Goal: Task Accomplishment & Management: Use online tool/utility

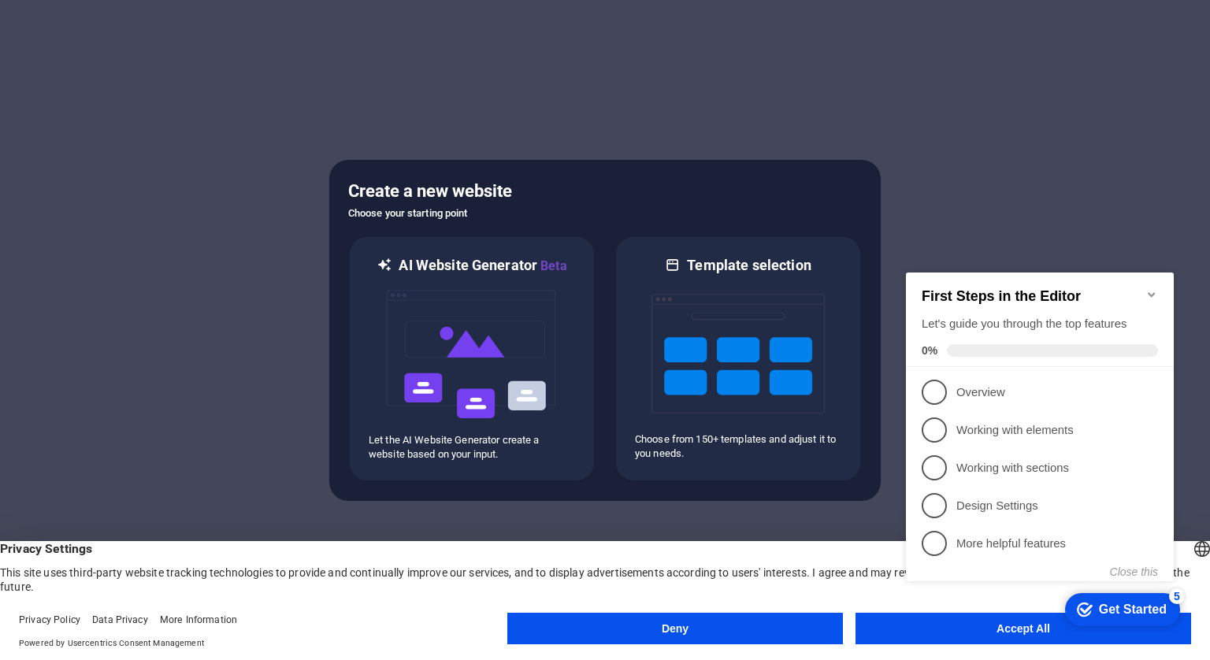
click at [858, 292] on icon "Minimize checklist" at bounding box center [1150, 294] width 7 height 5
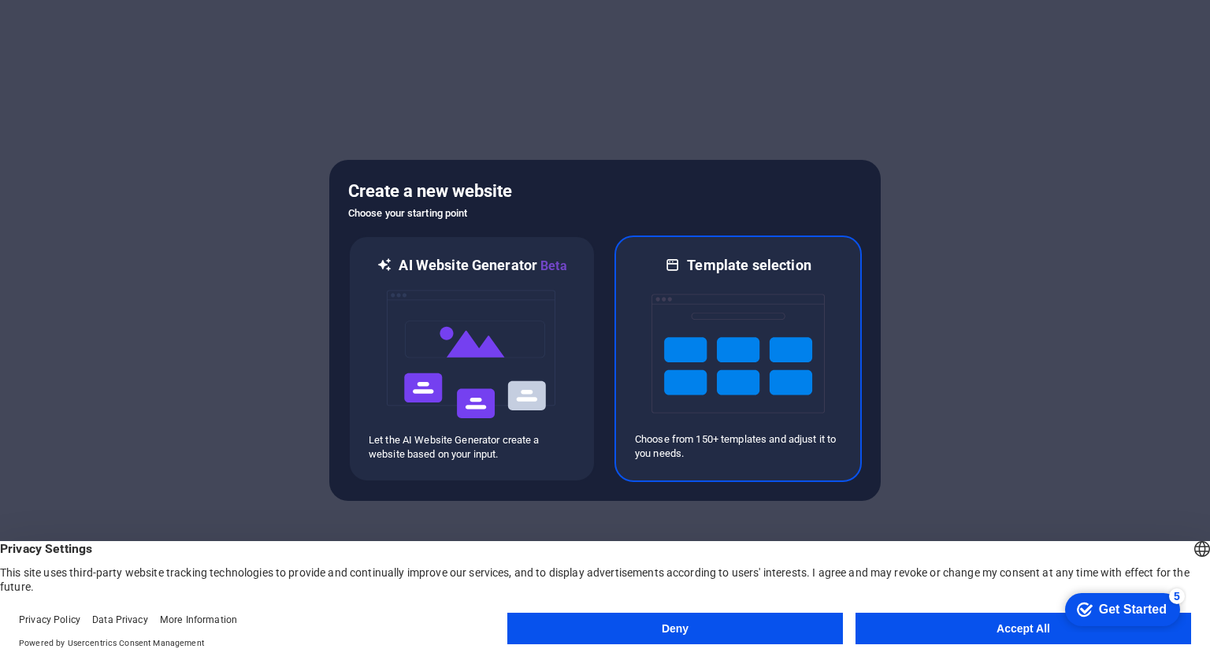
click at [781, 271] on h6 "Template selection" at bounding box center [749, 265] width 124 height 19
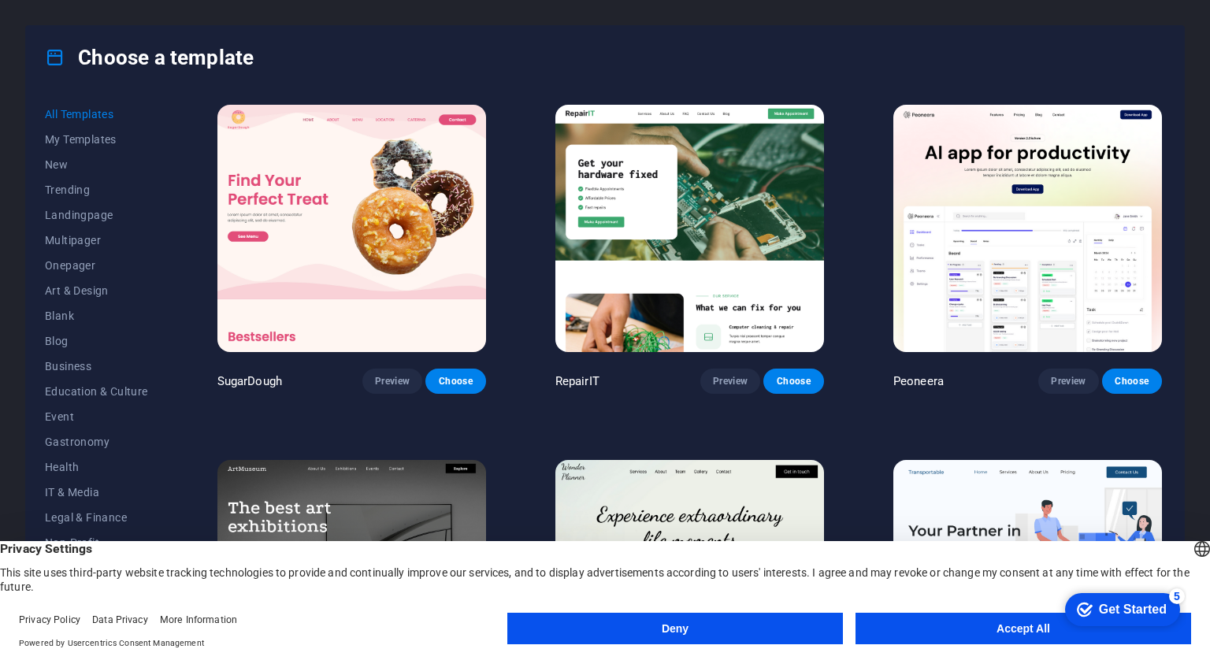
click at [858, 623] on button "Accept All" at bounding box center [1022, 629] width 335 height 32
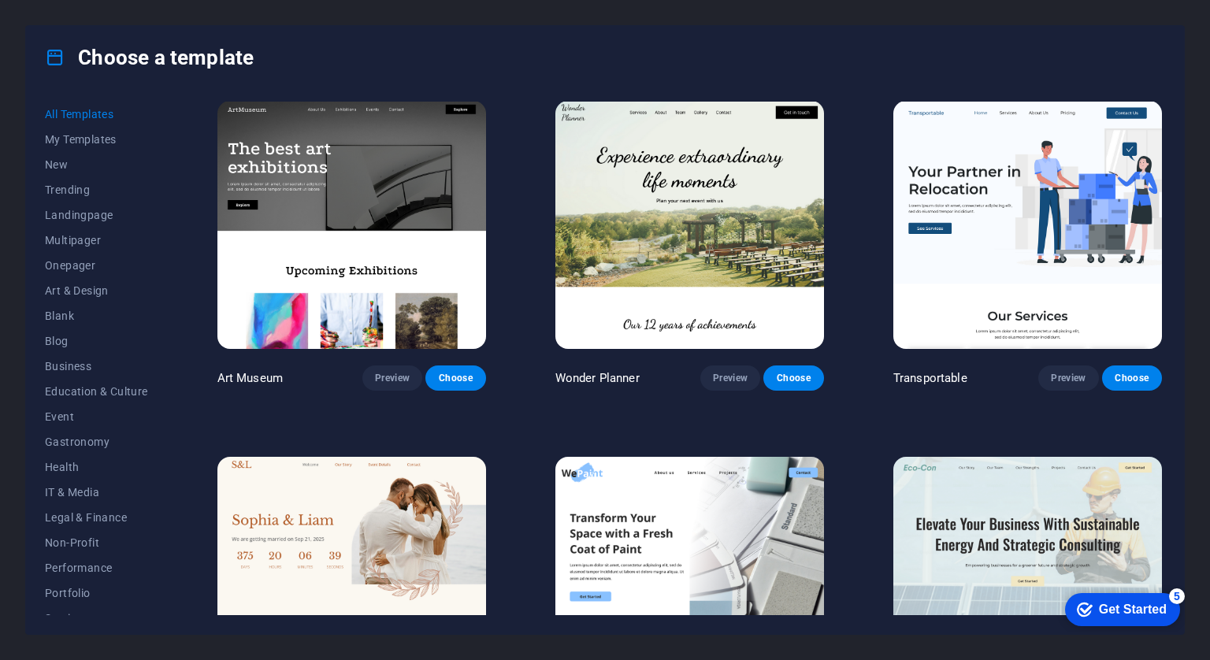
scroll to position [361, 0]
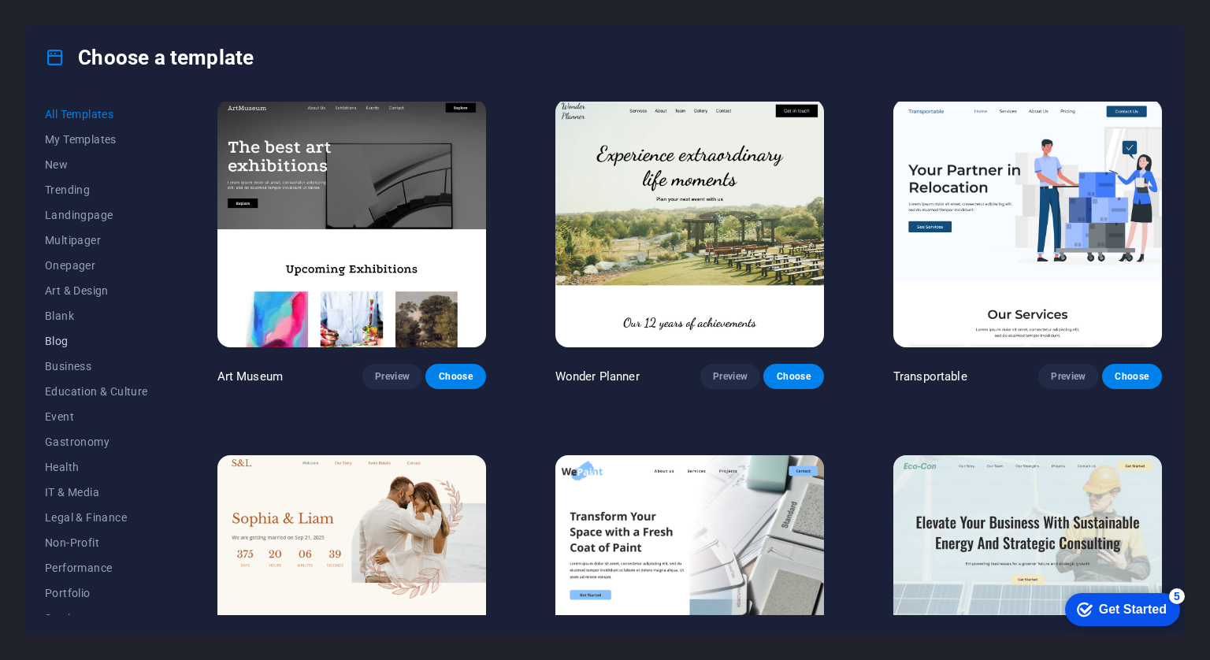
click at [65, 344] on span "Blog" at bounding box center [96, 341] width 103 height 13
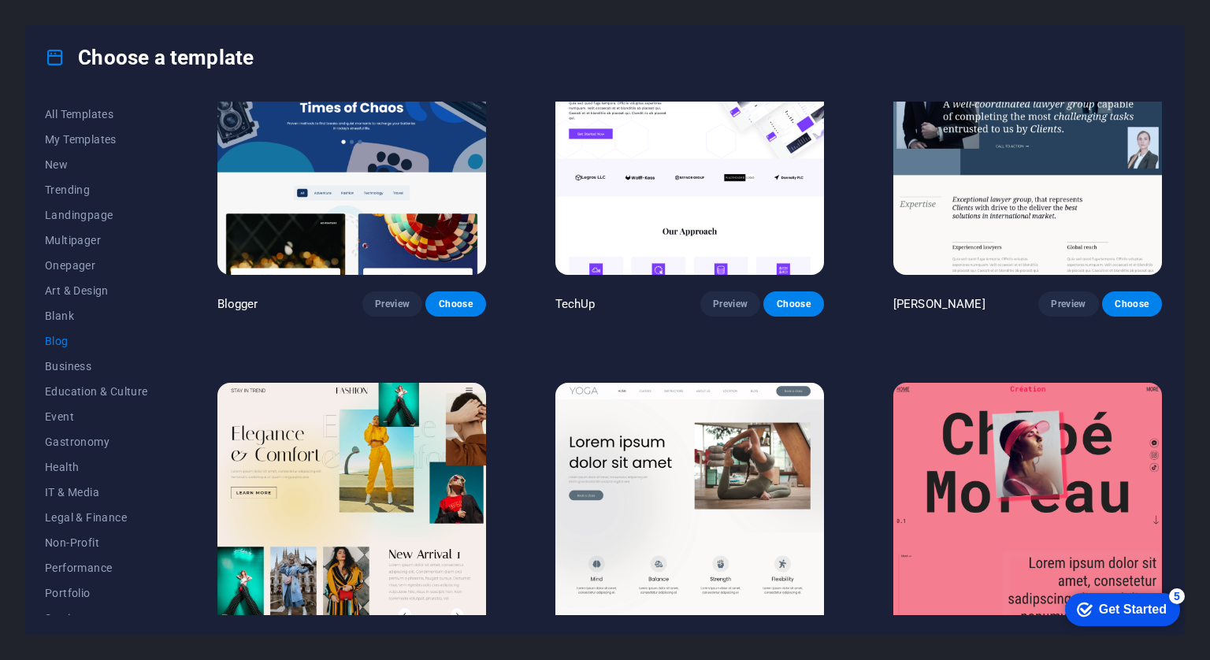
scroll to position [1311, 0]
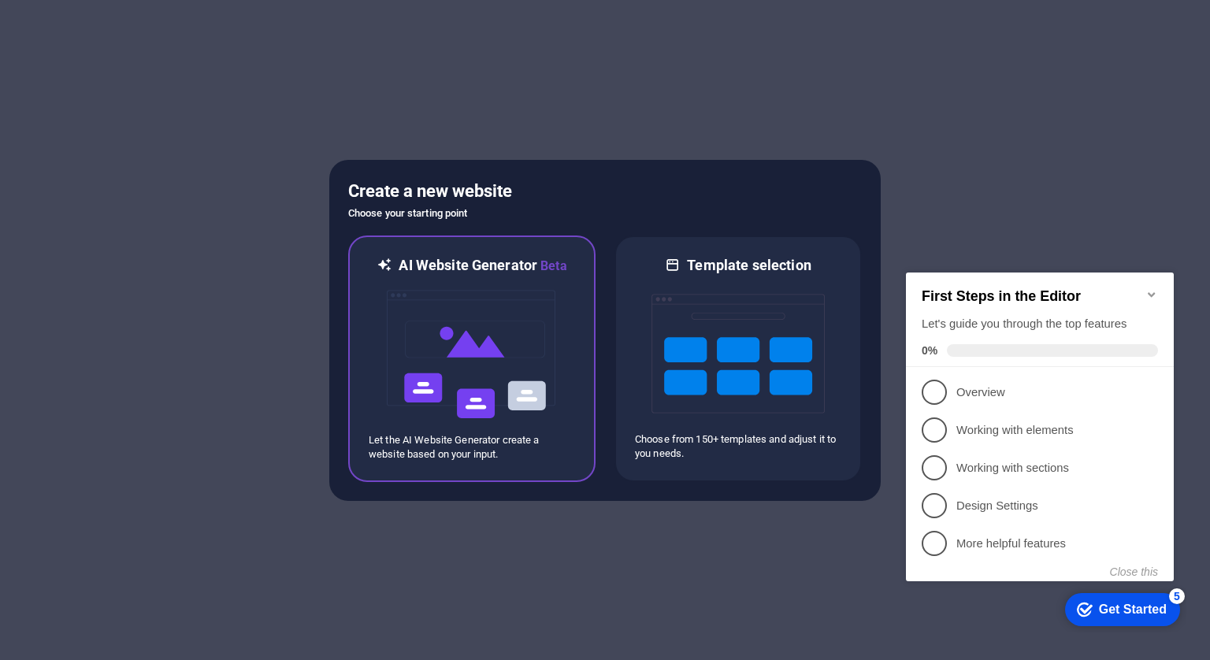
click at [533, 414] on img at bounding box center [471, 355] width 173 height 158
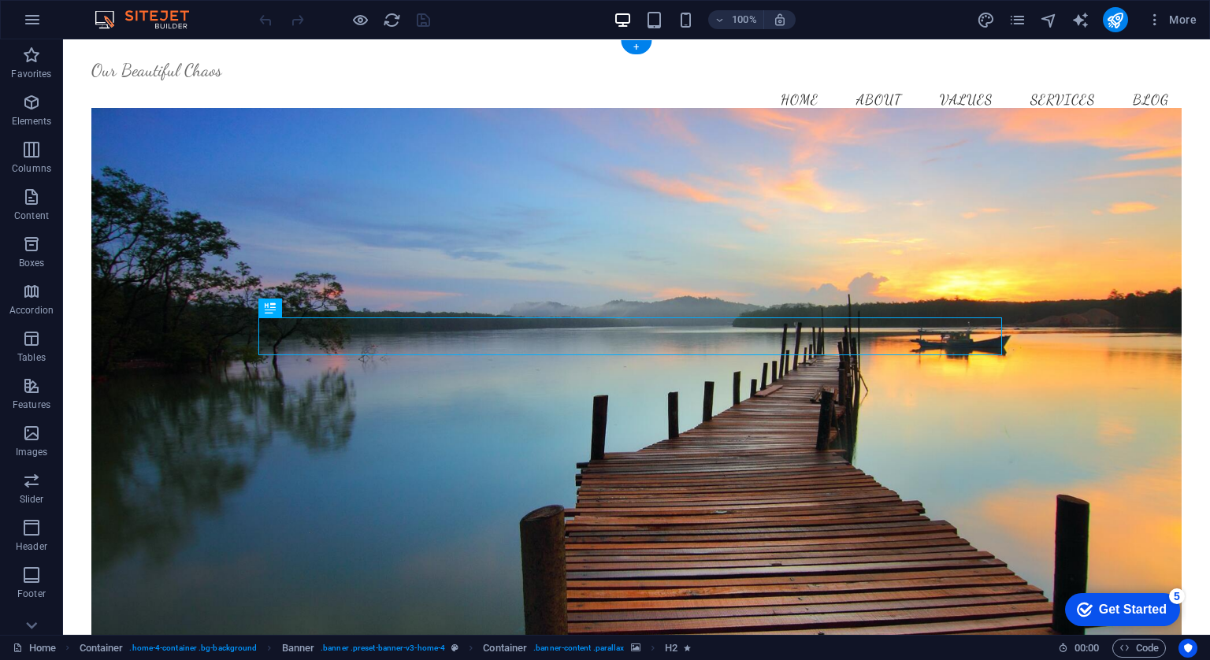
click at [183, 352] on figure at bounding box center [635, 379] width 1089 height 543
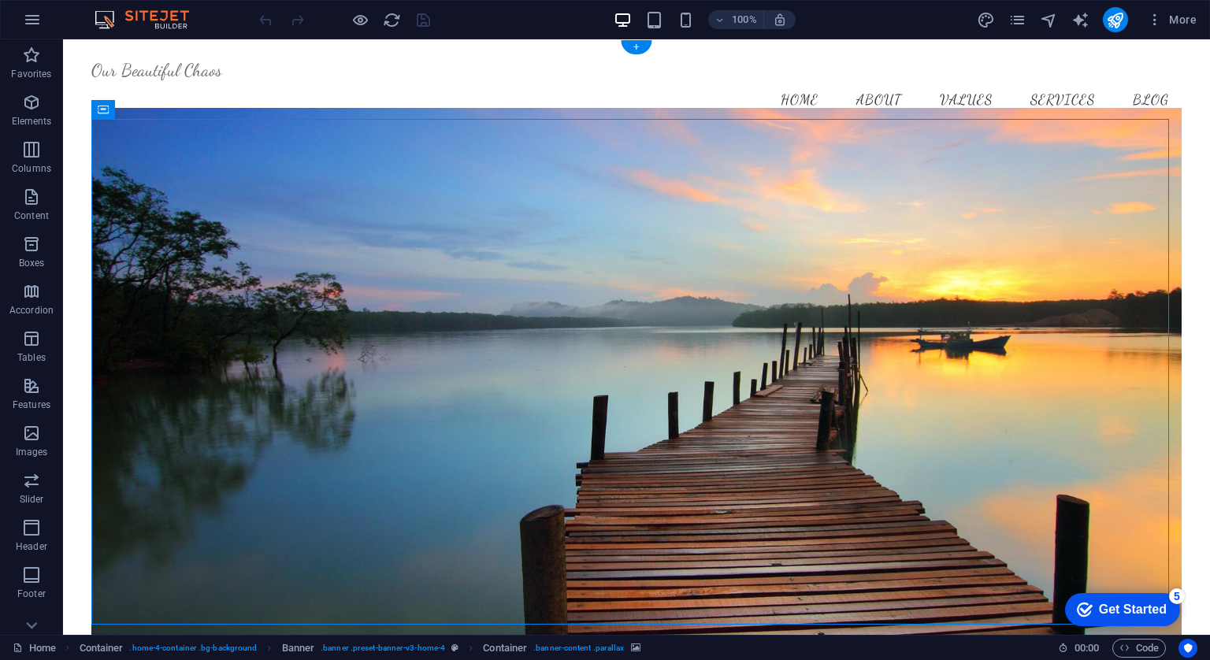
click at [183, 352] on figure at bounding box center [635, 379] width 1089 height 543
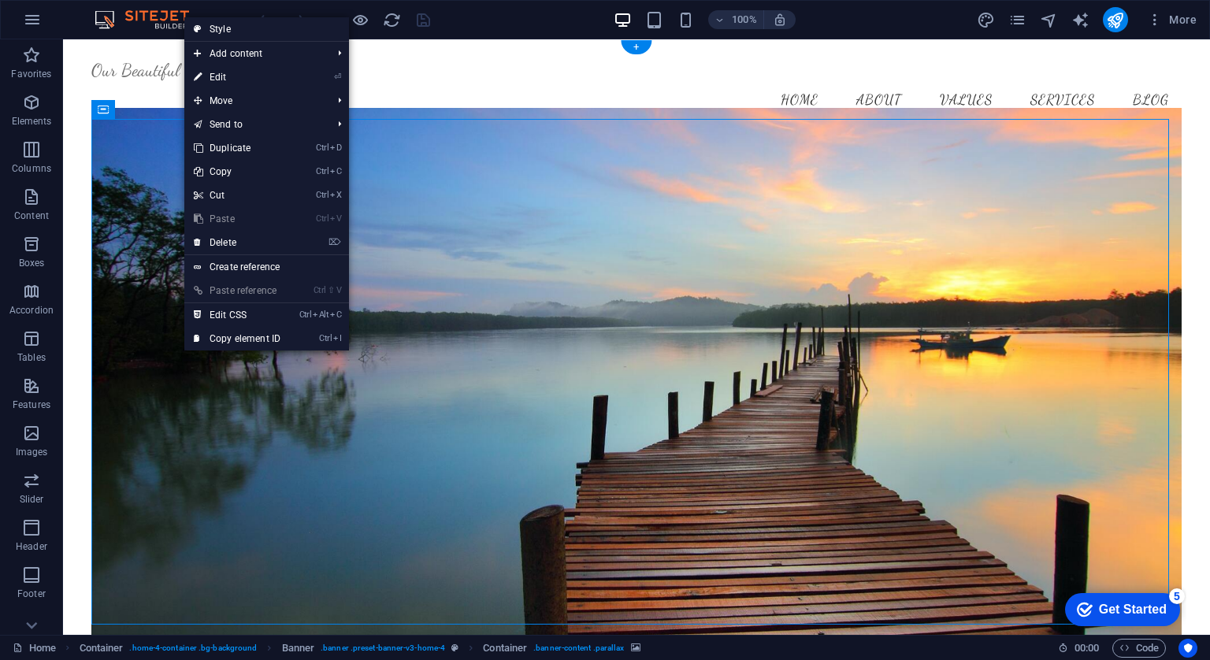
click at [142, 146] on figure at bounding box center [635, 379] width 1089 height 543
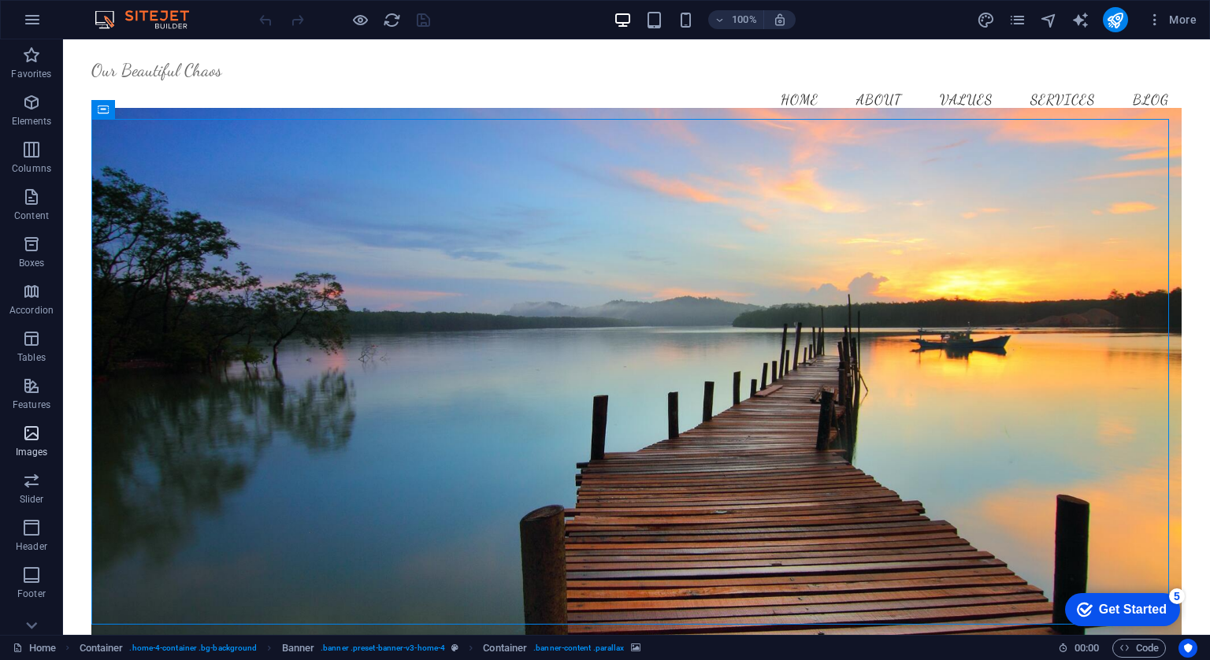
click at [28, 439] on icon "button" at bounding box center [31, 433] width 19 height 19
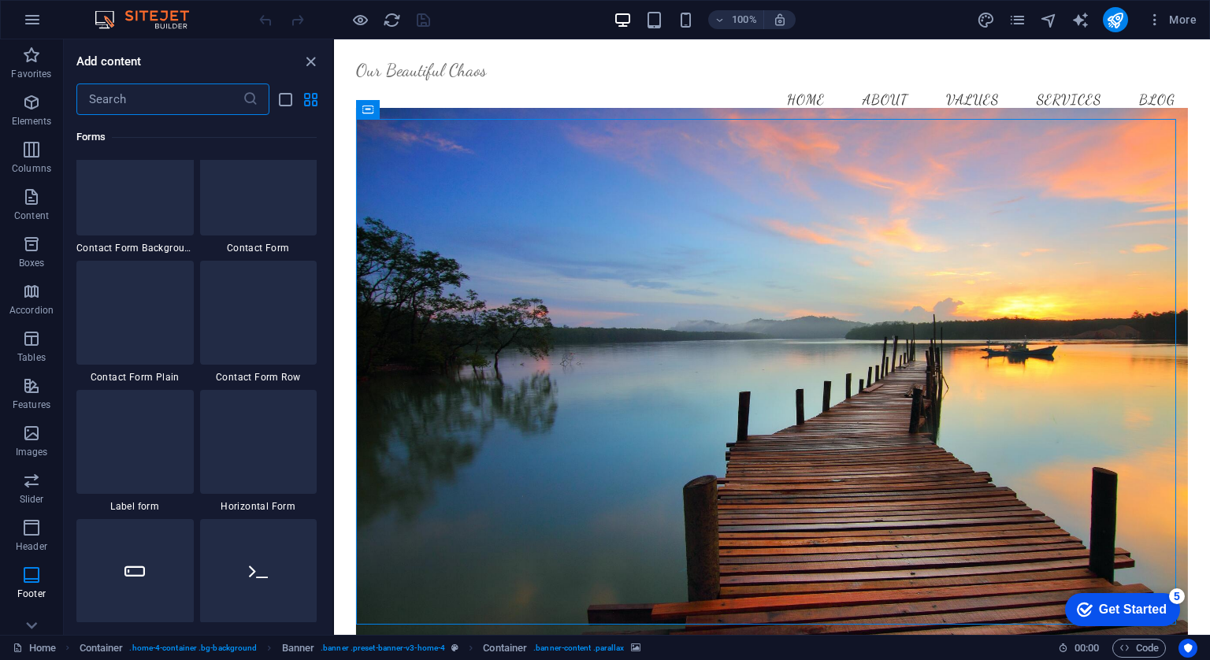
scroll to position [11695, 0]
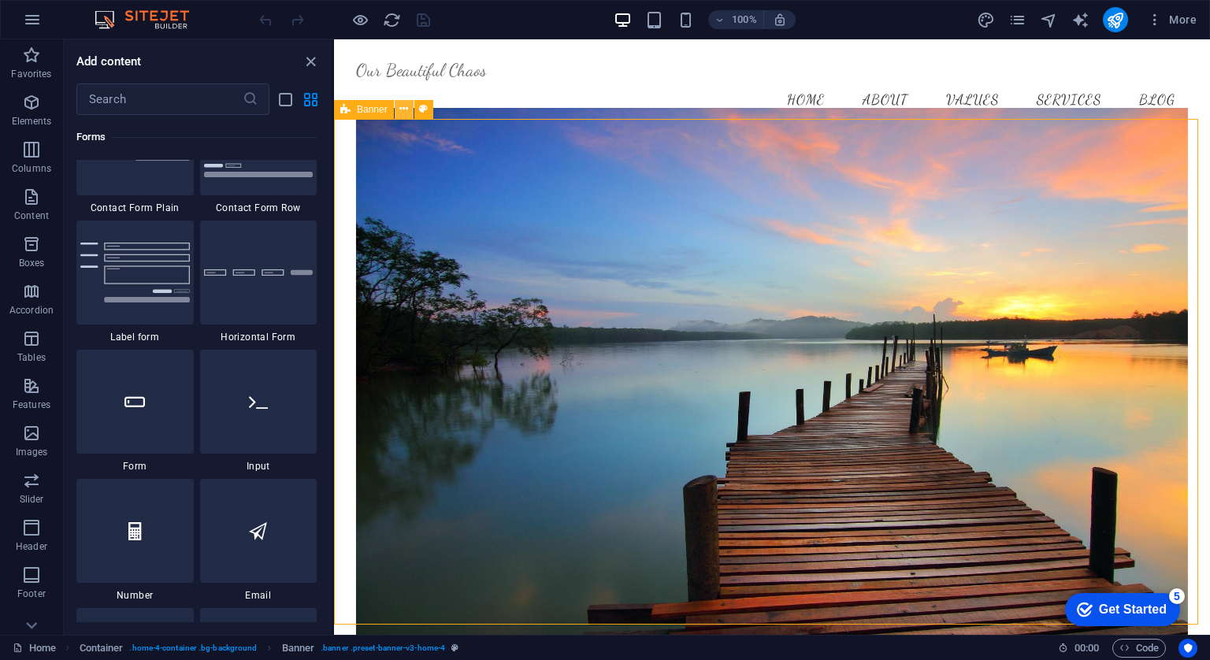
click at [844, 240] on figure at bounding box center [772, 379] width 832 height 543
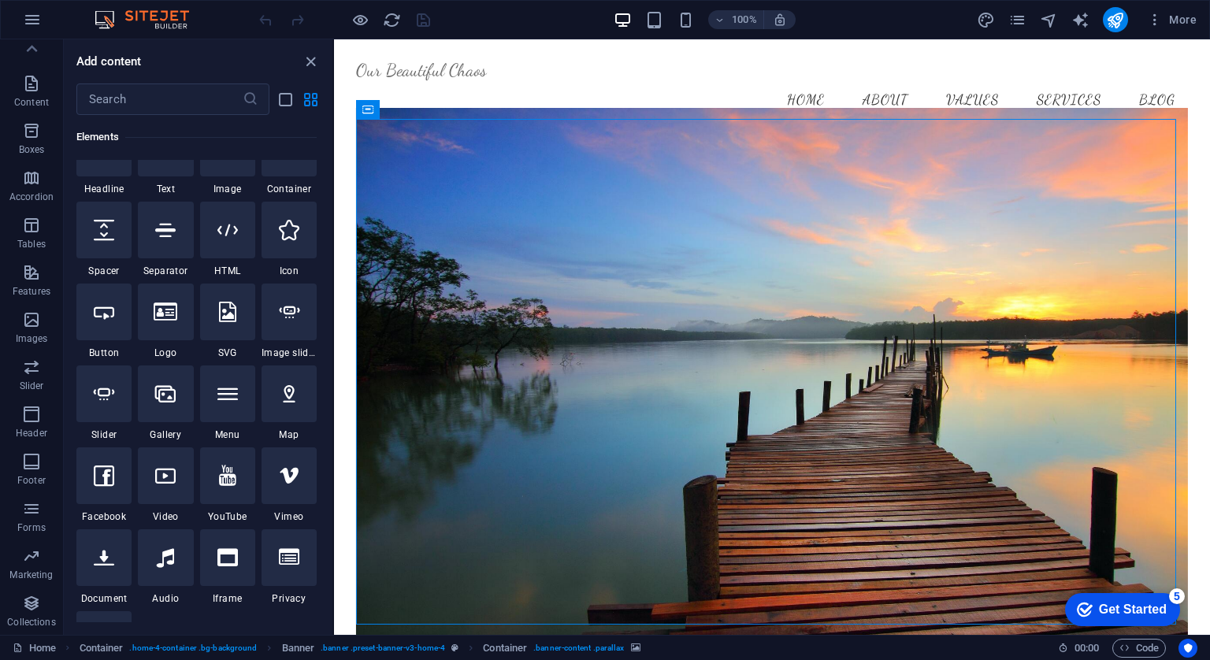
scroll to position [0, 0]
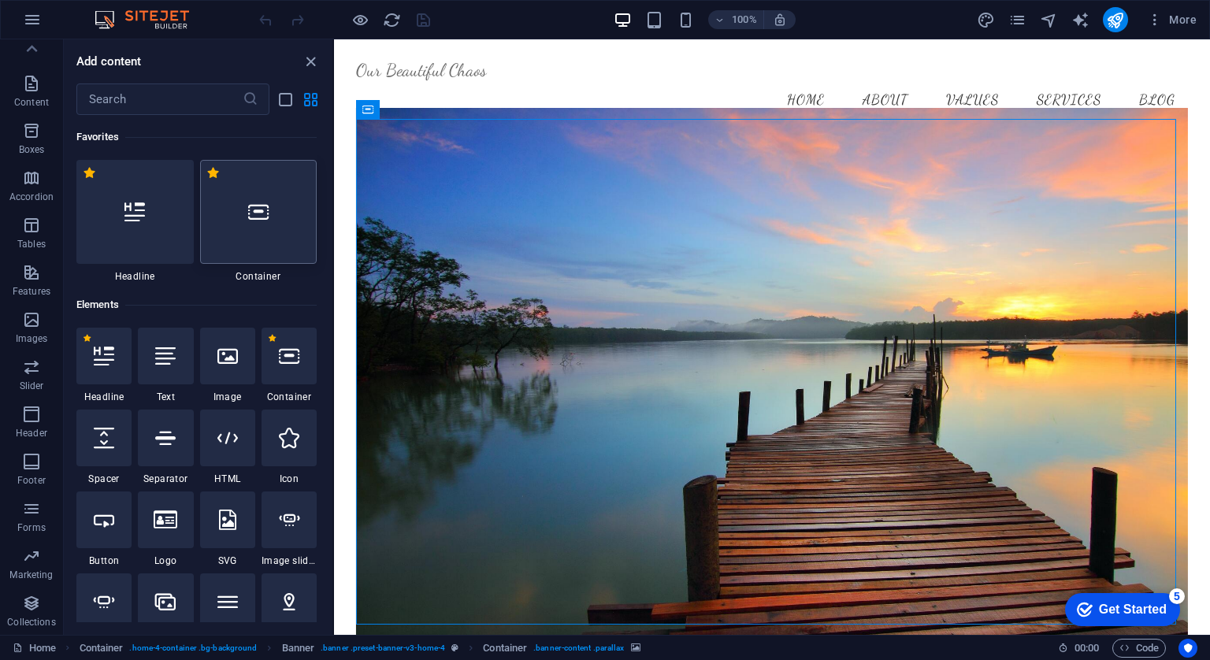
click at [246, 243] on div at bounding box center [258, 212] width 117 height 104
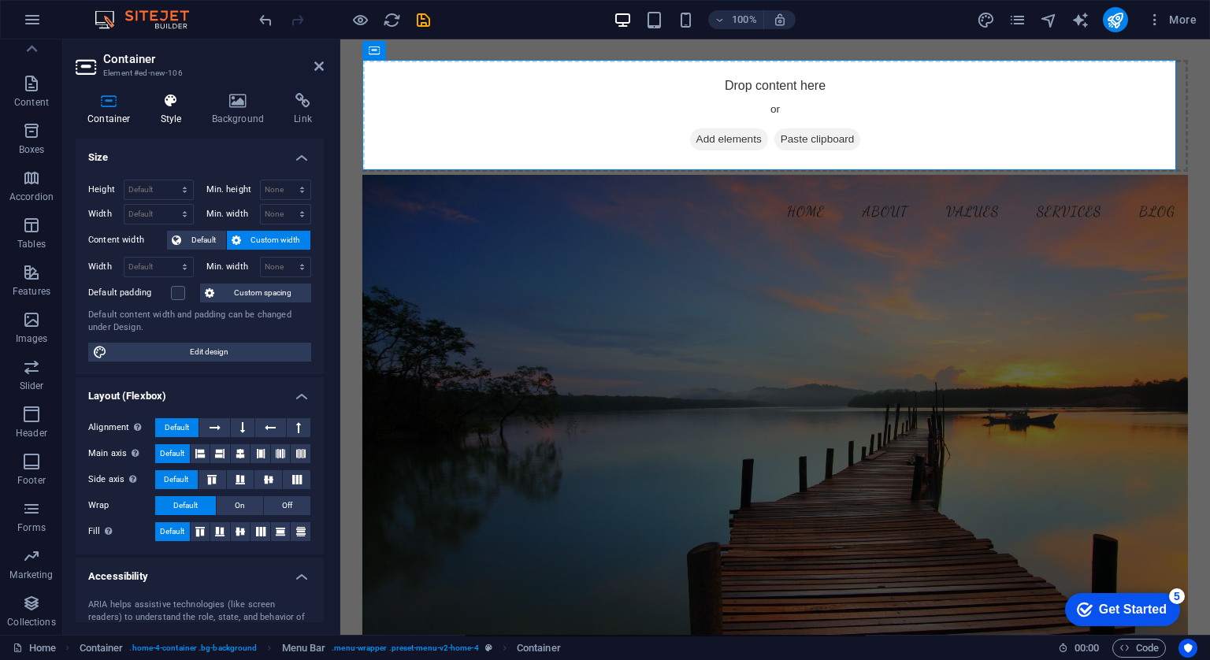
click at [162, 109] on h4 "Style" at bounding box center [174, 109] width 51 height 33
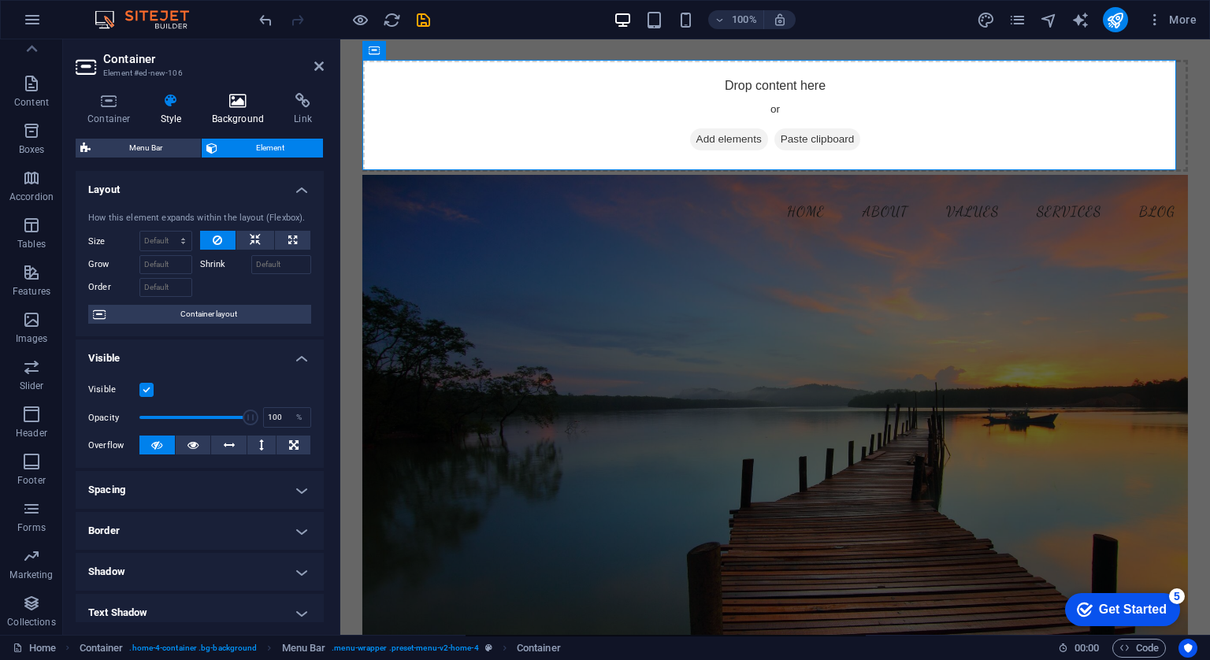
click at [240, 98] on icon at bounding box center [238, 101] width 76 height 16
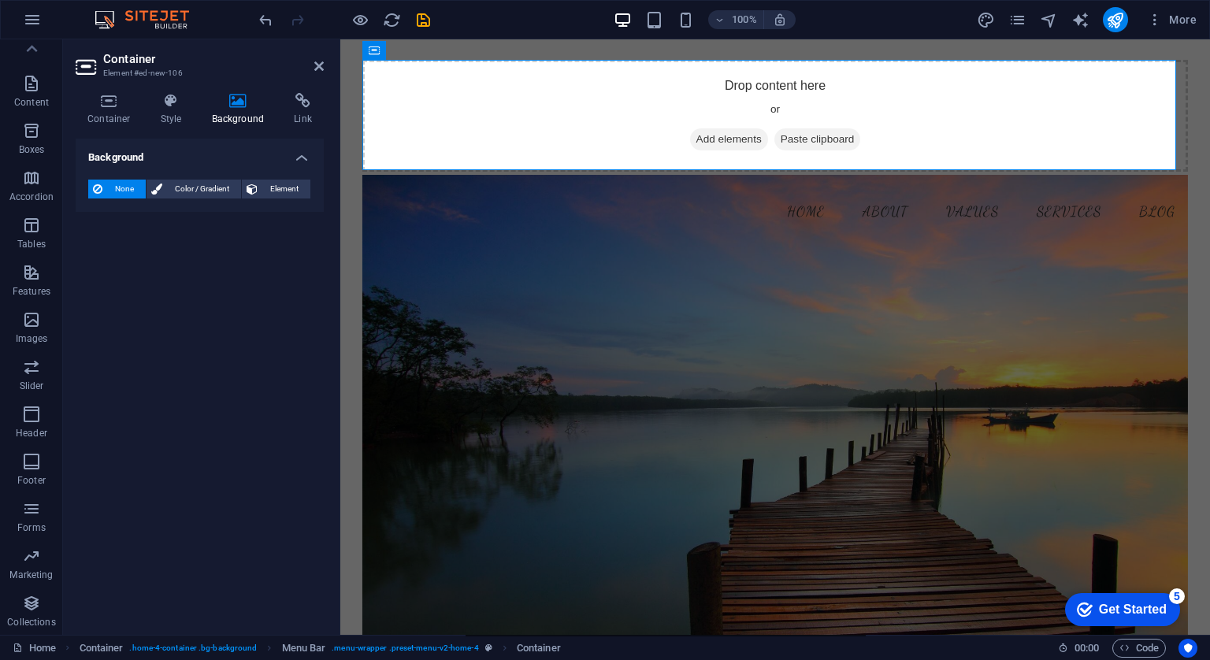
click at [240, 98] on icon at bounding box center [238, 101] width 76 height 16
click at [453, 256] on figure at bounding box center [775, 447] width 826 height 543
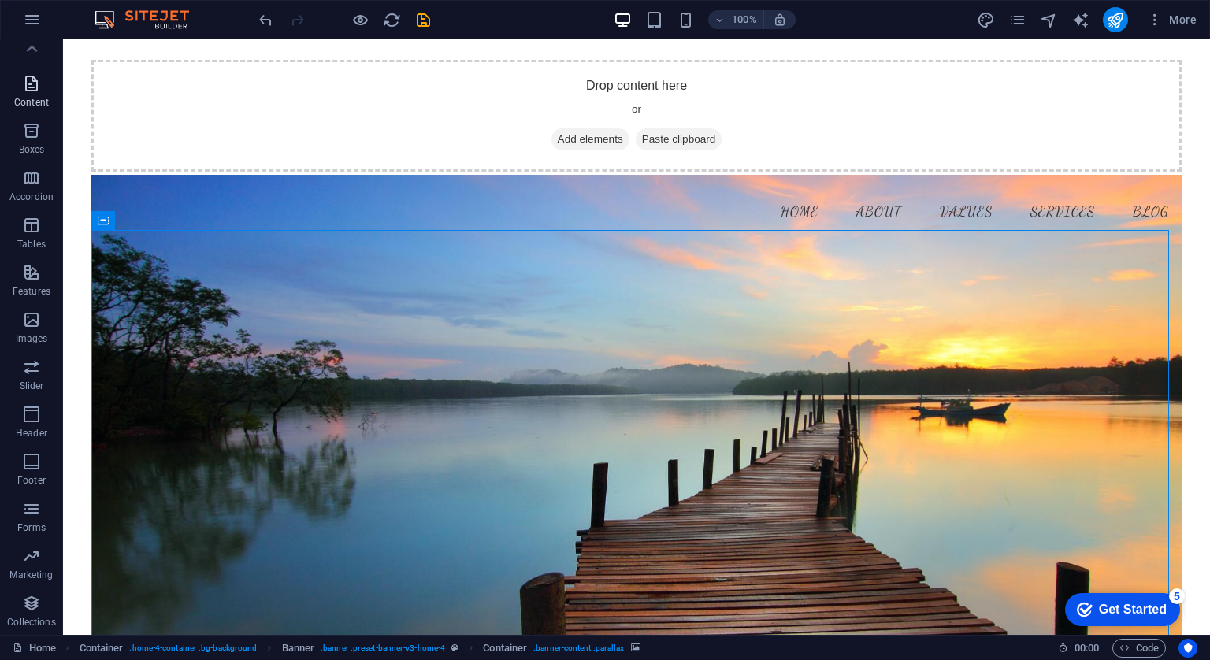
click at [29, 86] on icon "button" at bounding box center [31, 83] width 19 height 19
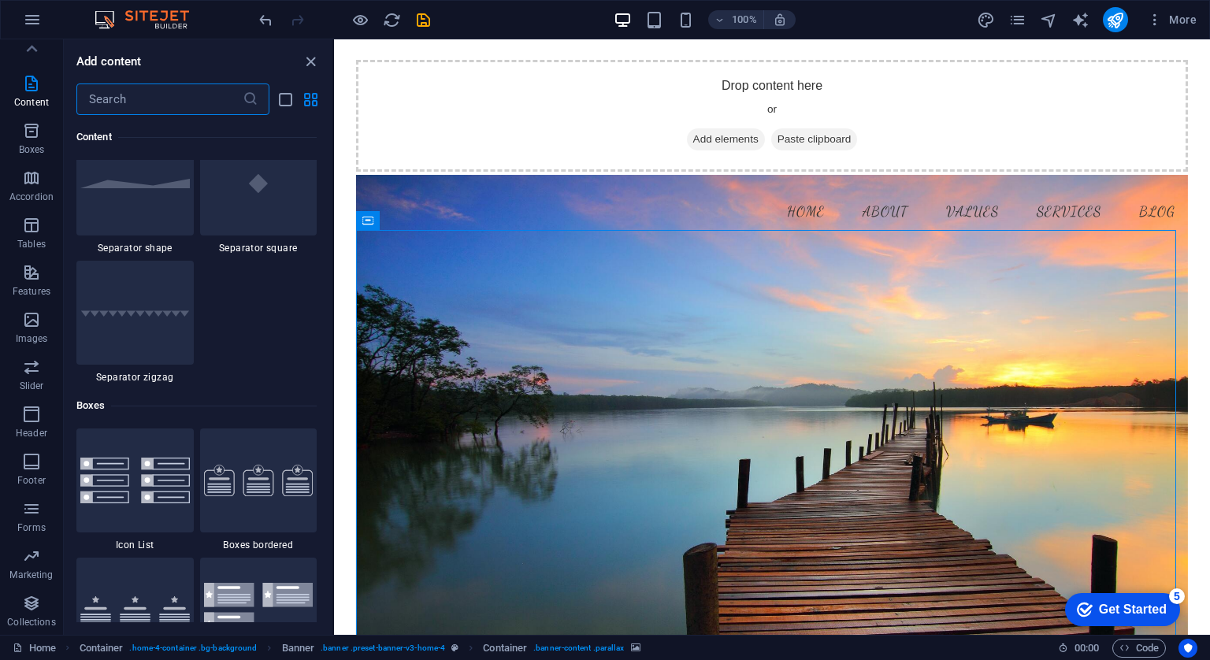
scroll to position [4203, 0]
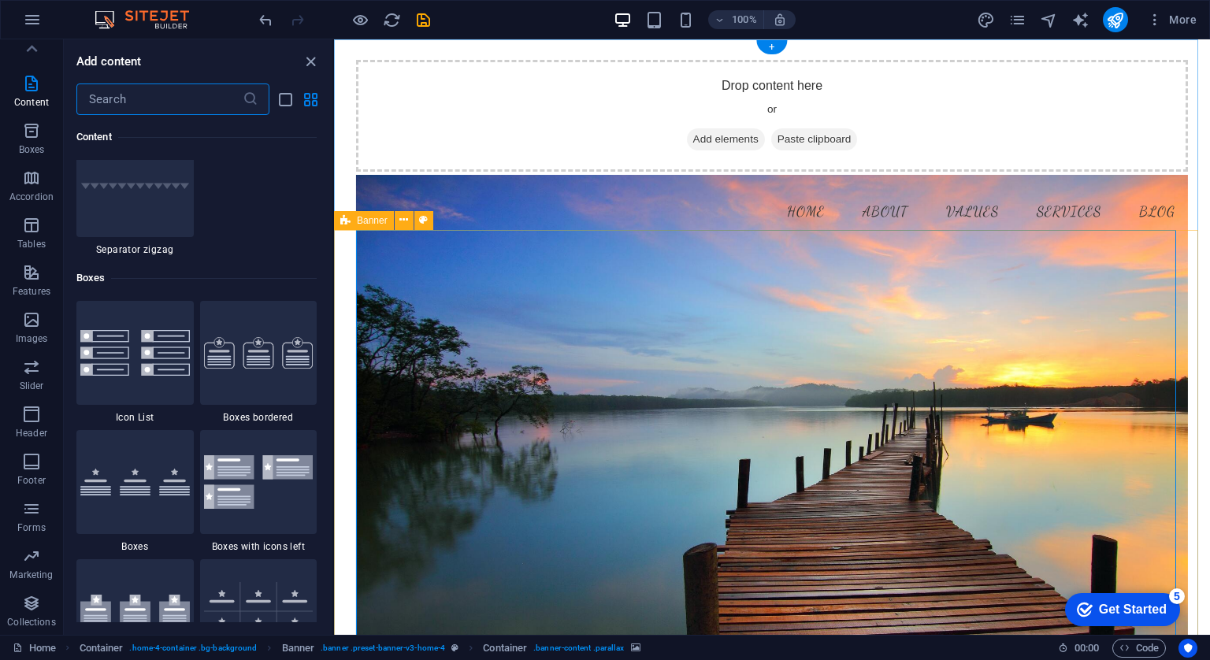
click at [476, 395] on figure at bounding box center [772, 447] width 832 height 543
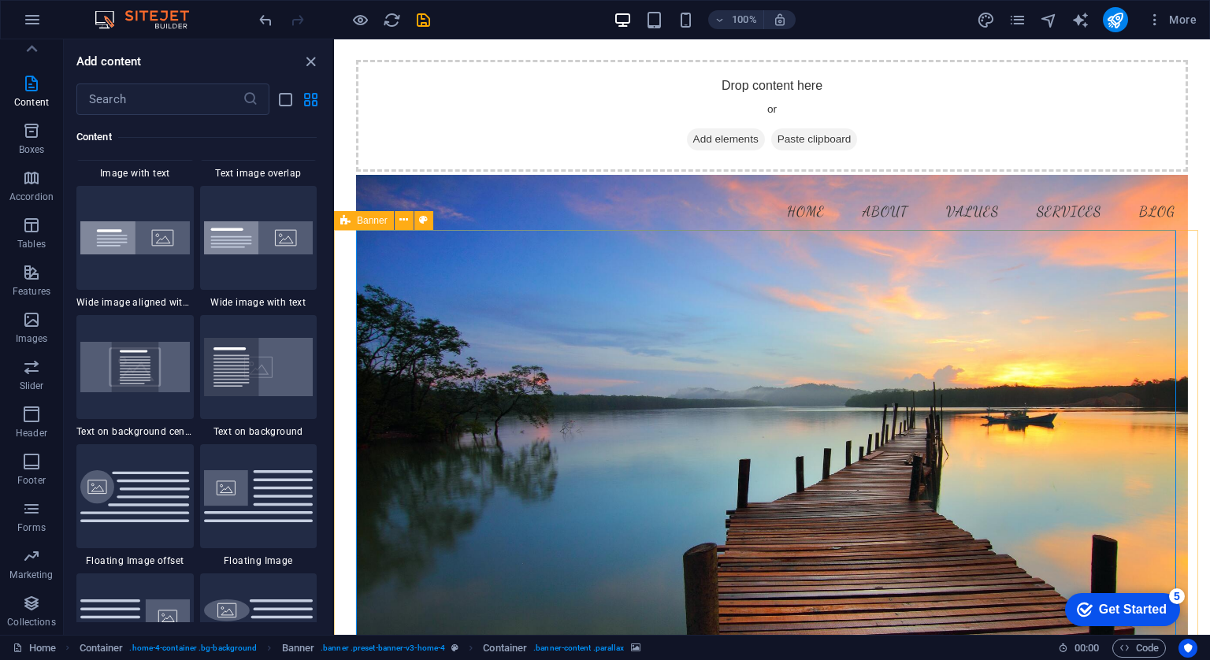
scroll to position [2678, 0]
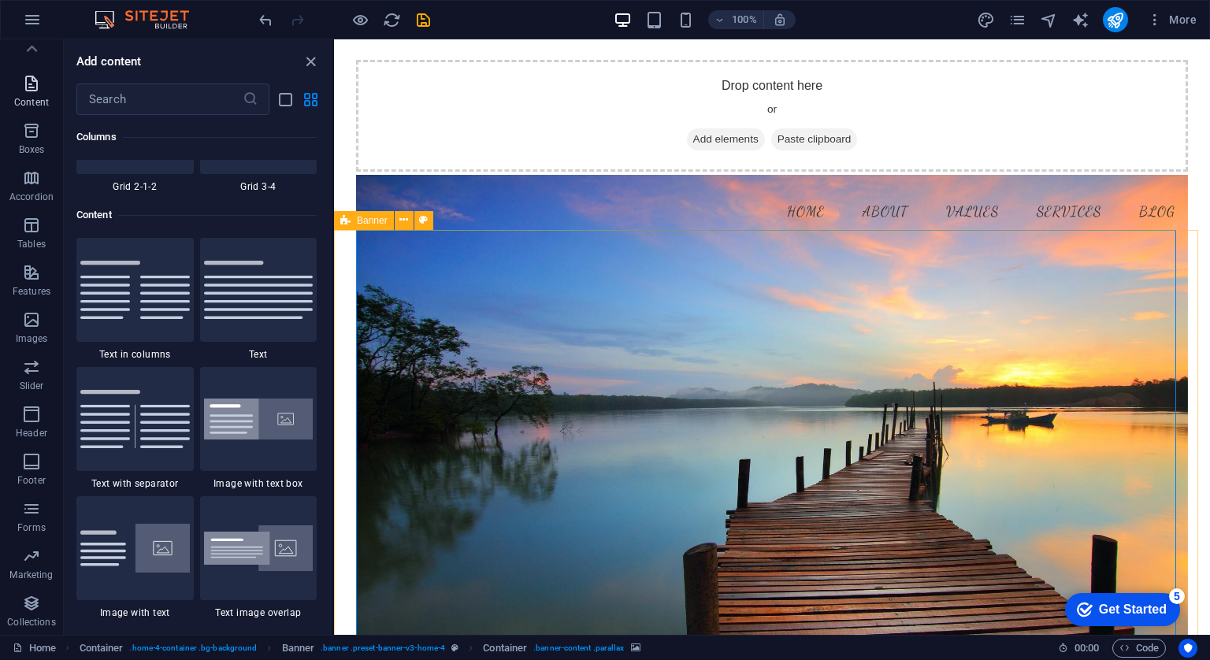
click at [24, 100] on p "Content" at bounding box center [31, 102] width 35 height 13
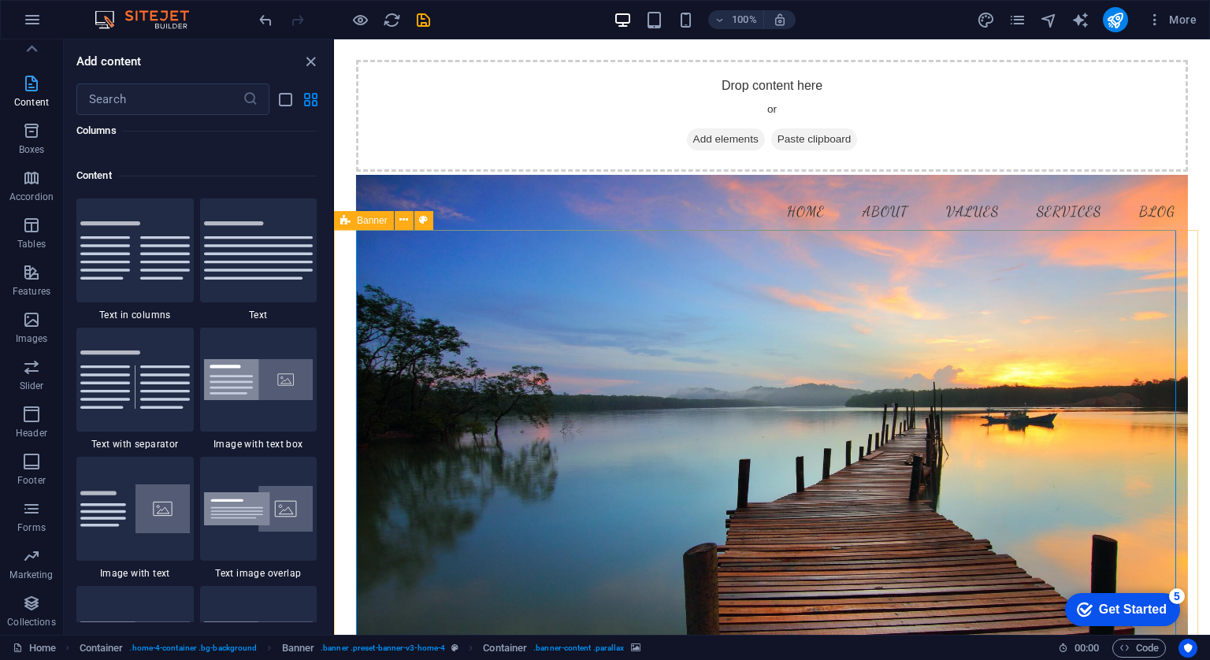
scroll to position [2755, 0]
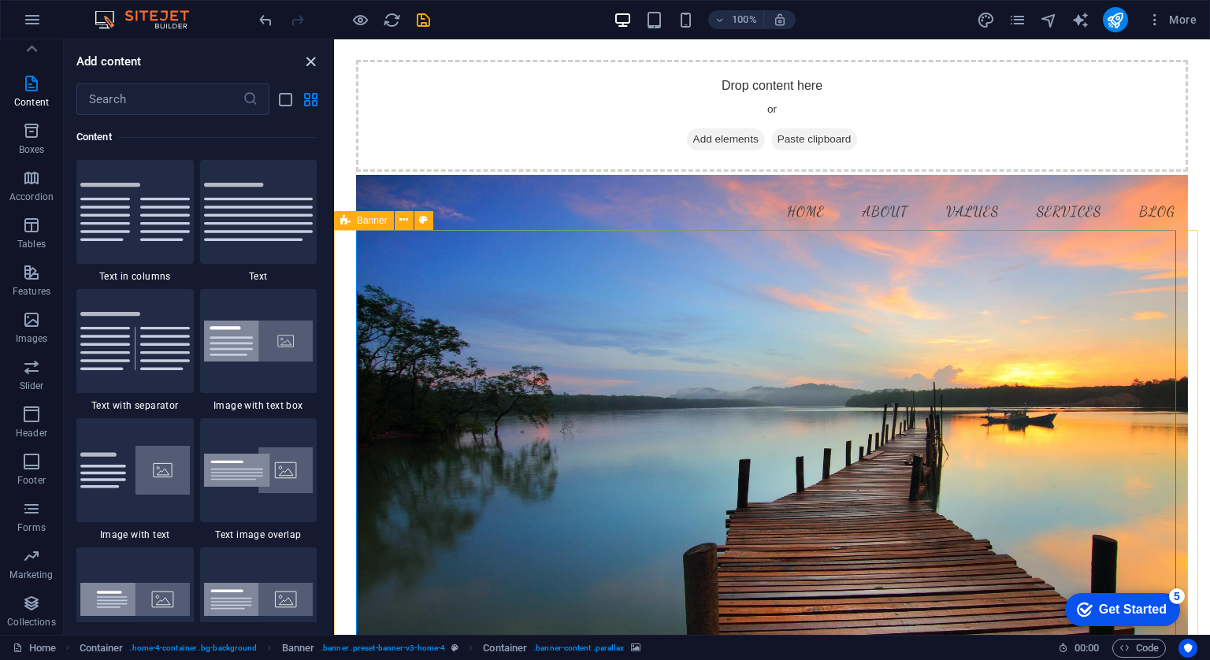
click at [314, 62] on icon "close panel" at bounding box center [311, 62] width 18 height 18
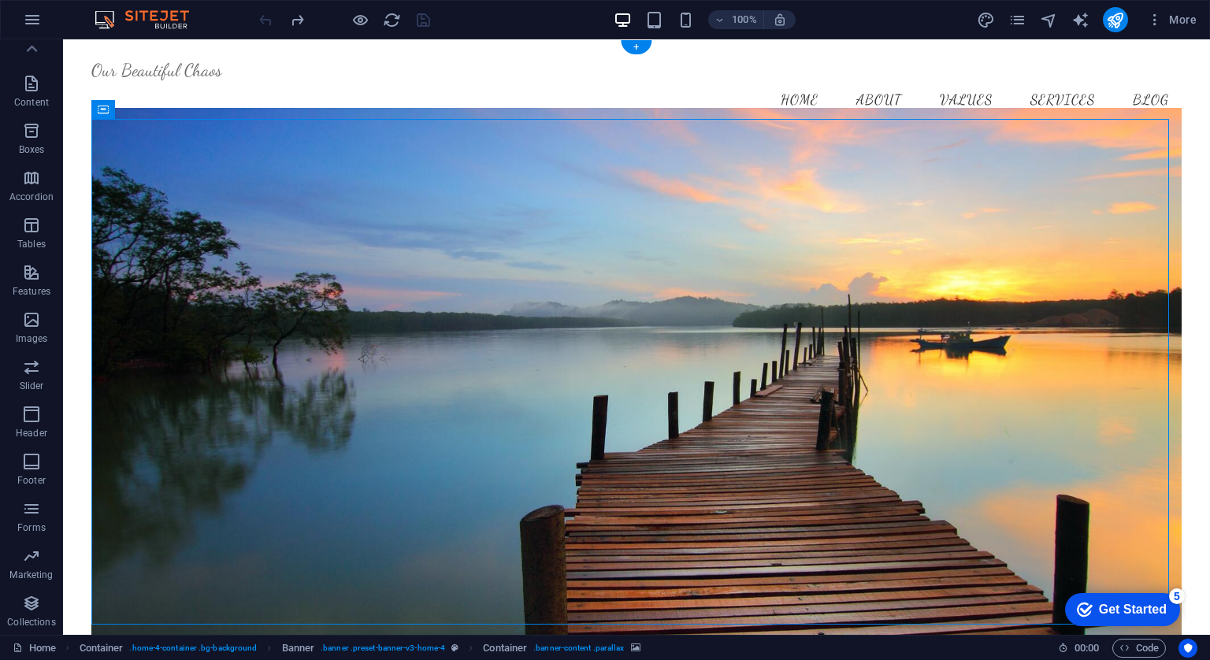
click at [157, 187] on figure at bounding box center [635, 379] width 1089 height 543
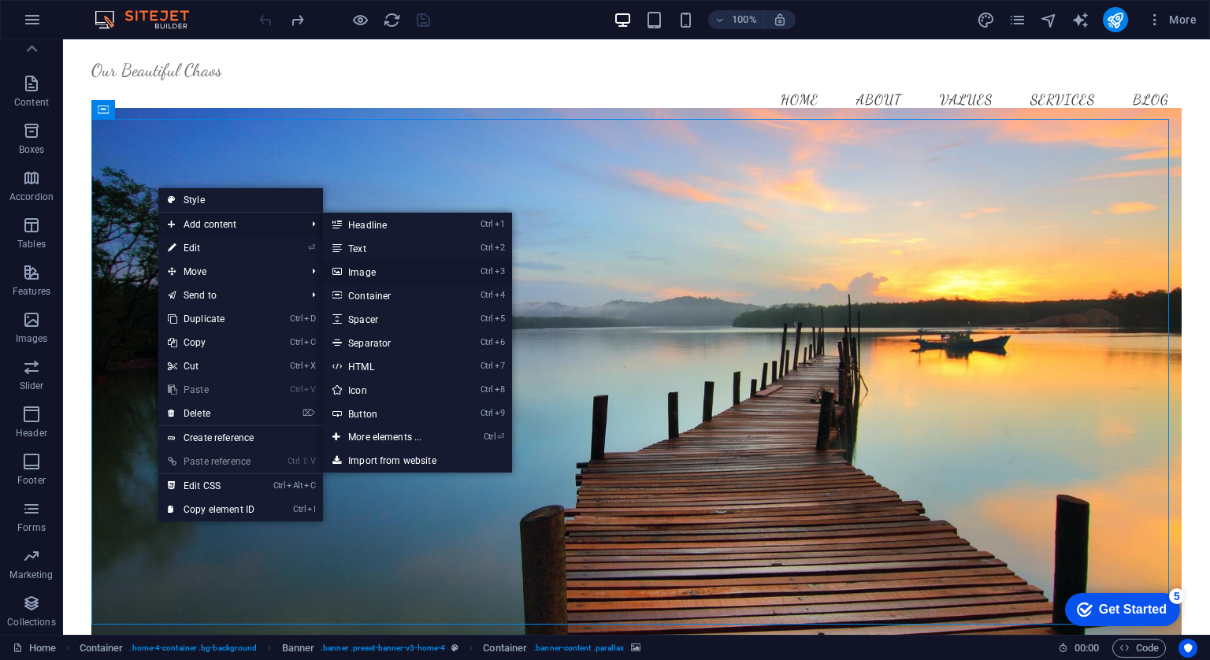
click at [403, 271] on link "Ctrl 3 Image" at bounding box center [388, 272] width 130 height 24
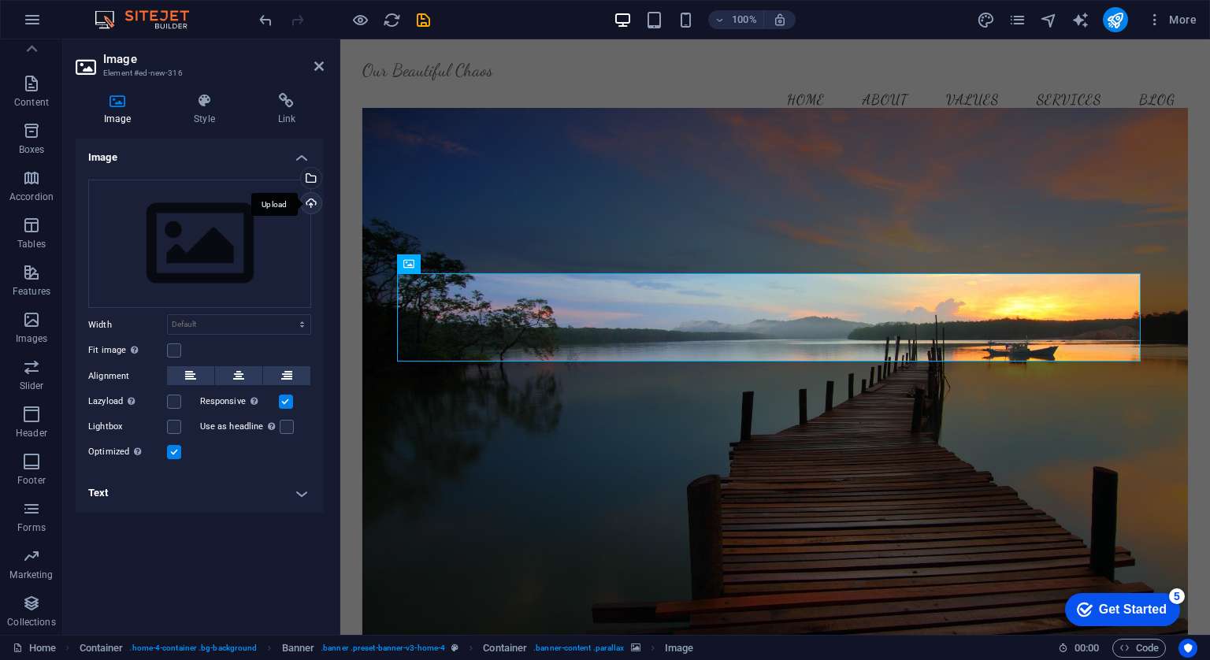
click at [313, 203] on div "Upload" at bounding box center [310, 205] width 24 height 24
click at [435, 175] on figure at bounding box center [775, 379] width 826 height 543
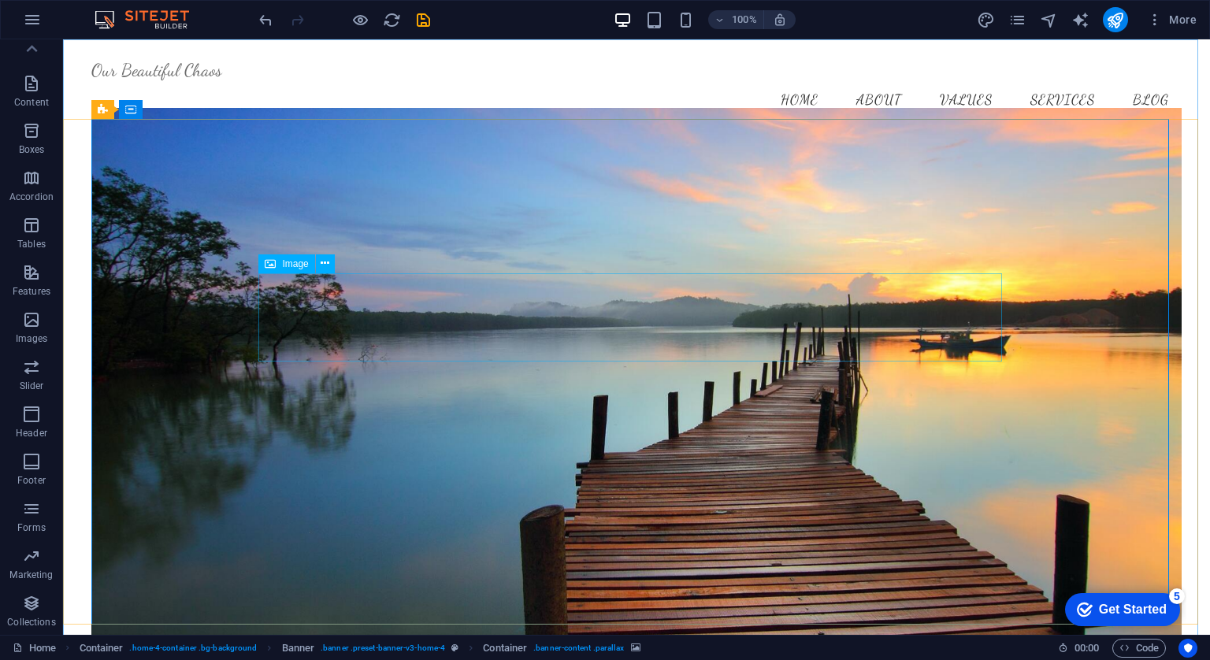
click at [284, 265] on span "Image" at bounding box center [295, 263] width 26 height 9
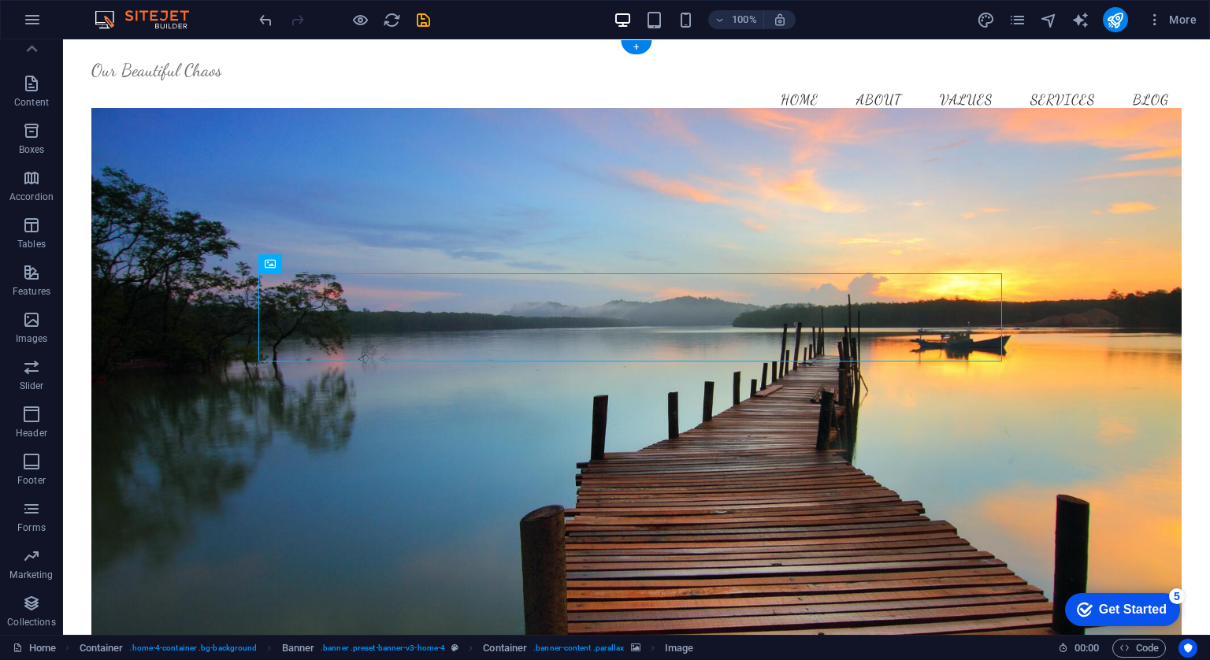
click at [126, 161] on figure at bounding box center [635, 379] width 1089 height 543
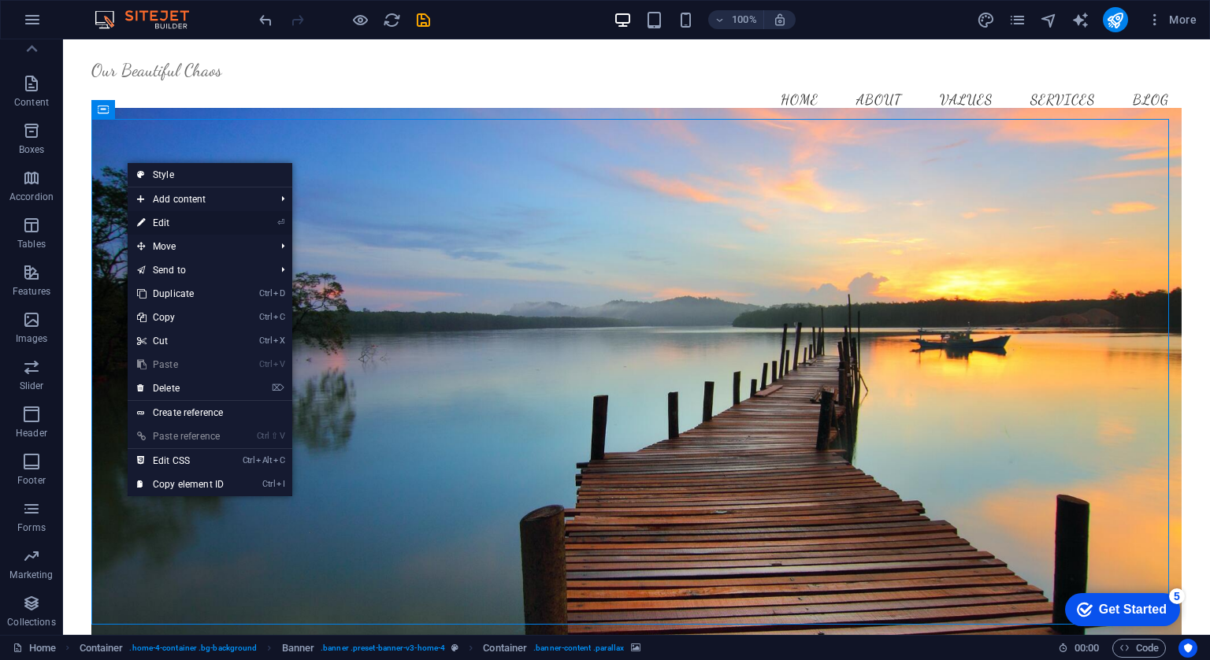
click at [167, 222] on link "⏎ Edit" at bounding box center [181, 223] width 106 height 24
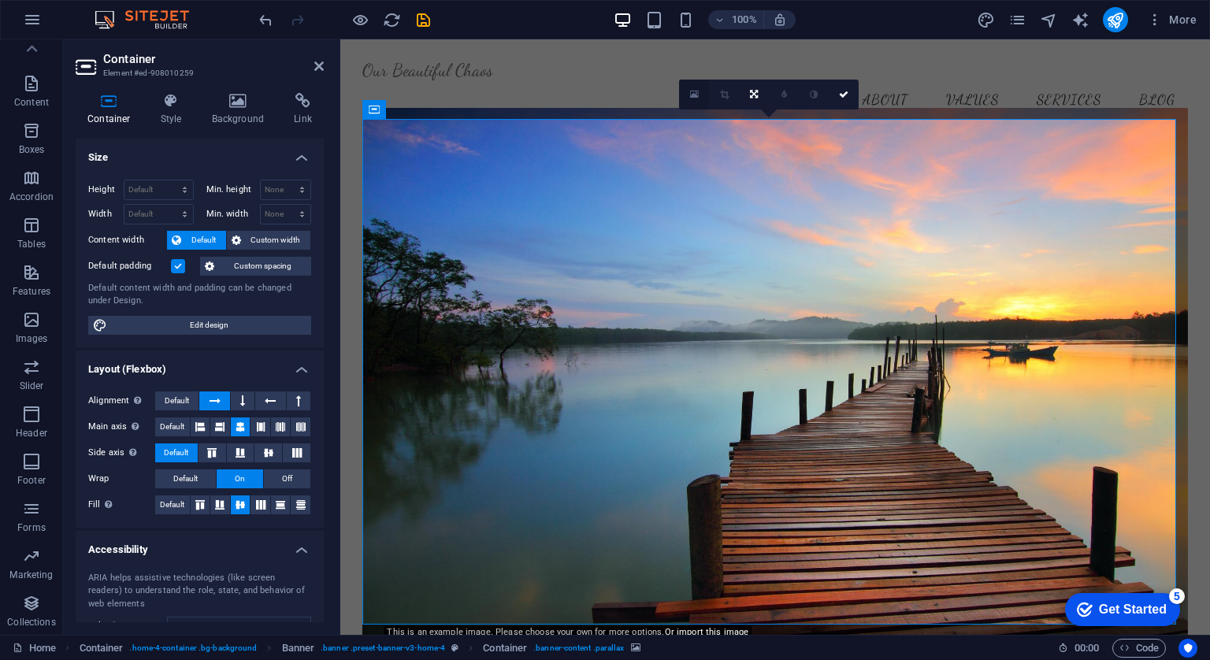
click at [687, 93] on link at bounding box center [694, 95] width 30 height 30
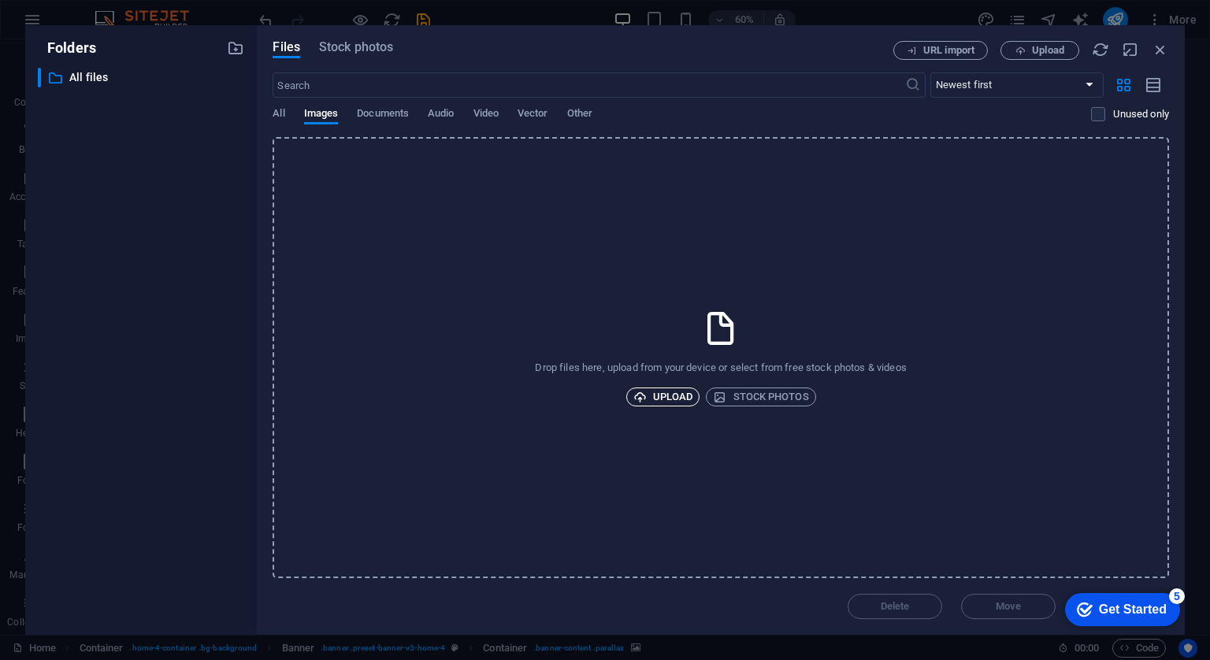
click at [689, 392] on span "Upload" at bounding box center [663, 396] width 60 height 19
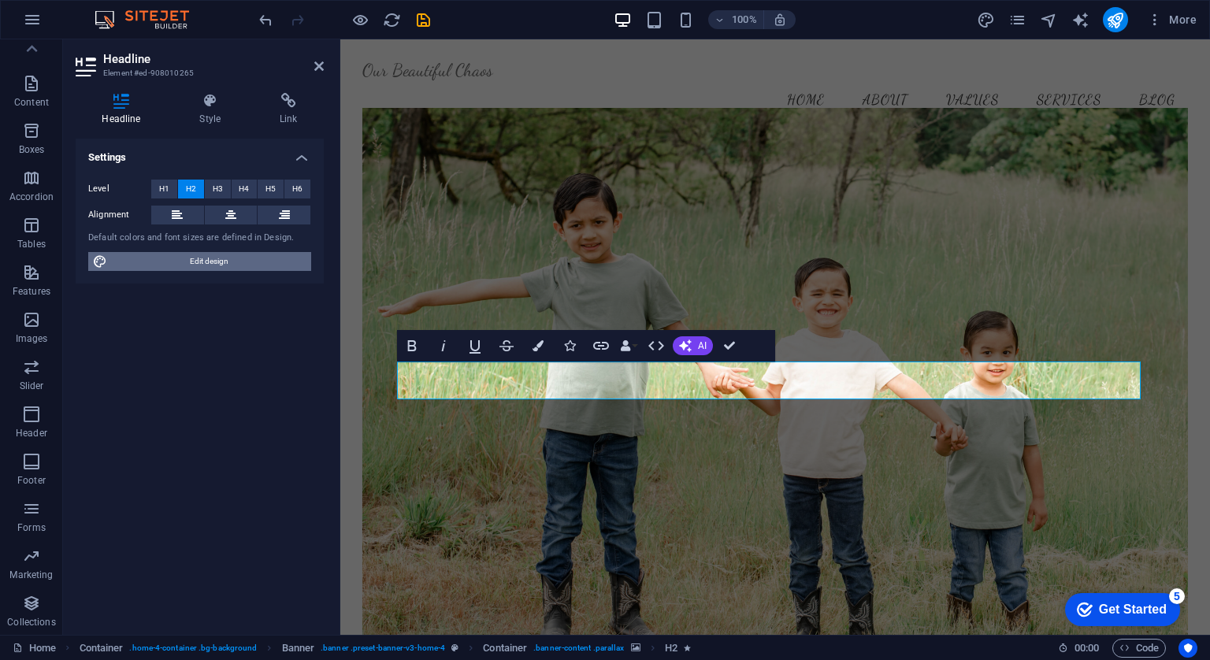
click at [256, 260] on span "Edit design" at bounding box center [209, 261] width 195 height 19
select select "rem"
select select "200"
select select "px"
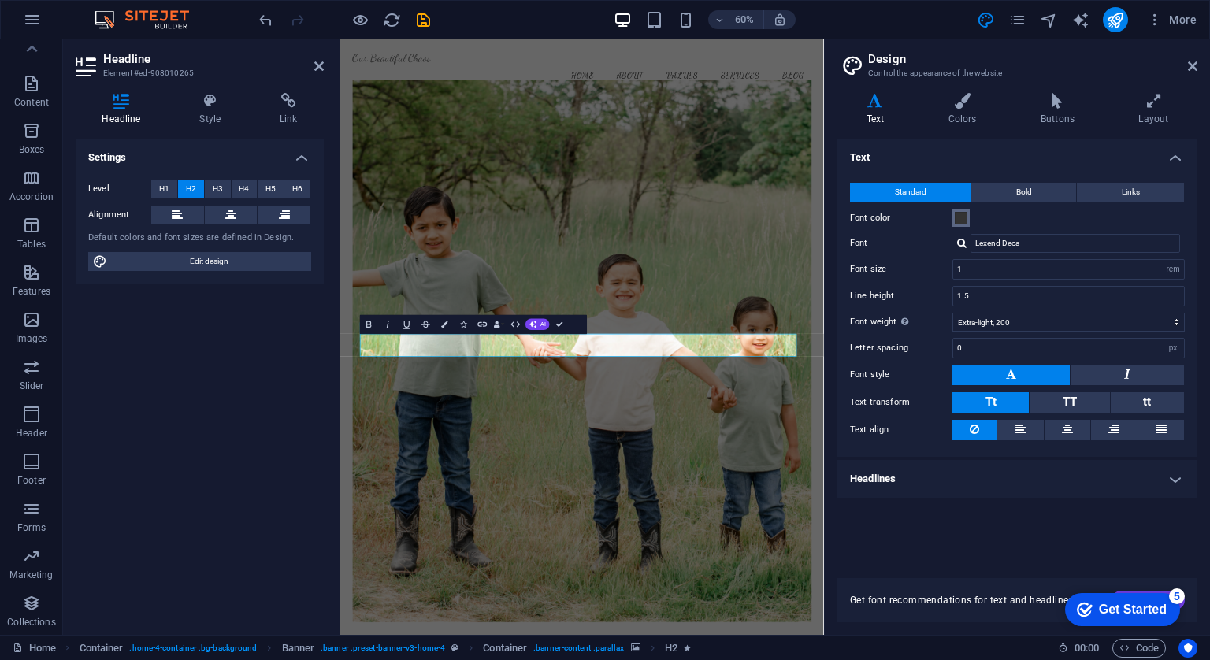
click at [967, 221] on button "Font color" at bounding box center [960, 217] width 17 height 17
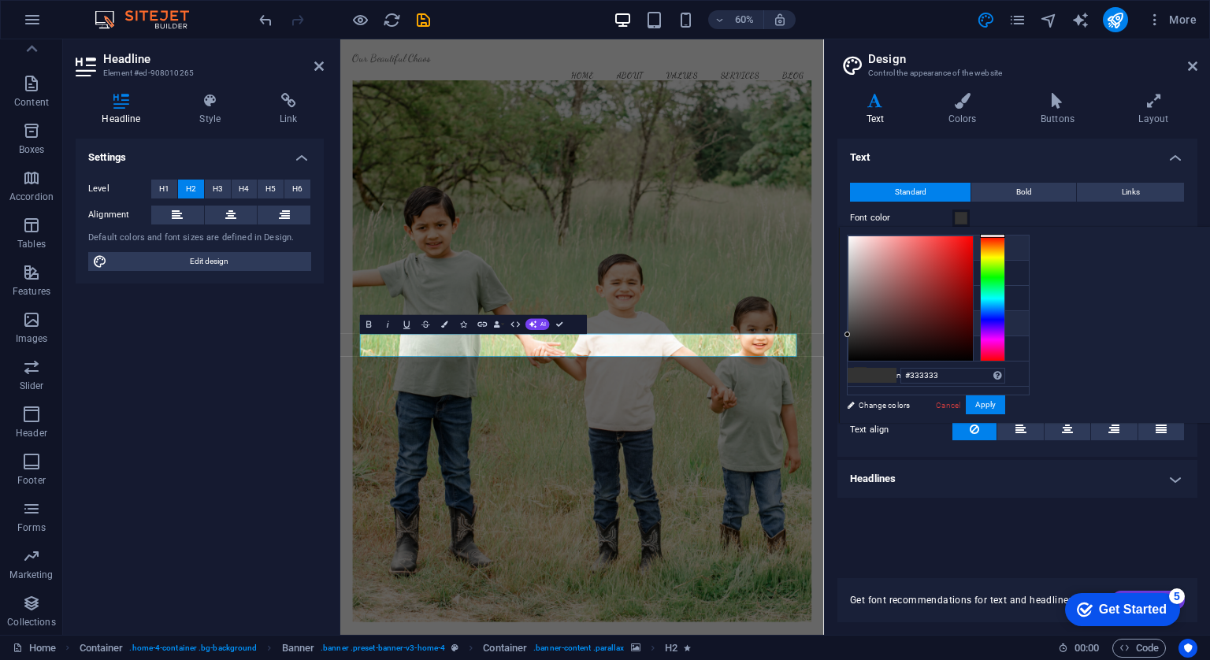
click at [907, 245] on li "Background color #FFFFFF" at bounding box center [937, 247] width 181 height 25
type input "#ffffff"
click at [907, 245] on li "Background color #FFFFFF" at bounding box center [937, 247] width 181 height 25
click at [859, 243] on icon at bounding box center [859, 247] width 11 height 11
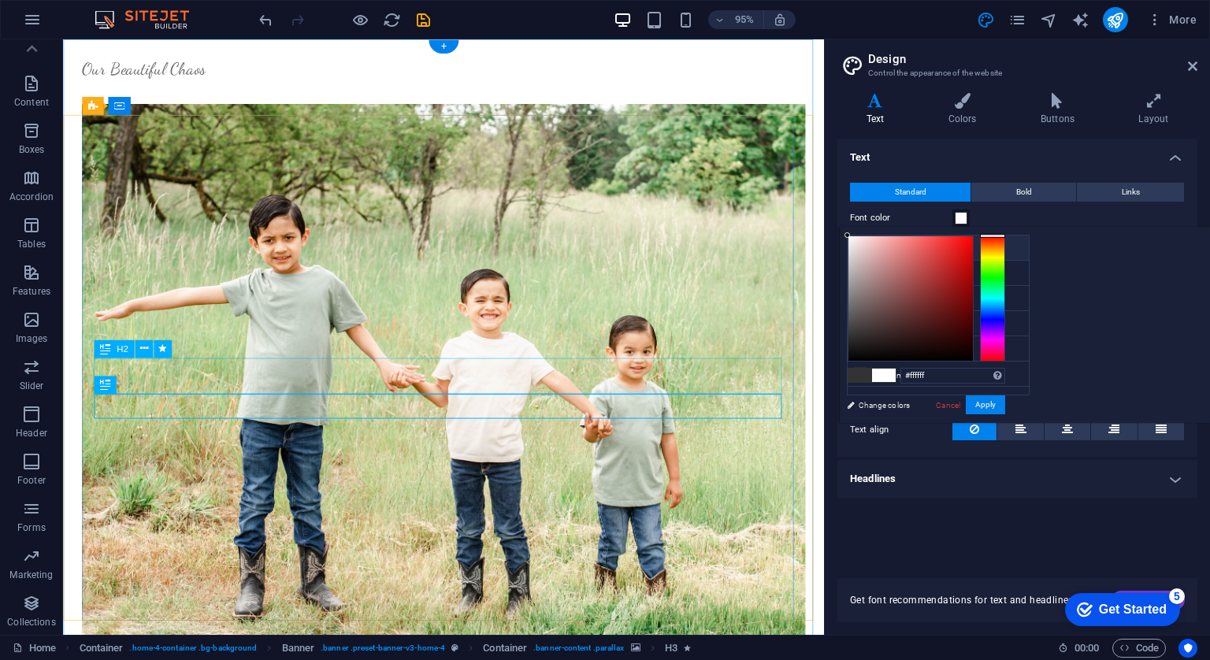
click at [1017, 193] on span "Bold" at bounding box center [1024, 192] width 16 height 19
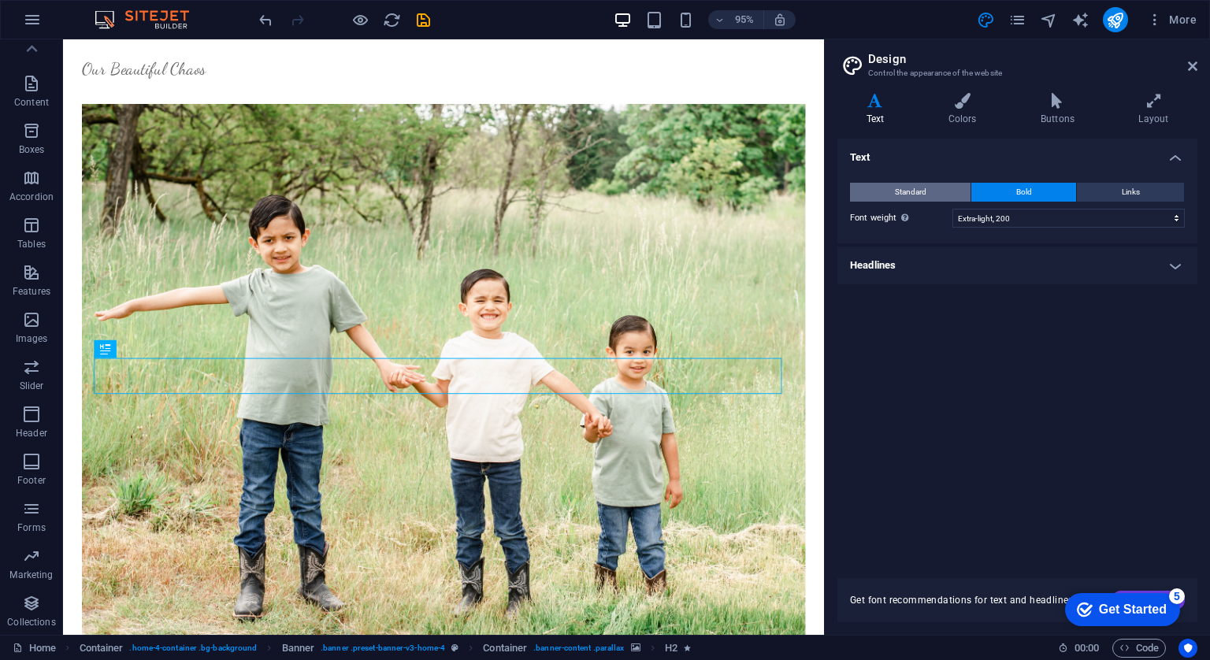
click at [902, 197] on span "Standard" at bounding box center [911, 192] width 32 height 19
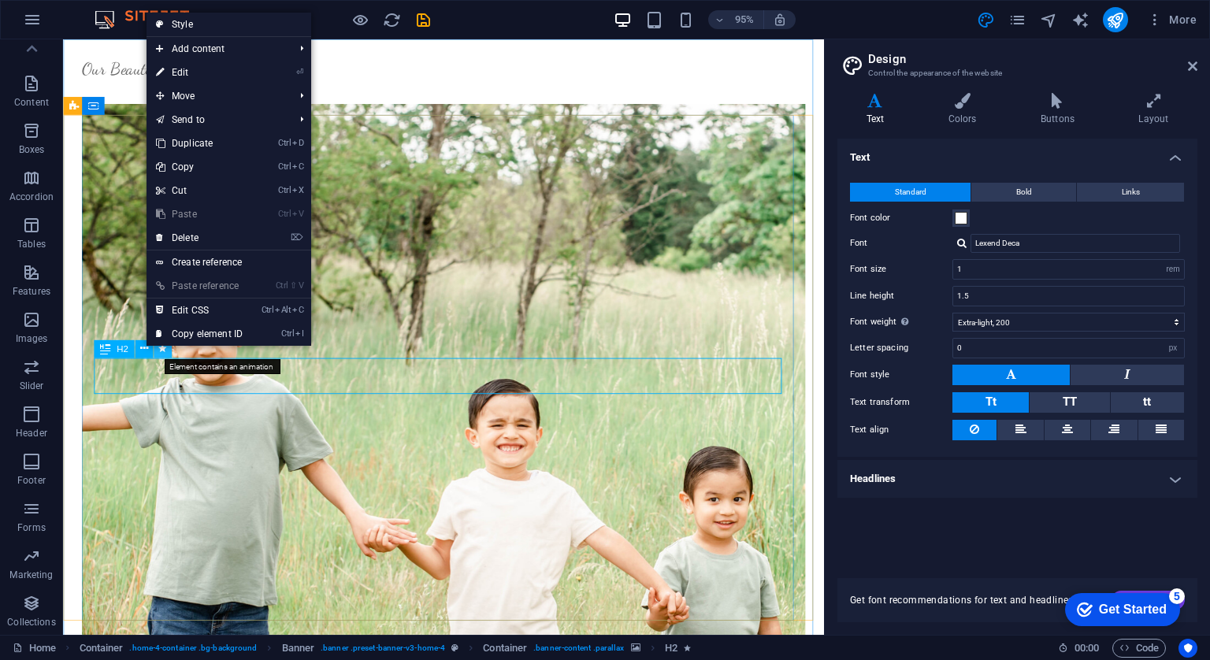
select select "fade"
select select "s"
select select "onload"
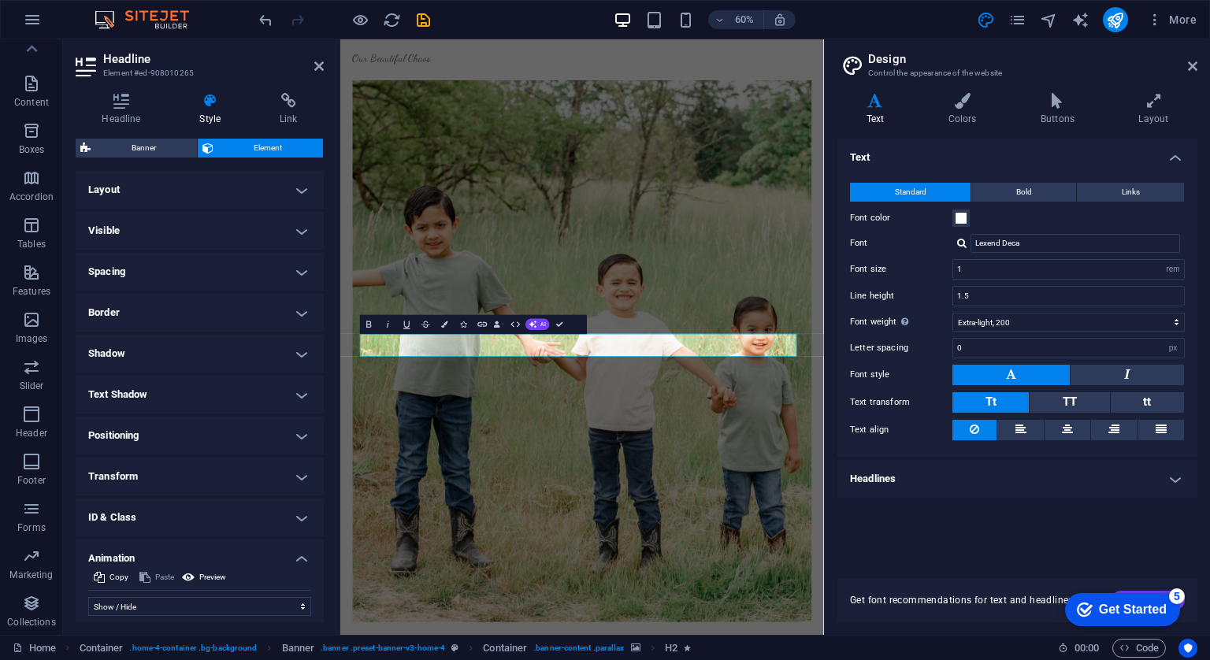
click at [304, 221] on h4 "Visible" at bounding box center [200, 231] width 248 height 38
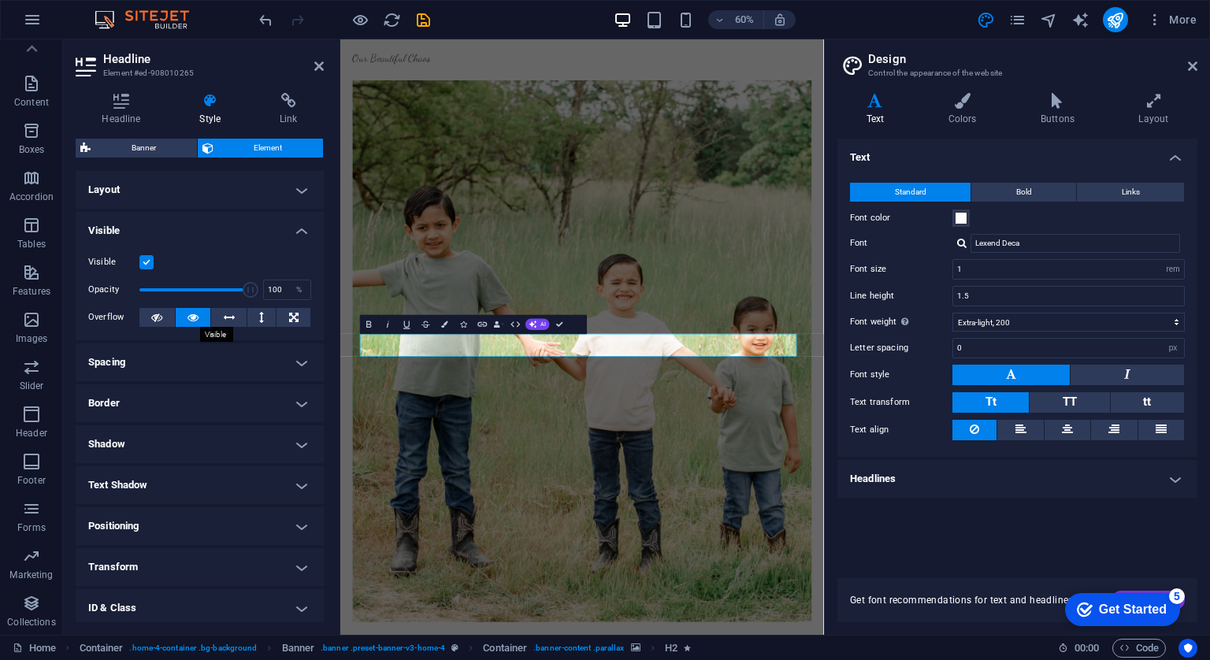
click at [194, 315] on icon at bounding box center [192, 317] width 11 height 19
click at [964, 112] on h4 "Colors" at bounding box center [965, 109] width 92 height 33
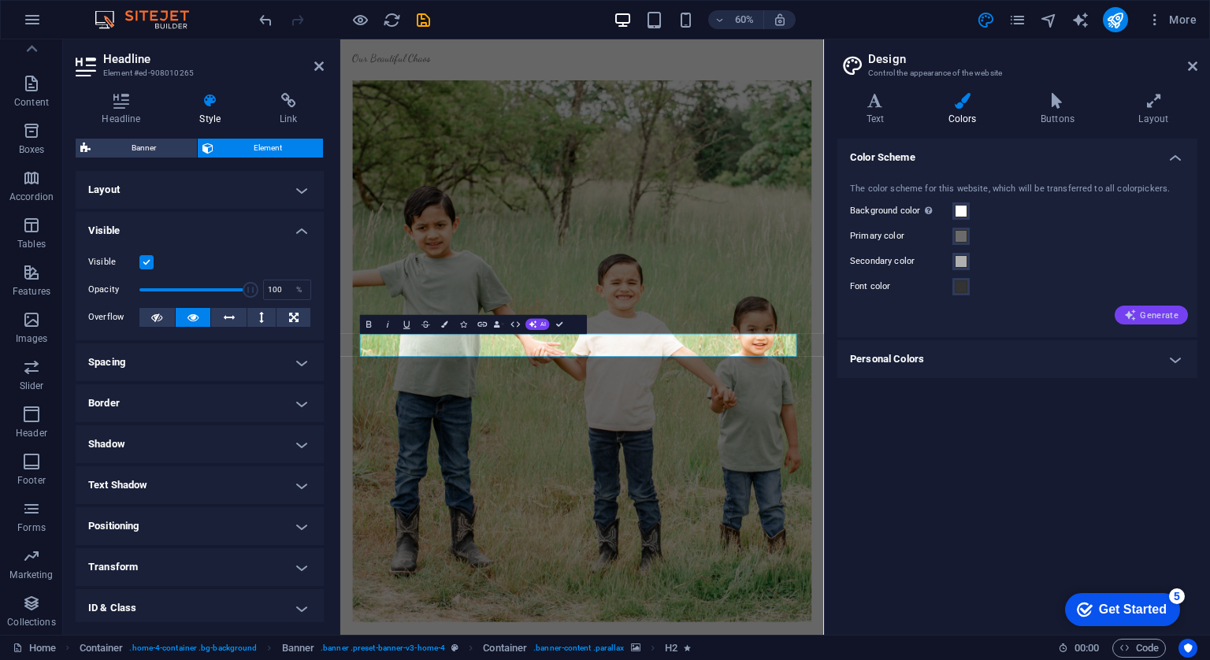
click at [1158, 313] on span "Generate" at bounding box center [1151, 315] width 54 height 13
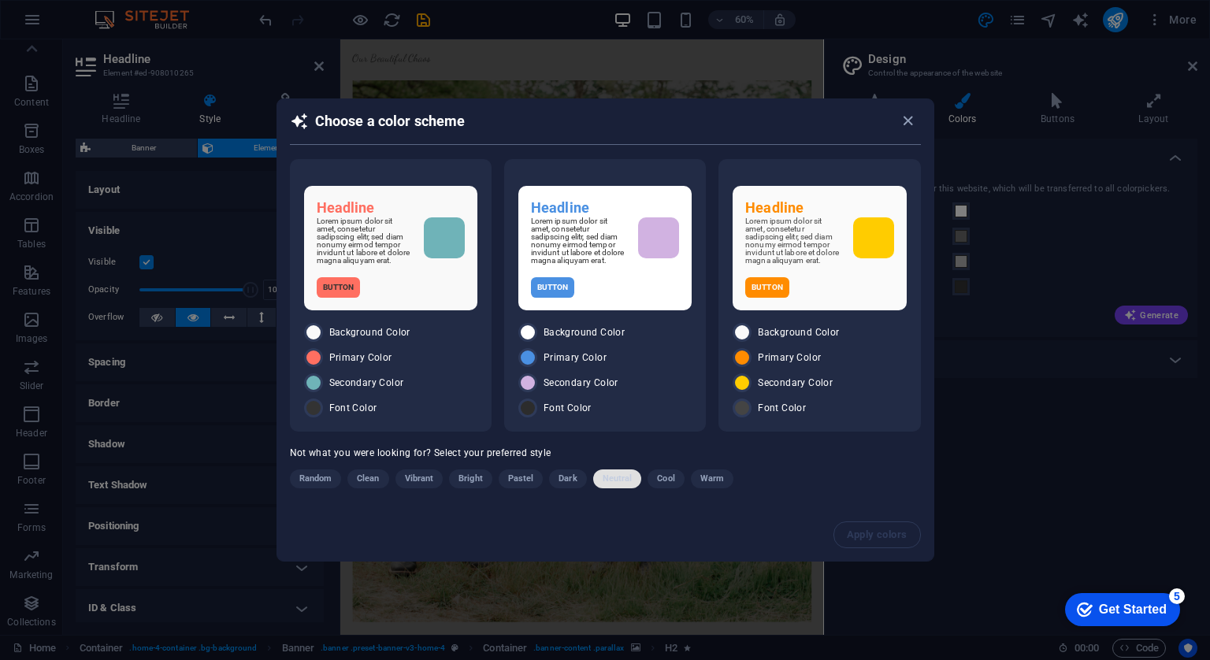
click at [618, 480] on span "Neutral" at bounding box center [617, 478] width 30 height 19
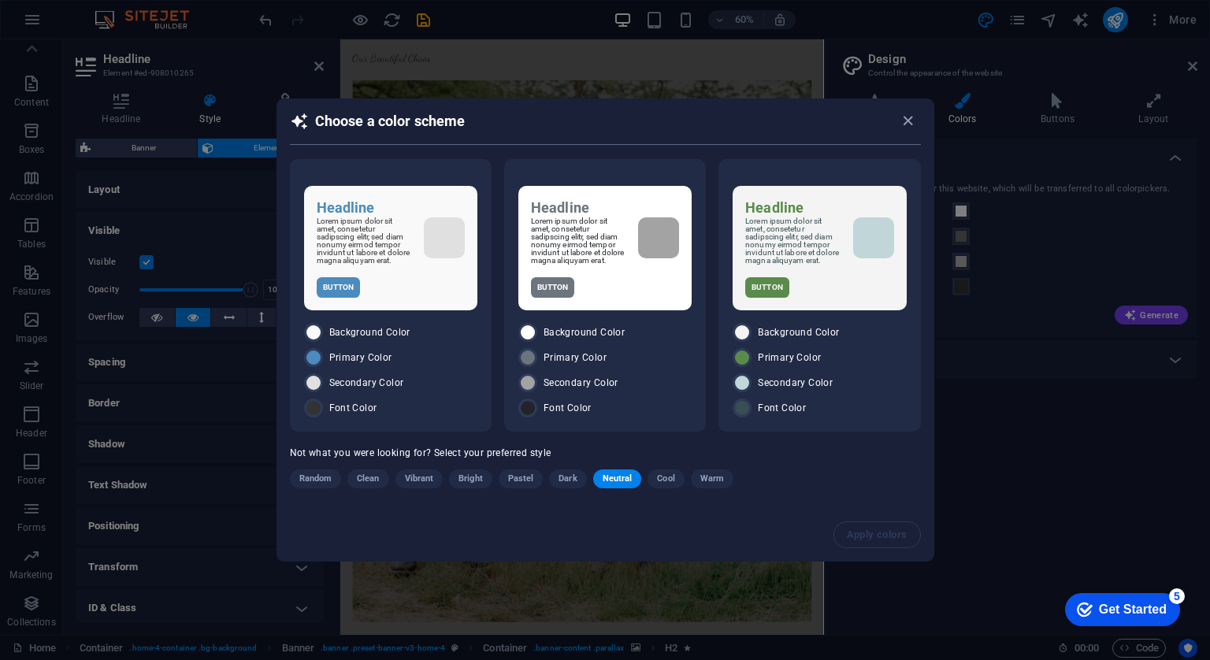
click at [622, 476] on span "Neutral" at bounding box center [617, 478] width 30 height 19
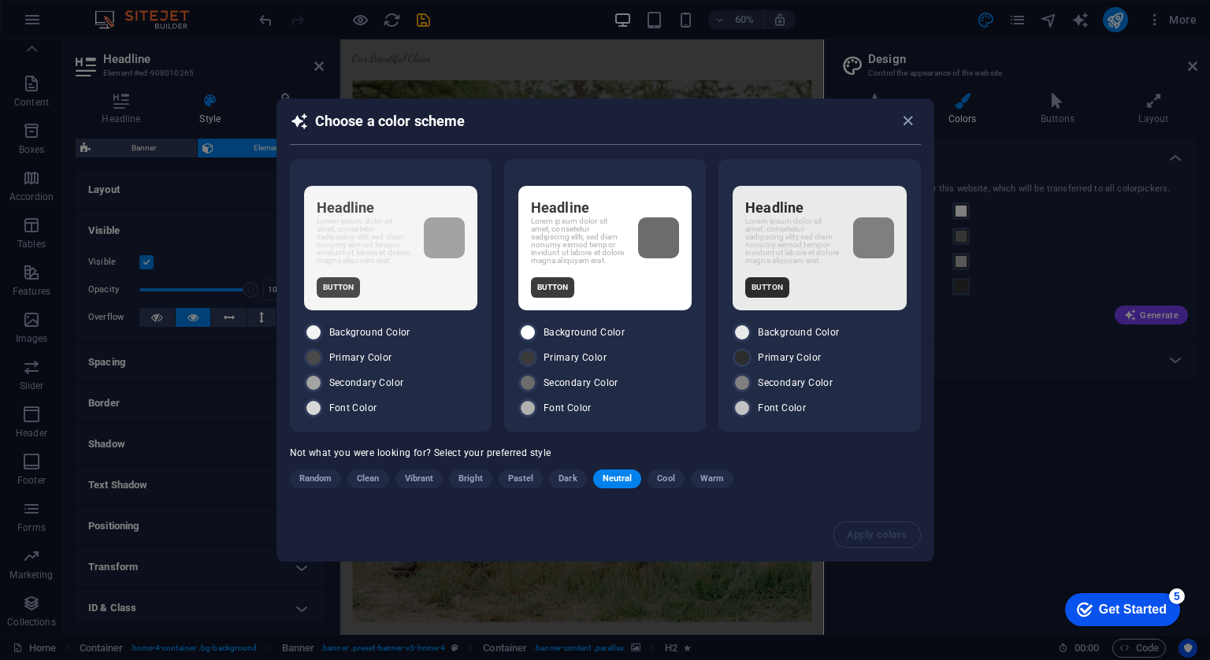
click at [622, 476] on span "Neutral" at bounding box center [617, 478] width 30 height 19
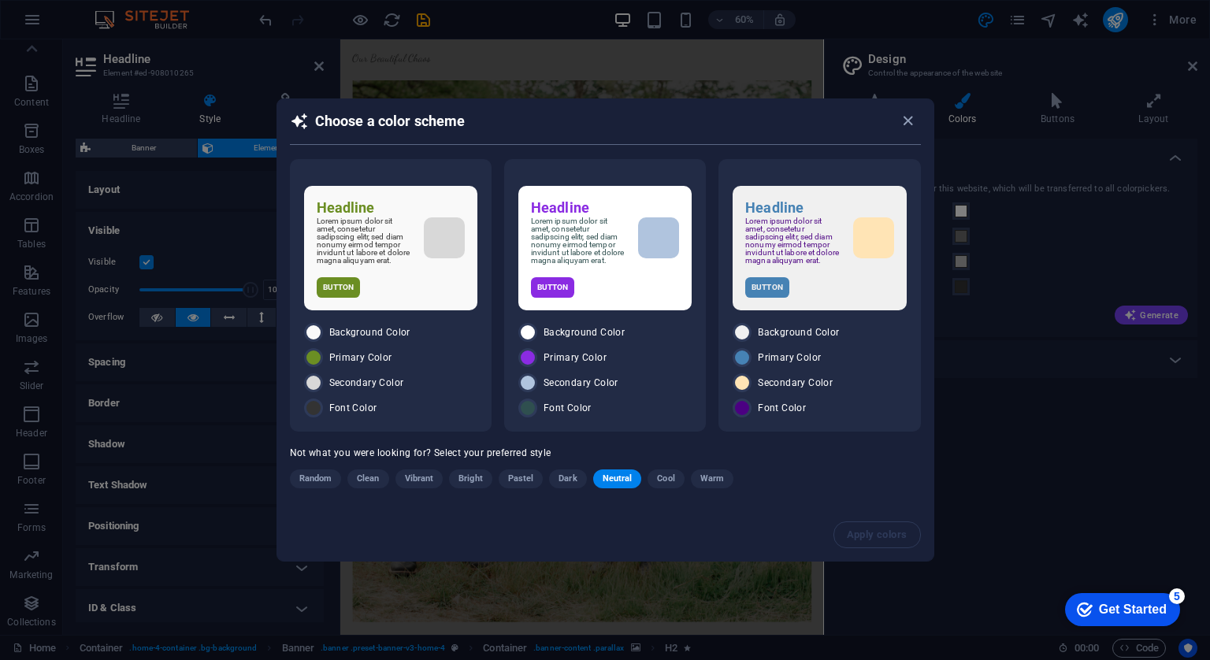
click at [621, 476] on span "Neutral" at bounding box center [617, 478] width 30 height 19
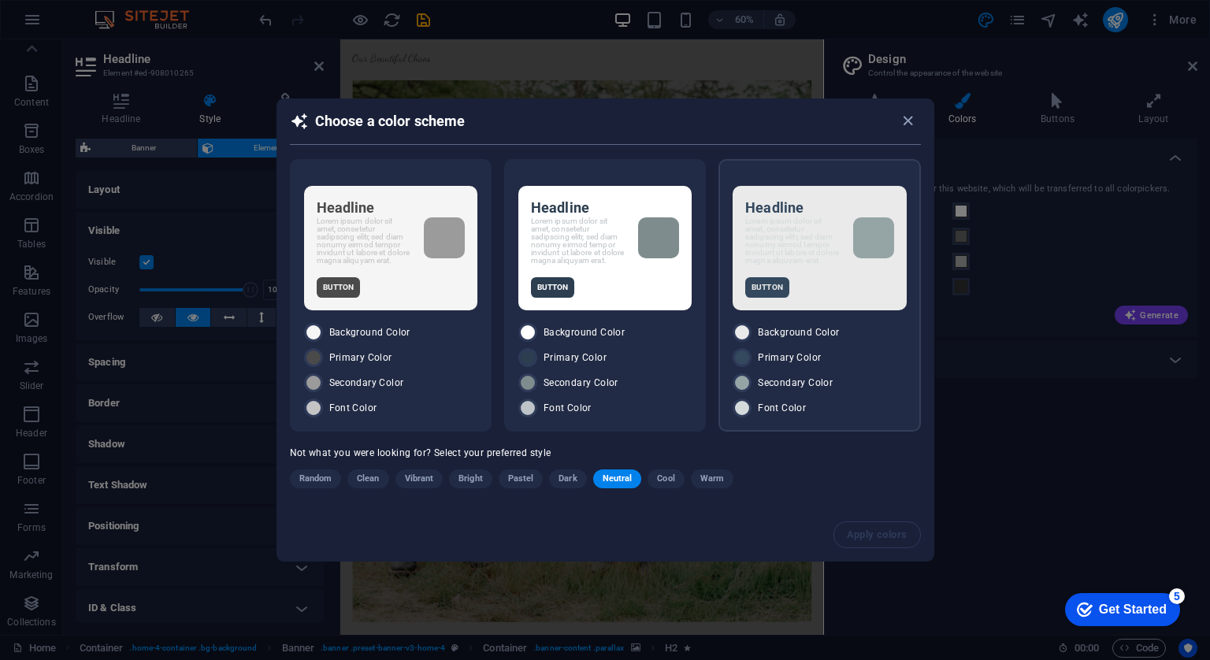
click at [798, 378] on span "Secondary Color" at bounding box center [795, 382] width 75 height 13
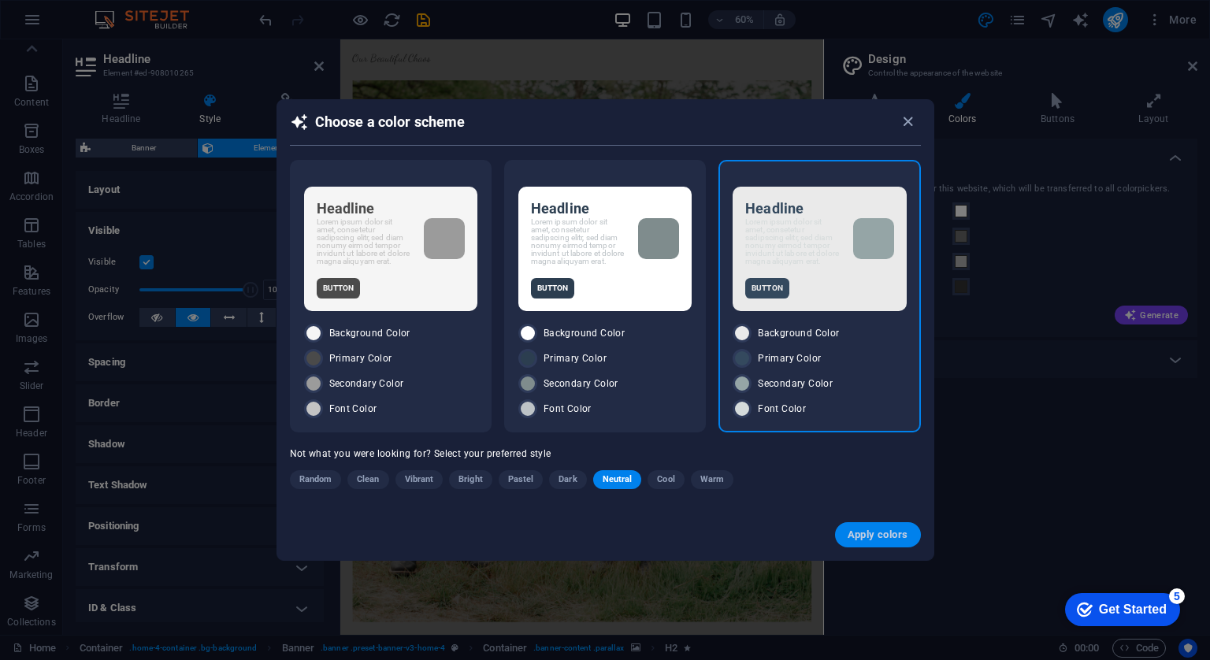
click at [858, 534] on span "Apply colors" at bounding box center [877, 534] width 61 height 13
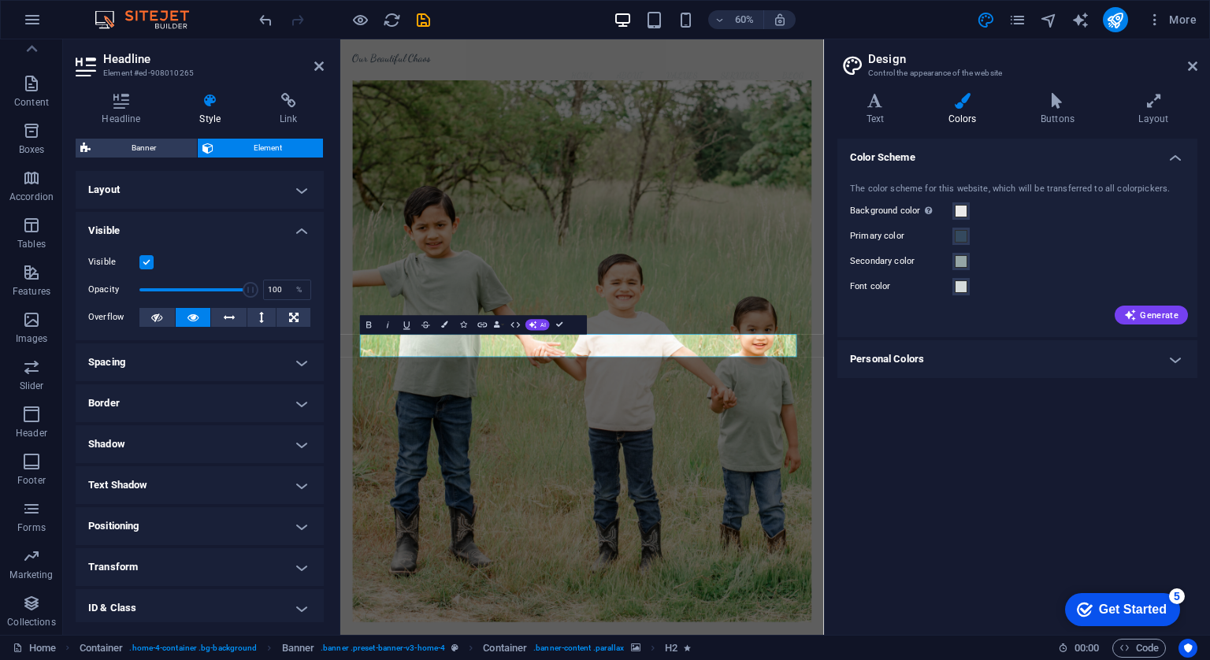
click at [858, 534] on div "Color Scheme The color scheme for this website, which will be transferred to al…" at bounding box center [1017, 381] width 360 height 484
click at [994, 172] on figure at bounding box center [743, 559] width 765 height 902
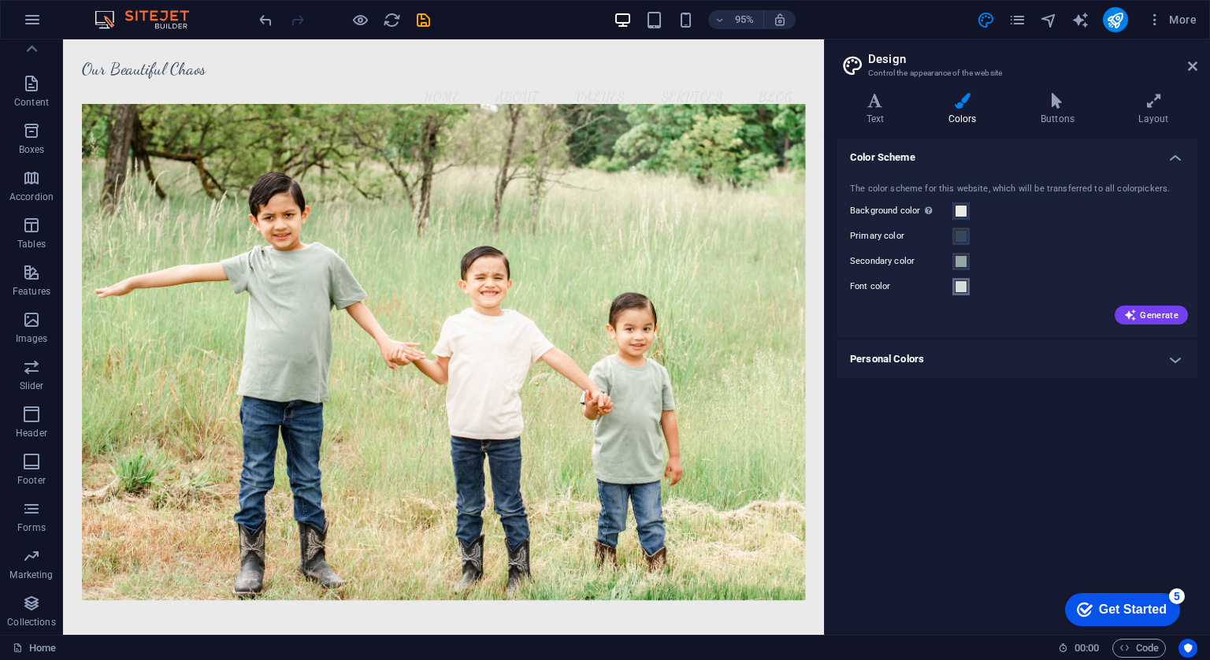
click at [967, 284] on button "Font color" at bounding box center [960, 286] width 17 height 17
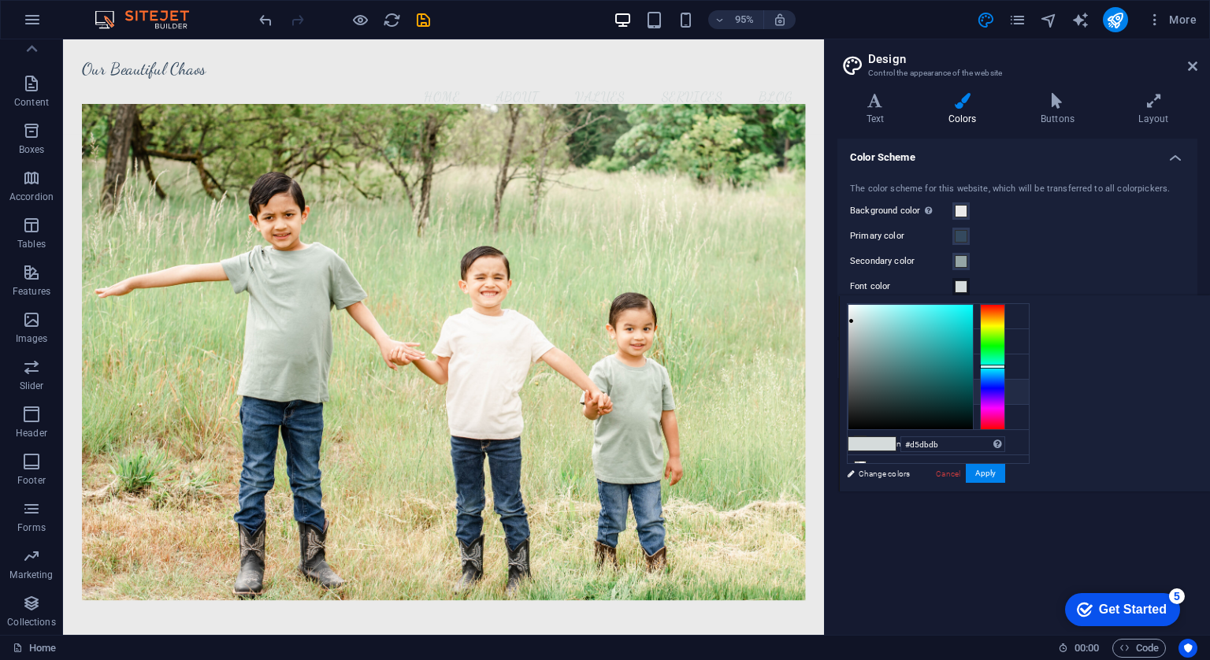
click at [910, 391] on li "Font color #D5DBDB" at bounding box center [937, 392] width 181 height 25
type input "#b3b5b5"
drag, startPoint x: 1051, startPoint y: 316, endPoint x: 1046, endPoint y: 339, distance: 24.3
click at [973, 339] on div at bounding box center [910, 367] width 124 height 124
click at [1112, 164] on h4 "Color Scheme" at bounding box center [1017, 153] width 360 height 28
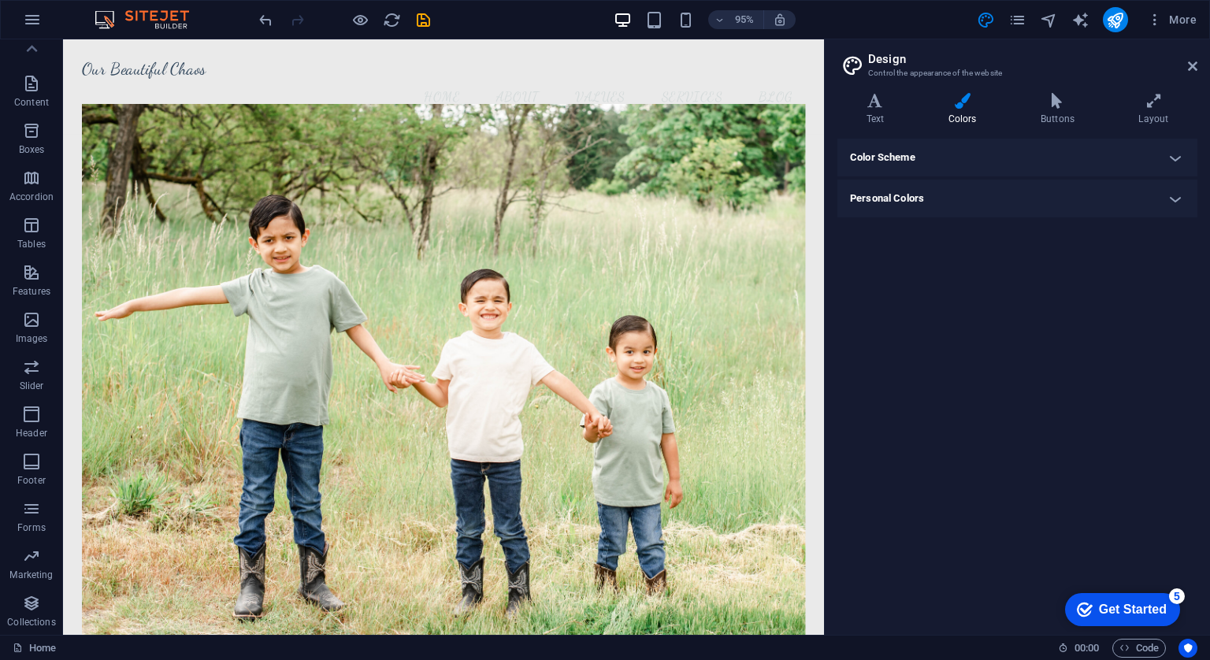
click at [897, 198] on h4 "Personal Colors" at bounding box center [1017, 199] width 360 height 38
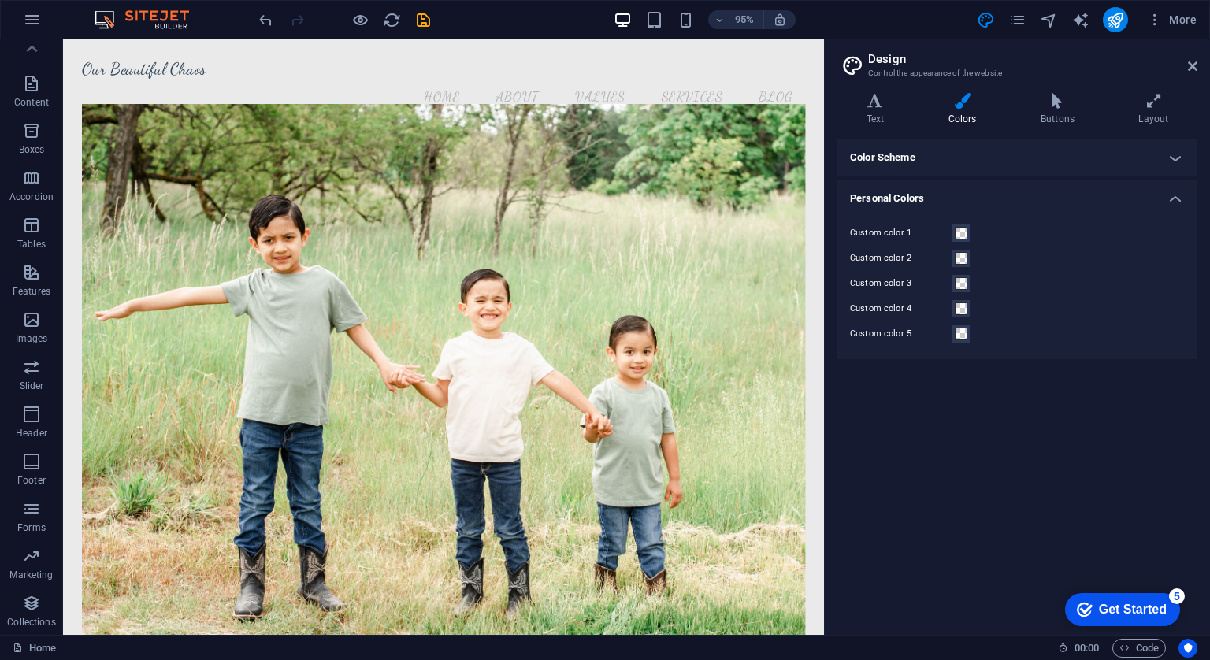
click at [897, 198] on h4 "Personal Colors" at bounding box center [1017, 194] width 360 height 28
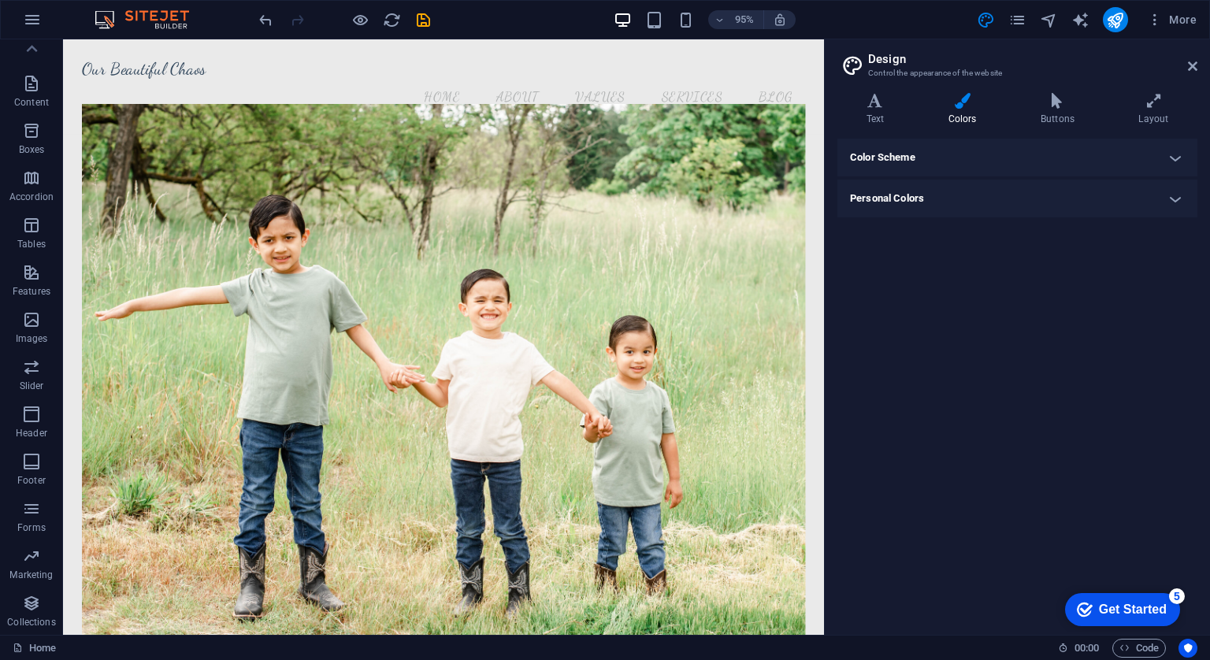
click at [969, 107] on icon at bounding box center [962, 101] width 86 height 16
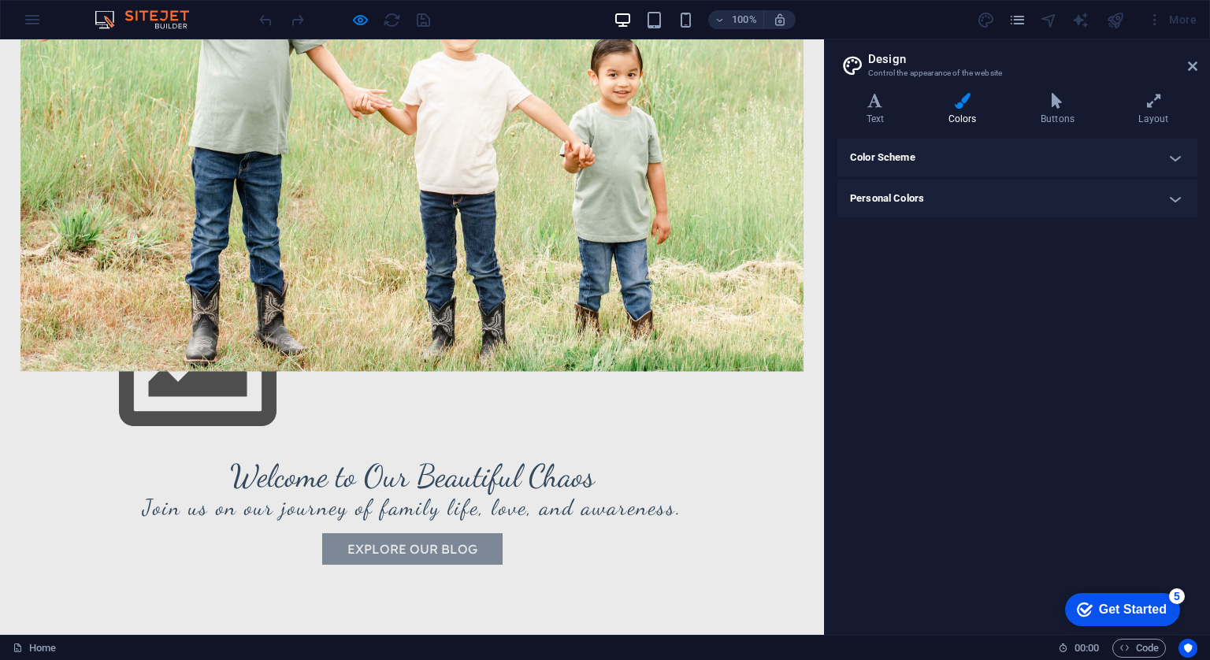
scroll to position [466, 0]
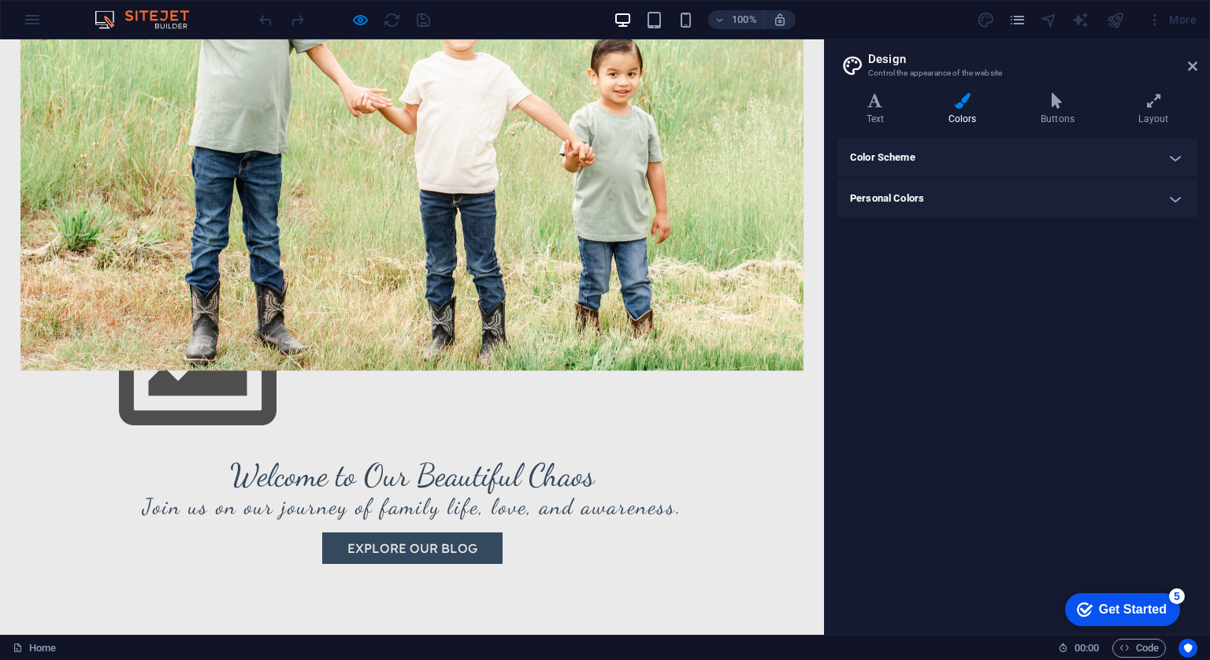
click at [191, 659] on span "Hometown" at bounding box center [209, 670] width 67 height 16
drag, startPoint x: 191, startPoint y: 190, endPoint x: 114, endPoint y: 209, distance: 78.9
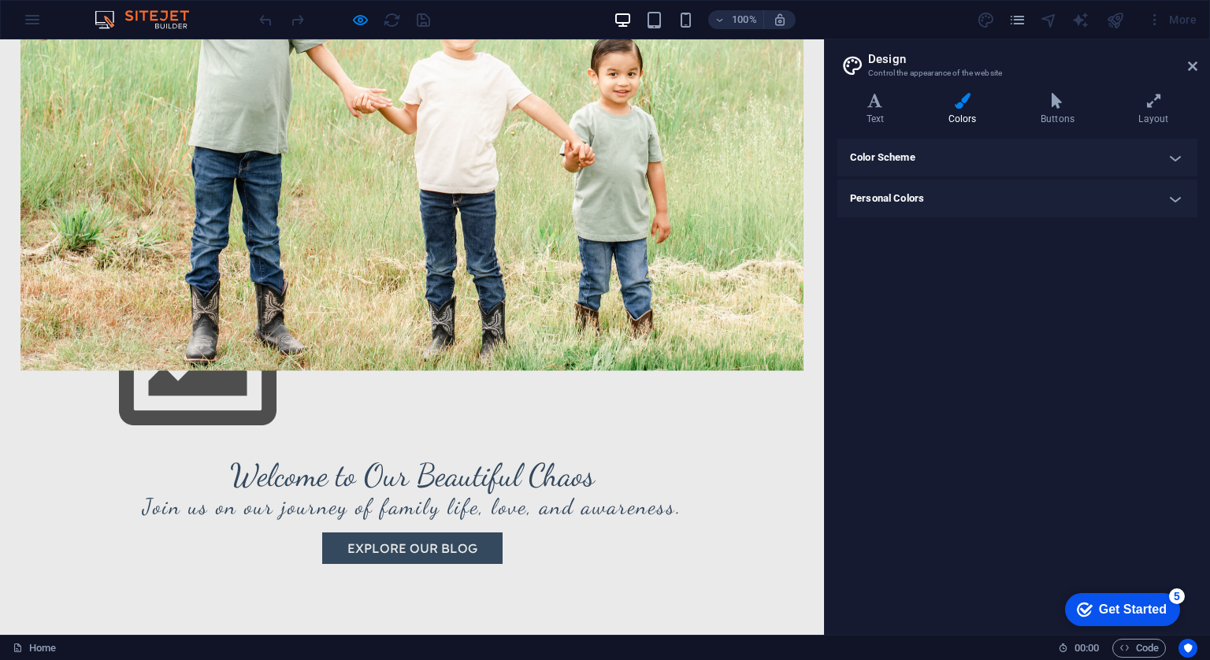
drag, startPoint x: 114, startPoint y: 209, endPoint x: 40, endPoint y: 199, distance: 74.7
click at [0, 0] on div "100% More" at bounding box center [0, 0] width 0 height 0
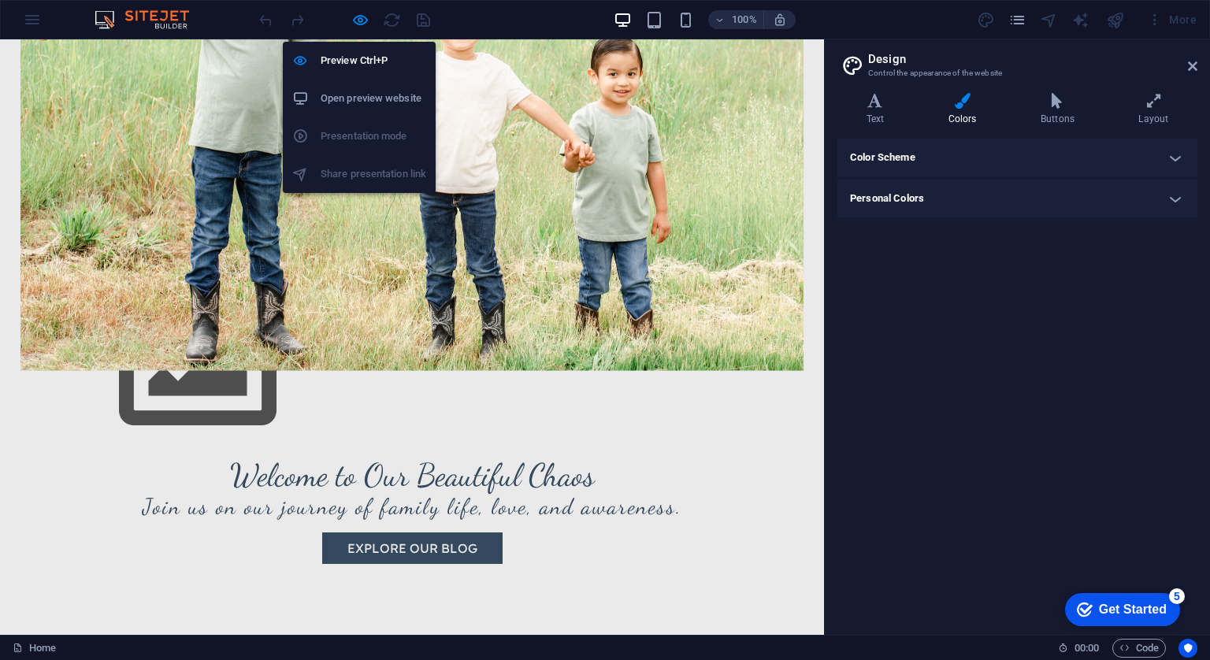
click at [361, 31] on div "Preview Ctrl+P Open preview website Presentation mode Share presentation link" at bounding box center [359, 111] width 153 height 164
click at [0, 0] on icon "button" at bounding box center [0, 0] width 0 height 0
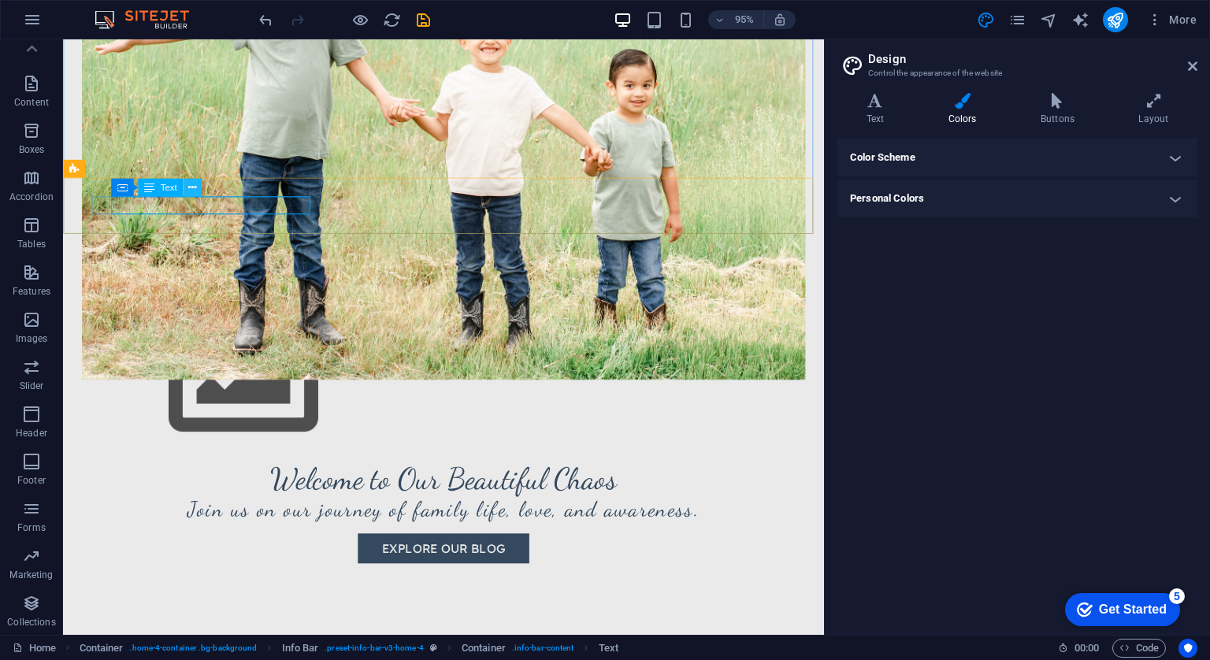
click at [188, 191] on icon at bounding box center [192, 188] width 8 height 16
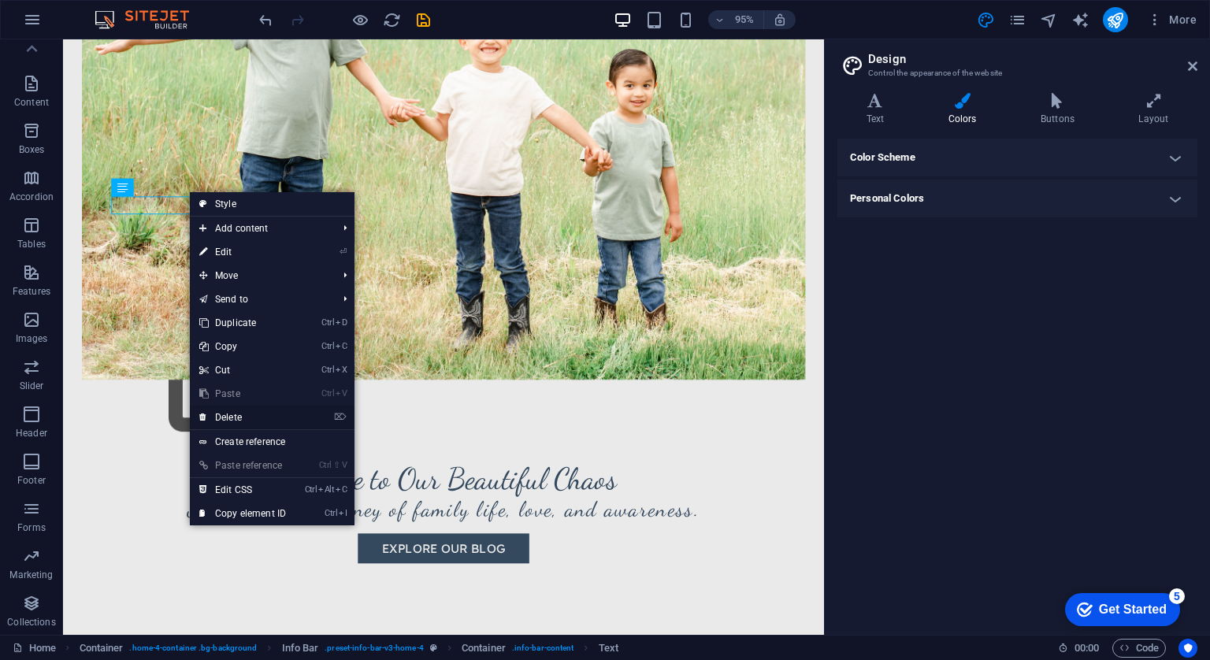
click at [249, 419] on link "⌦ Delete" at bounding box center [243, 418] width 106 height 24
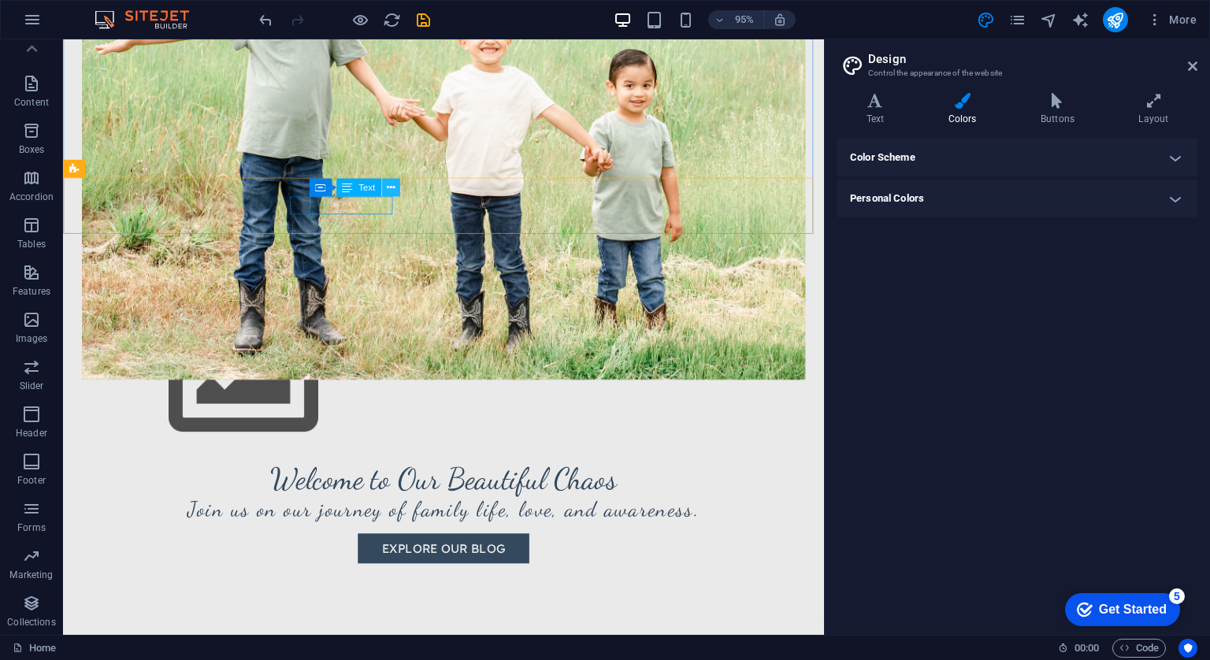
click at [390, 187] on icon at bounding box center [390, 188] width 8 height 16
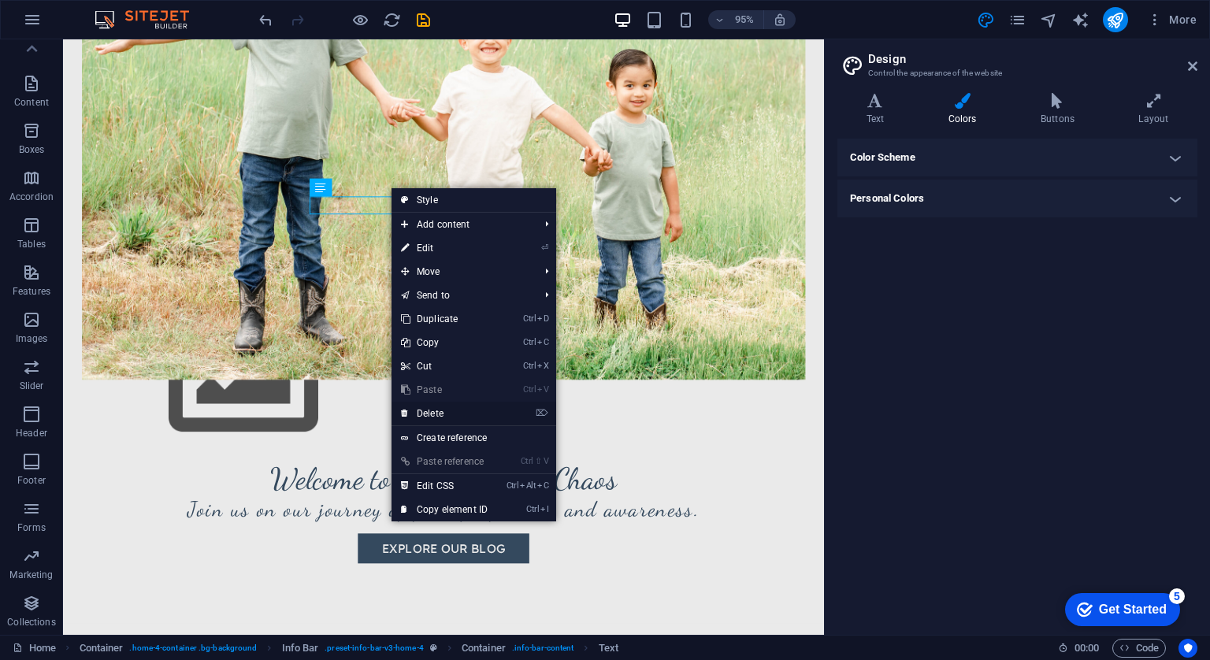
click at [428, 411] on link "⌦ Delete" at bounding box center [444, 414] width 106 height 24
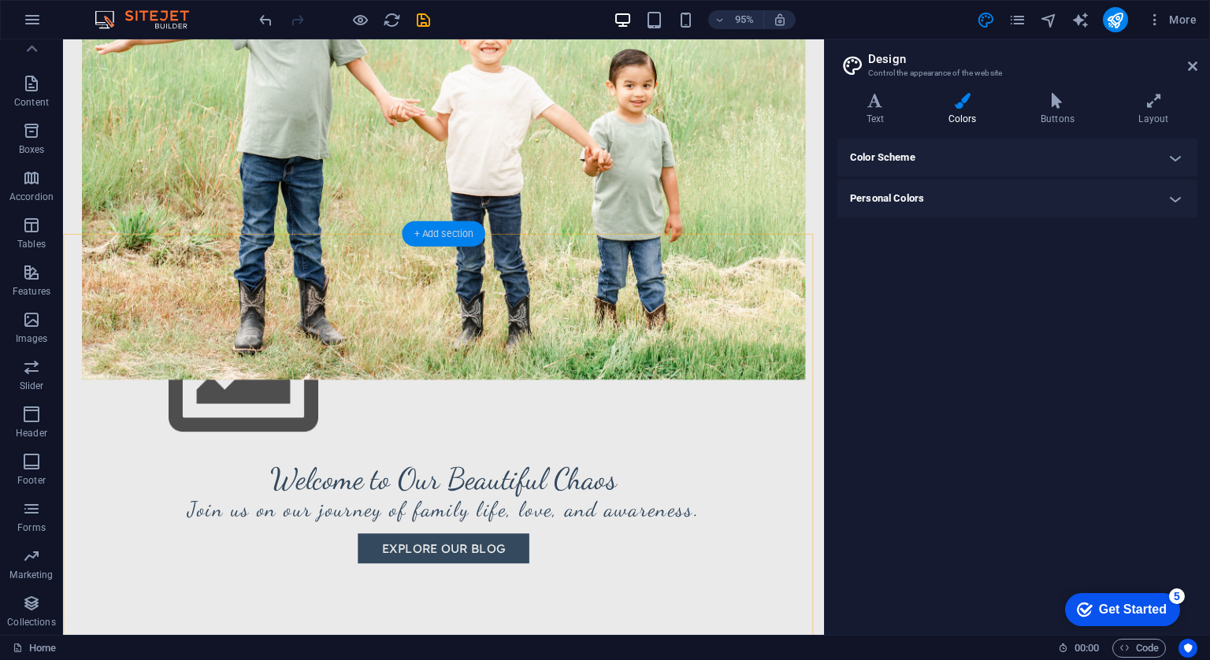
click at [440, 224] on div "+ Add section" at bounding box center [443, 233] width 83 height 25
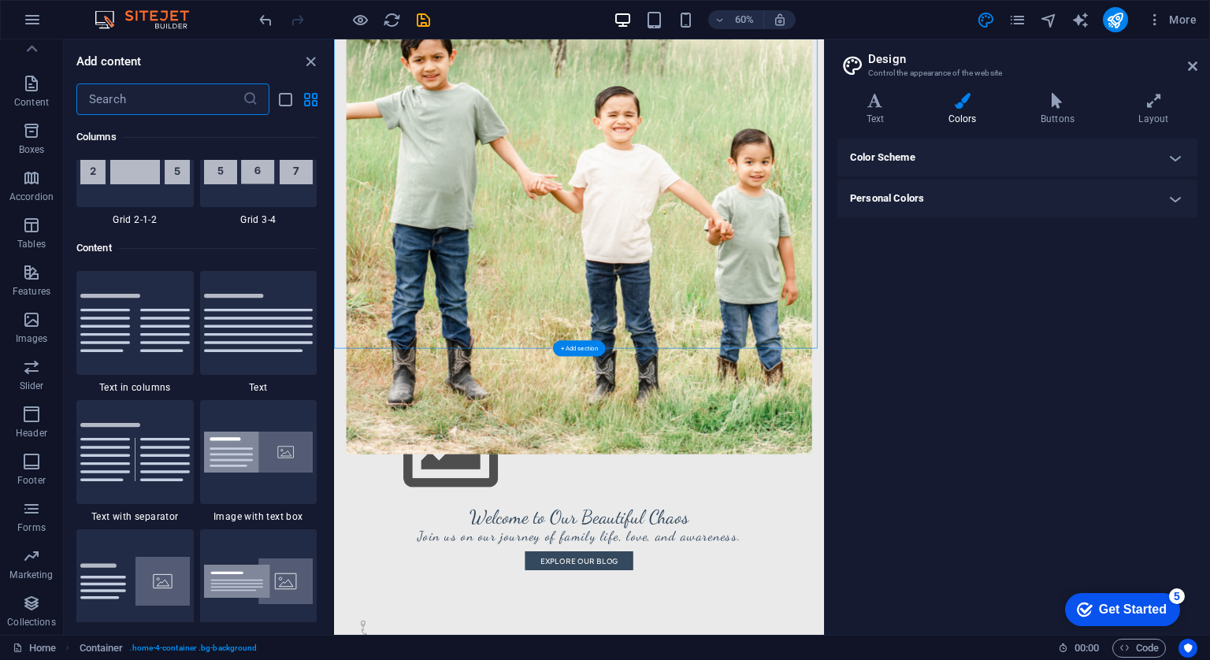
scroll to position [2755, 0]
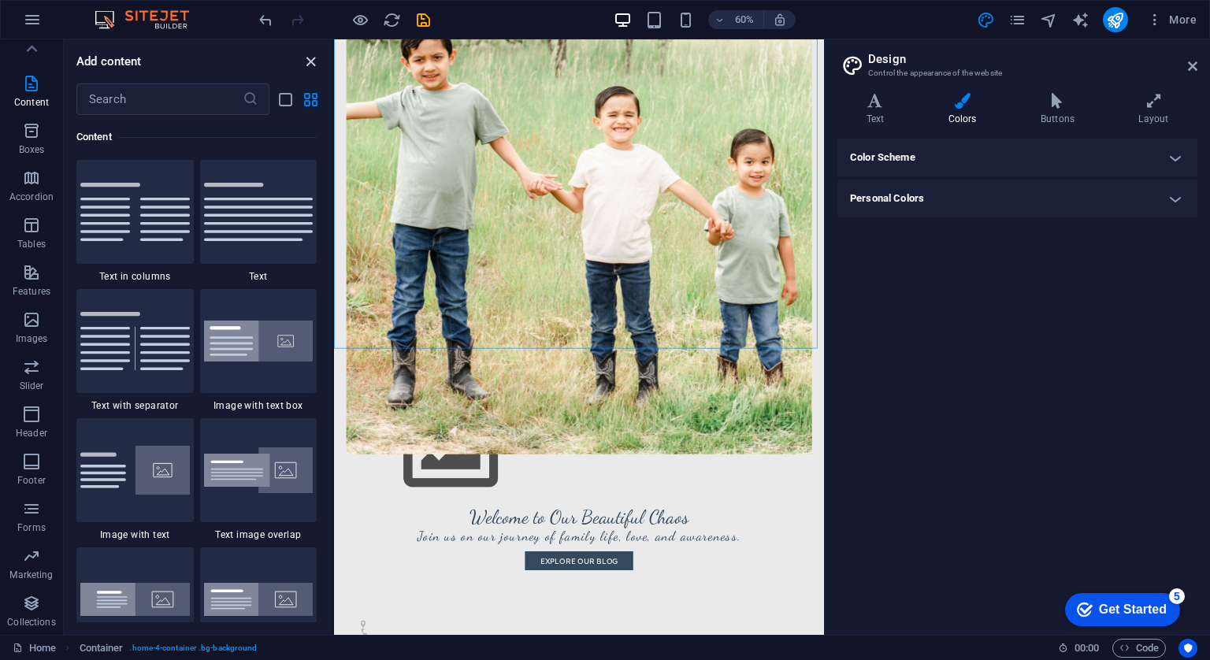
click at [313, 58] on icon "close panel" at bounding box center [311, 62] width 18 height 18
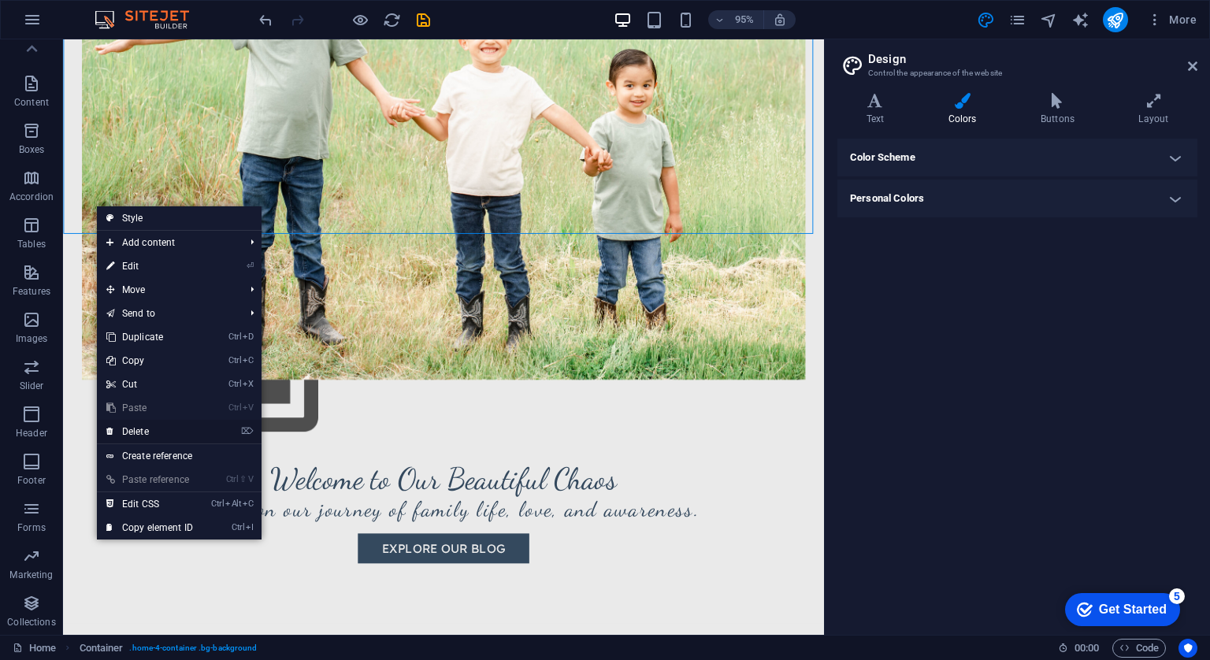
click at [151, 439] on link "⌦ Delete" at bounding box center [150, 432] width 106 height 24
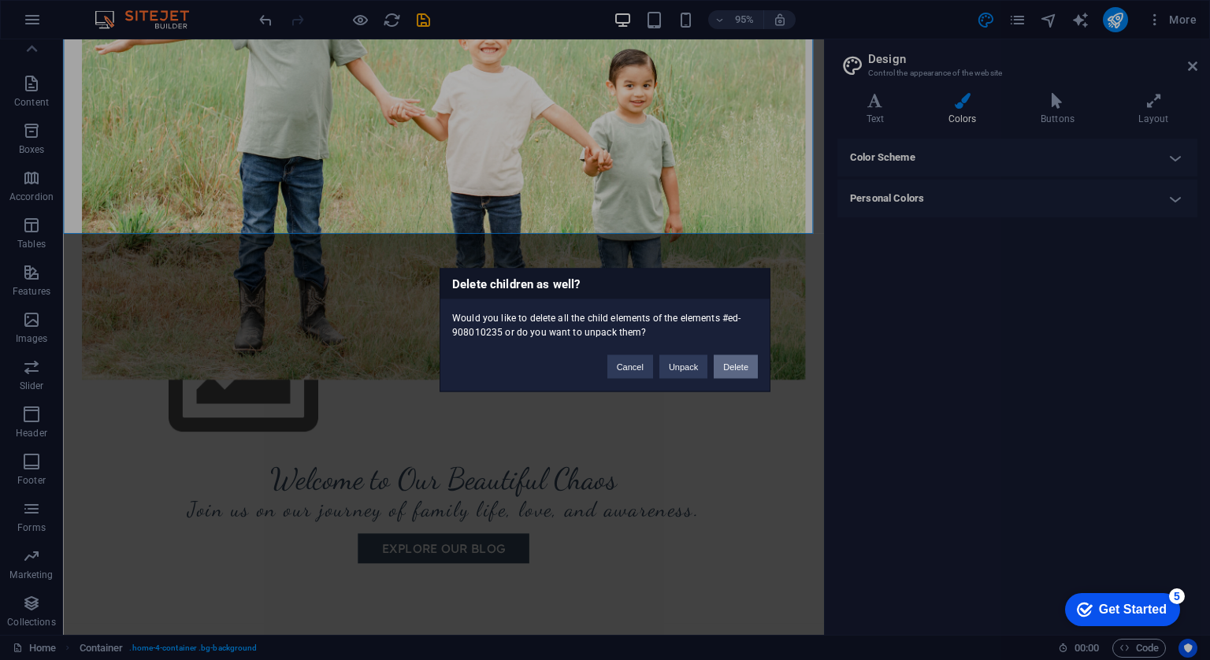
click at [731, 365] on button "Delete" at bounding box center [735, 367] width 44 height 24
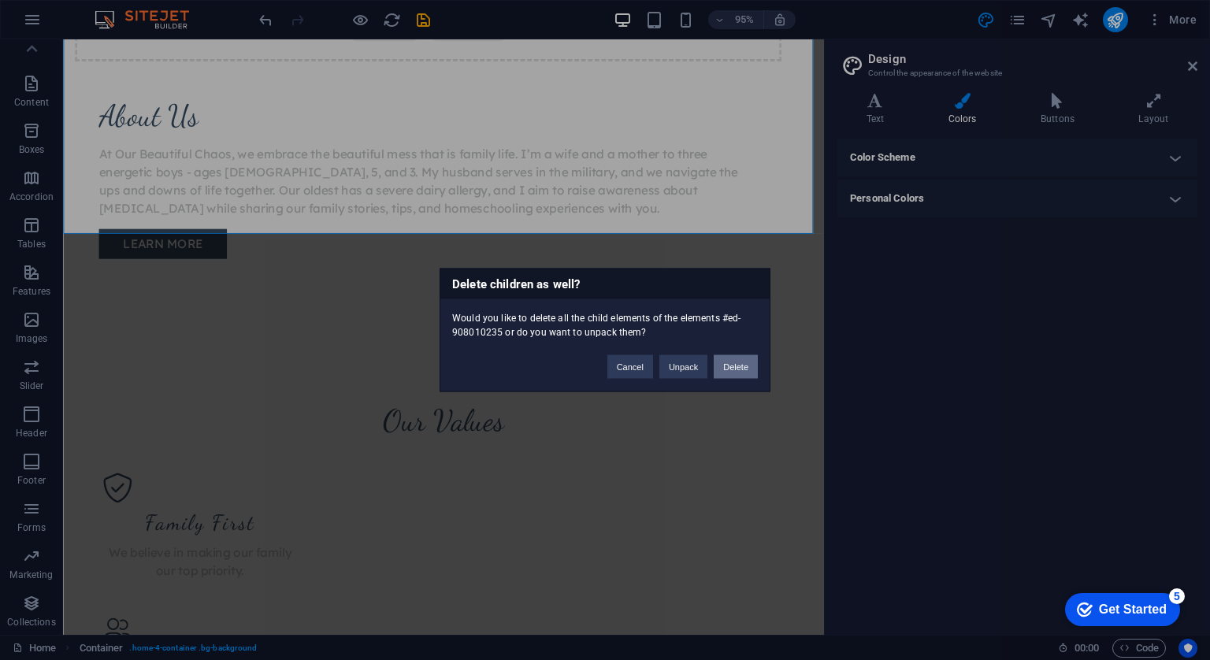
scroll to position [0, 0]
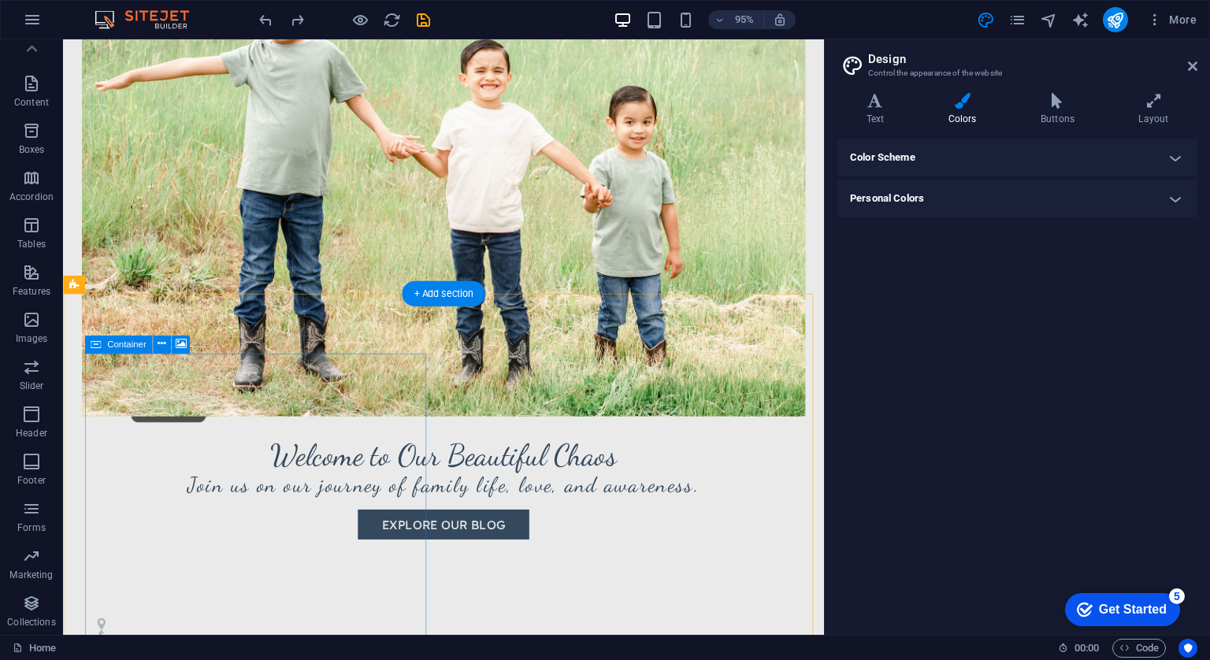
scroll to position [405, 0]
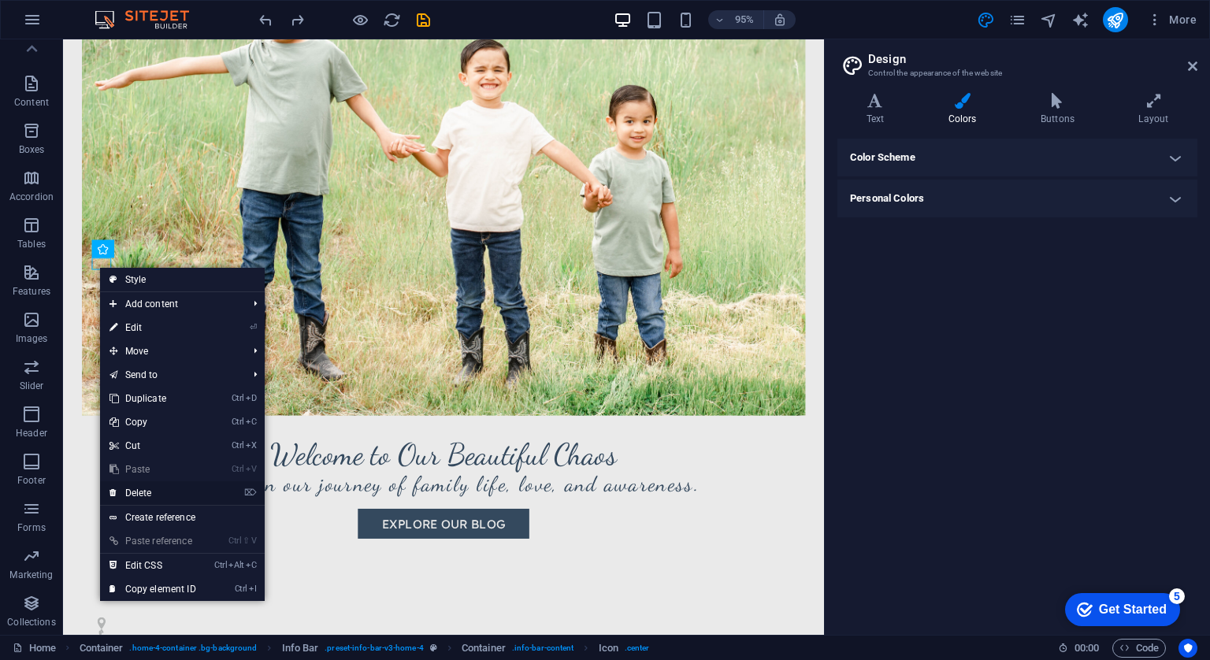
click at [162, 496] on link "⌦ Delete" at bounding box center [153, 493] width 106 height 24
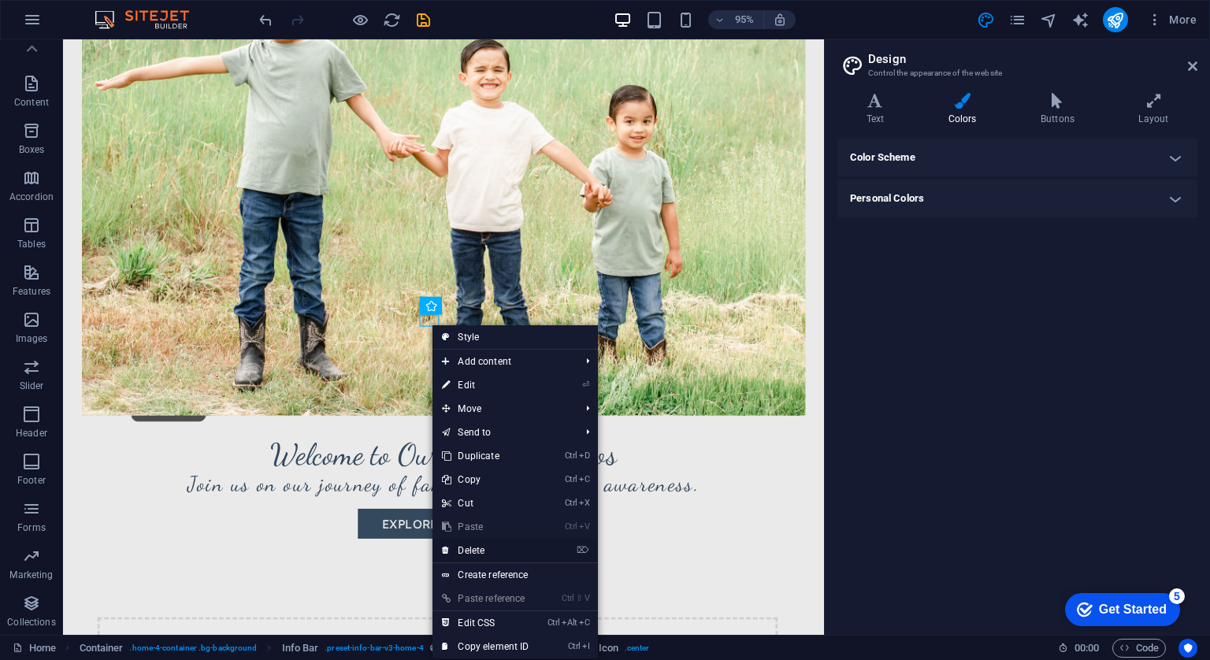
click at [479, 551] on link "⌦ Delete" at bounding box center [485, 551] width 106 height 24
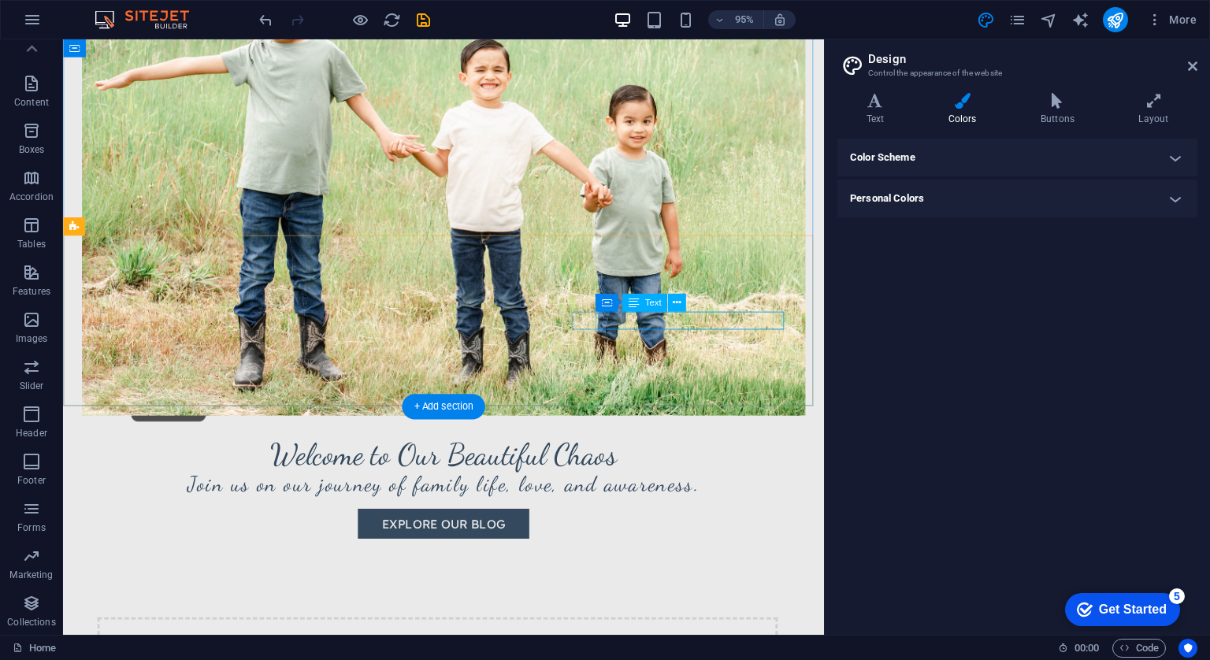
drag, startPoint x: 739, startPoint y: 335, endPoint x: 713, endPoint y: 336, distance: 26.0
drag, startPoint x: 713, startPoint y: 336, endPoint x: 609, endPoint y: 331, distance: 104.1
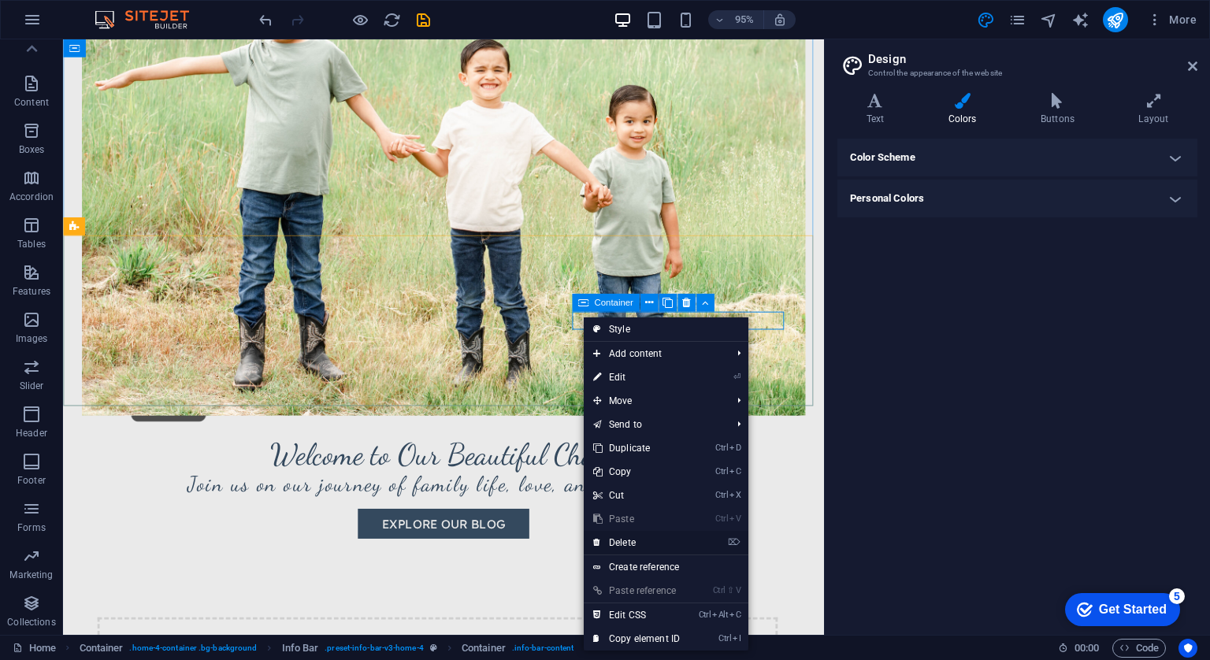
click at [643, 539] on link "⌦ Delete" at bounding box center [637, 543] width 106 height 24
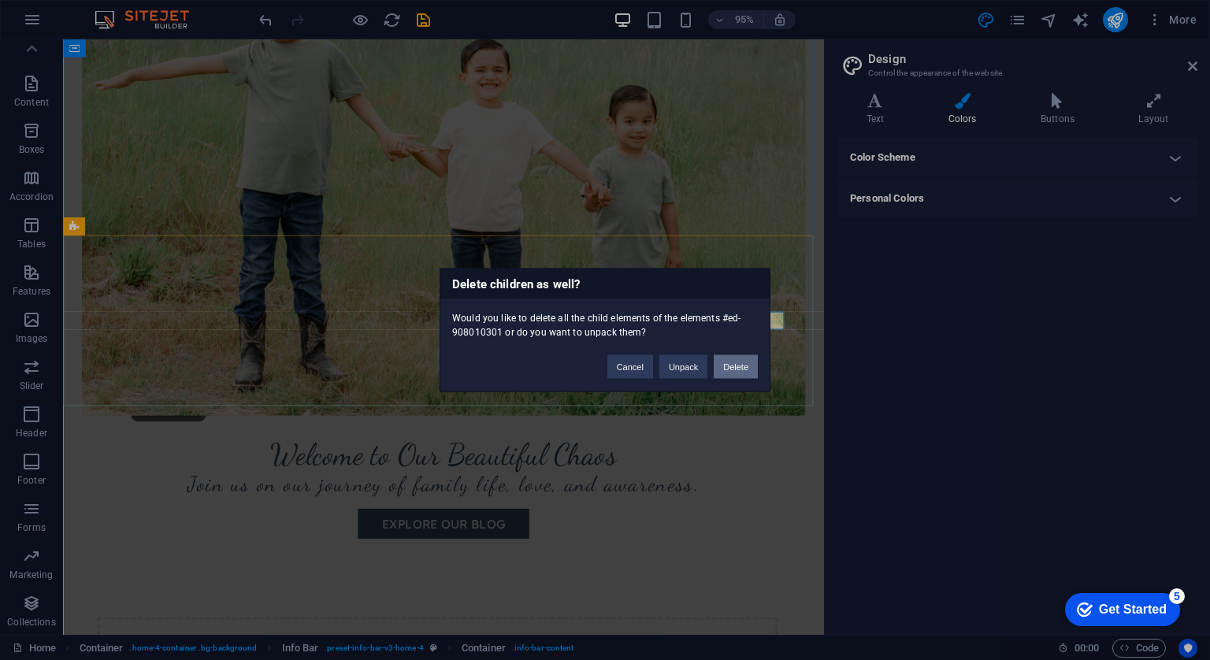
click at [728, 371] on button "Delete" at bounding box center [735, 367] width 44 height 24
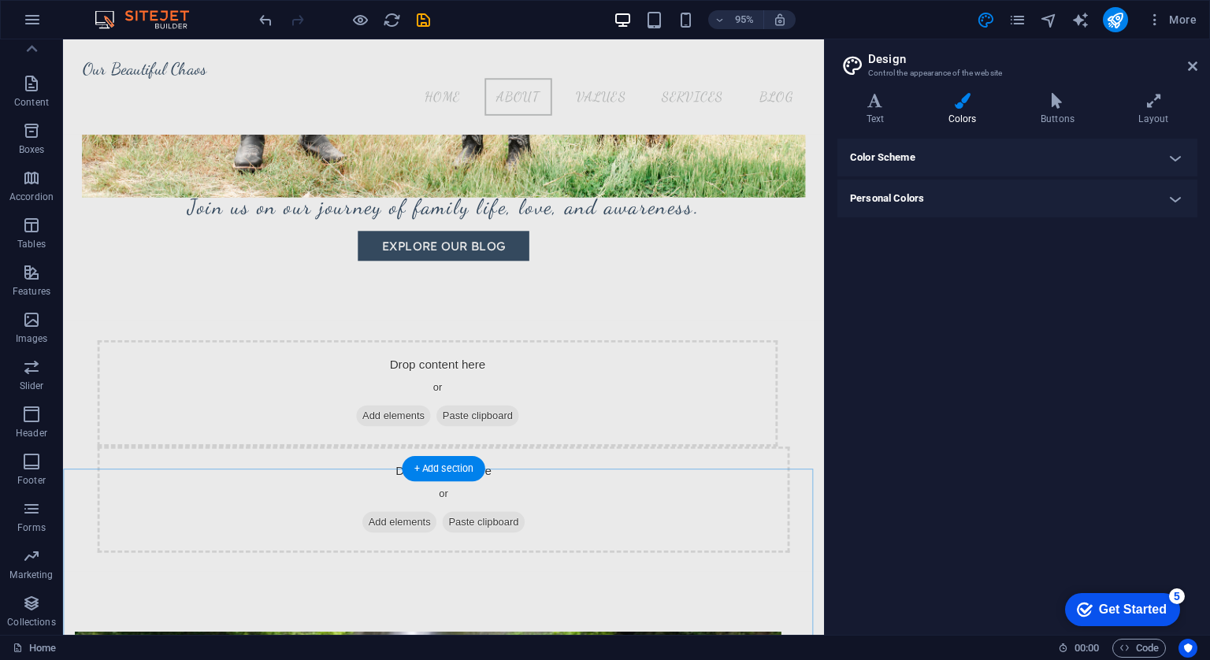
scroll to position [672, 0]
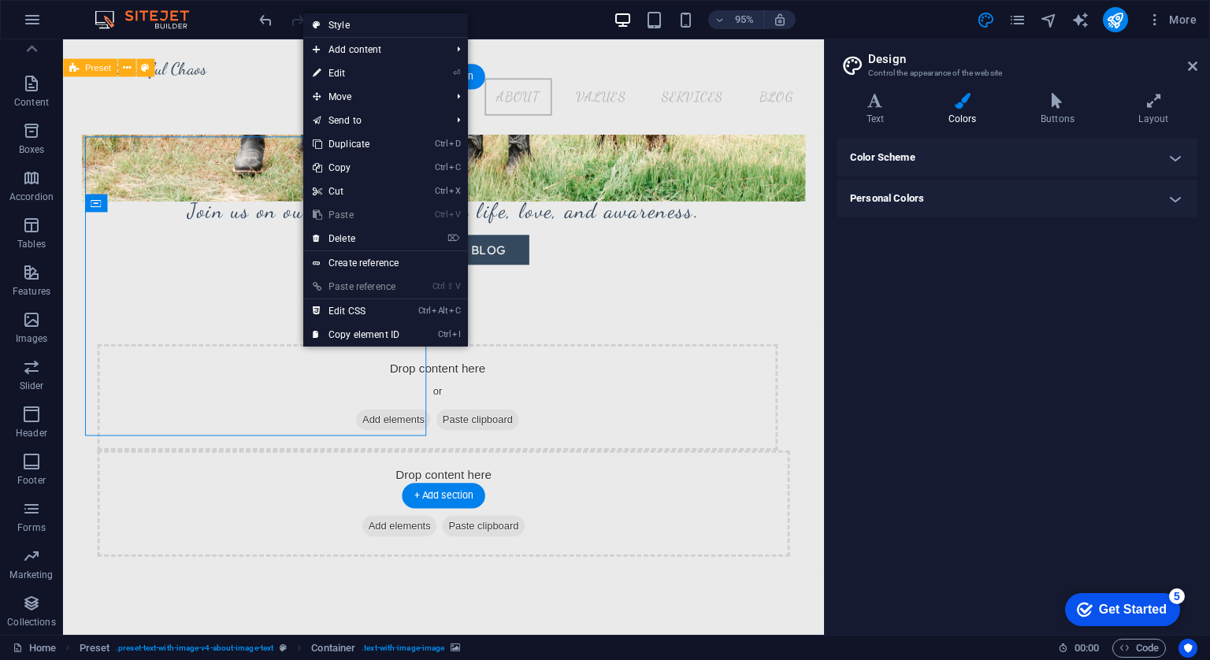
drag, startPoint x: 178, startPoint y: 291, endPoint x: 233, endPoint y: 443, distance: 161.7
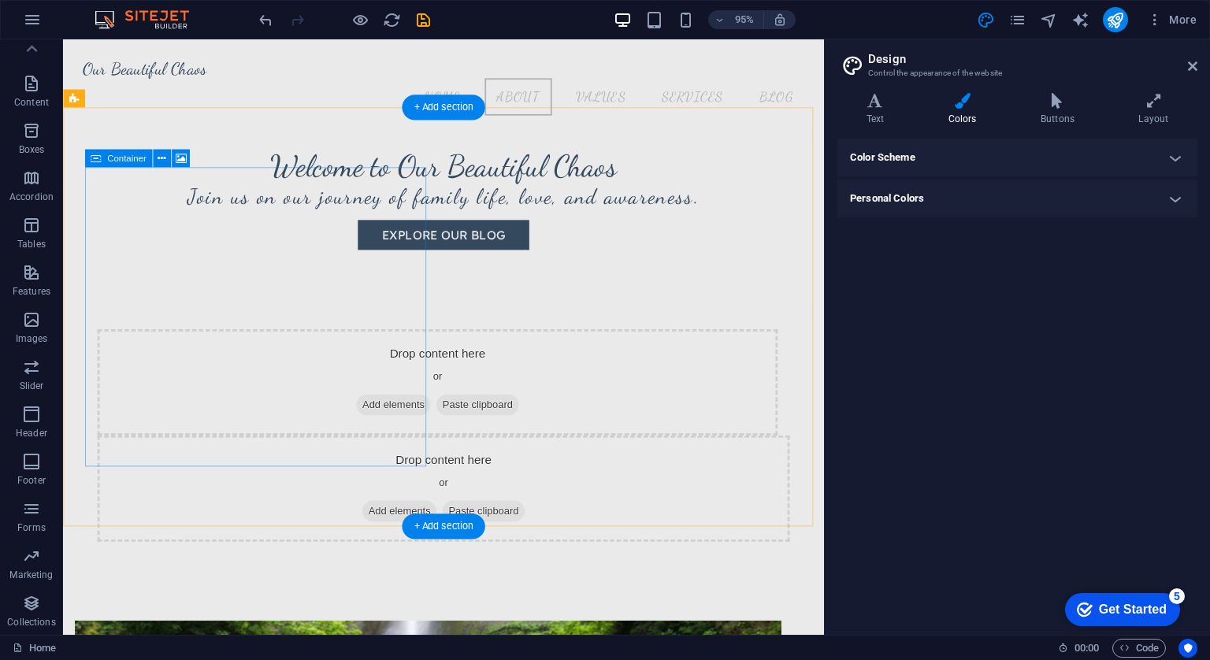
scroll to position [638, 0]
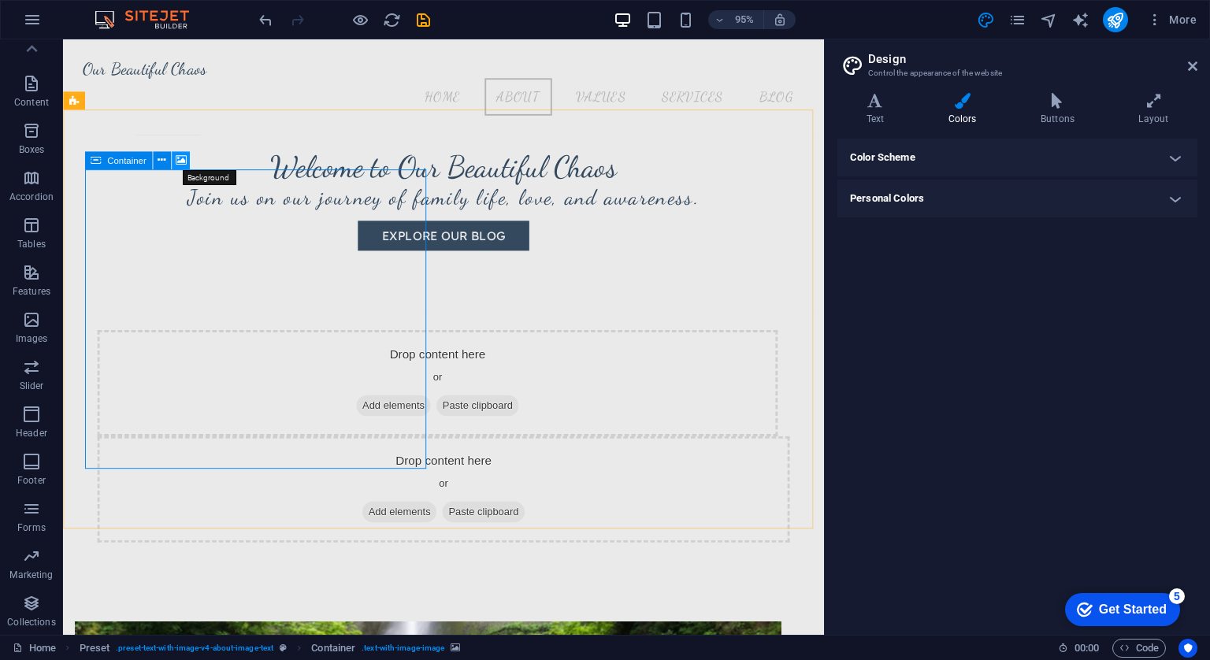
click at [183, 162] on icon at bounding box center [180, 160] width 11 height 16
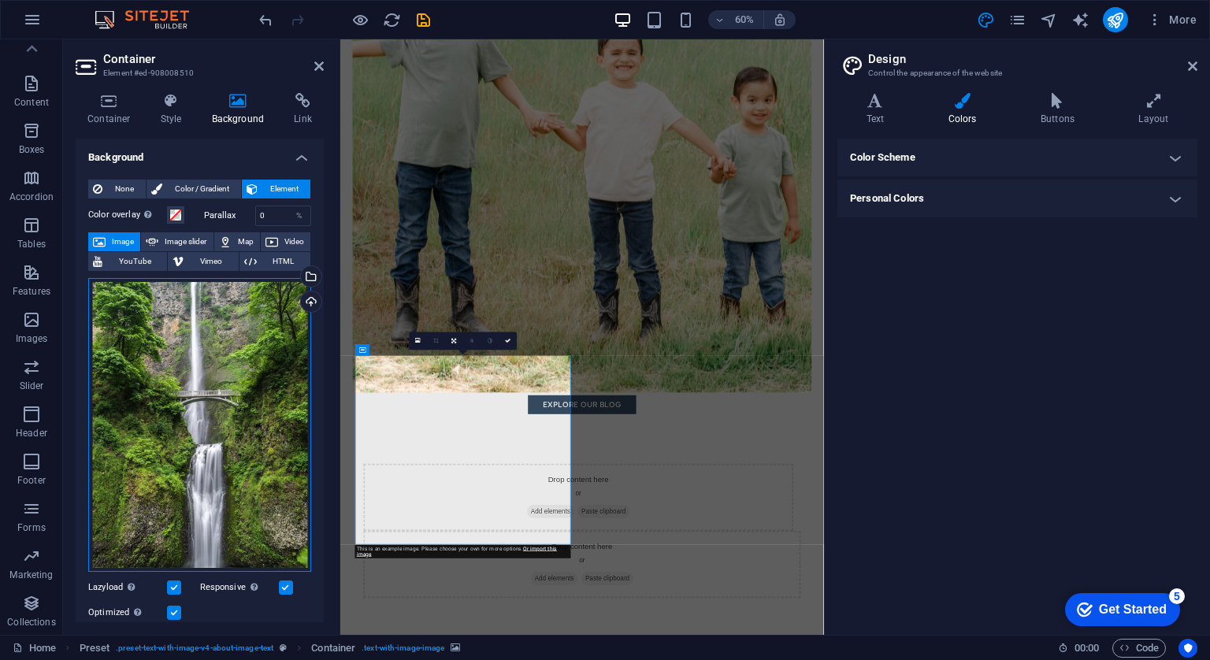
click at [250, 423] on div "Drag files here, click to choose files or select files from Files or our free s…" at bounding box center [199, 425] width 223 height 295
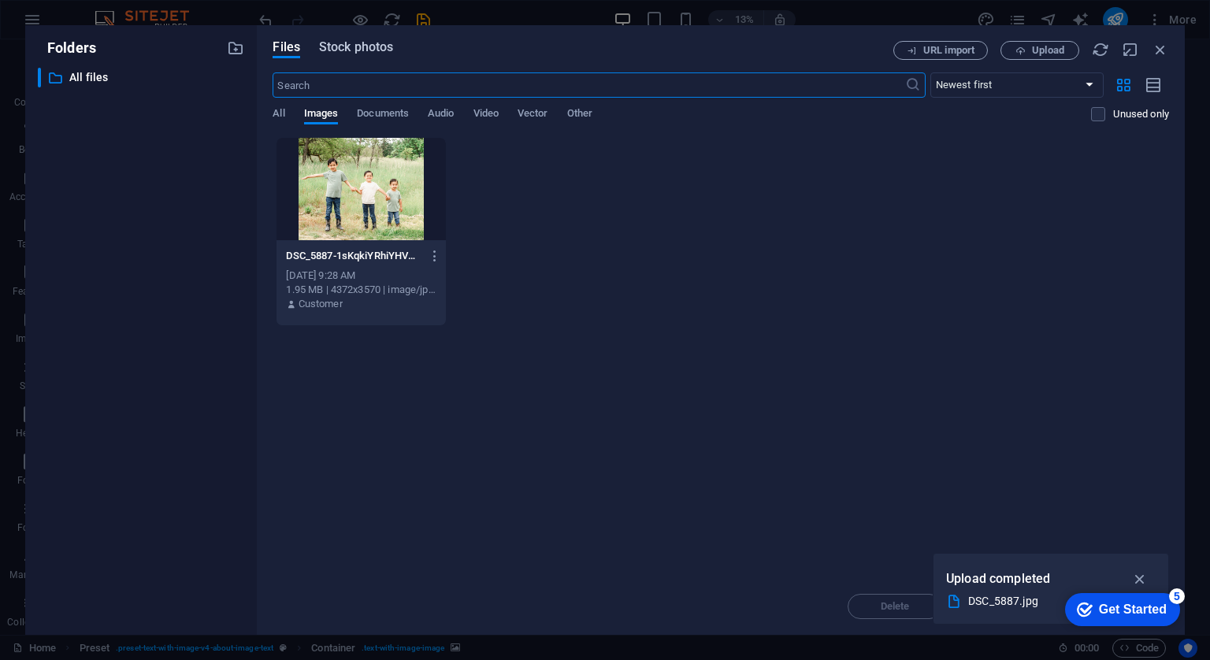
click at [339, 45] on span "Stock photos" at bounding box center [356, 47] width 74 height 19
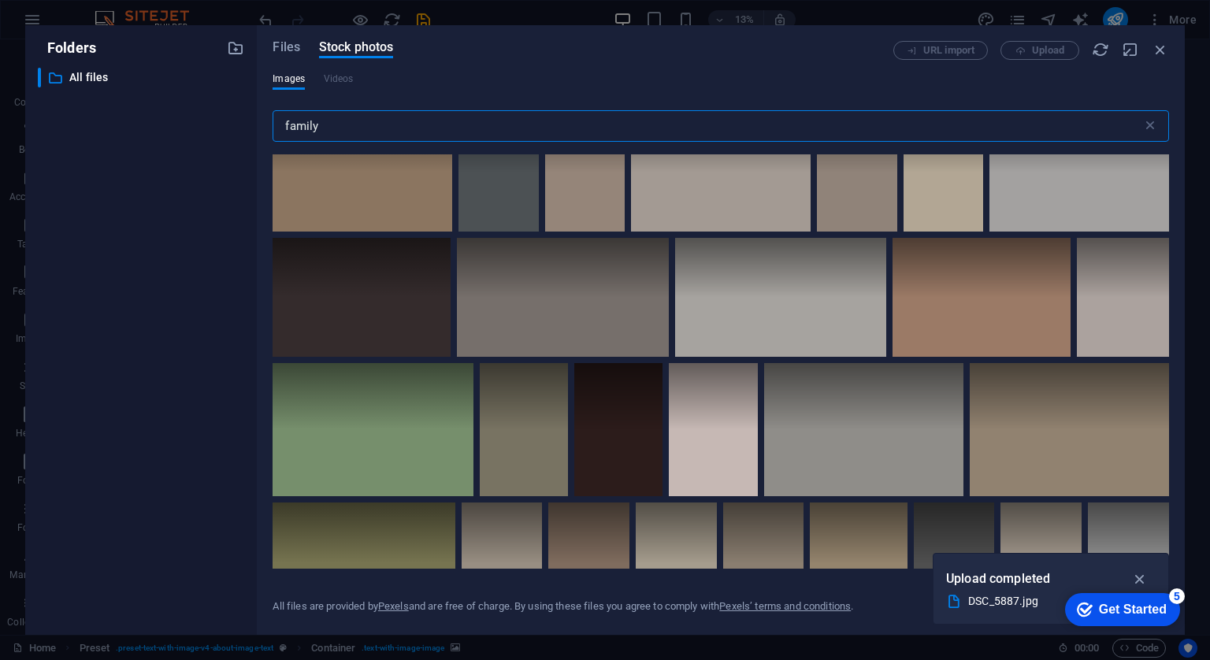
scroll to position [6562, 0]
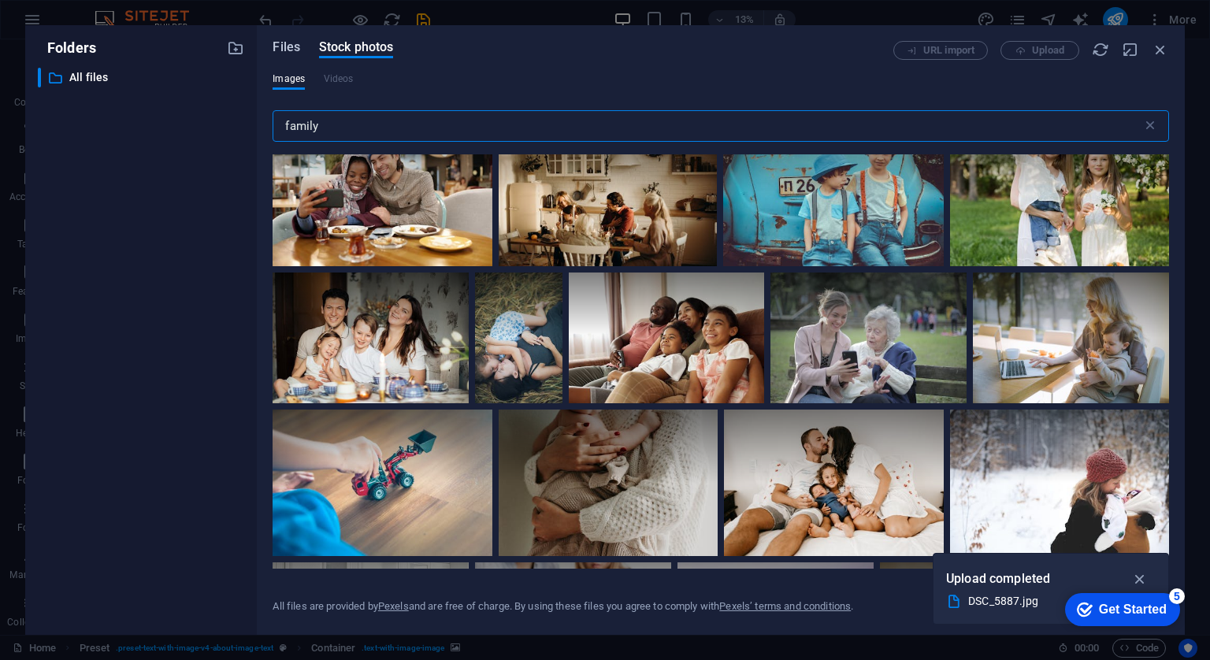
type input "family"
click at [291, 48] on span "Files" at bounding box center [286, 47] width 28 height 19
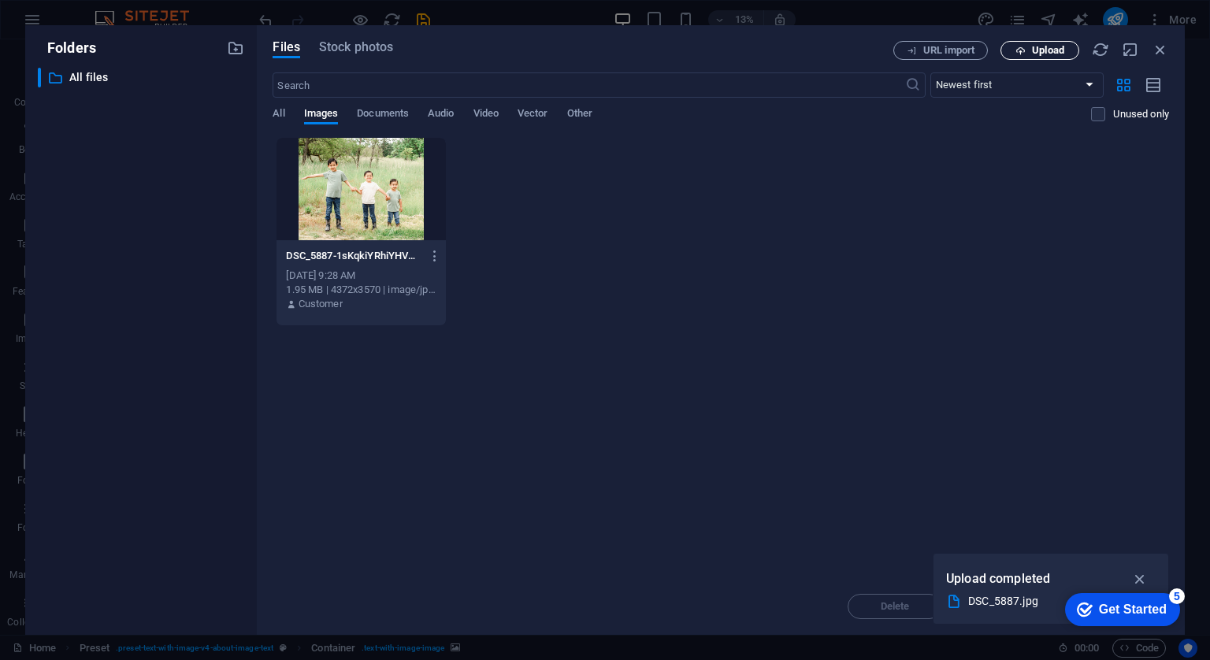
click at [1036, 50] on span "Upload" at bounding box center [1048, 50] width 32 height 9
click at [1028, 56] on button "Upload" at bounding box center [1039, 50] width 79 height 19
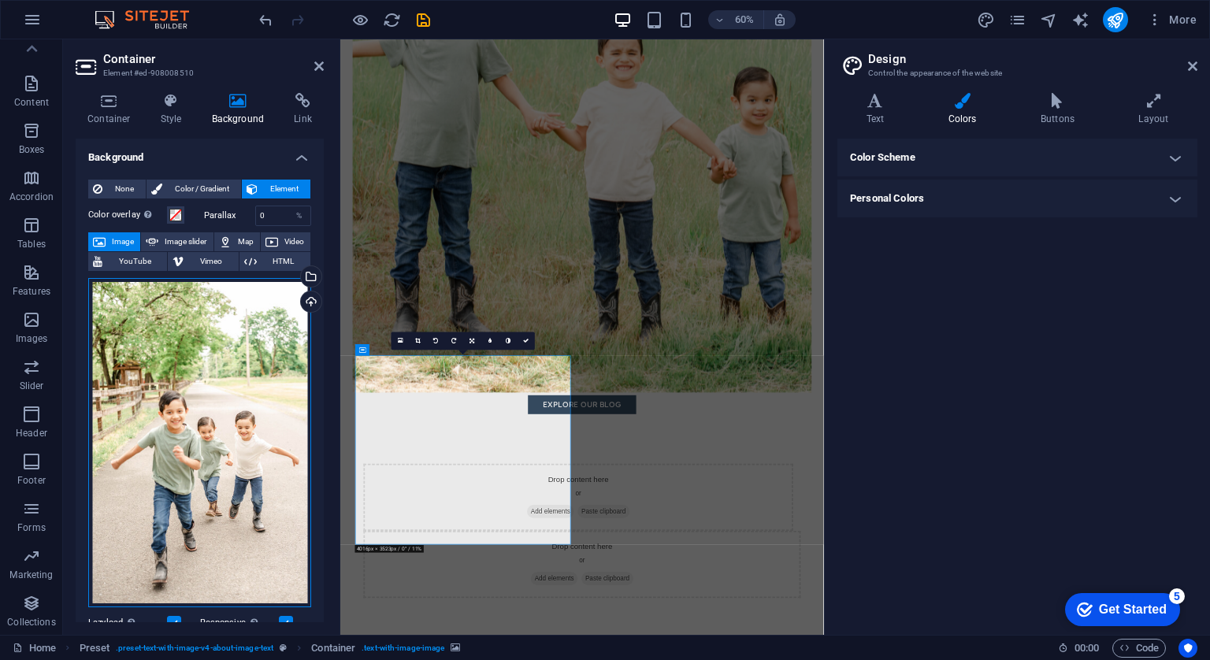
click at [208, 403] on div "Drag files here, click to choose files or select files from Files or our free s…" at bounding box center [199, 443] width 223 height 330
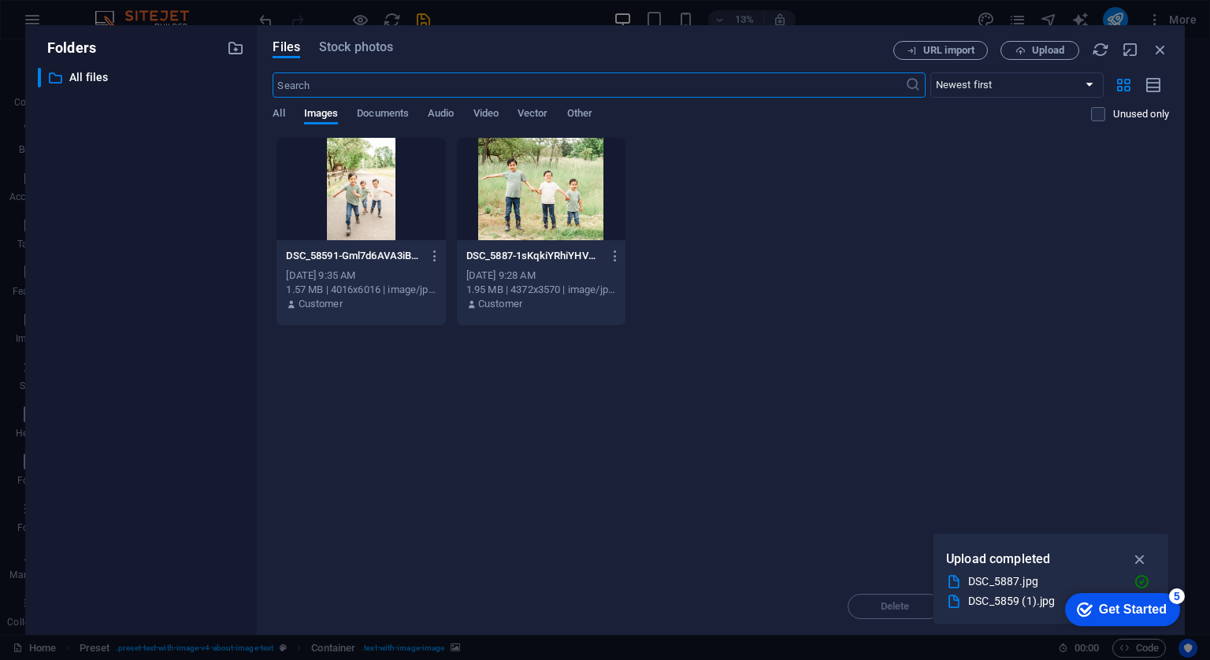
click at [393, 187] on div at bounding box center [360, 189] width 169 height 102
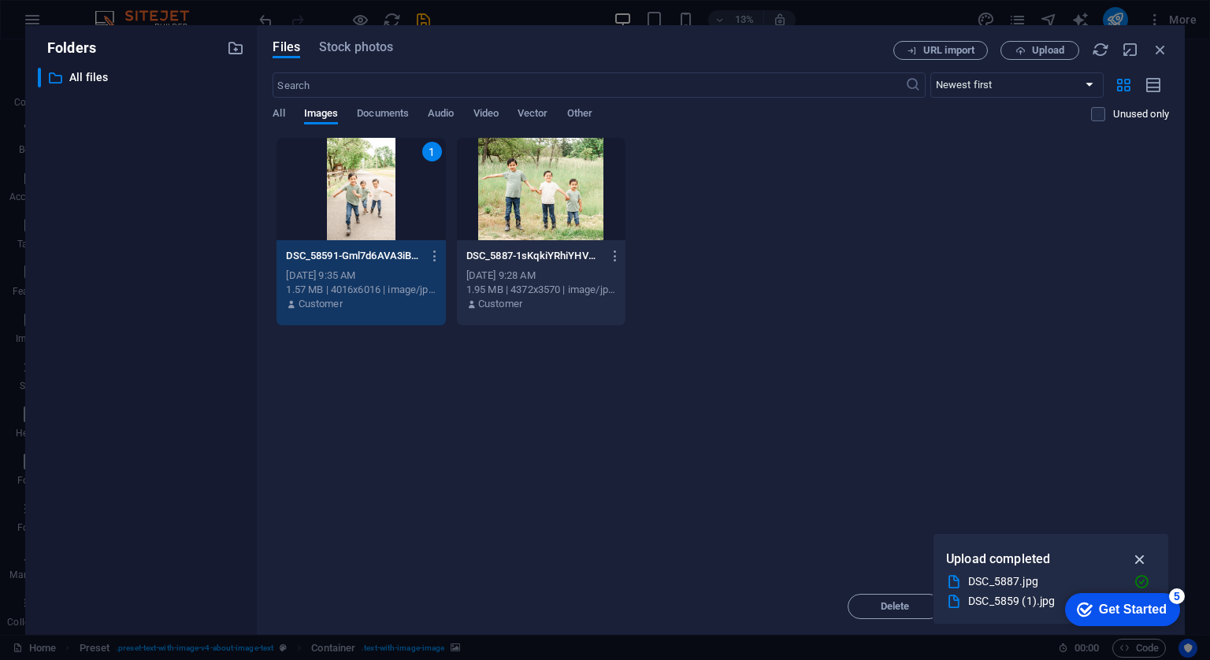
click at [1143, 558] on icon "button" at bounding box center [1140, 558] width 18 height 17
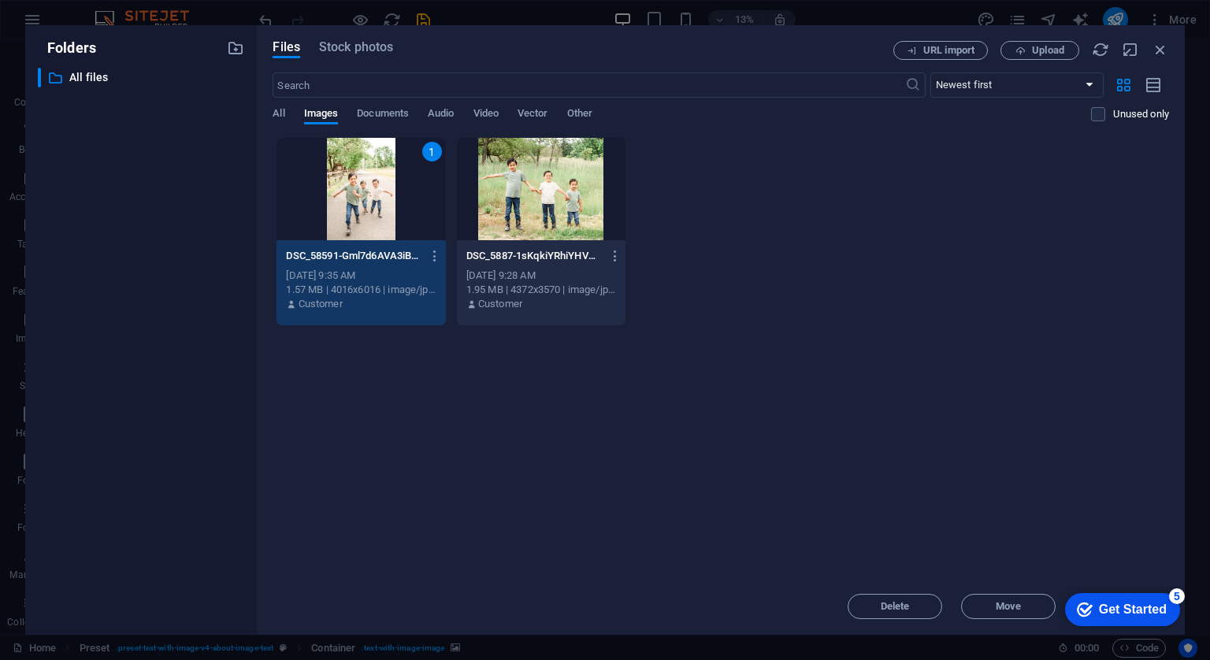
click at [1173, 48] on div "Files Stock photos URL import Upload ​ Newest first Oldest first Name (A-Z) Nam…" at bounding box center [721, 330] width 928 height 610
click at [1166, 48] on icon "button" at bounding box center [1159, 49] width 17 height 17
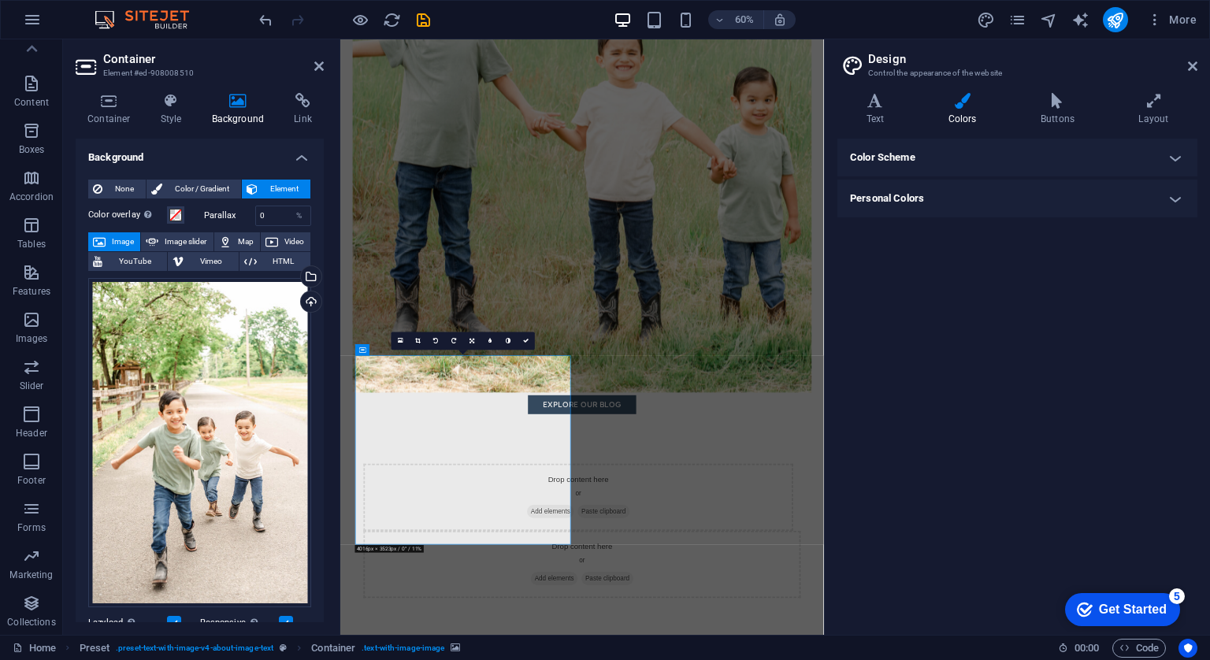
drag, startPoint x: 470, startPoint y: 781, endPoint x: 478, endPoint y: 717, distance: 65.1
click at [473, 335] on link at bounding box center [472, 341] width 18 height 18
click at [471, 323] on icon at bounding box center [472, 323] width 6 height 6
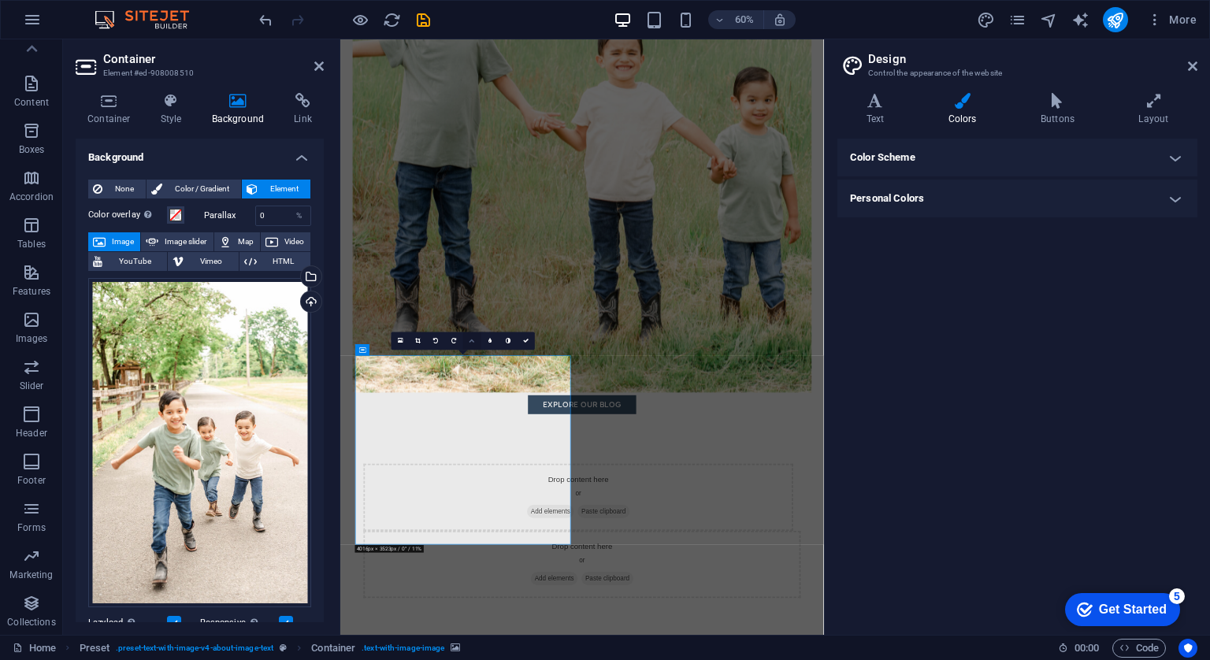
click at [469, 341] on icon at bounding box center [472, 341] width 6 height 6
click at [469, 318] on link at bounding box center [472, 322] width 18 height 18
click at [469, 338] on icon at bounding box center [472, 341] width 6 height 6
click at [473, 360] on icon at bounding box center [472, 359] width 6 height 6
click at [468, 338] on link at bounding box center [472, 341] width 18 height 18
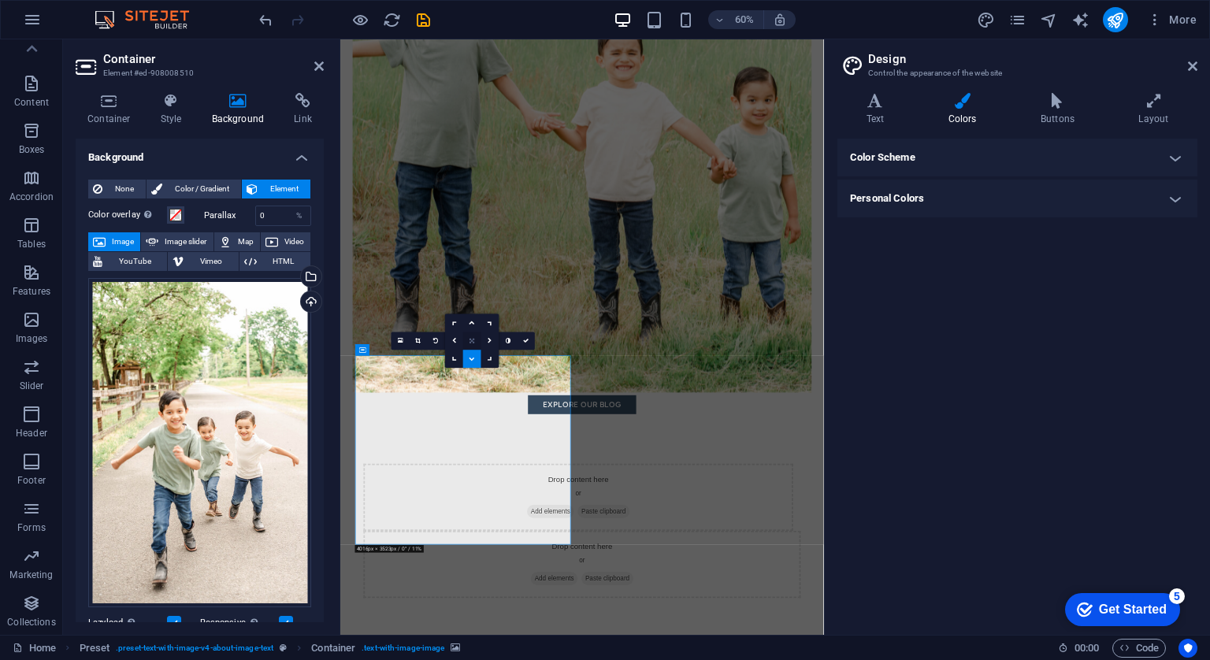
click at [473, 335] on link at bounding box center [472, 341] width 18 height 18
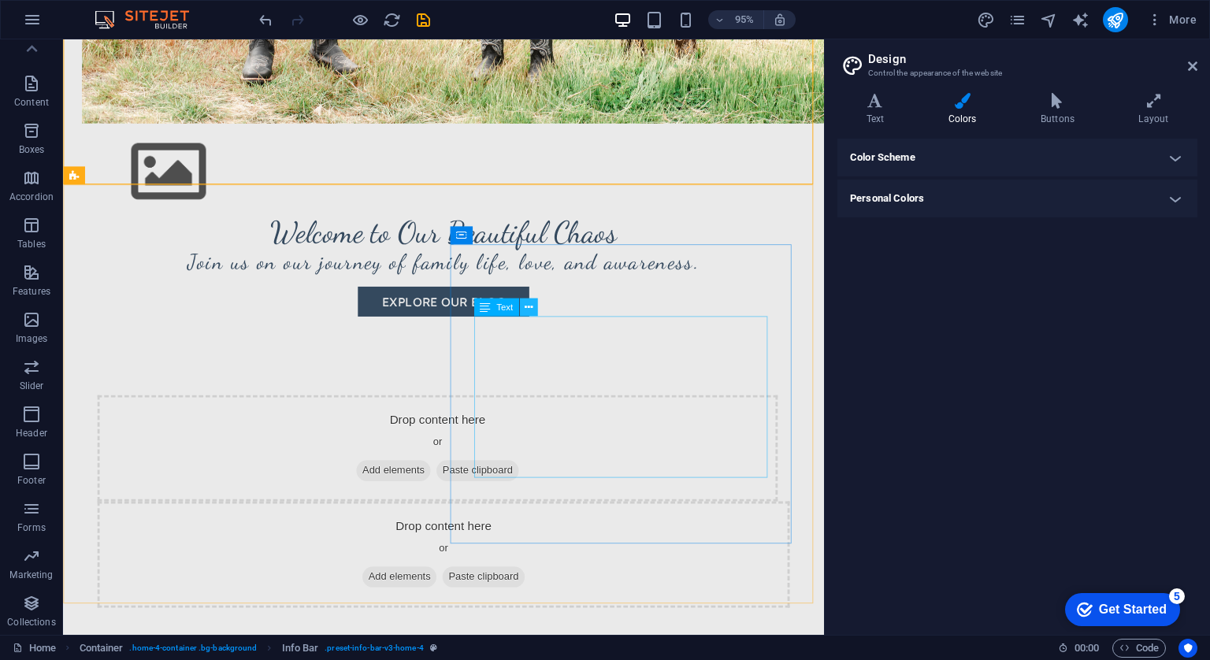
click at [532, 309] on icon at bounding box center [528, 307] width 8 height 16
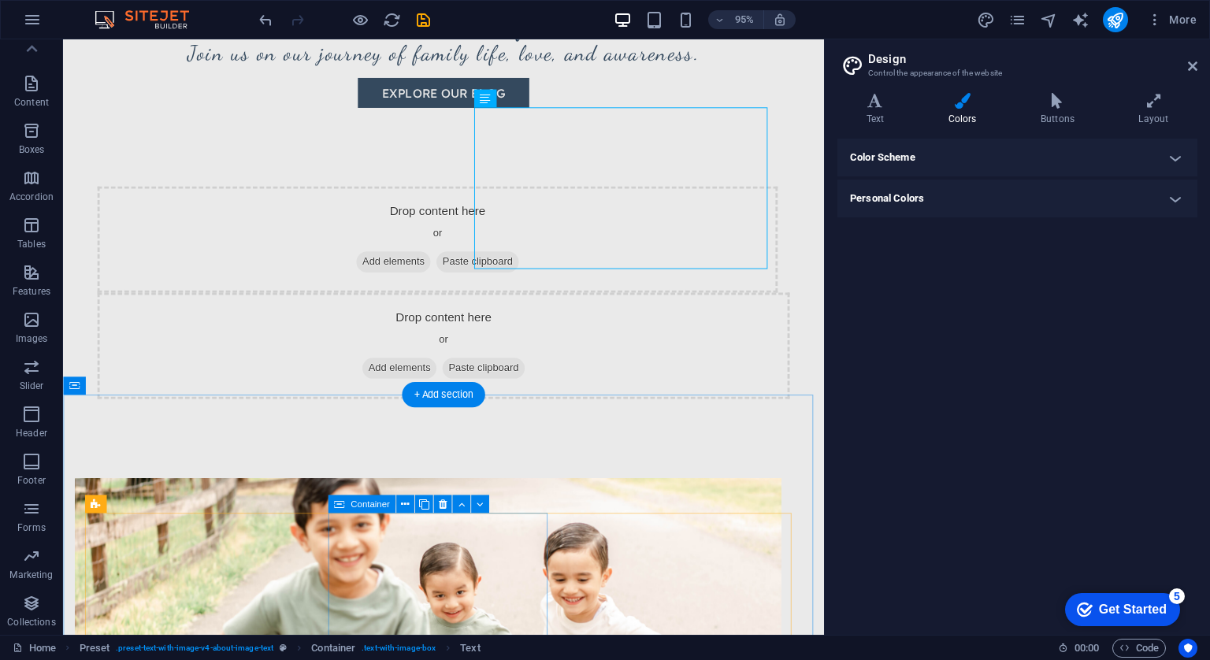
scroll to position [858, 0]
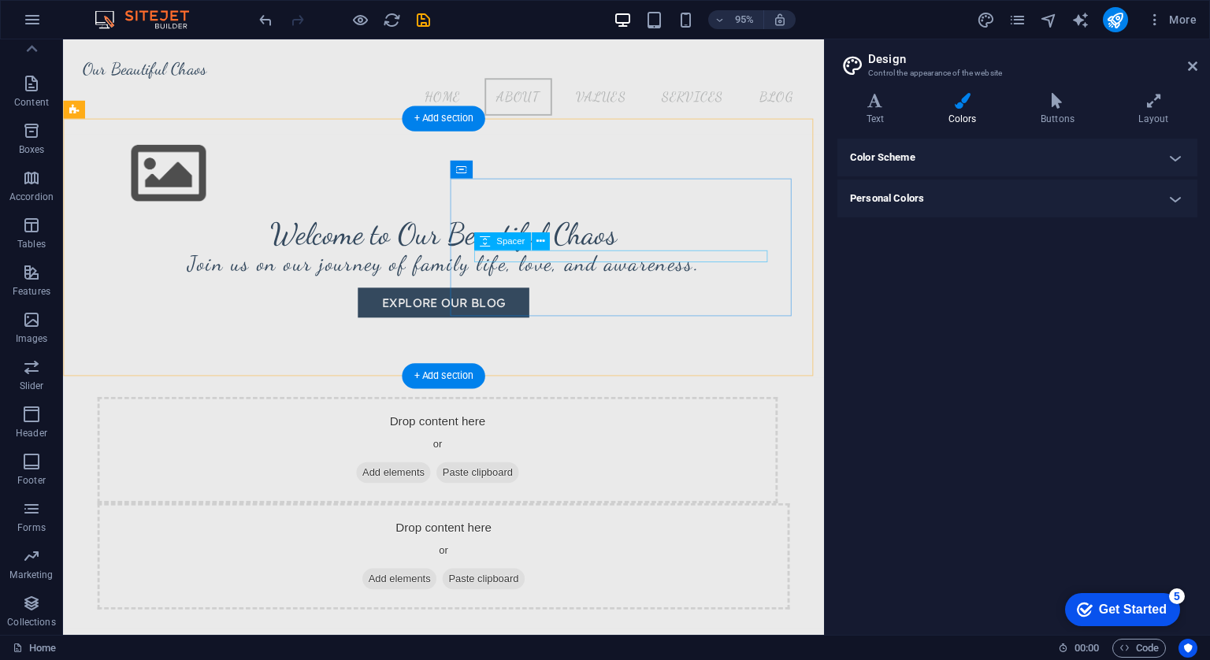
scroll to position [613, 0]
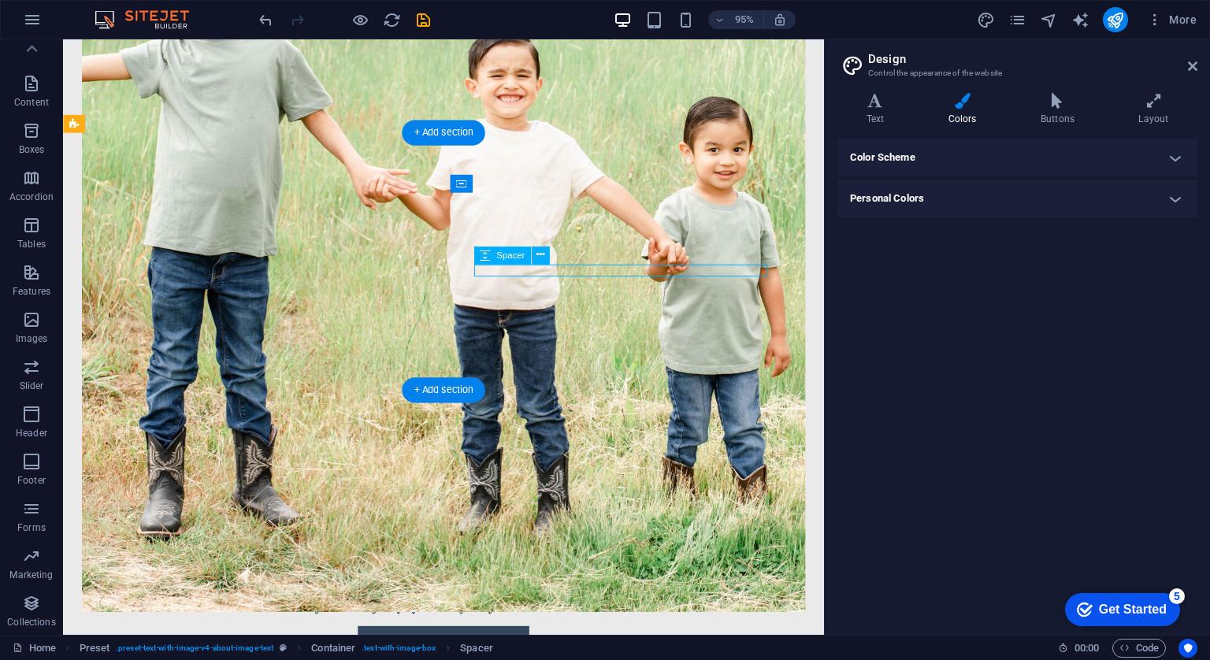
select select "px"
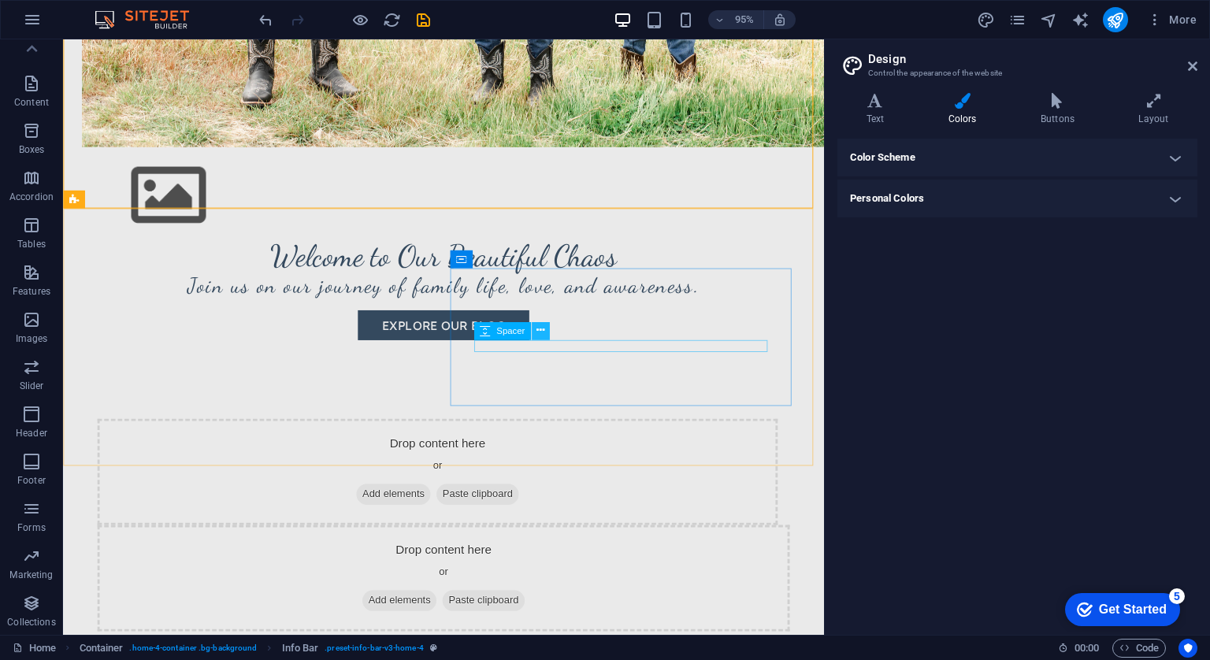
click at [543, 334] on icon at bounding box center [540, 331] width 8 height 16
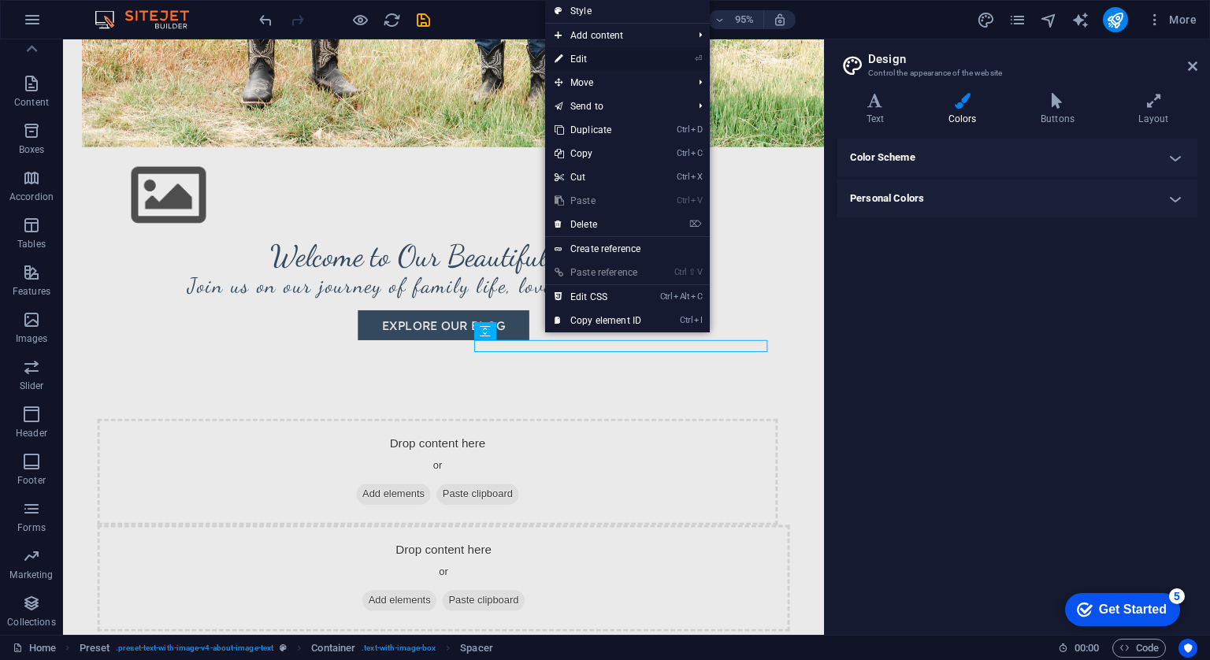
click at [581, 61] on link "⏎ Edit" at bounding box center [598, 59] width 106 height 24
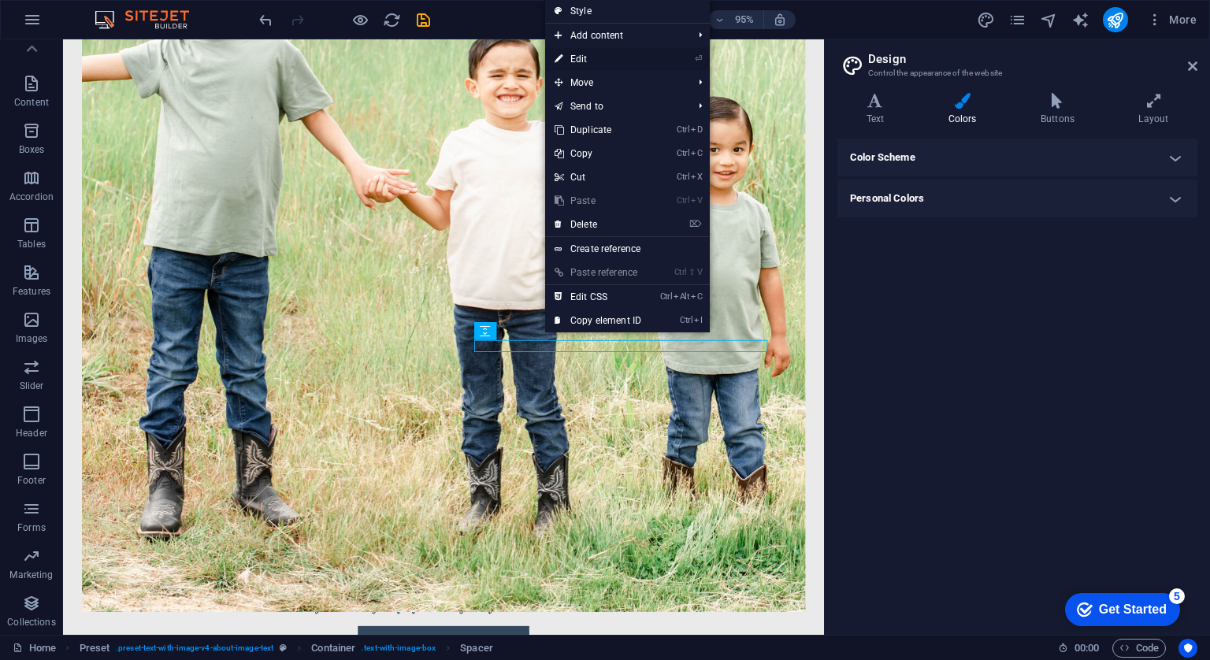
select select "px"
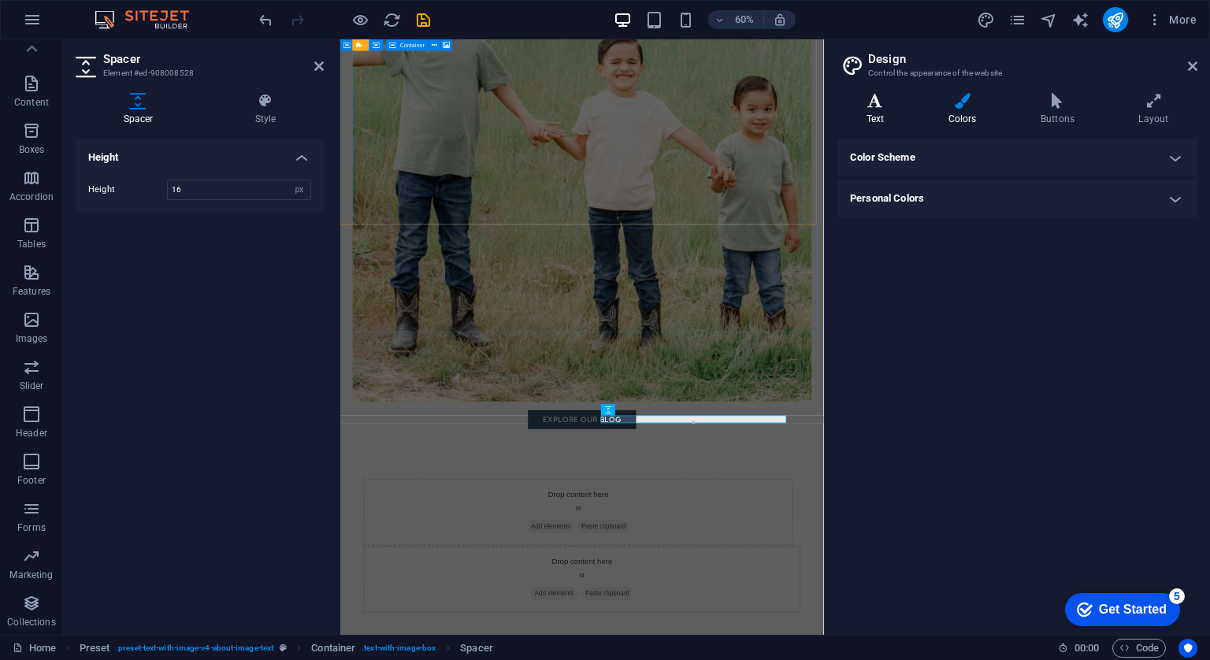
click at [891, 107] on icon at bounding box center [875, 101] width 76 height 16
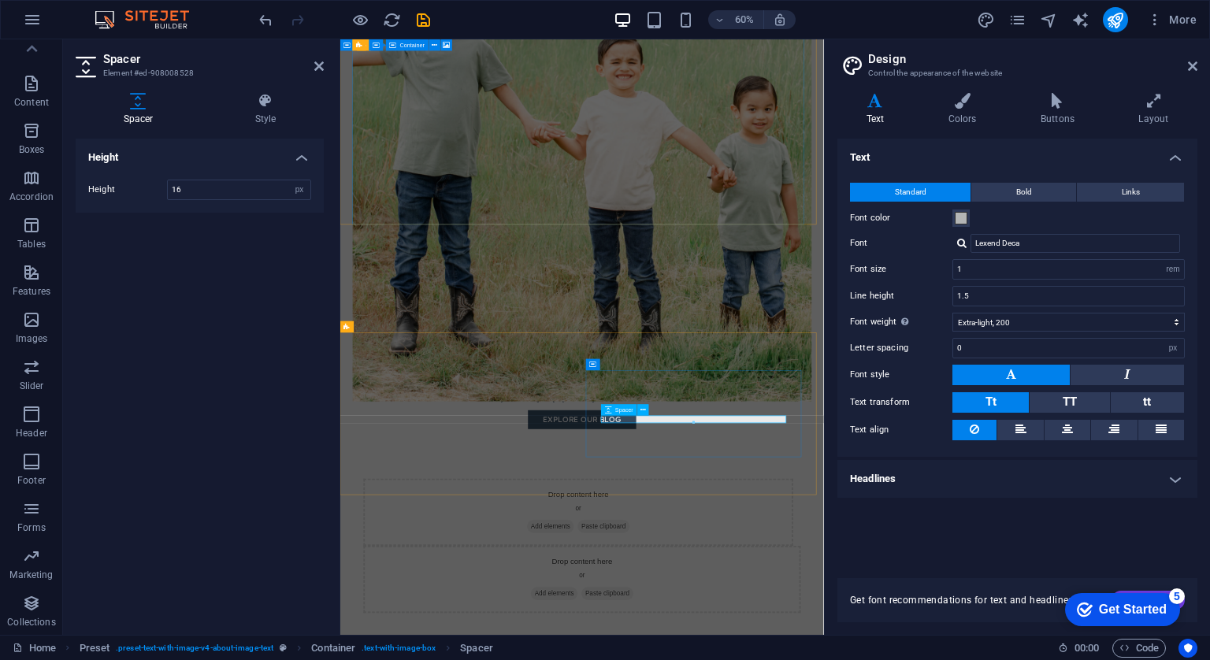
click at [630, 416] on div "Spacer" at bounding box center [628, 410] width 54 height 12
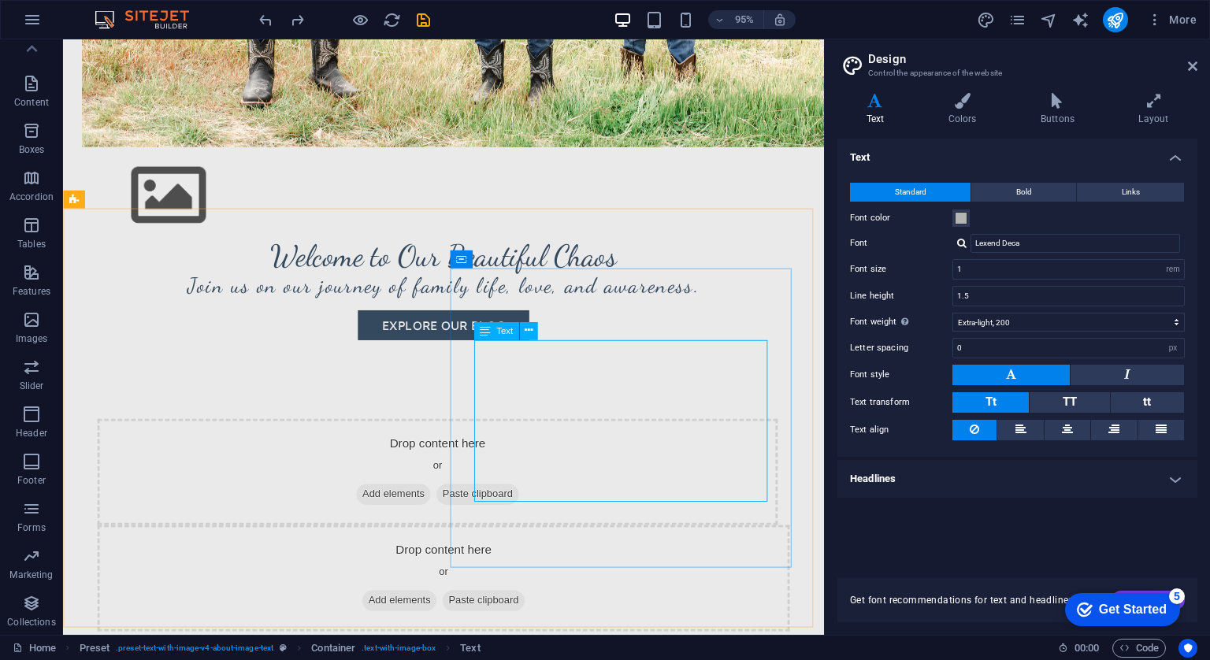
click at [503, 338] on div "Text" at bounding box center [495, 331] width 45 height 18
click at [485, 331] on icon at bounding box center [485, 331] width 10 height 18
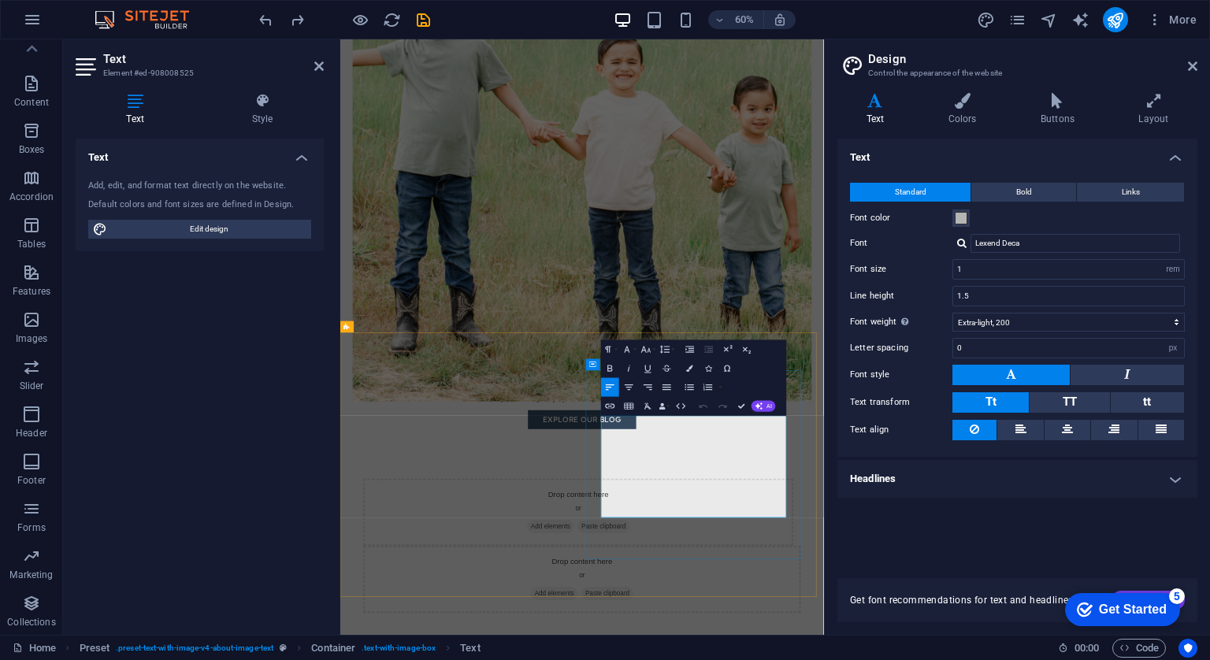
drag, startPoint x: 934, startPoint y: 828, endPoint x: 751, endPoint y: 638, distance: 264.0
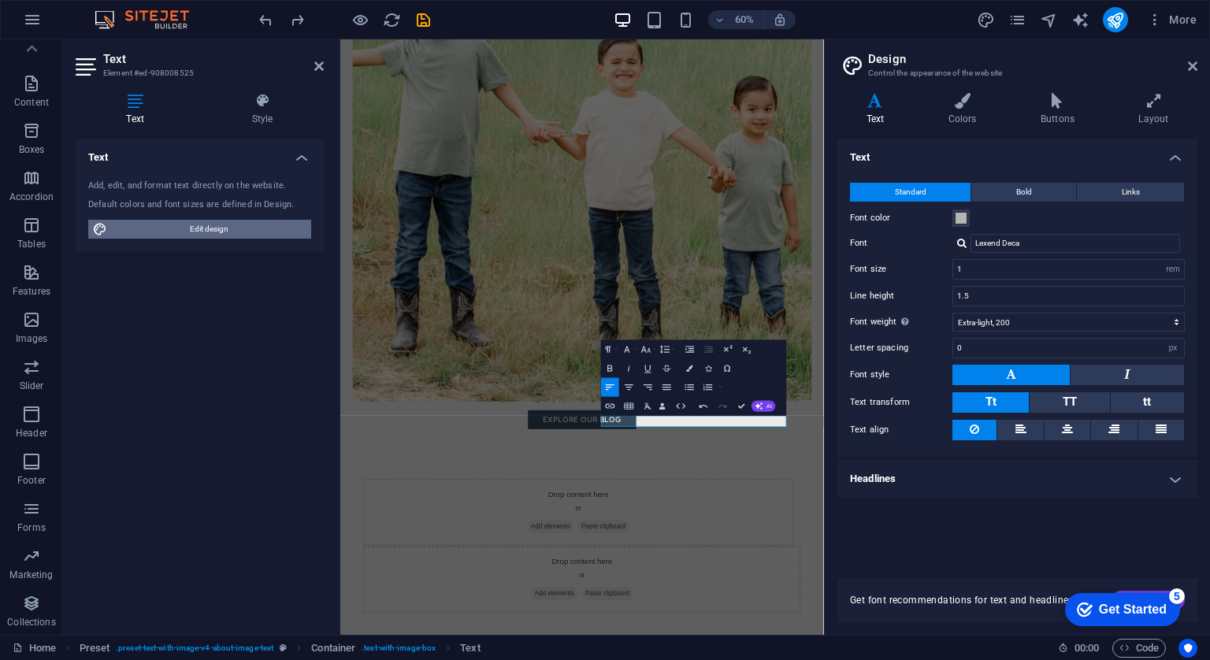
click at [244, 226] on span "Edit design" at bounding box center [209, 229] width 195 height 19
click at [606, 416] on div "Text" at bounding box center [624, 410] width 46 height 12
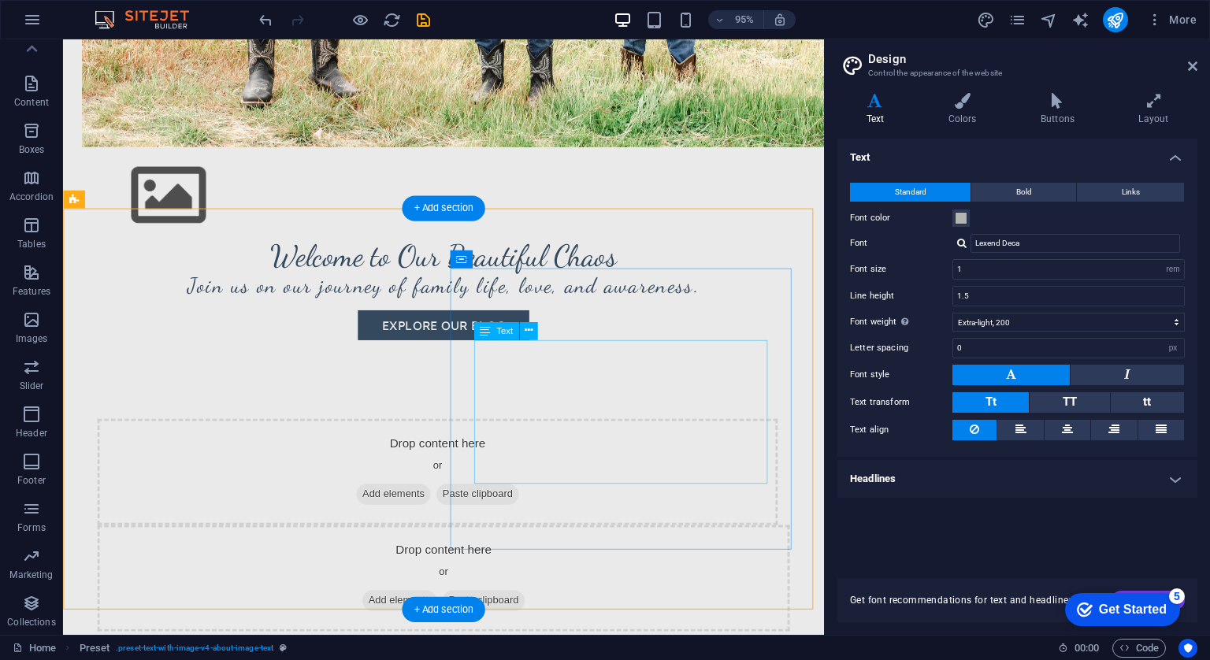
click at [496, 333] on span "Text" at bounding box center [504, 330] width 17 height 9
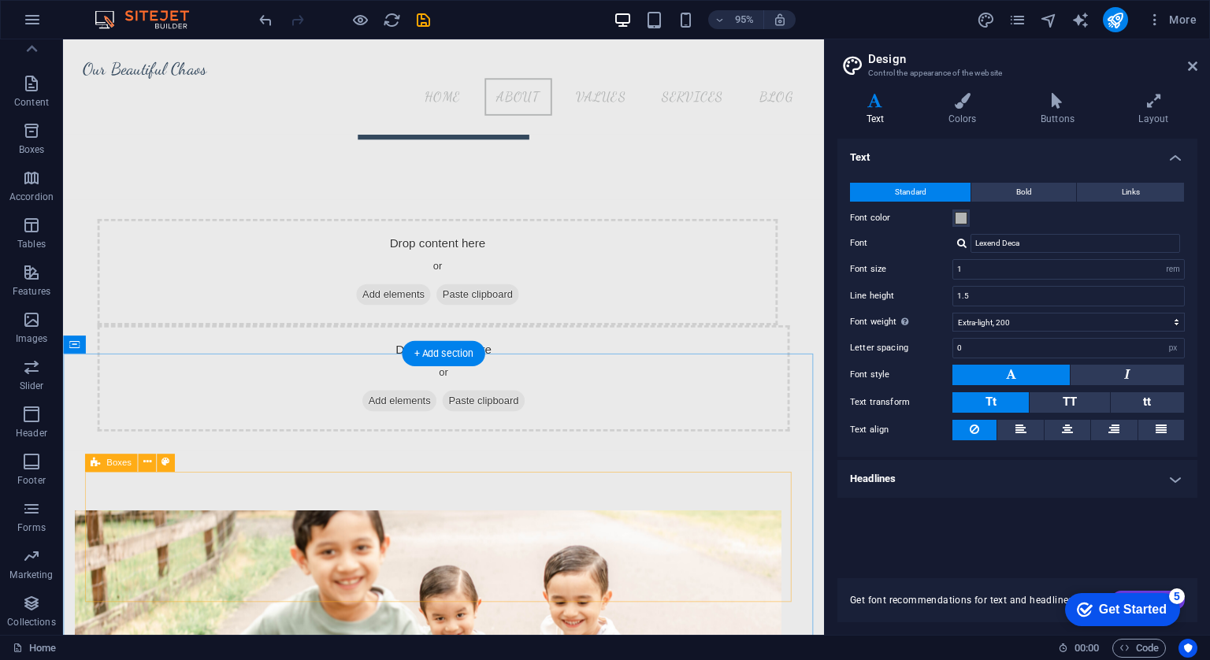
scroll to position [802, 0]
click at [1188, 55] on h2 "Design" at bounding box center [1032, 59] width 329 height 14
click at [1193, 67] on icon at bounding box center [1192, 66] width 9 height 13
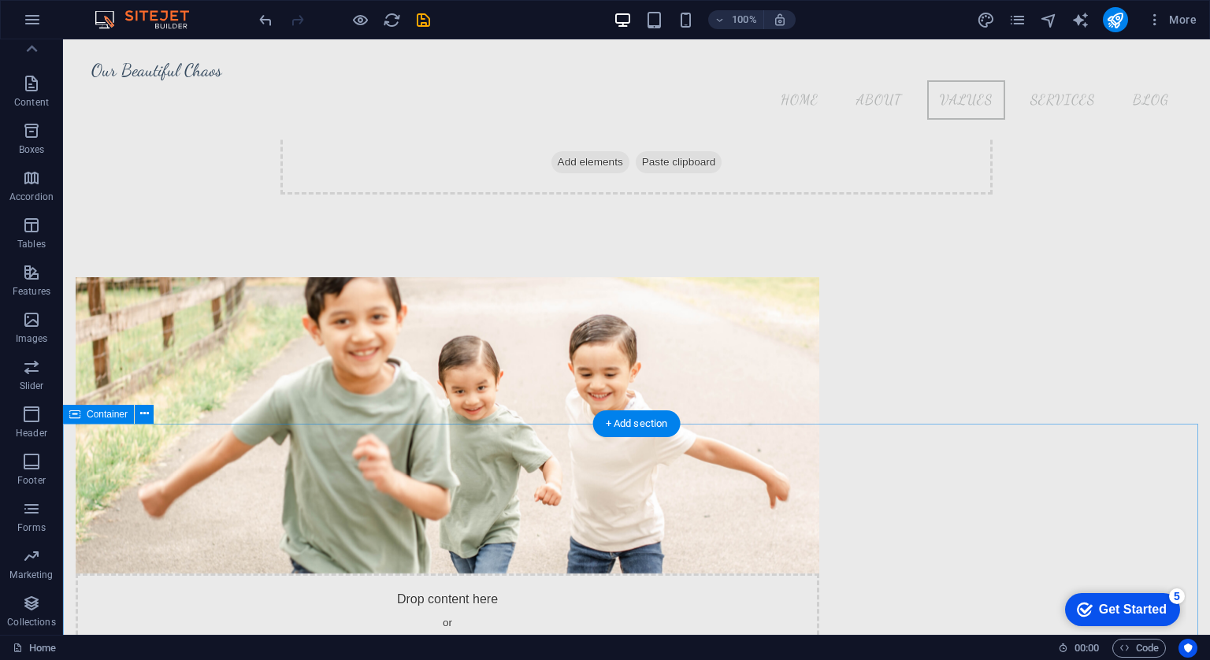
scroll to position [1029, 0]
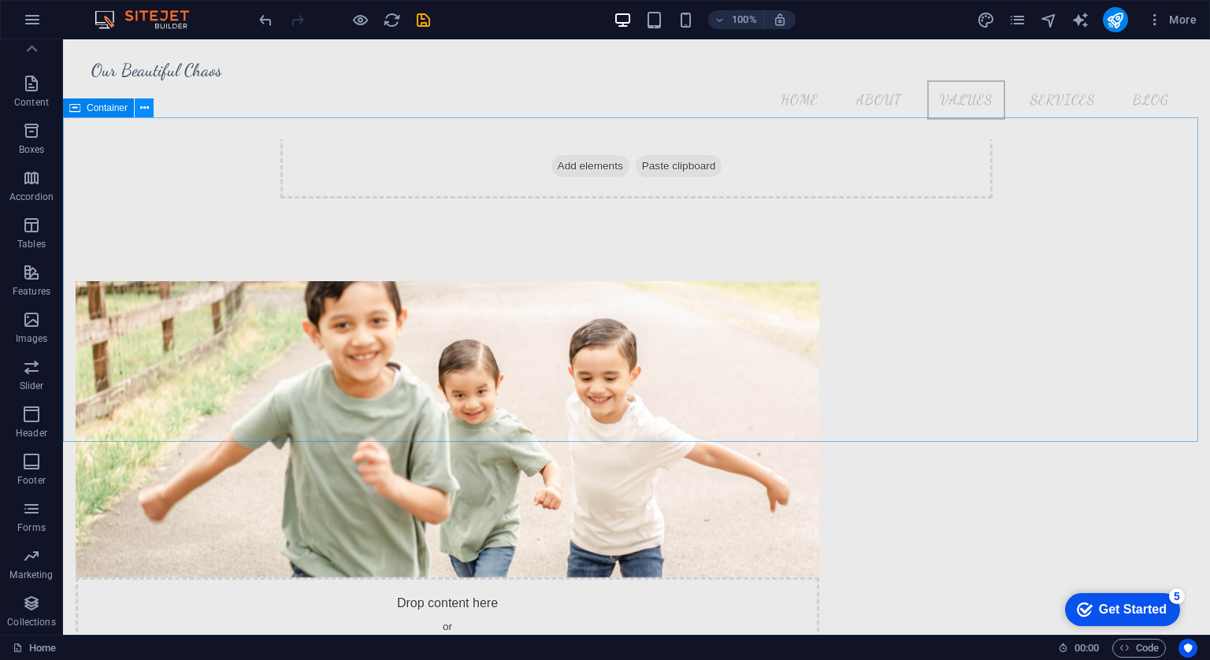
click at [143, 106] on icon at bounding box center [144, 108] width 9 height 17
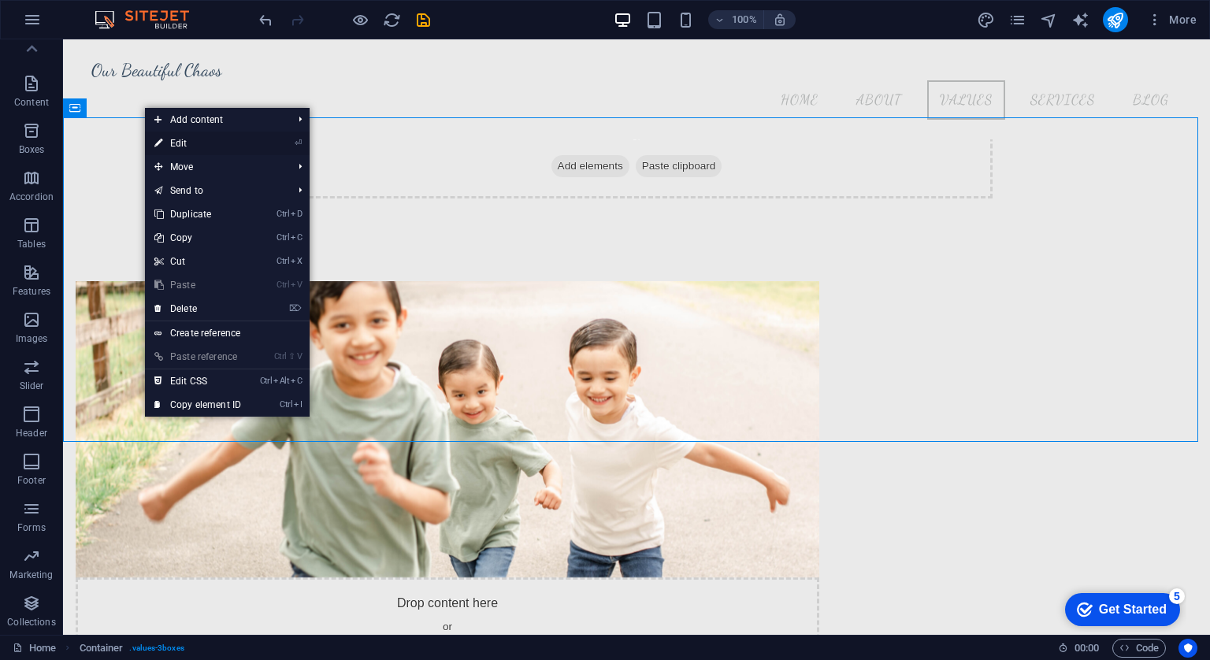
click at [169, 143] on link "⏎ Edit" at bounding box center [198, 144] width 106 height 24
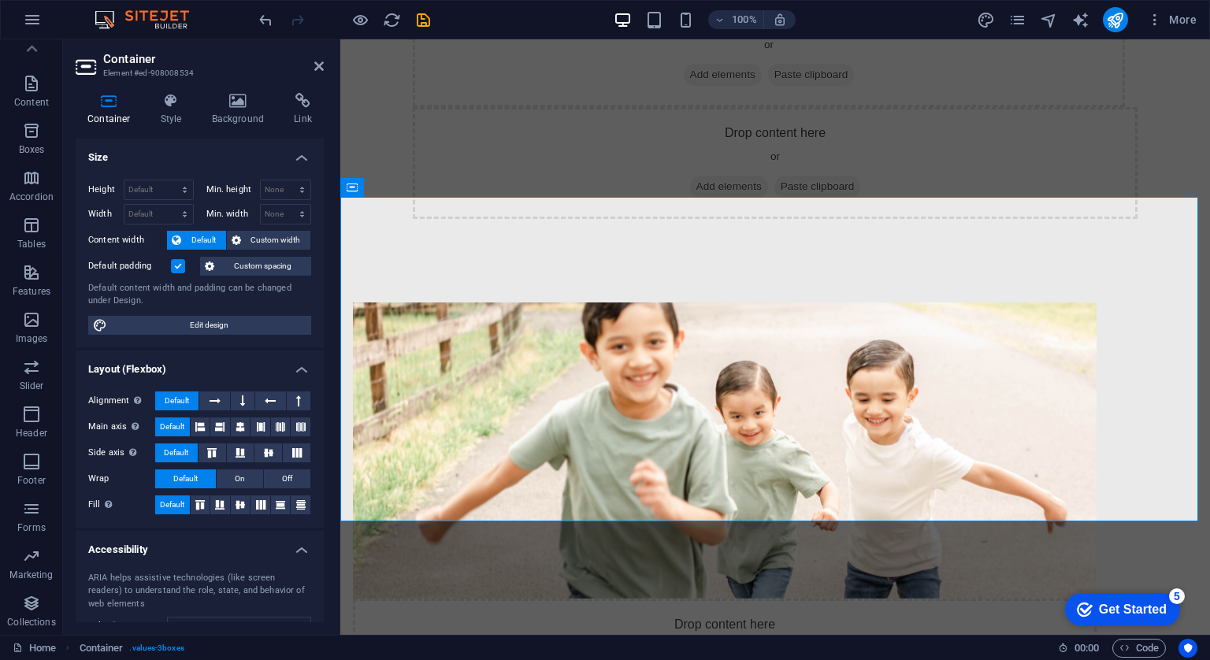
scroll to position [126, 0]
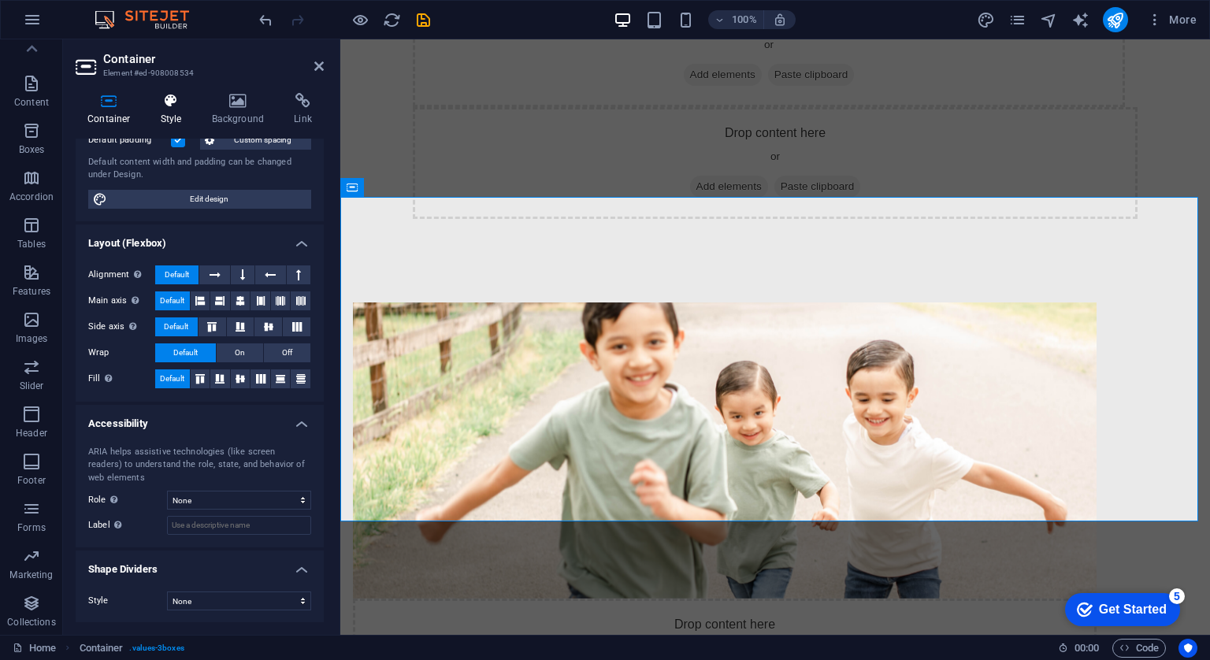
click at [164, 114] on h4 "Style" at bounding box center [174, 109] width 51 height 33
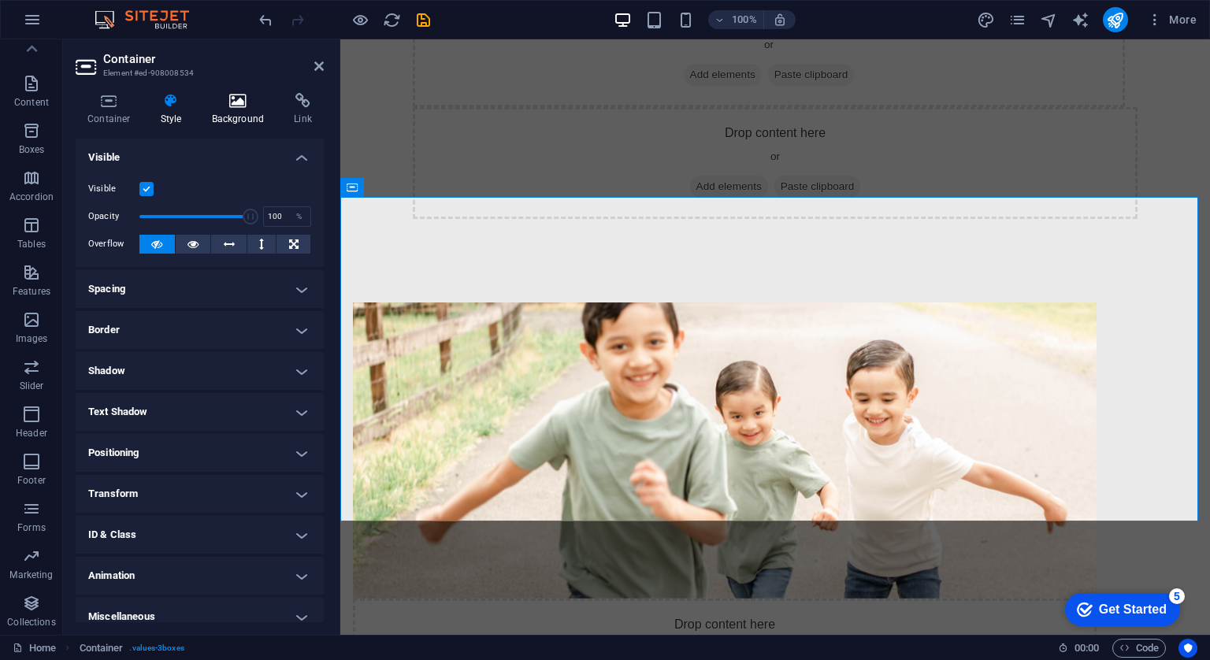
click at [209, 117] on h4 "Background" at bounding box center [241, 109] width 83 height 33
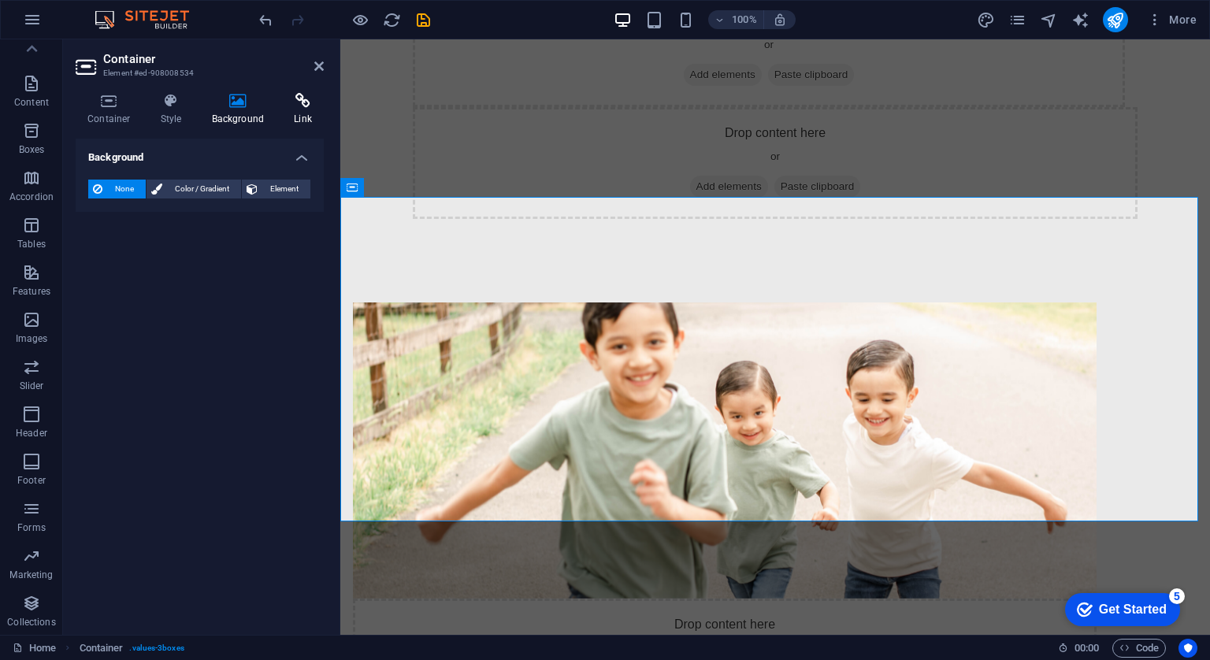
click at [294, 105] on icon at bounding box center [303, 101] width 42 height 16
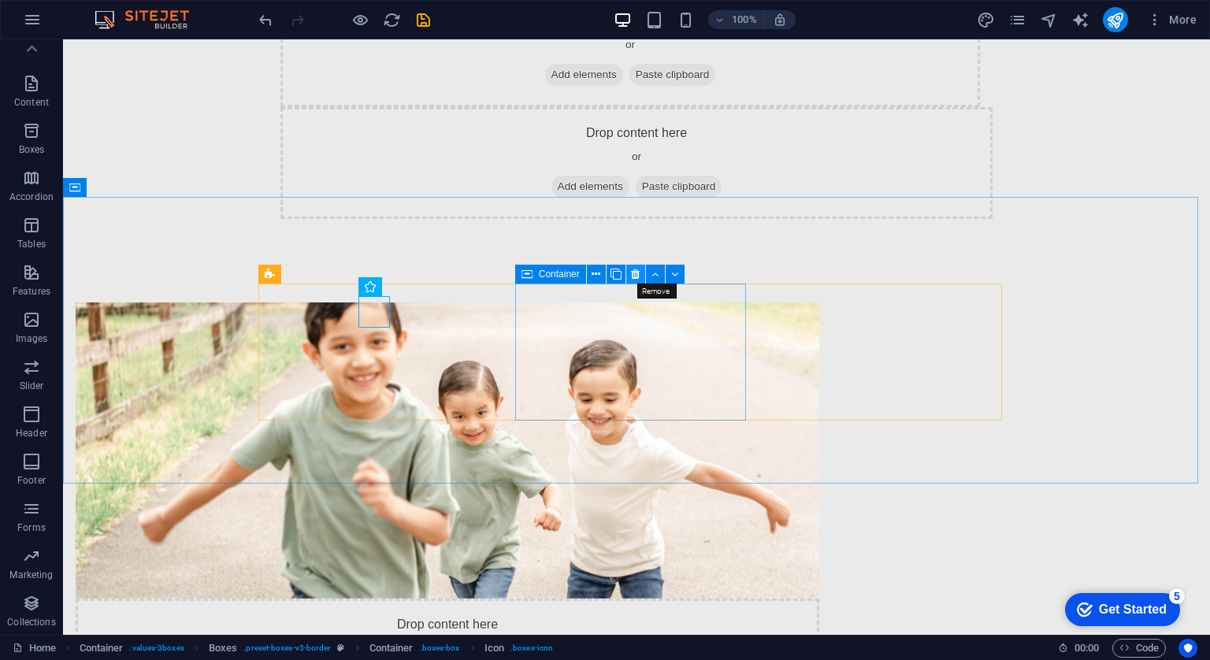
click at [641, 277] on button at bounding box center [635, 274] width 19 height 19
click at [420, 287] on icon at bounding box center [416, 287] width 9 height 17
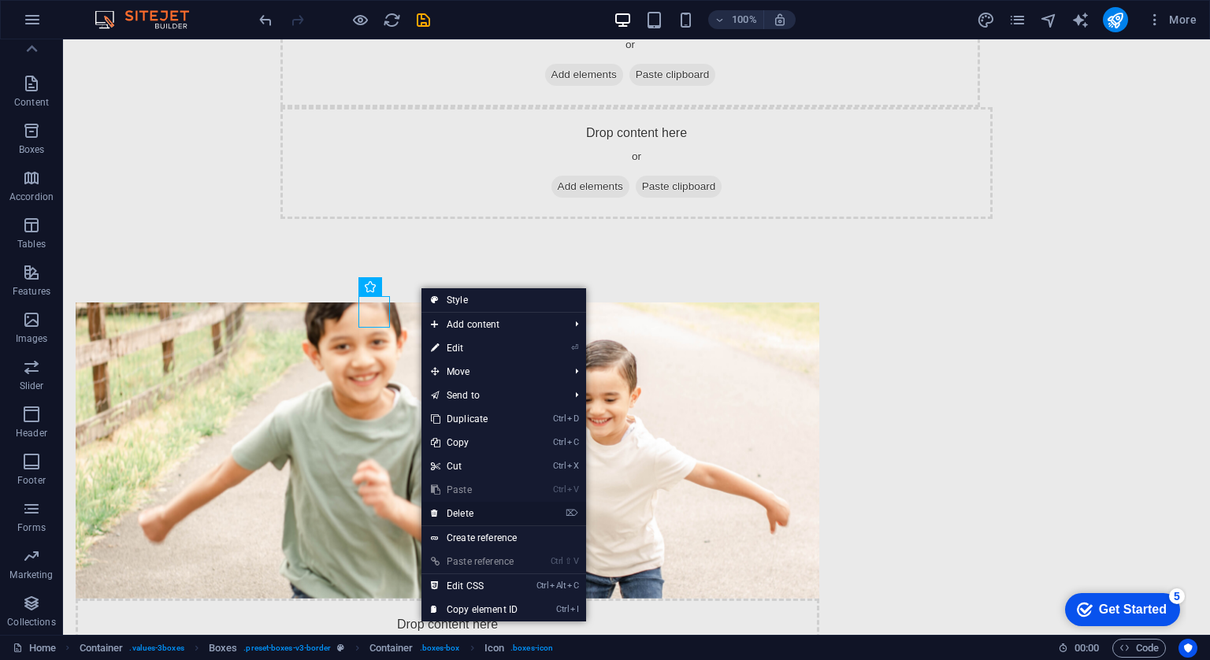
click at [460, 512] on link "⌦ Delete" at bounding box center [474, 514] width 106 height 24
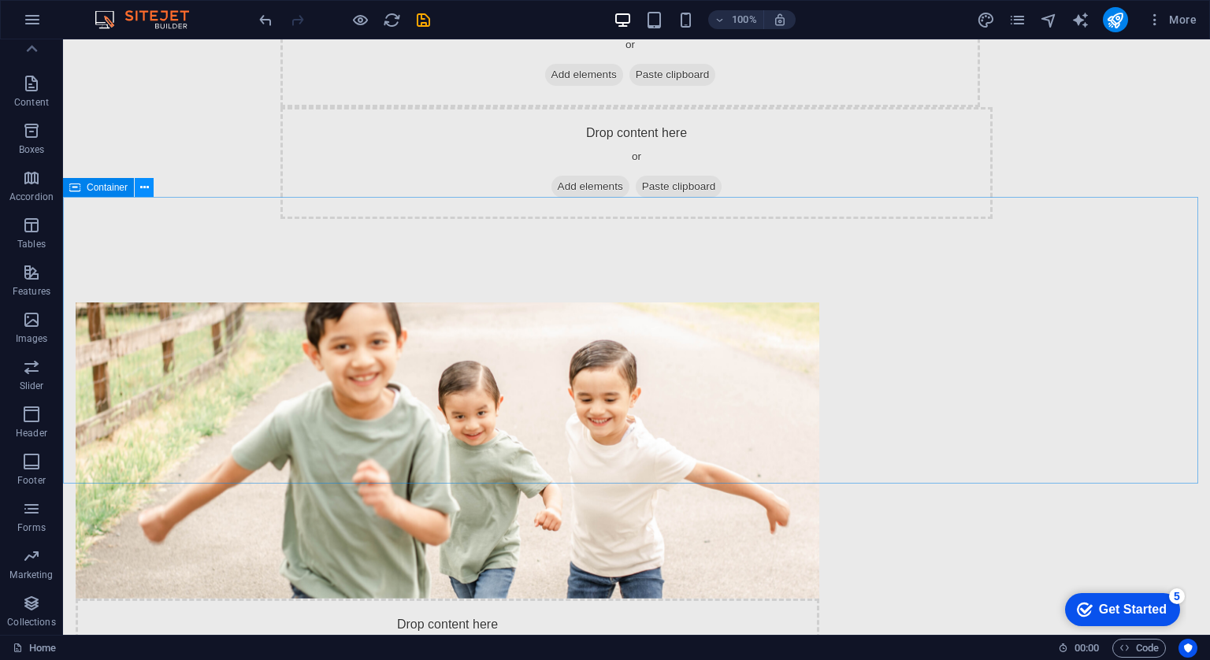
click at [137, 191] on button at bounding box center [144, 187] width 19 height 19
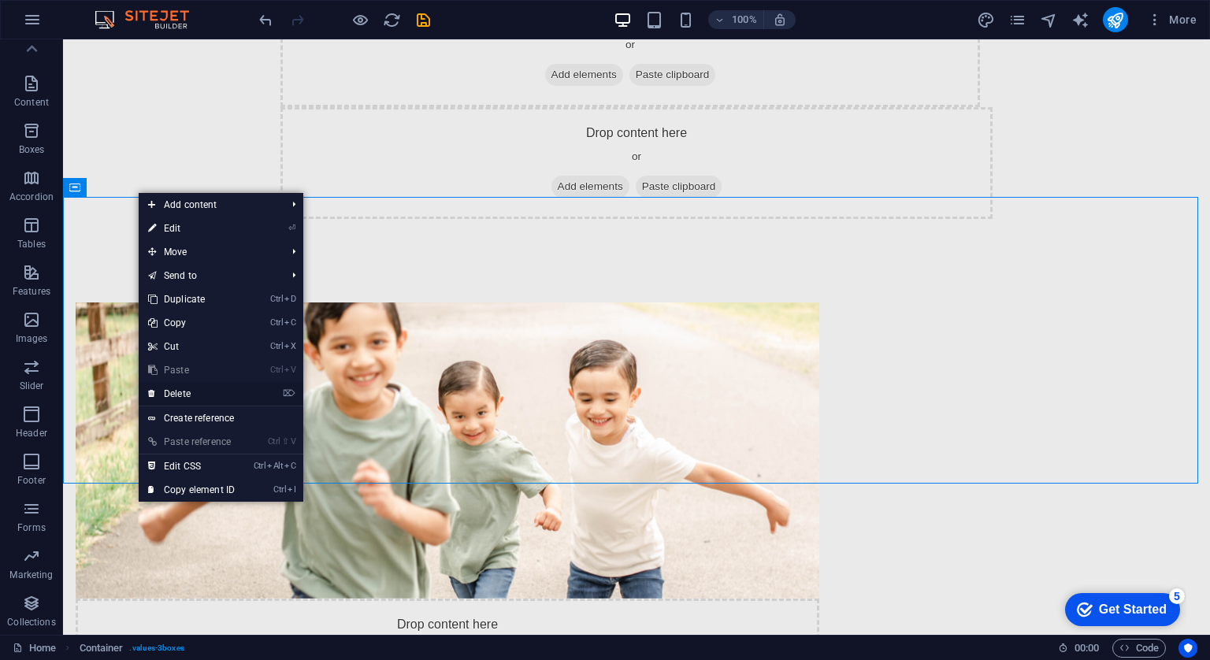
click at [184, 395] on link "⌦ Delete" at bounding box center [192, 394] width 106 height 24
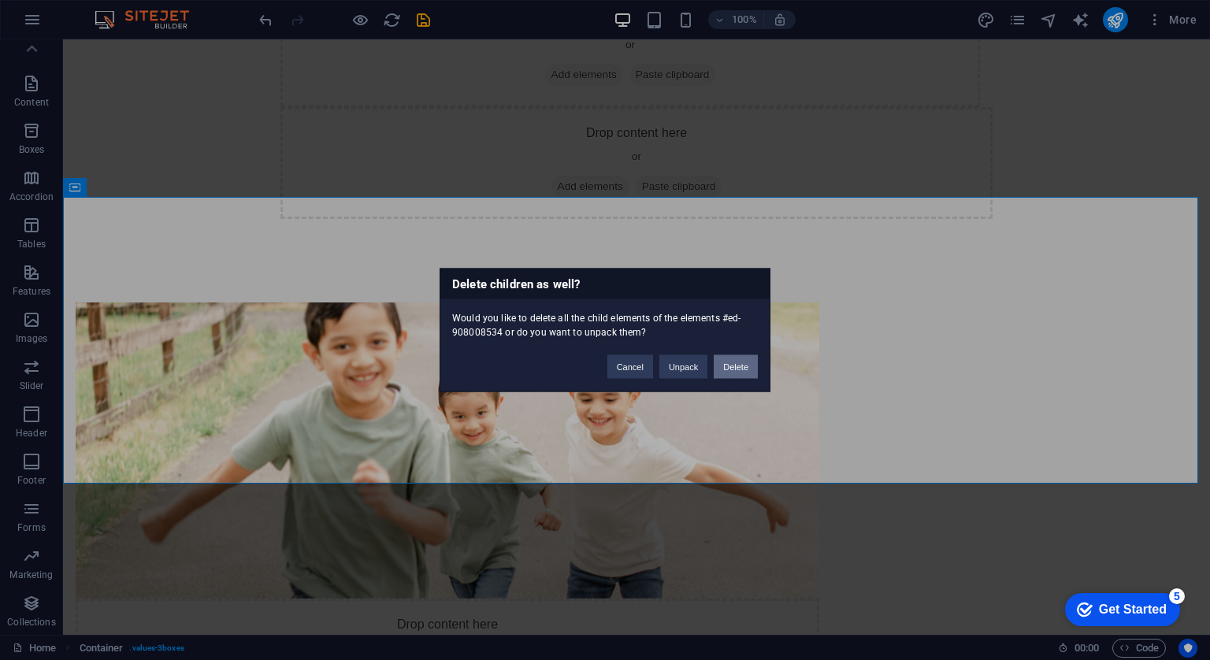
click at [739, 369] on button "Delete" at bounding box center [735, 367] width 44 height 24
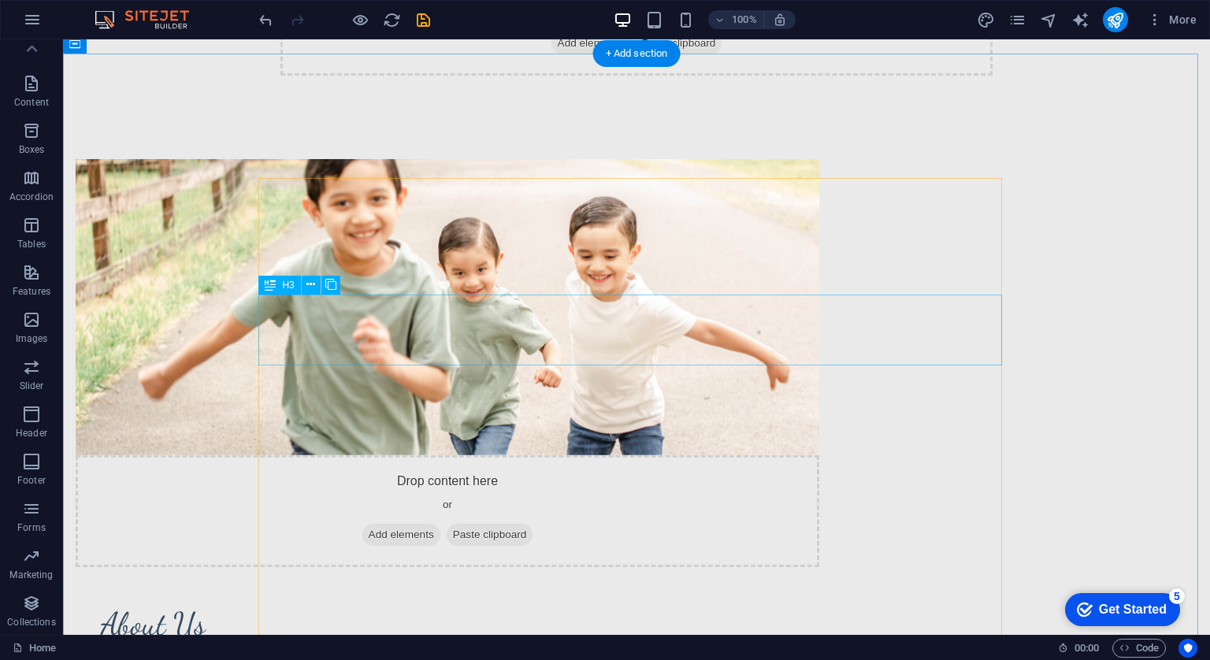
scroll to position [1172, 0]
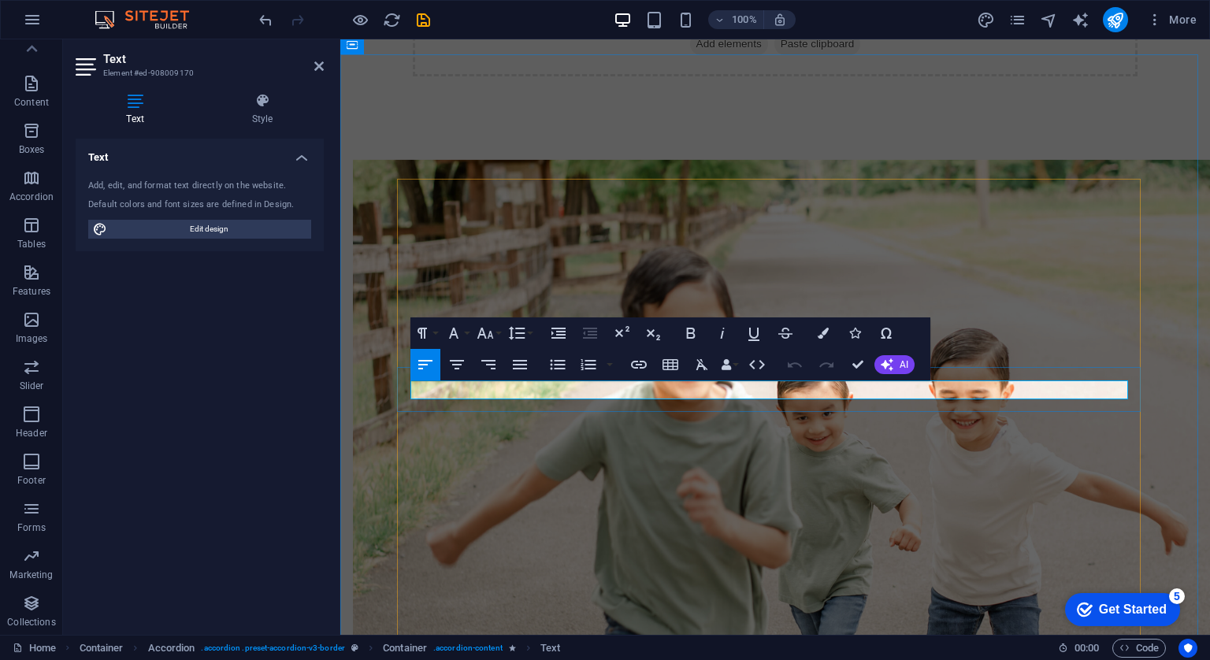
drag, startPoint x: 1118, startPoint y: 387, endPoint x: 317, endPoint y: 358, distance: 802.2
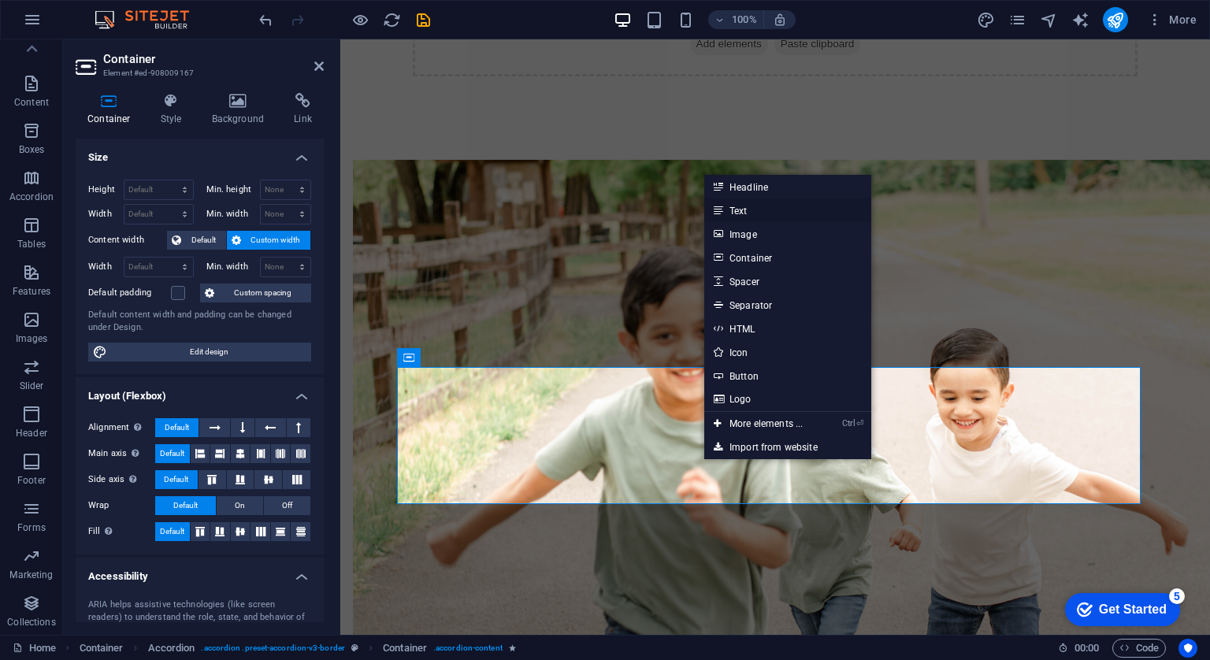
click at [744, 213] on link "Text" at bounding box center [787, 210] width 167 height 24
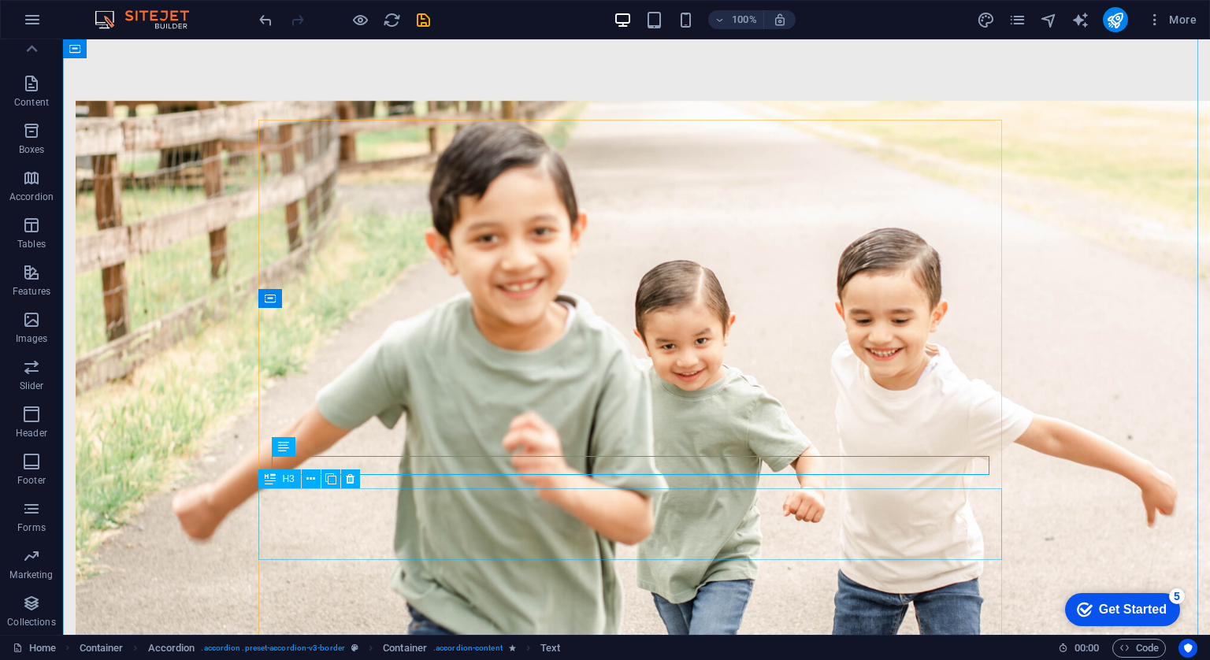
scroll to position [1232, 0]
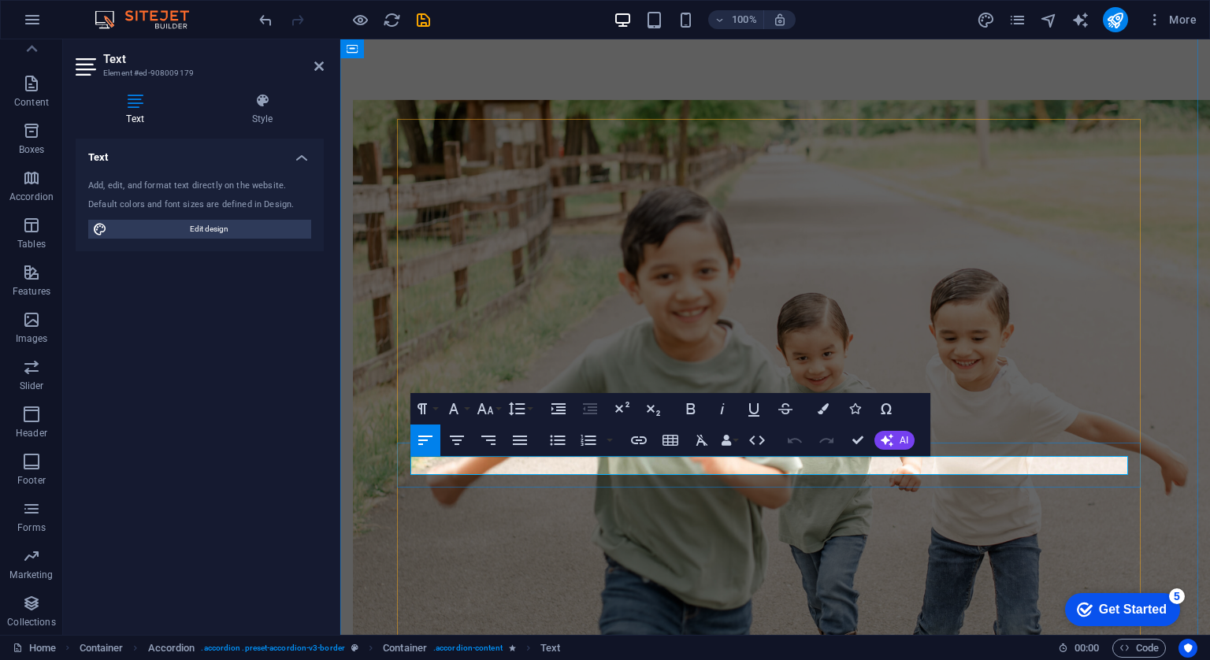
drag, startPoint x: 1043, startPoint y: 466, endPoint x: 413, endPoint y: 439, distance: 631.4
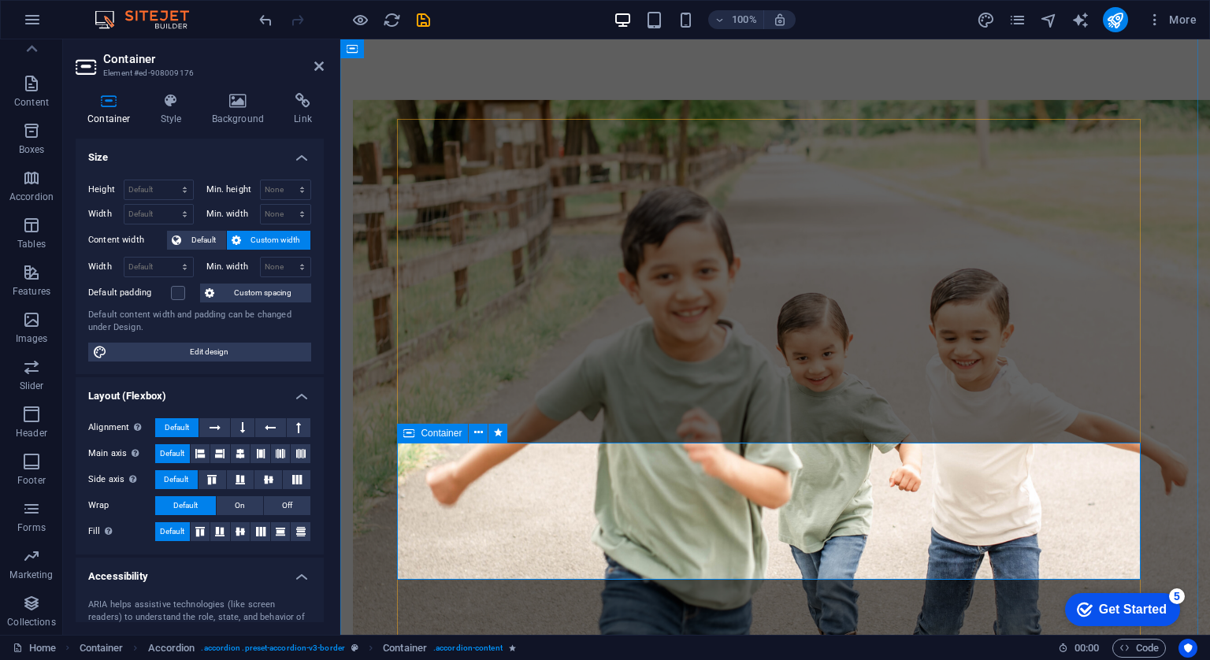
click at [339, 492] on aside "Container Element #ed-908009176 Container Style Background Link Size Height Def…" at bounding box center [201, 336] width 277 height 595
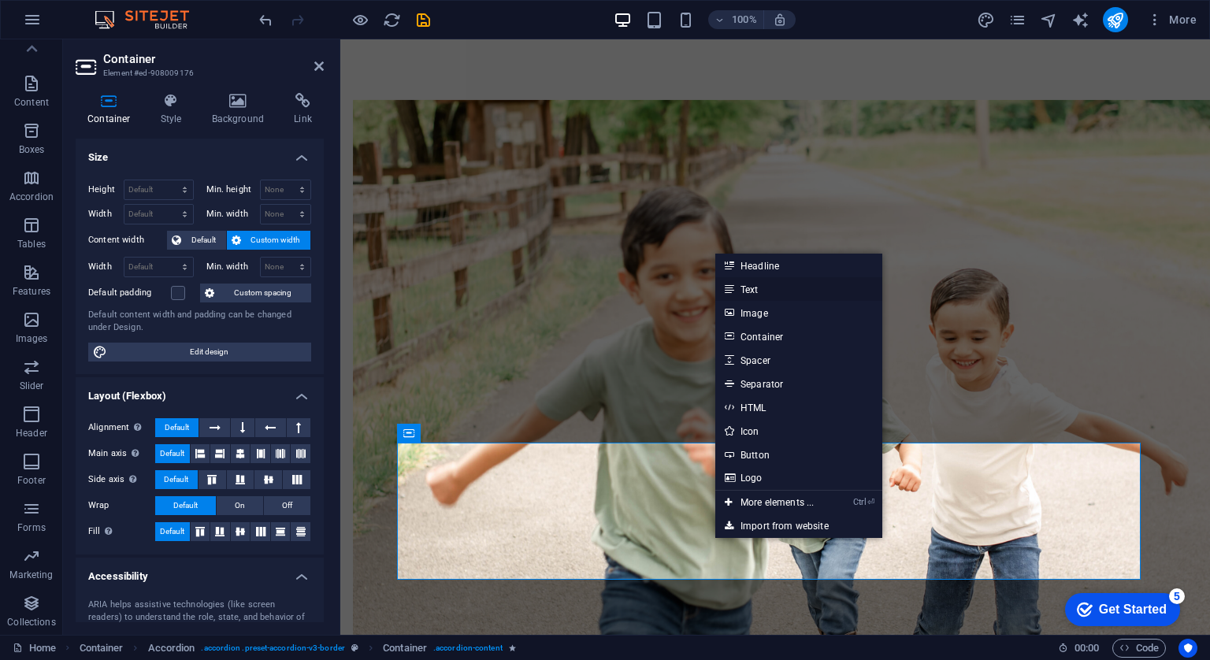
click at [754, 291] on link "Text" at bounding box center [798, 289] width 167 height 24
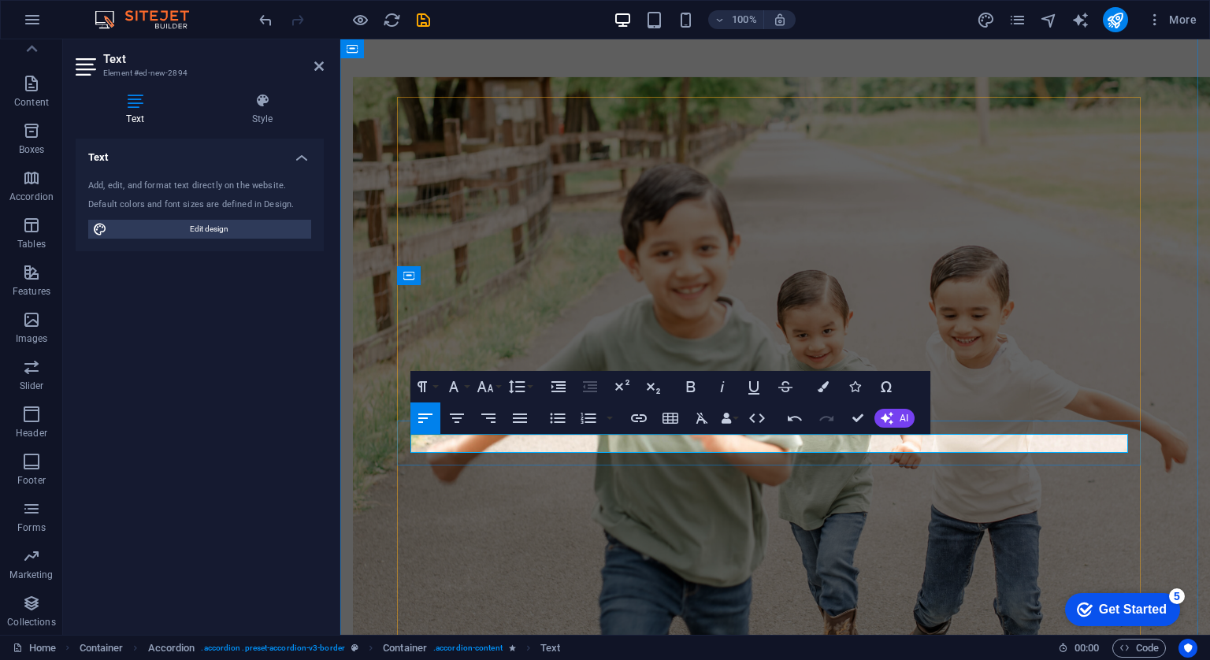
scroll to position [1255, 0]
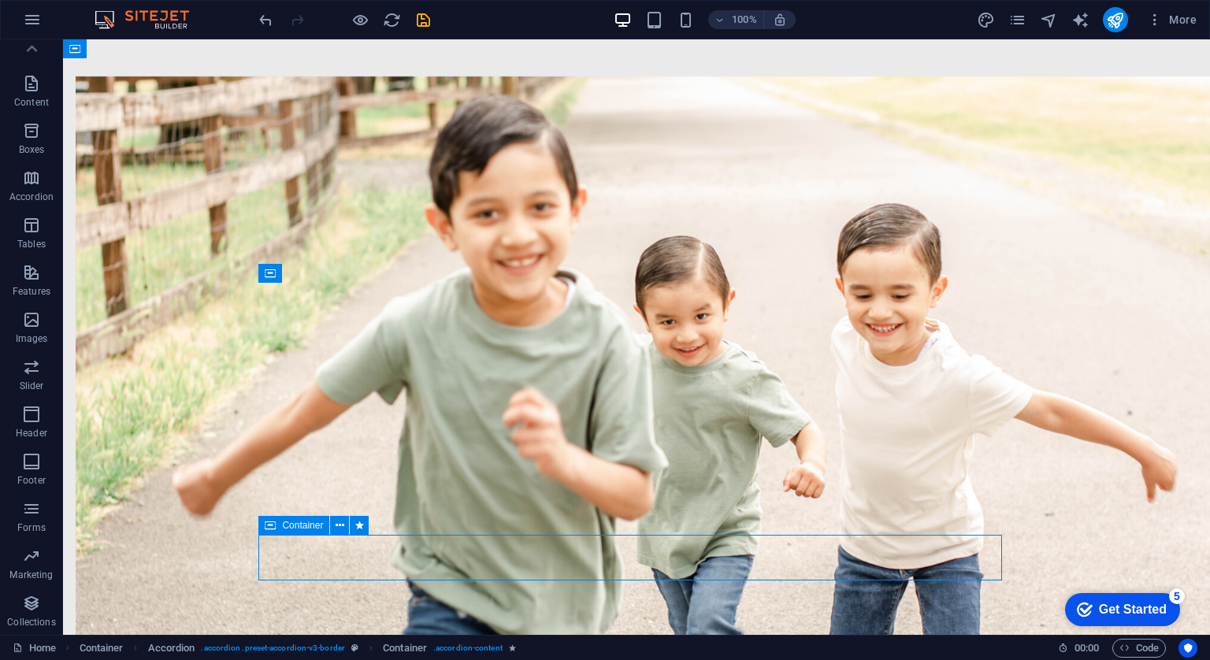
scroll to position [1410, 0]
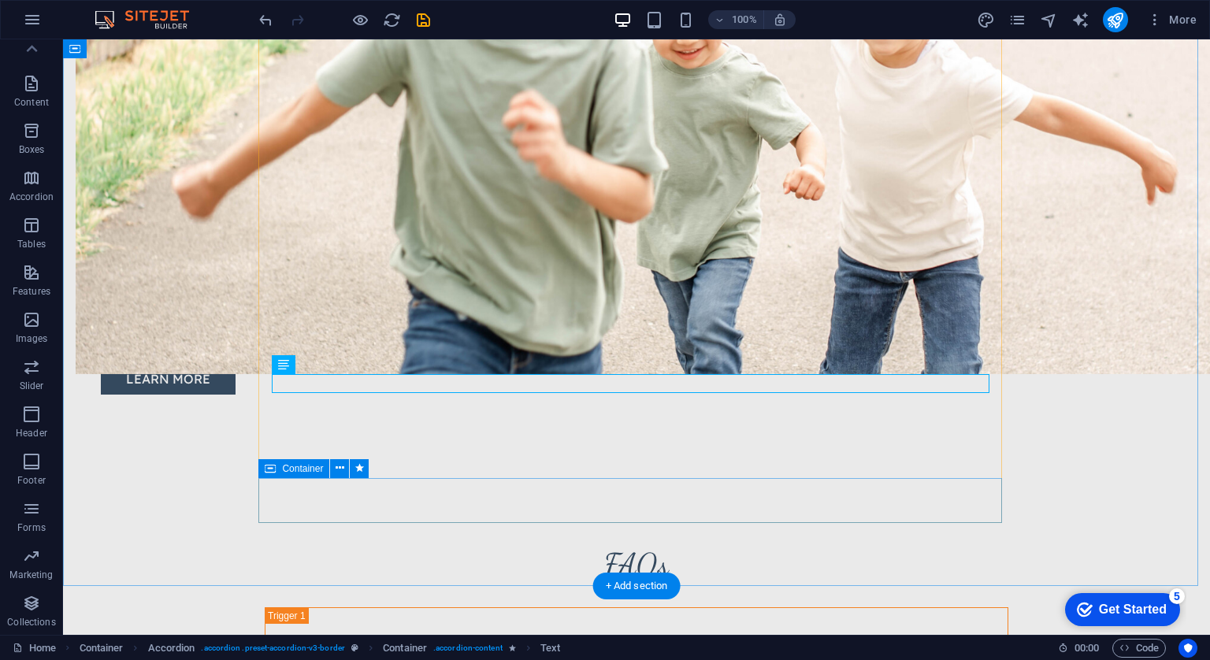
scroll to position [1555, 0]
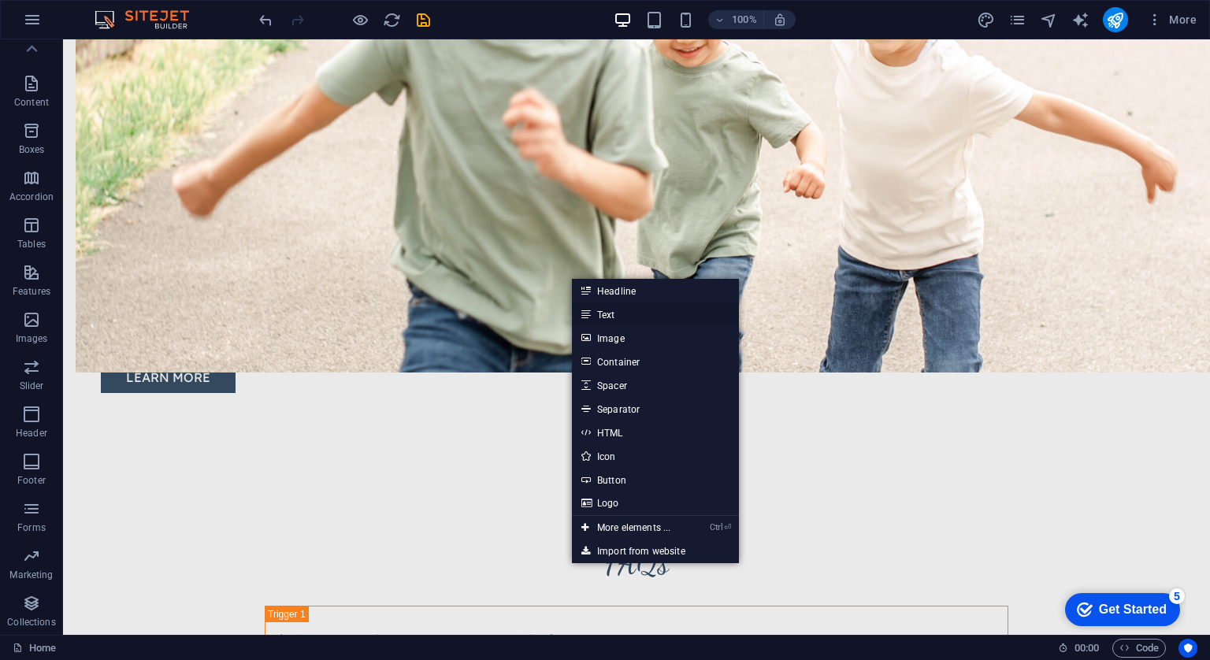
click at [599, 316] on link "Text" at bounding box center [655, 314] width 167 height 24
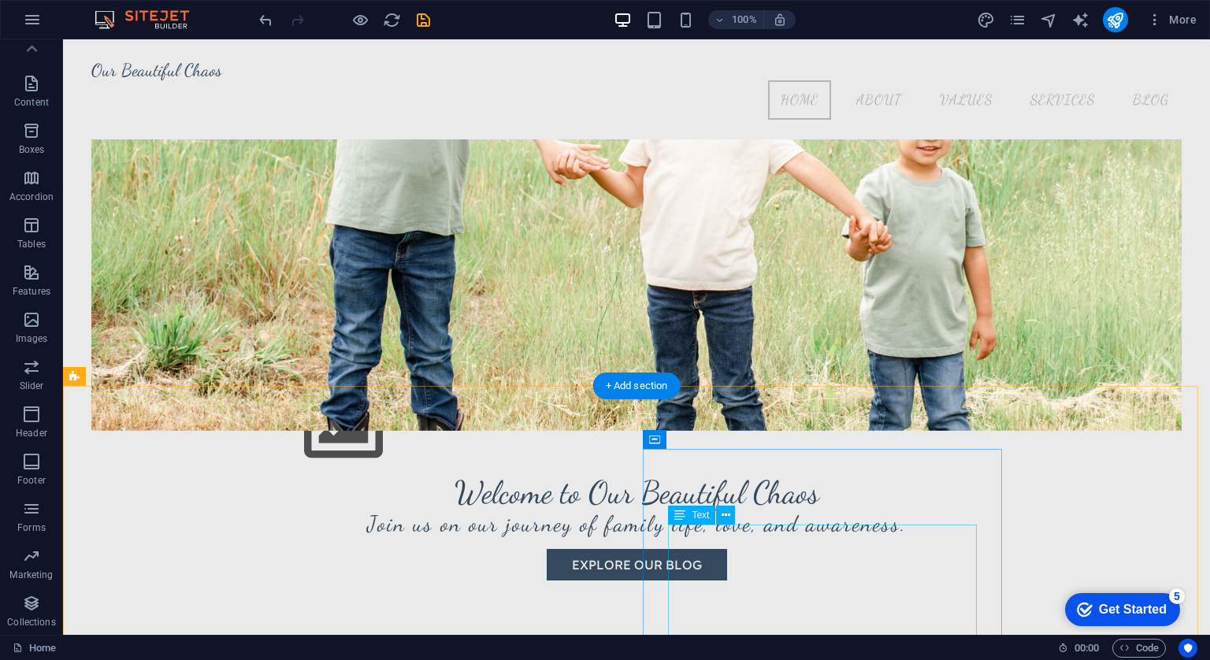
scroll to position [339, 0]
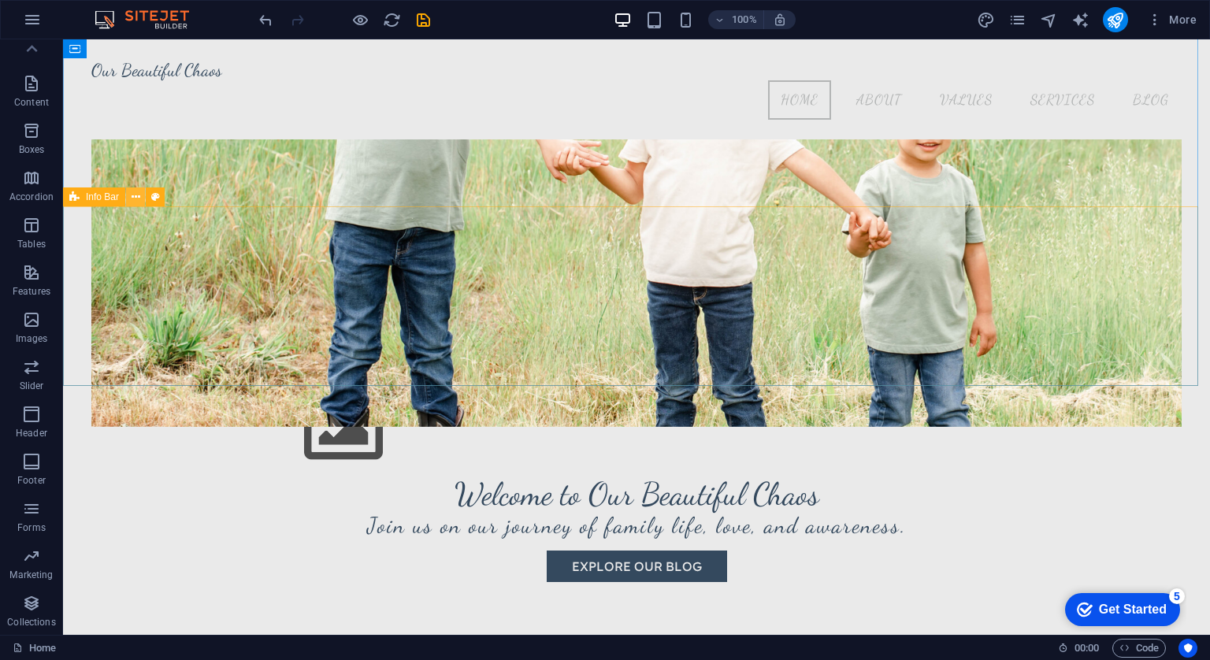
click at [140, 197] on button at bounding box center [135, 196] width 19 height 19
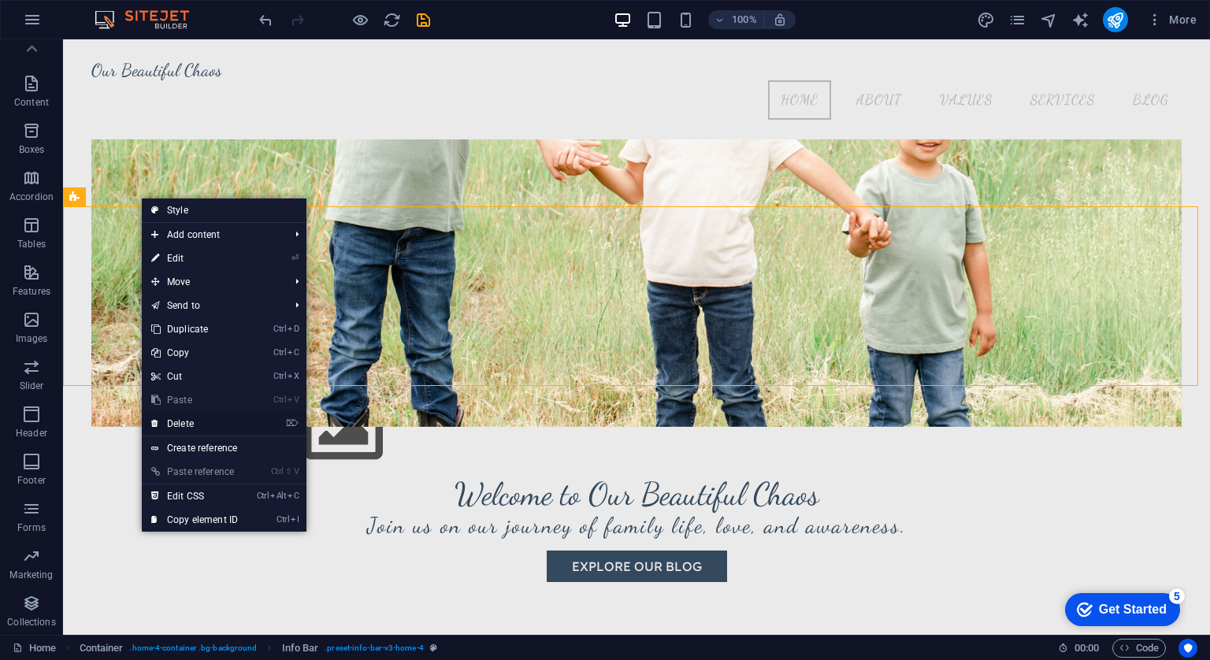
click at [187, 423] on link "⌦ Delete" at bounding box center [195, 424] width 106 height 24
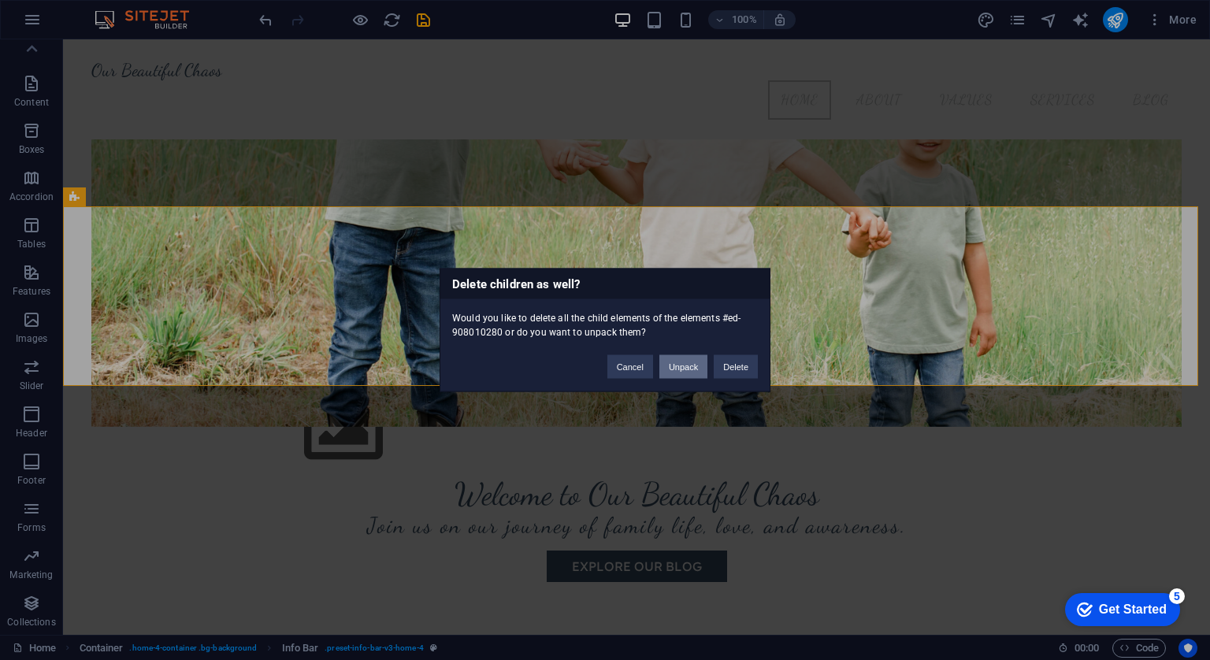
click at [674, 372] on button "Unpack" at bounding box center [683, 367] width 48 height 24
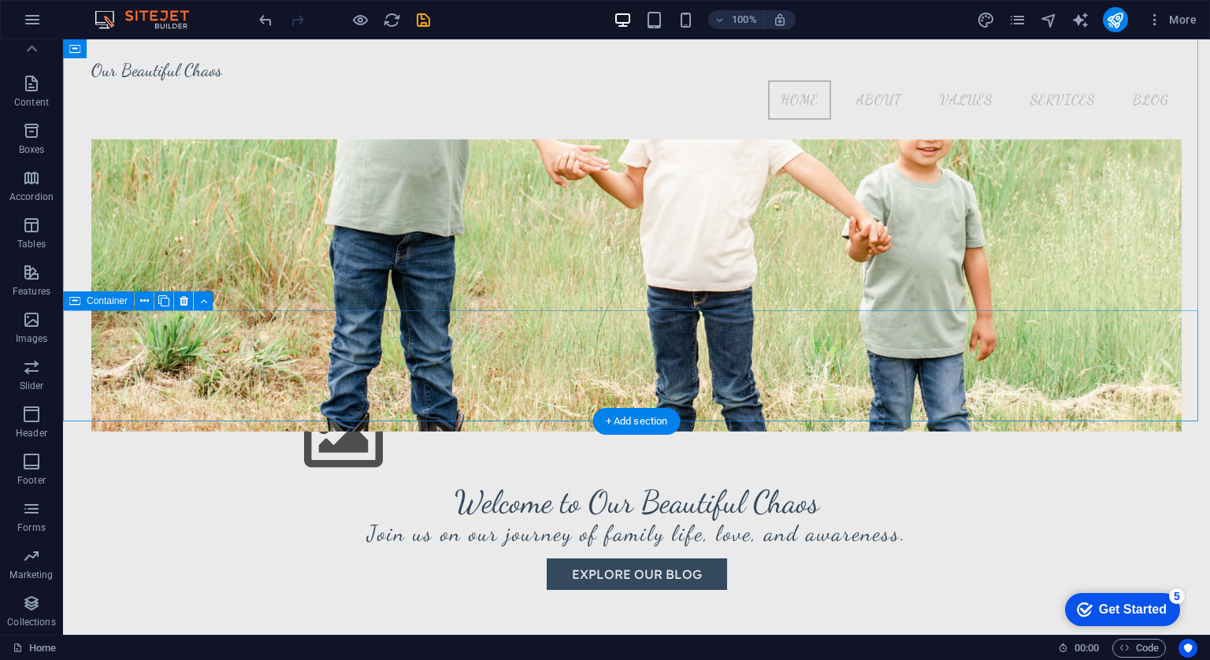
scroll to position [329, 0]
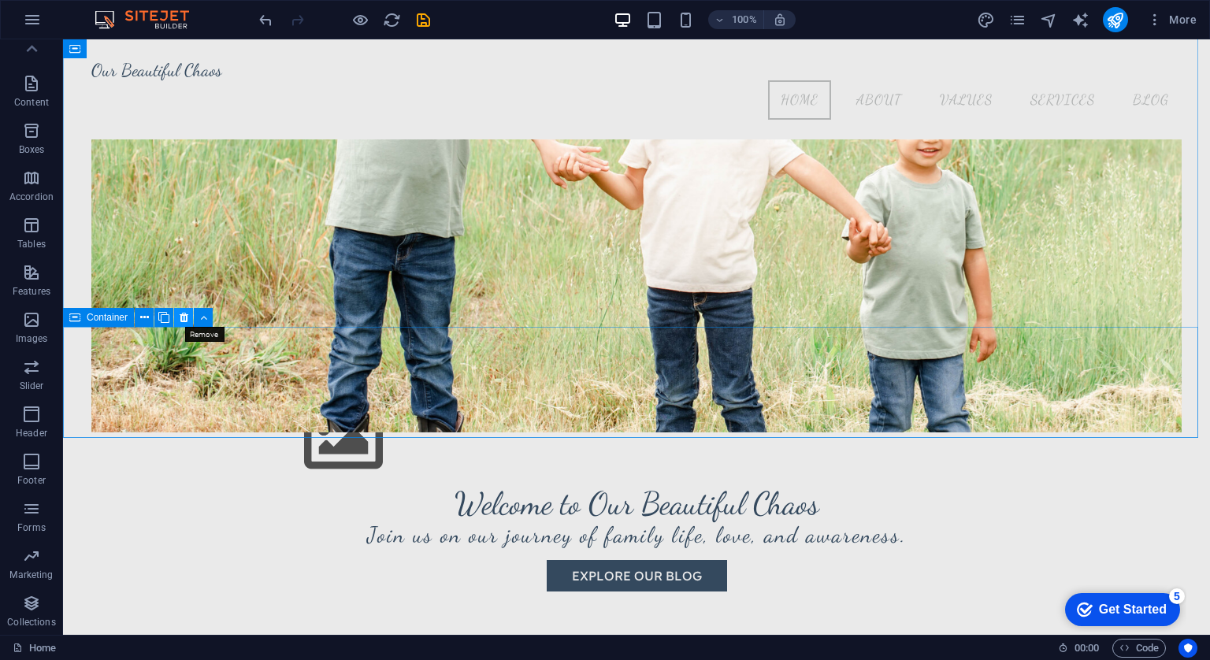
click at [181, 310] on icon at bounding box center [184, 317] width 9 height 17
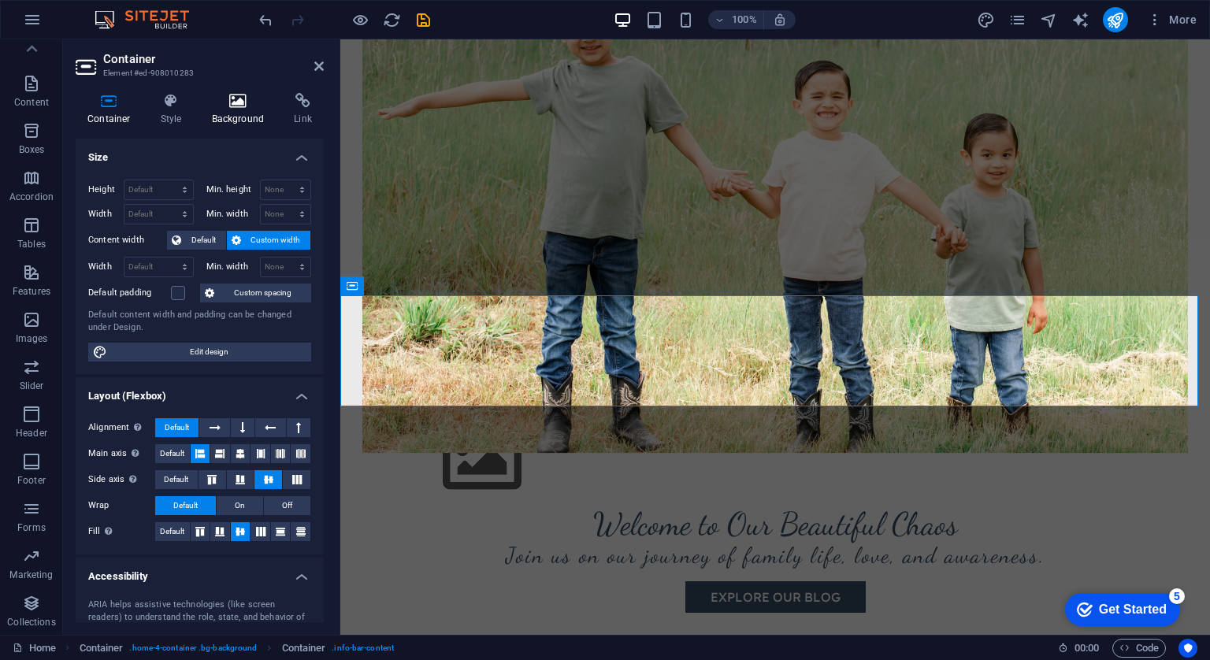
click at [228, 108] on icon at bounding box center [238, 101] width 76 height 16
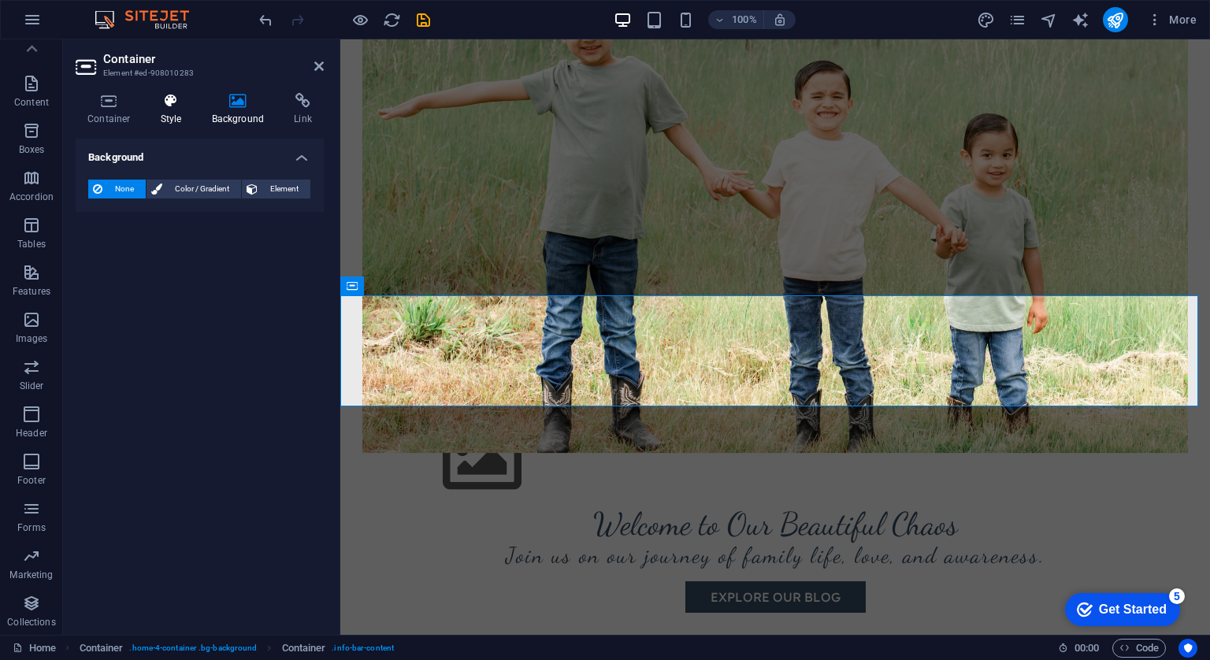
click at [186, 95] on icon at bounding box center [171, 101] width 45 height 16
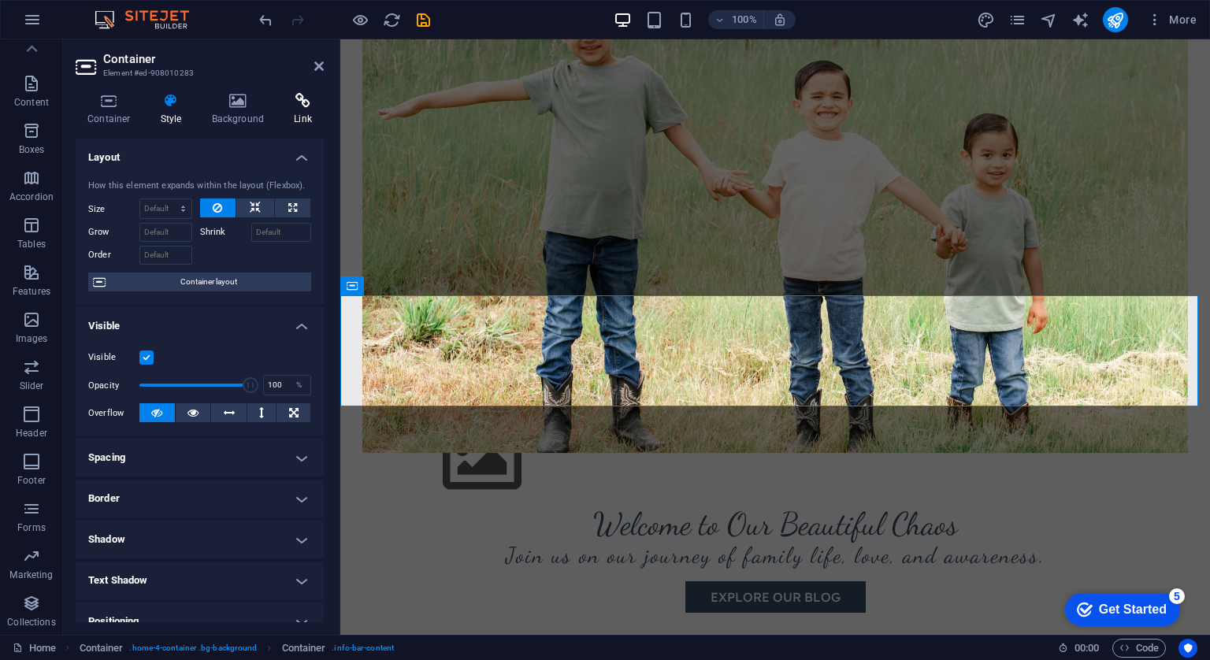
click at [290, 114] on h4 "Link" at bounding box center [303, 109] width 42 height 33
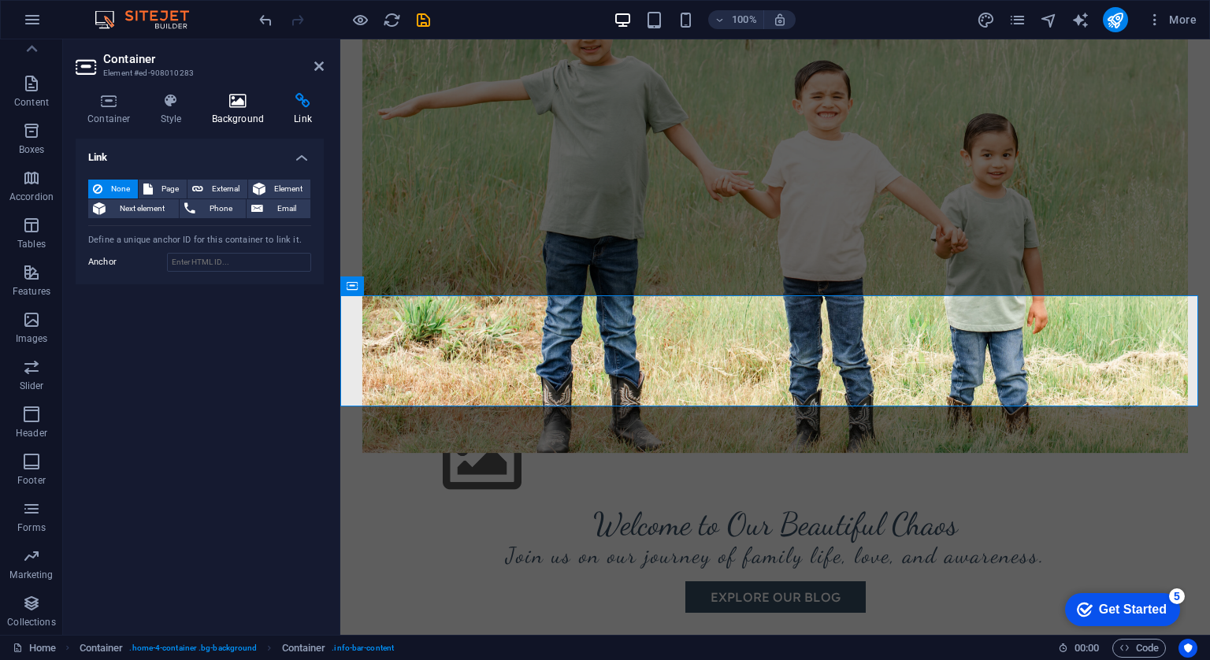
click at [243, 95] on icon at bounding box center [238, 101] width 76 height 16
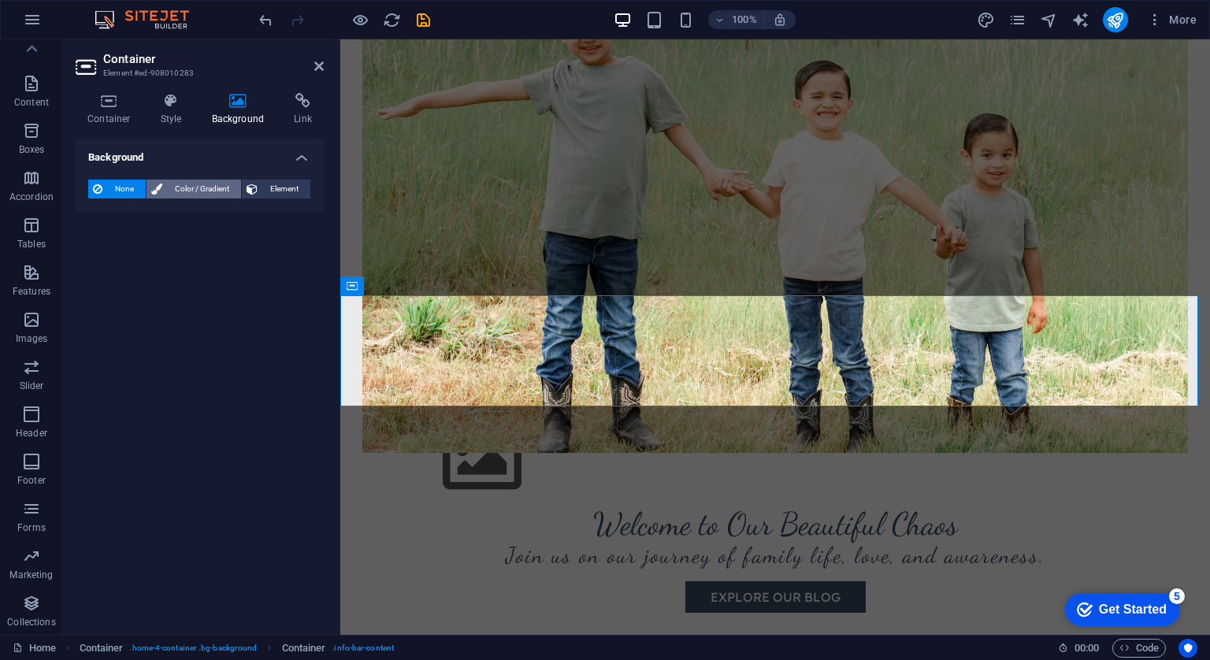
click at [176, 190] on span "Color / Gradient" at bounding box center [201, 189] width 69 height 19
click at [133, 246] on span "Color" at bounding box center [125, 252] width 22 height 13
click at [151, 218] on span "Gradient" at bounding box center [150, 219] width 39 height 22
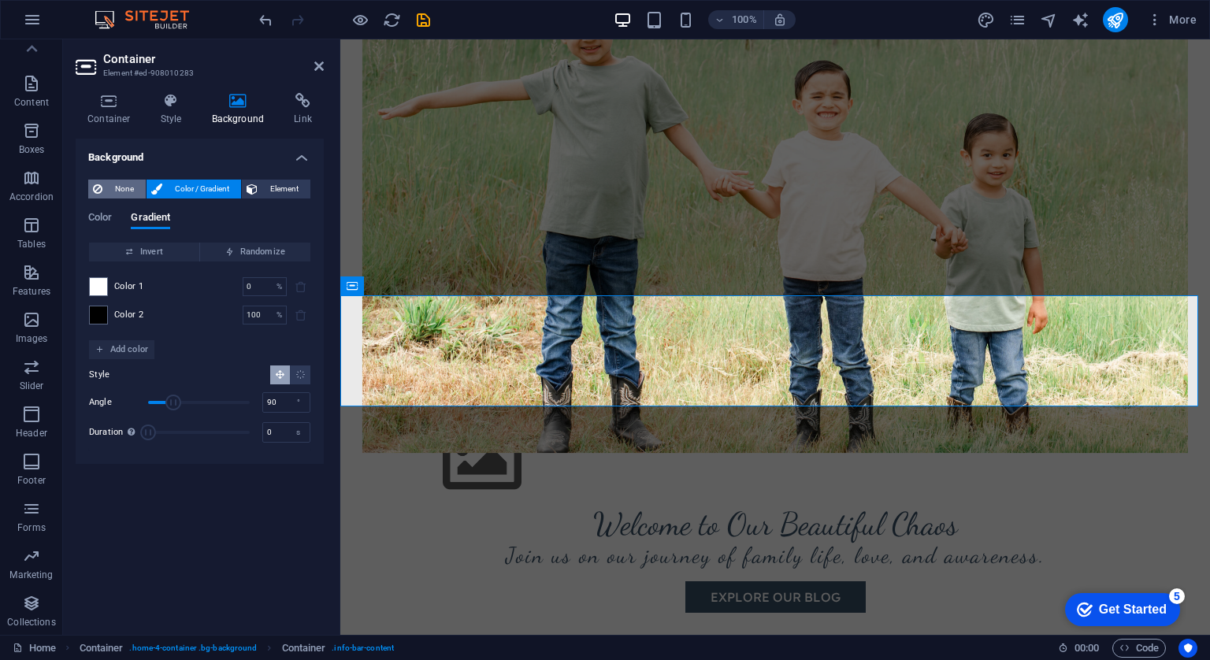
click at [128, 187] on span "None" at bounding box center [124, 189] width 34 height 19
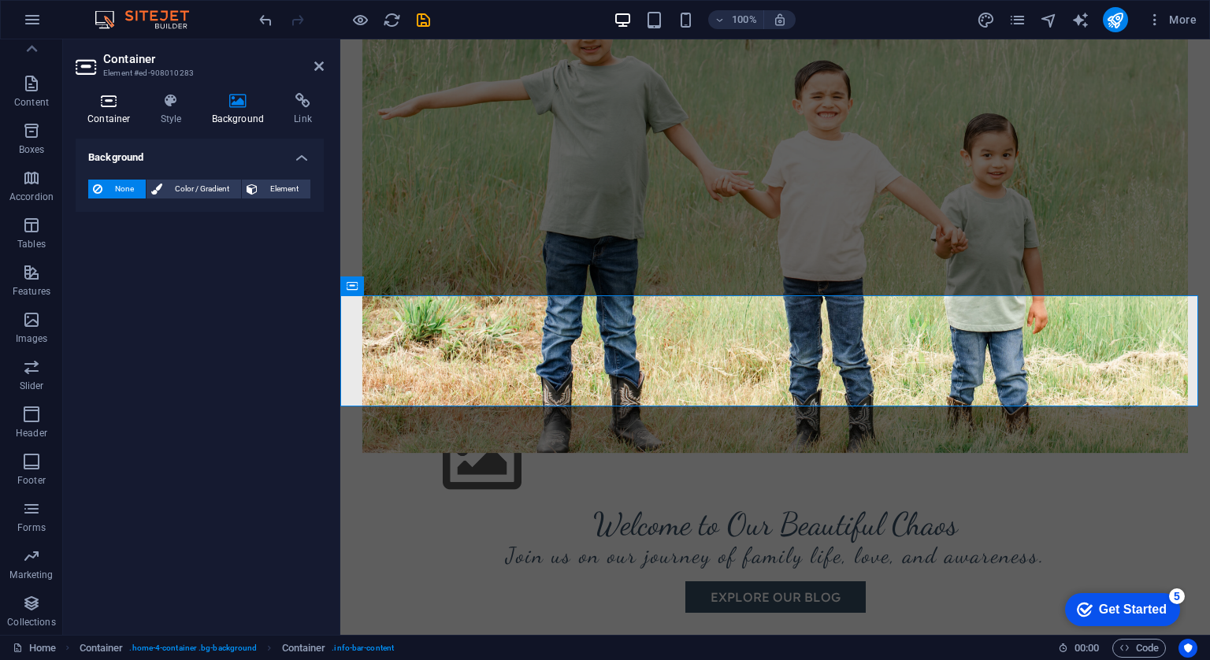
click at [116, 108] on icon at bounding box center [109, 101] width 67 height 16
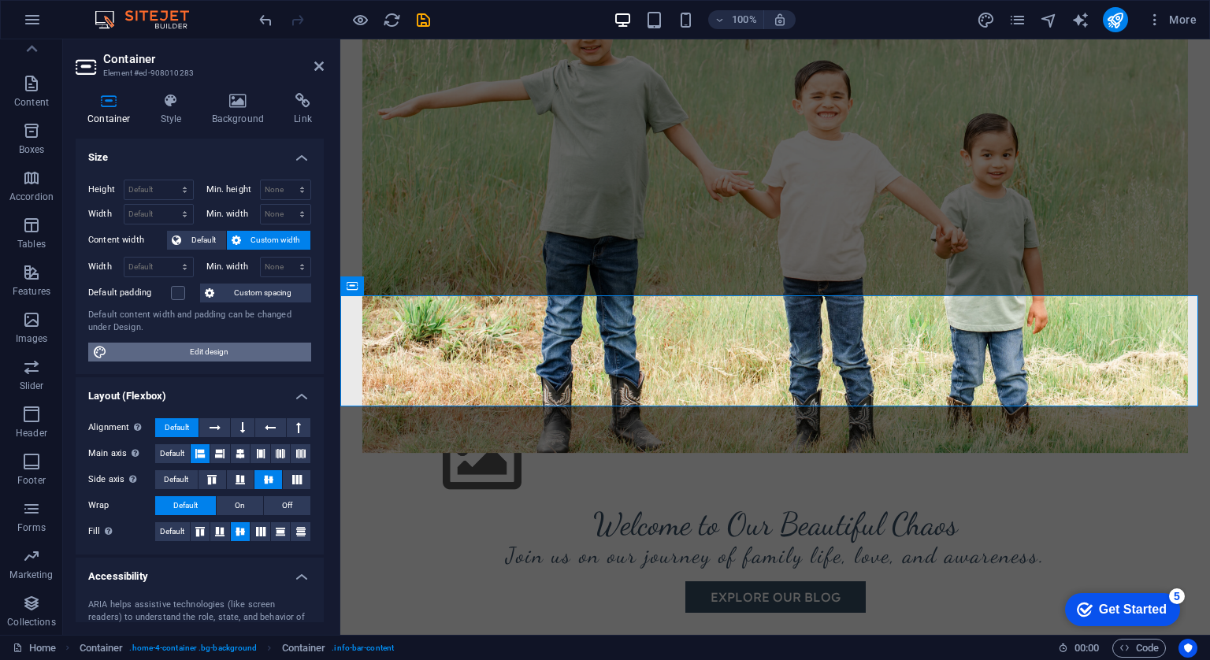
scroll to position [152, 0]
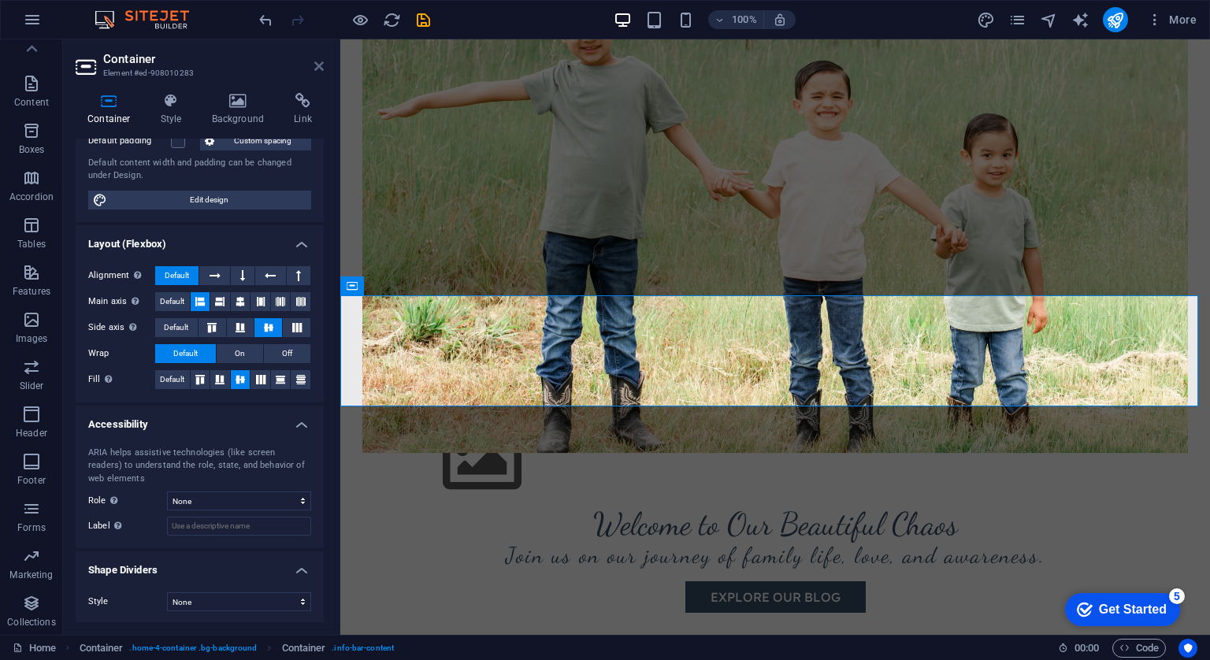
click at [317, 67] on icon at bounding box center [318, 66] width 9 height 13
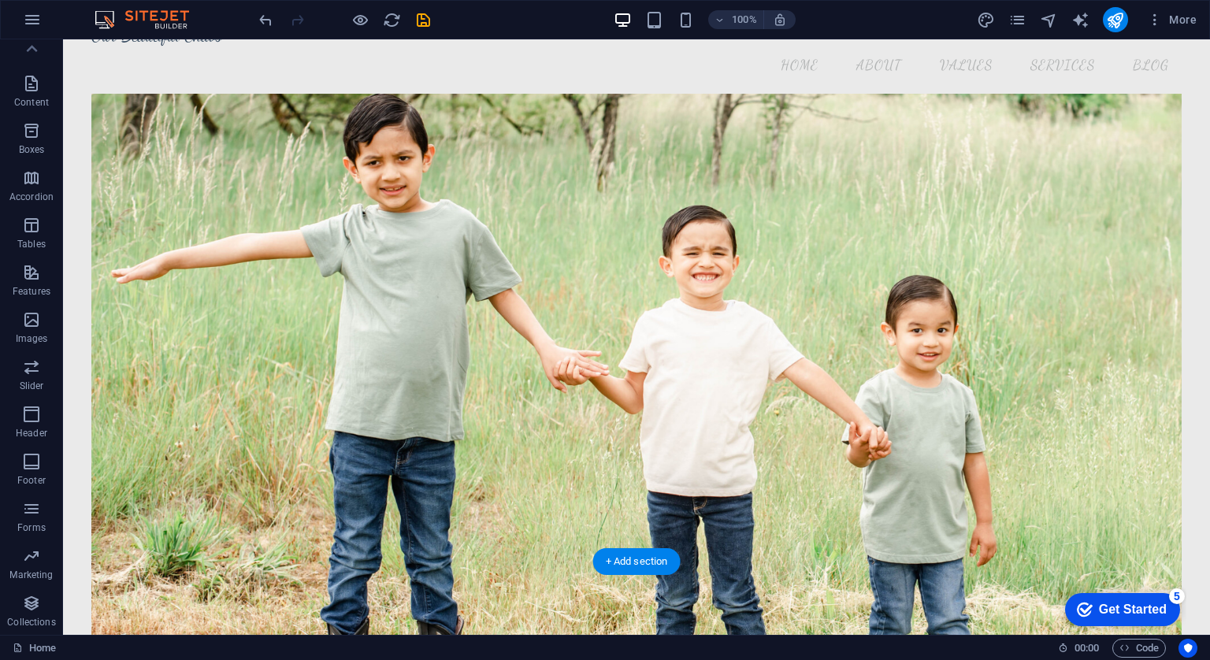
scroll to position [0, 0]
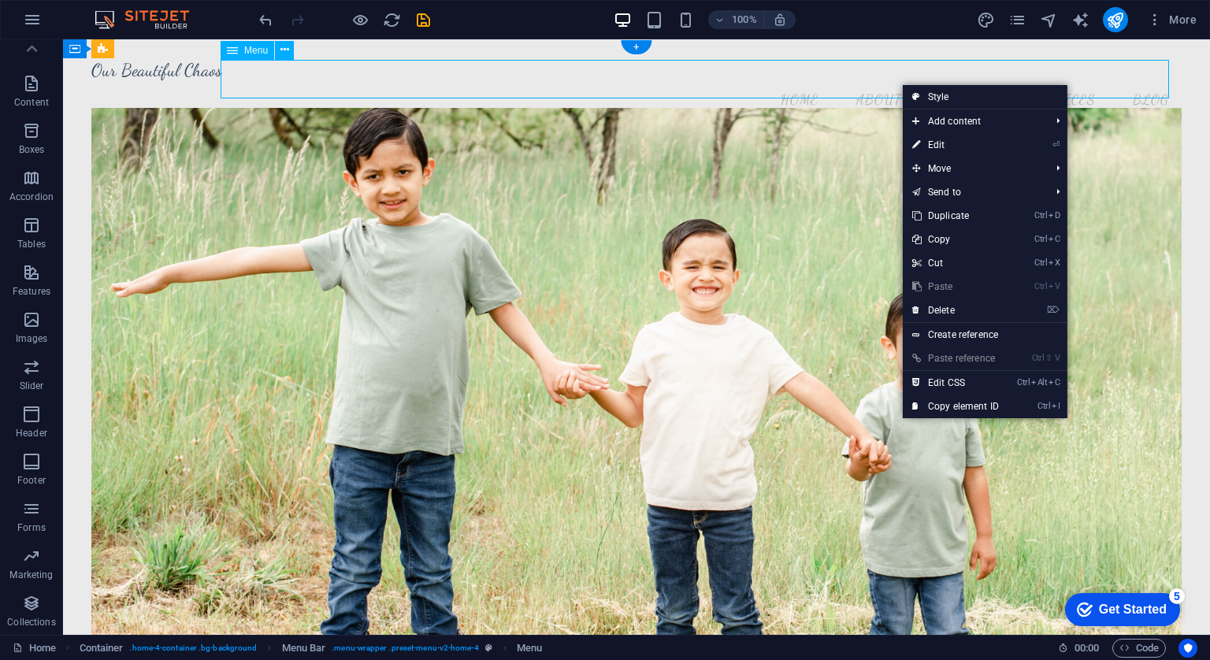
click at [1066, 82] on nav "Home About Values Services Blog" at bounding box center [635, 99] width 1089 height 39
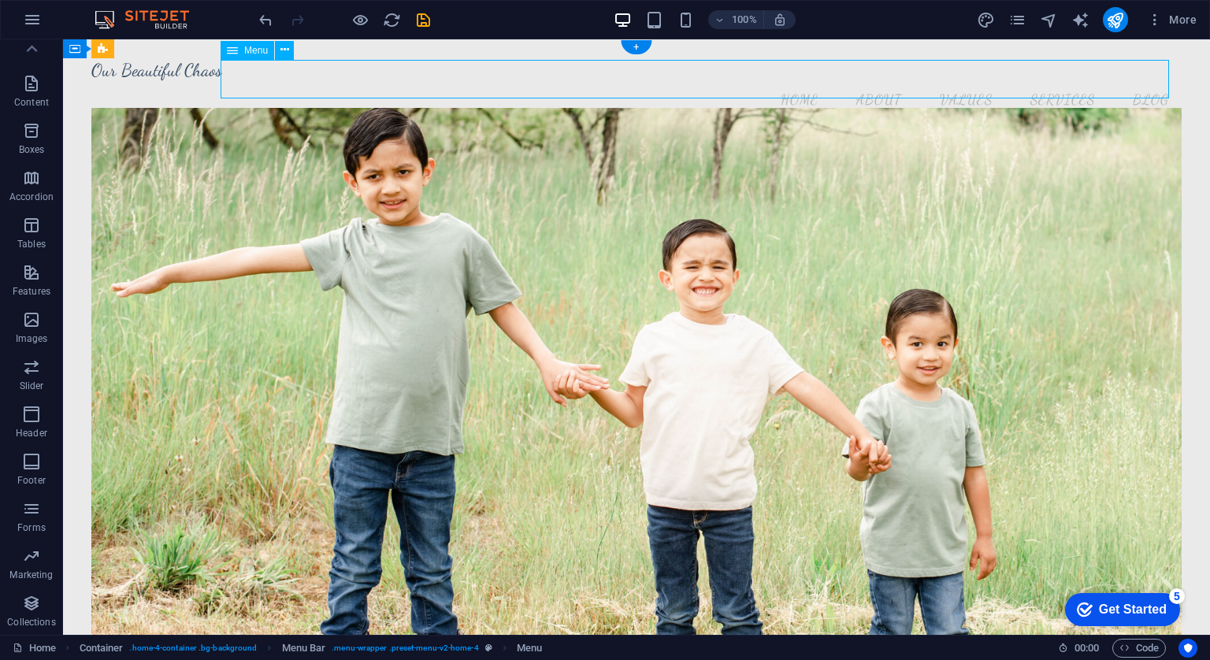
click at [1066, 82] on nav "Home About Values Services Blog" at bounding box center [635, 99] width 1089 height 39
select select
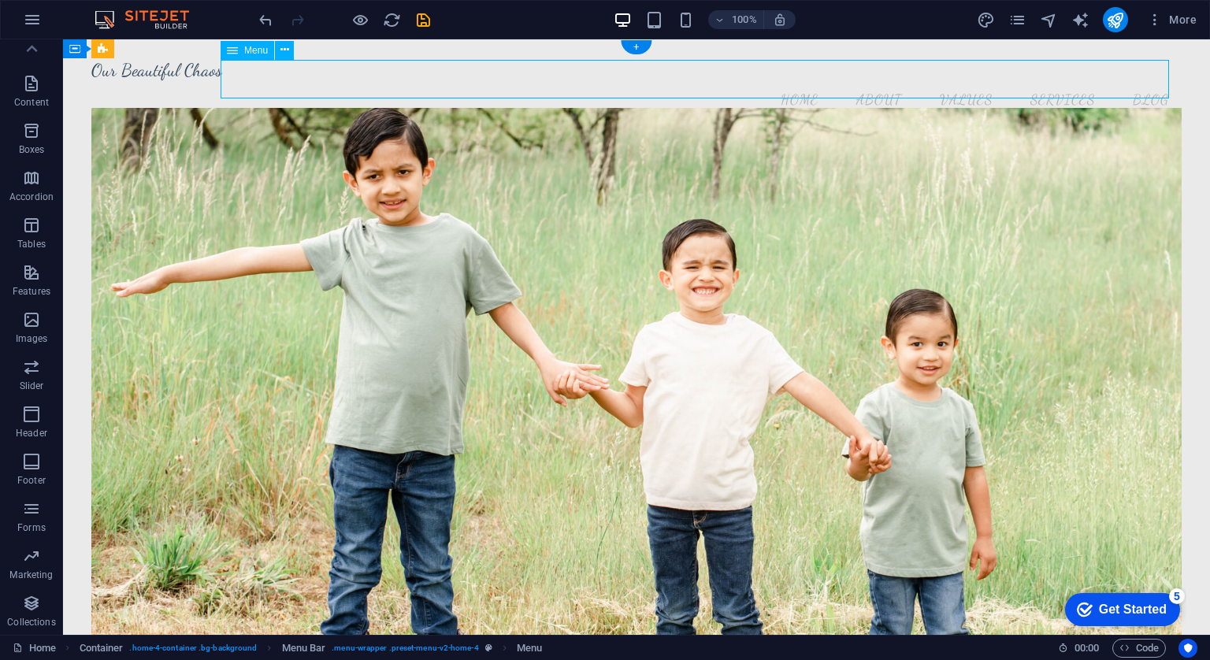
select select
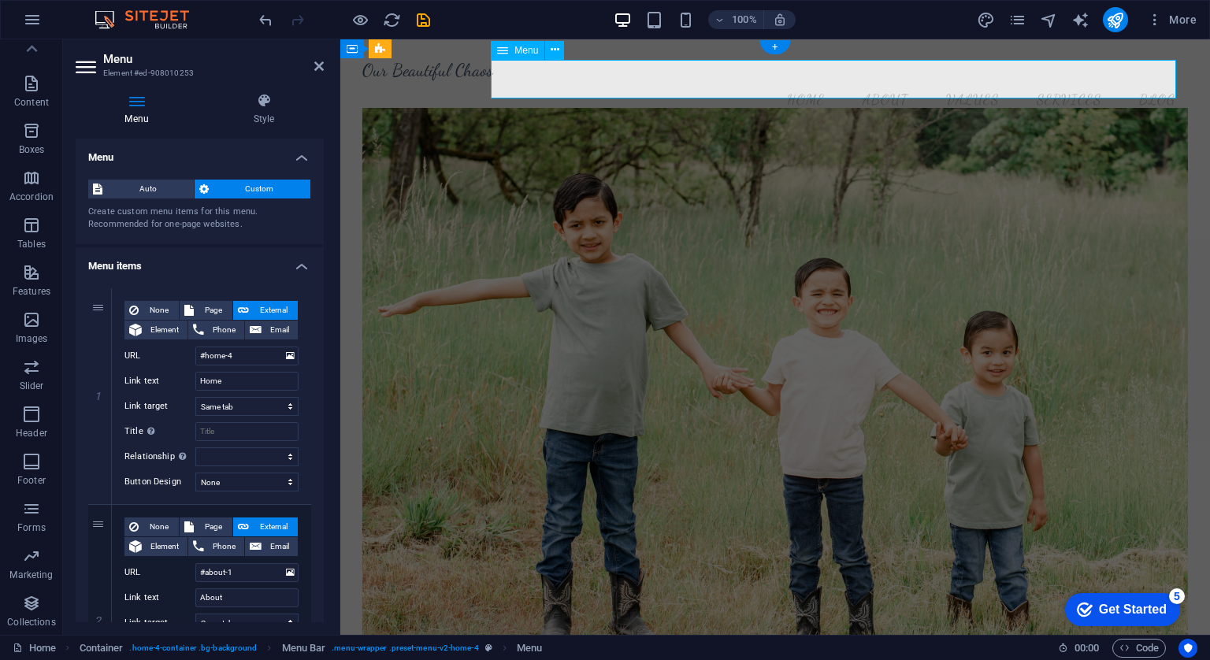
click at [1066, 82] on nav "Home About Values Services Blog" at bounding box center [775, 99] width 826 height 39
click at [1066, 80] on nav "Home About Values Services Blog" at bounding box center [775, 99] width 826 height 39
click at [1071, 80] on nav "Home About Values Services Blog" at bounding box center [775, 99] width 826 height 39
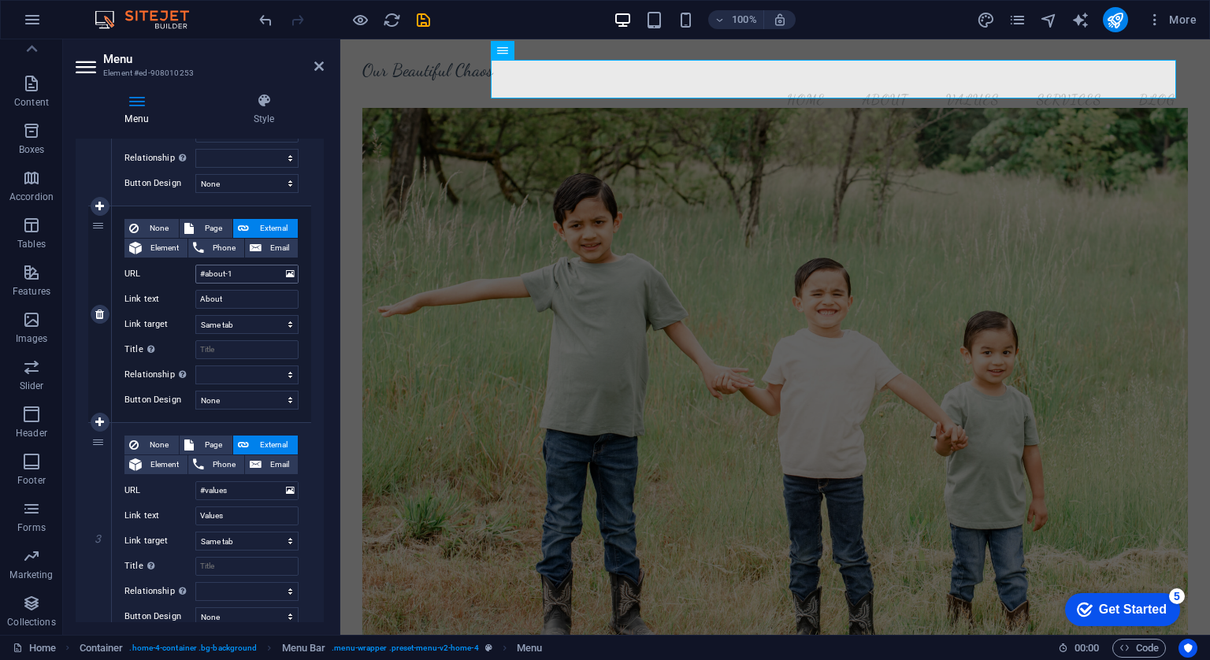
scroll to position [340, 0]
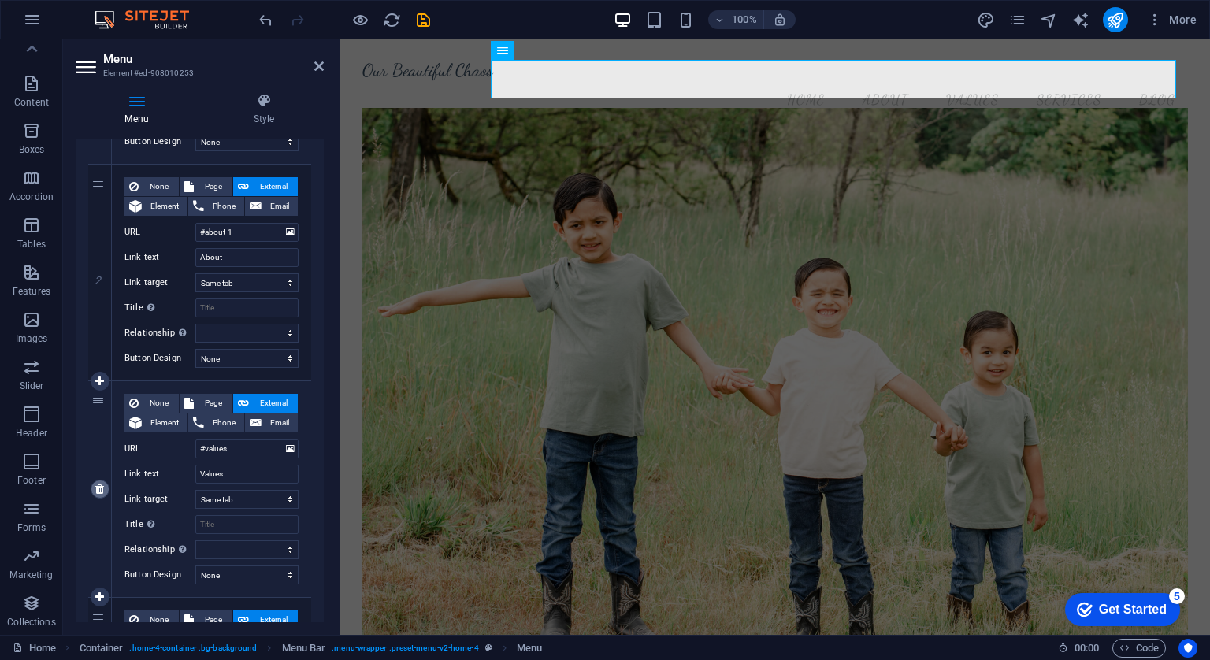
click at [98, 488] on icon at bounding box center [99, 489] width 9 height 11
select select
type input "#services-3"
type input "Services"
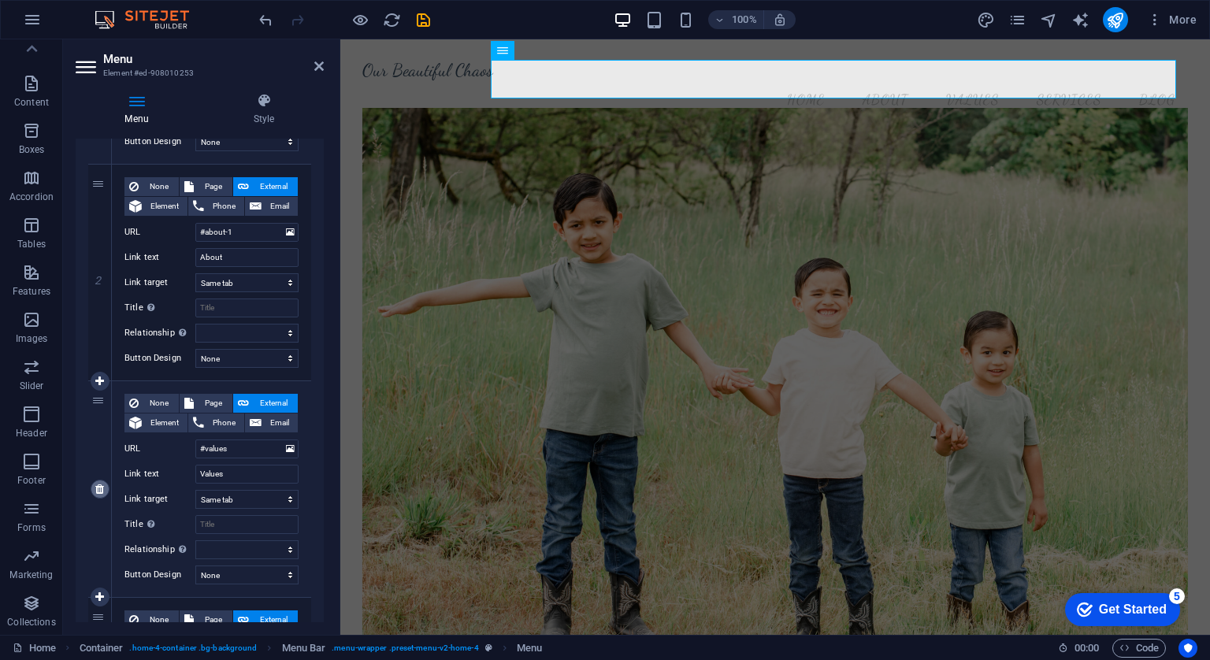
select select
type input "#blog"
type input "Blog"
select select
click at [98, 488] on icon at bounding box center [99, 489] width 9 height 11
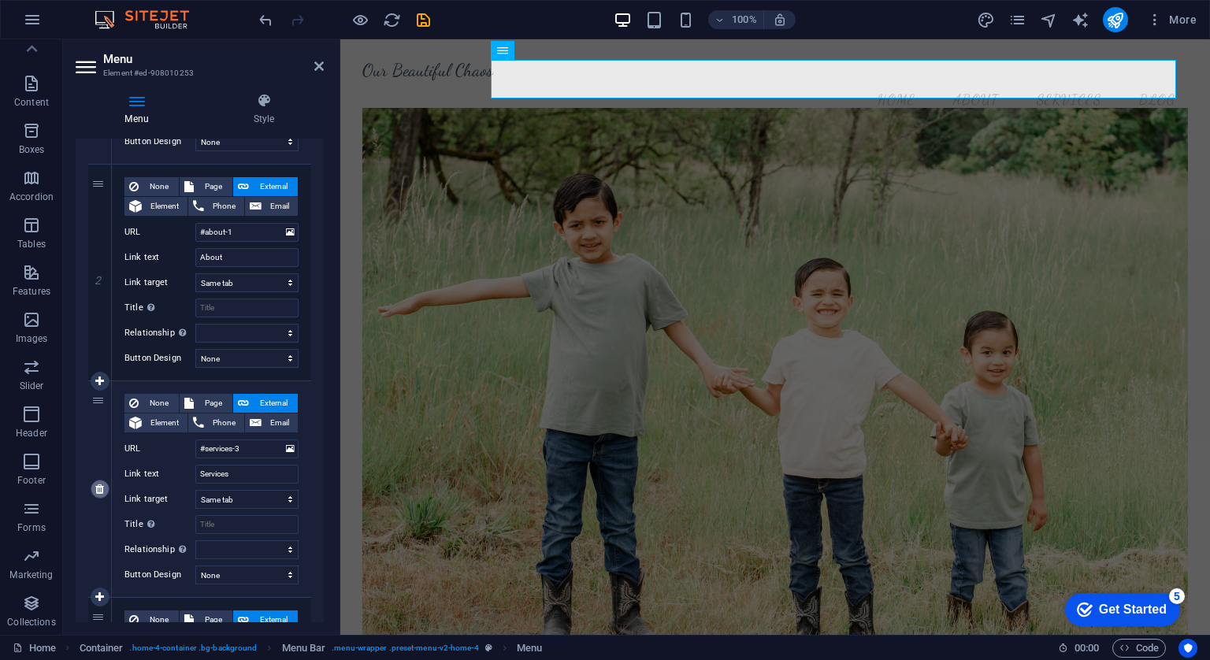
select select
type input "#blog"
type input "Blog"
select select
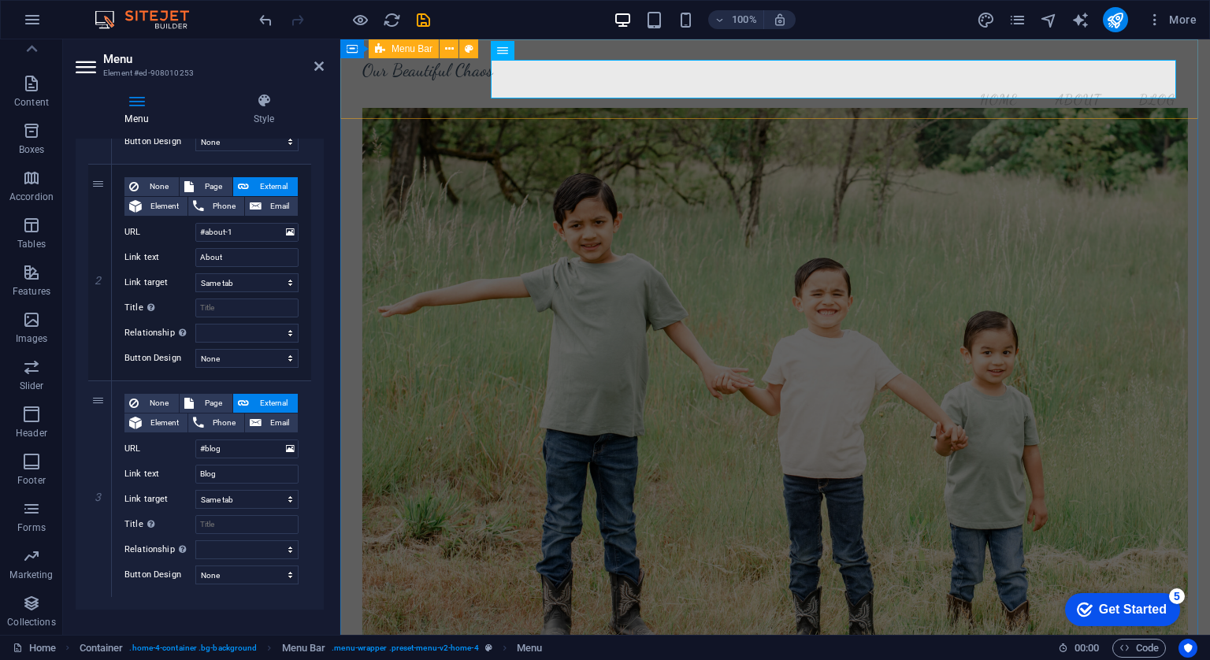
click at [440, 92] on div "Our Beautiful Chaos Menu Home About Blog" at bounding box center [774, 89] width 869 height 100
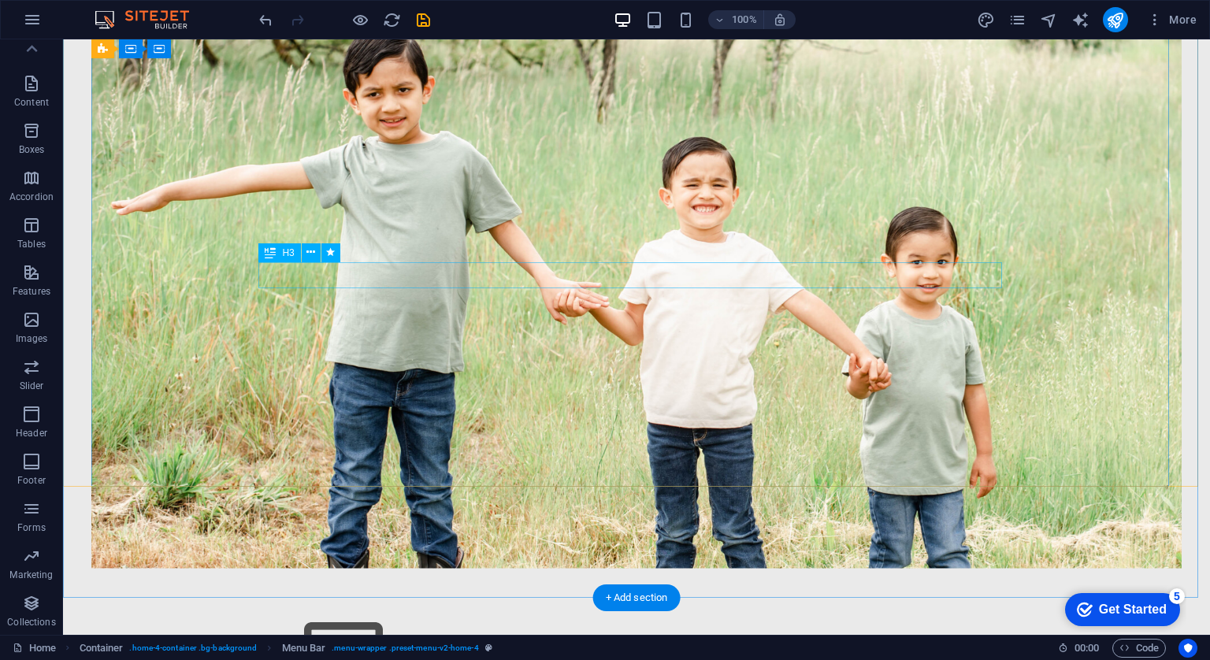
scroll to position [138, 0]
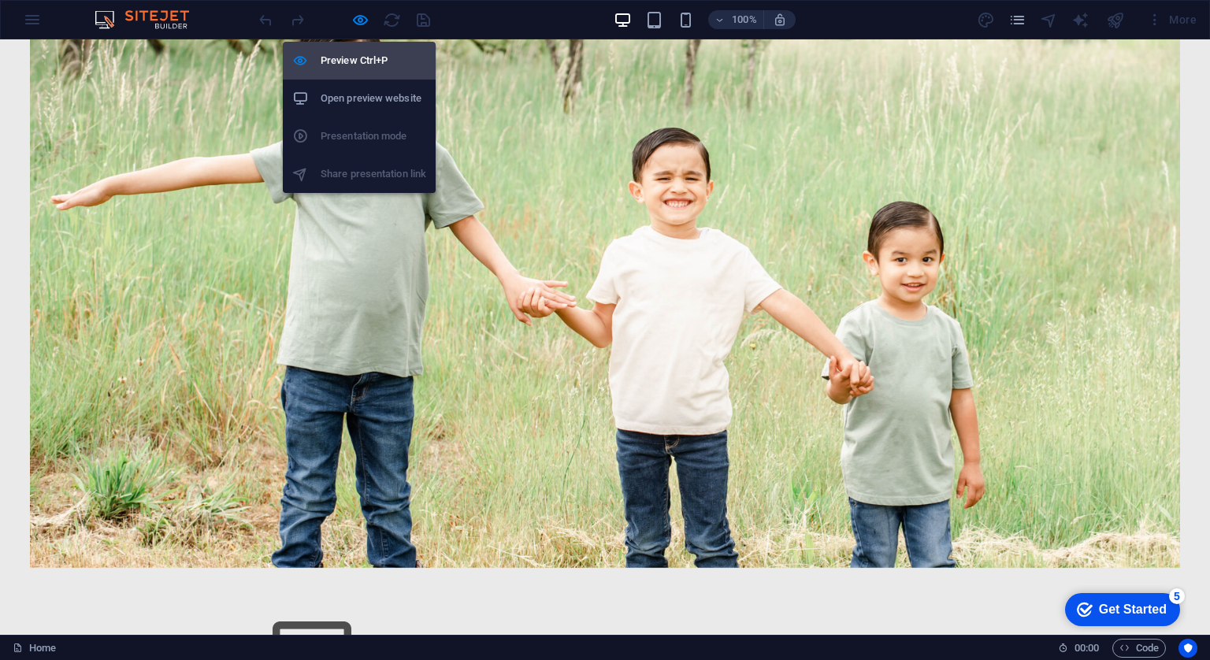
click at [362, 57] on h6 "Preview Ctrl+P" at bounding box center [374, 60] width 106 height 19
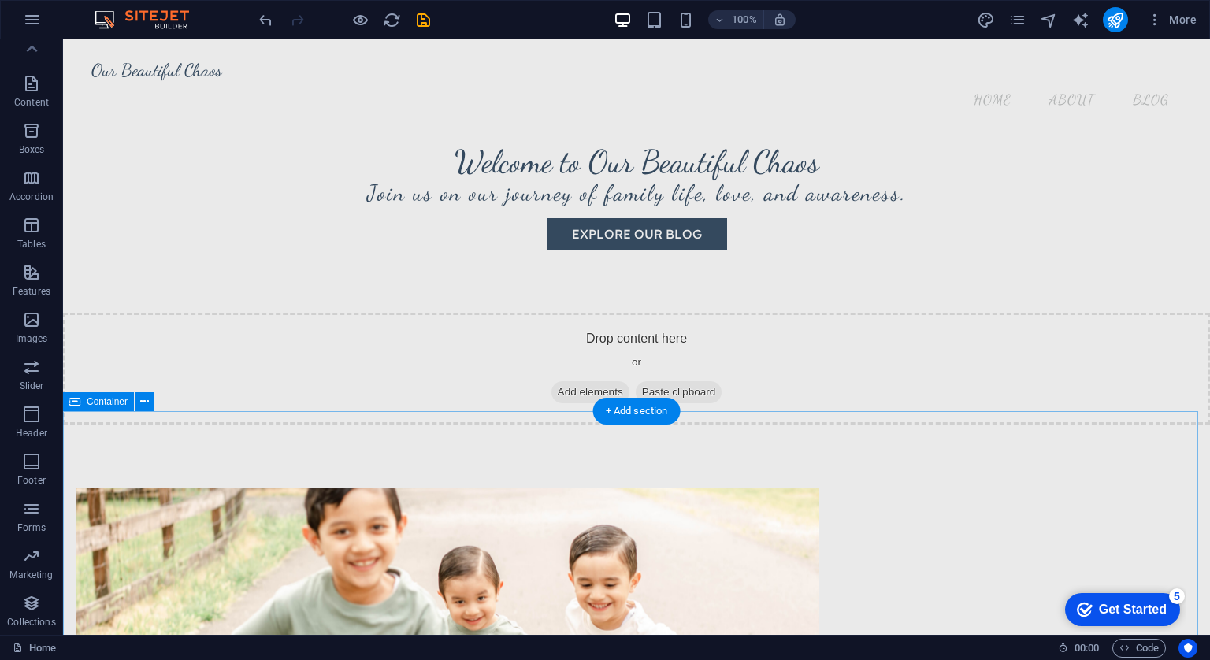
scroll to position [660, 0]
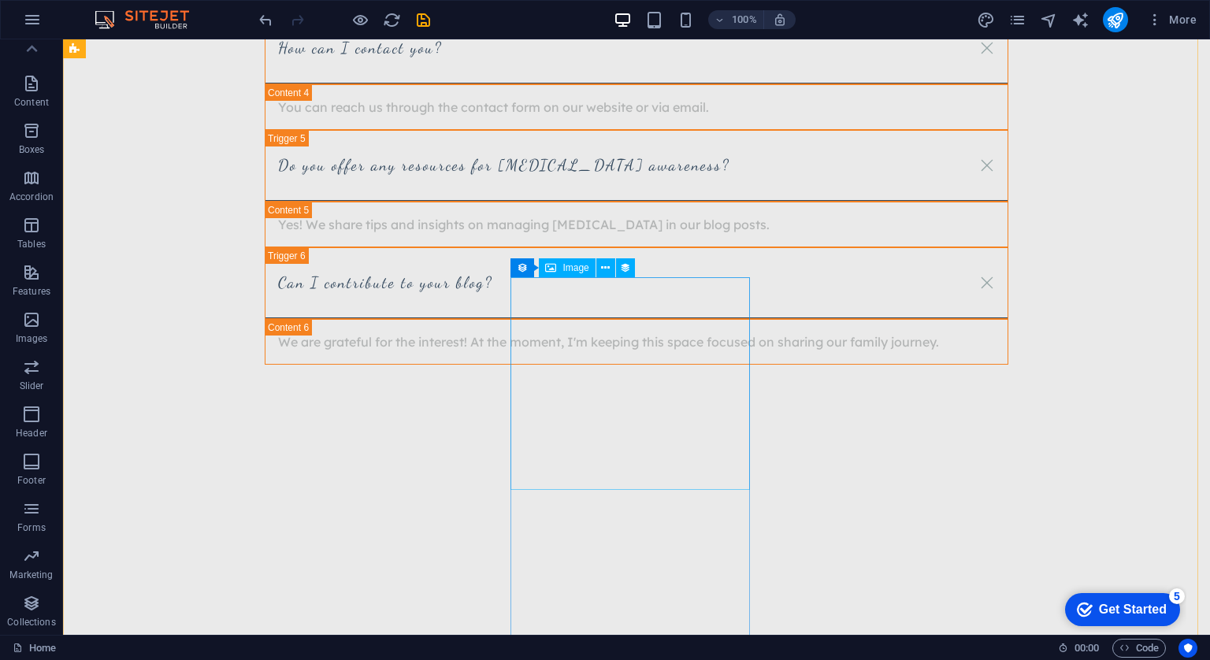
scroll to position [2318, 0]
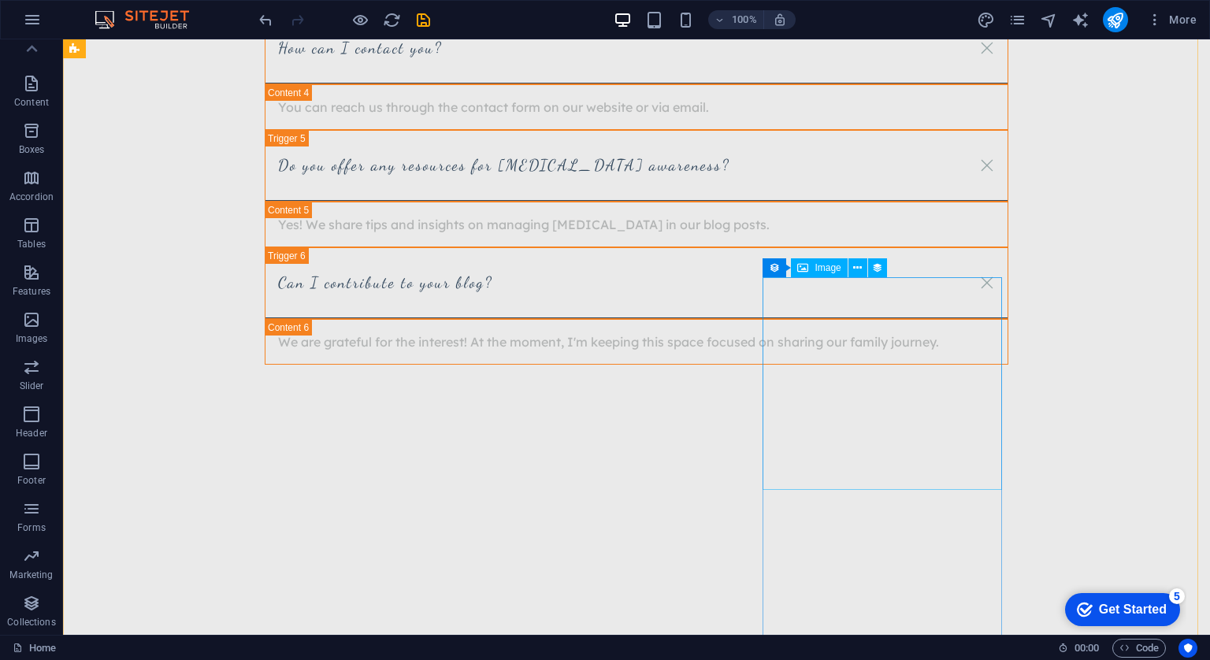
click at [816, 271] on span "Image" at bounding box center [827, 267] width 26 height 9
click at [805, 269] on icon at bounding box center [802, 267] width 11 height 19
select select "px"
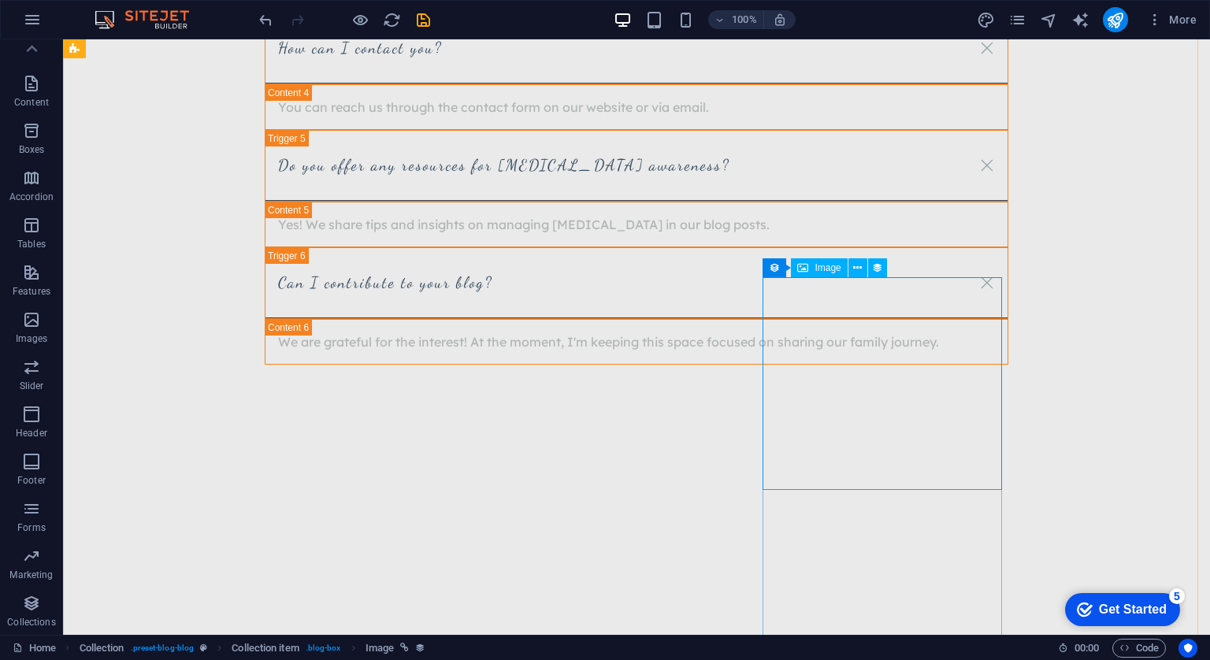
select select "px"
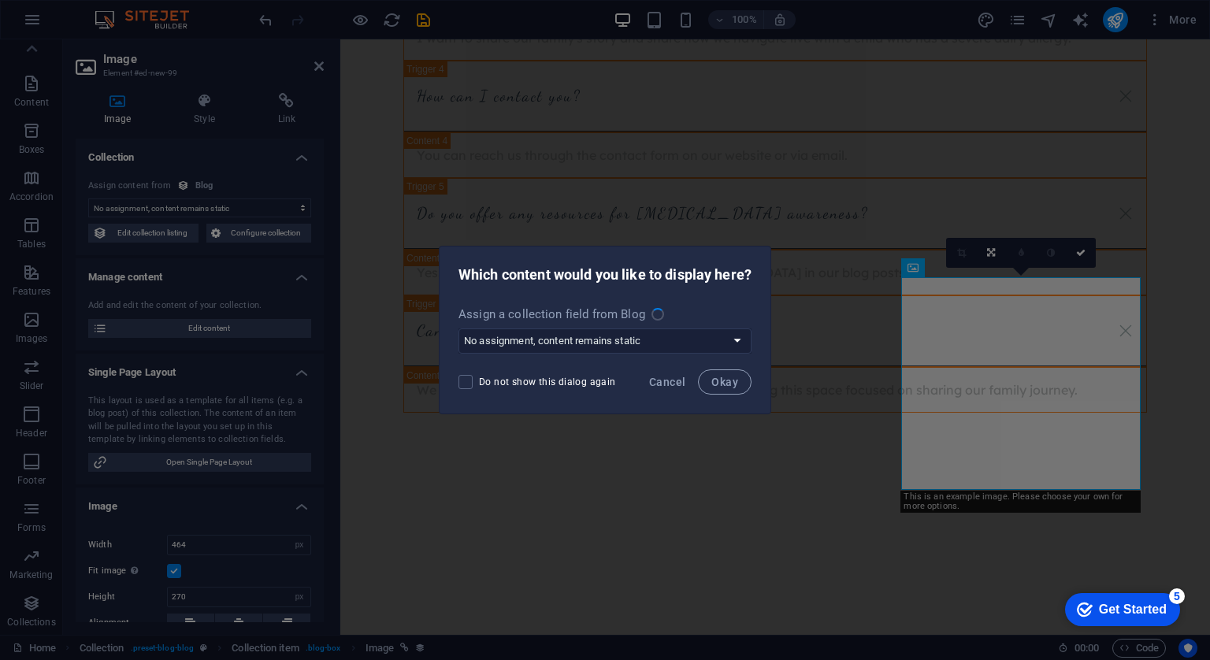
select select "image"
click at [737, 391] on button "Okay" at bounding box center [725, 381] width 54 height 25
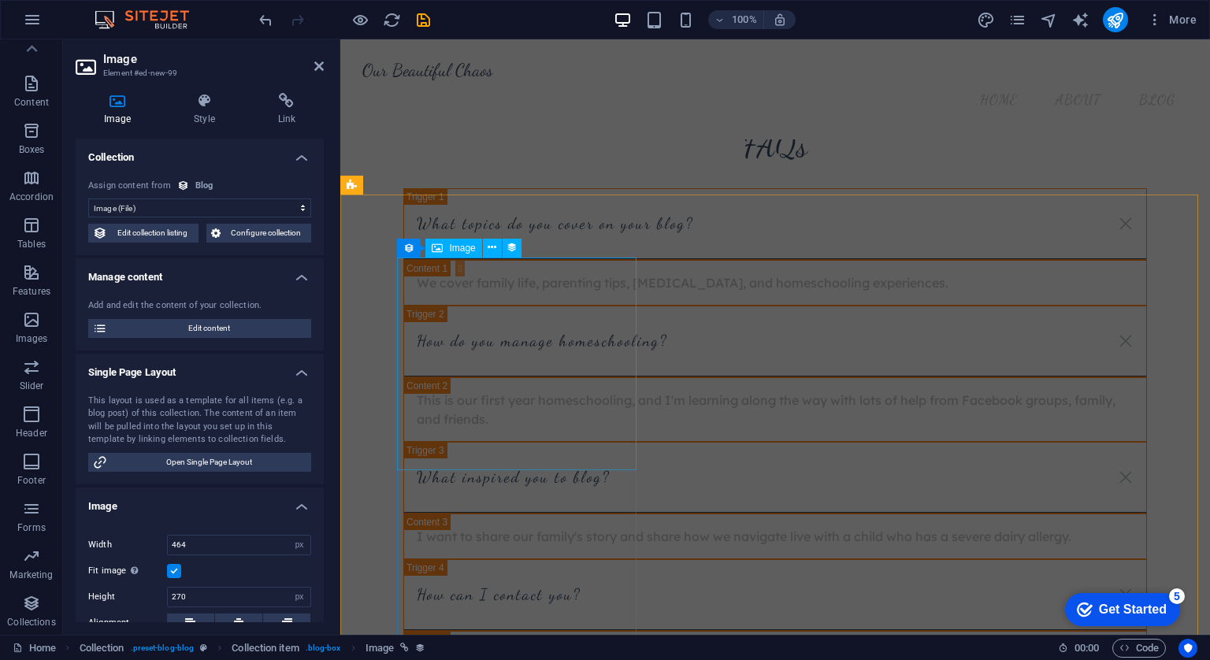
scroll to position [1710, 0]
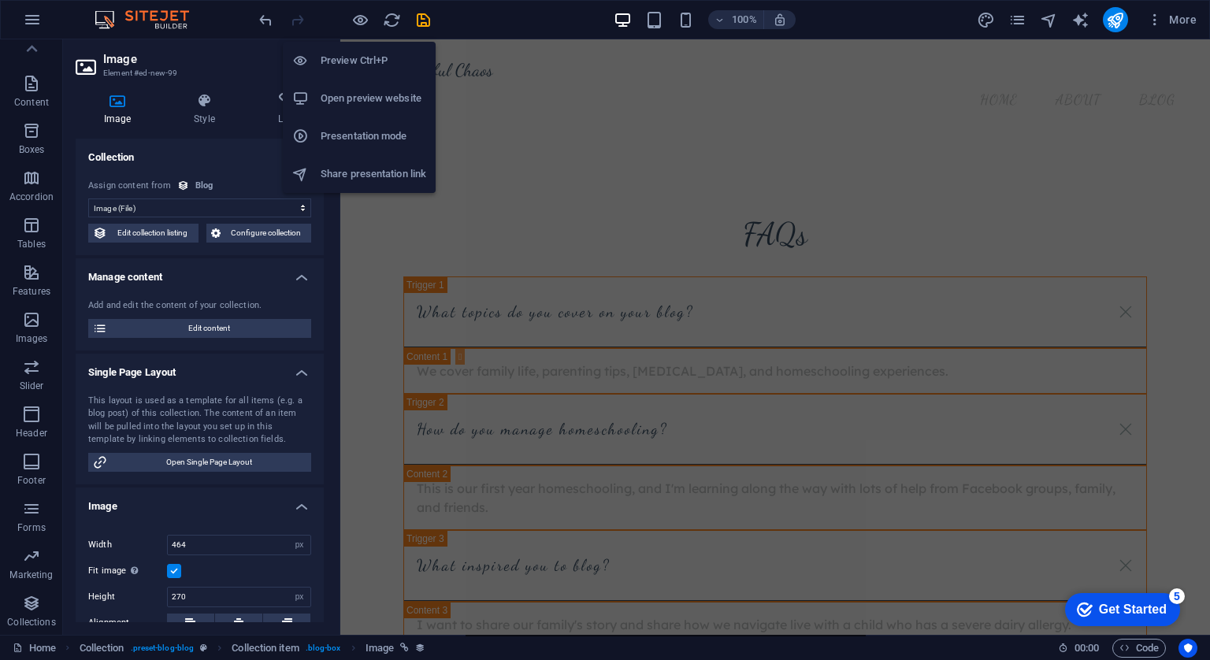
click at [365, 95] on h6 "Open preview website" at bounding box center [374, 98] width 106 height 19
click at [321, 129] on h6 "Presentation mode" at bounding box center [374, 136] width 106 height 19
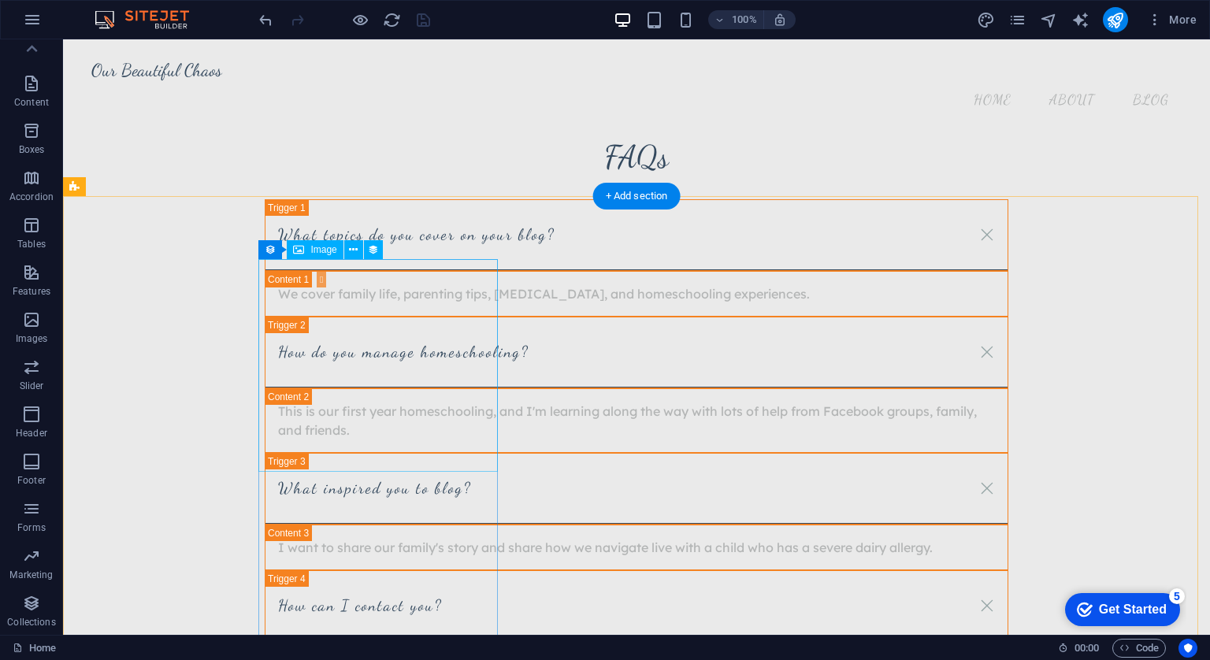
scroll to position [1787, 0]
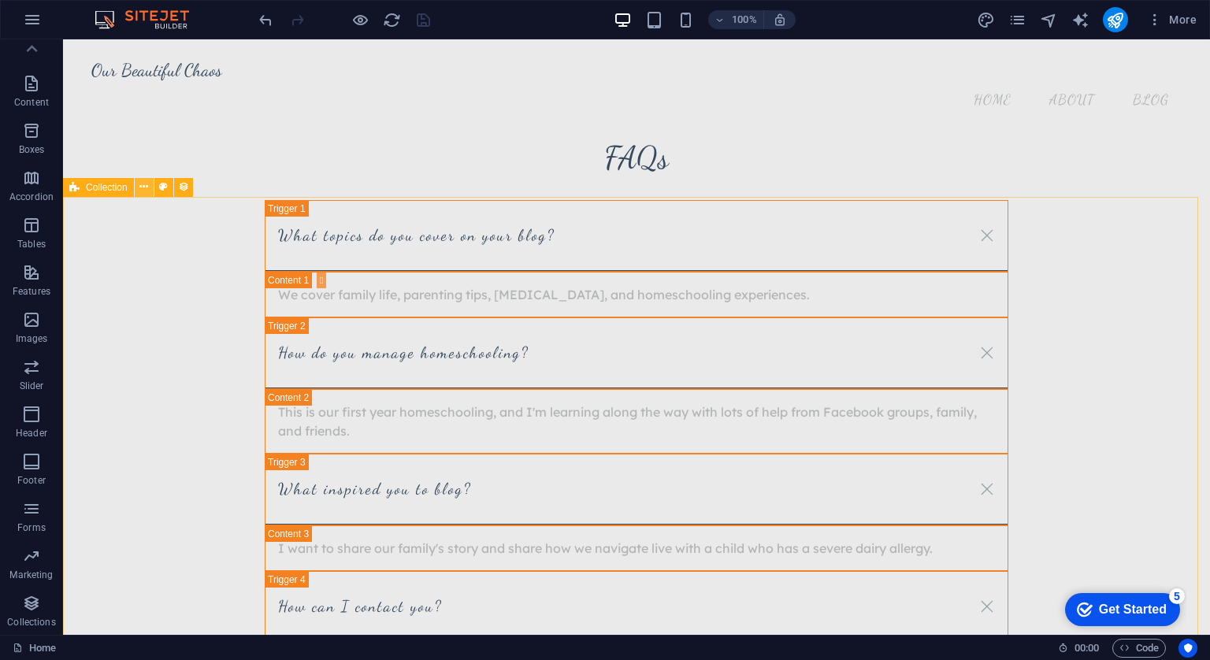
click at [140, 188] on icon at bounding box center [143, 187] width 9 height 17
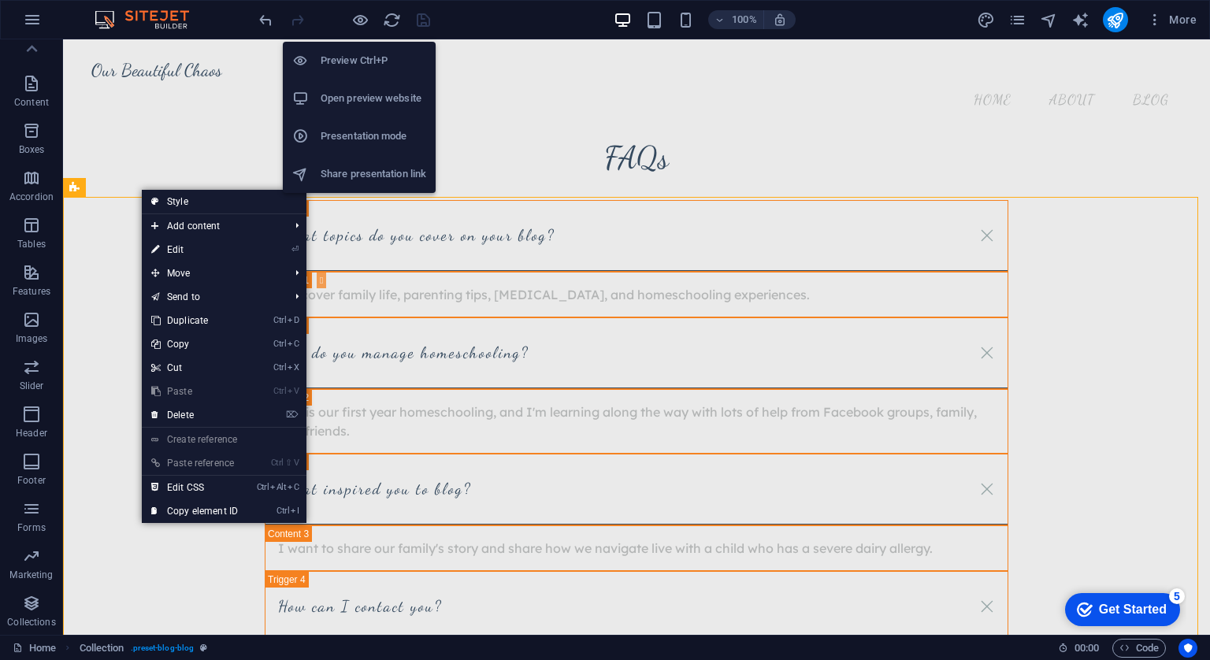
click at [346, 101] on h6 "Open preview website" at bounding box center [374, 98] width 106 height 19
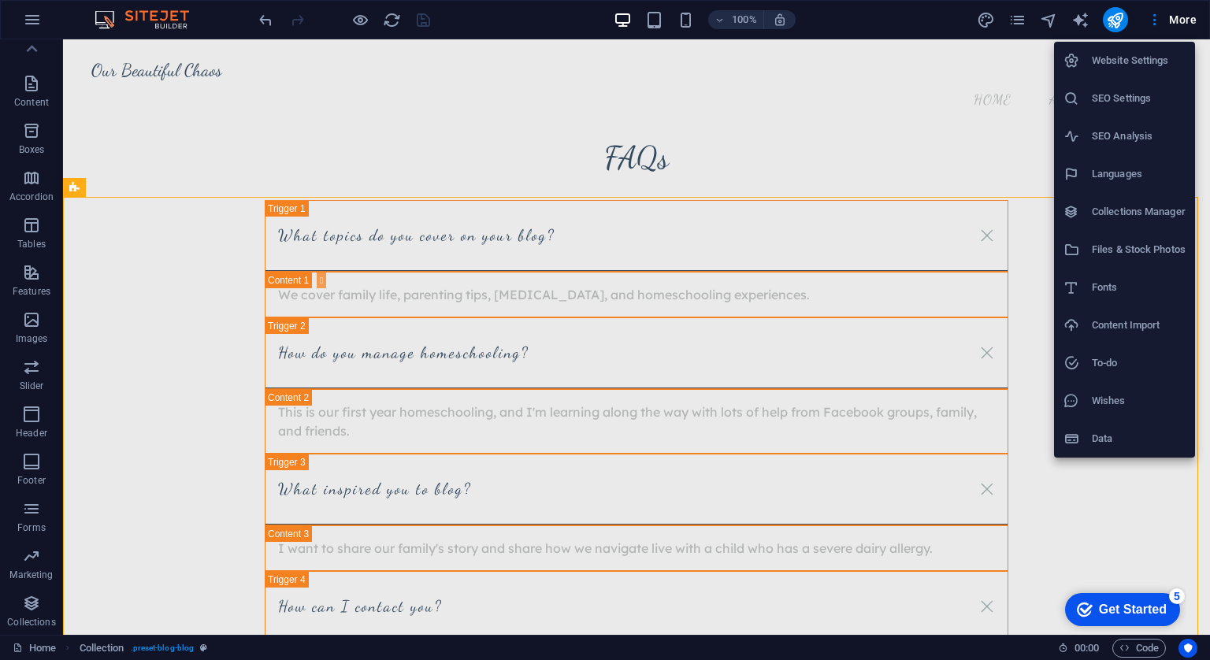
click at [1153, 24] on div at bounding box center [605, 330] width 1210 height 660
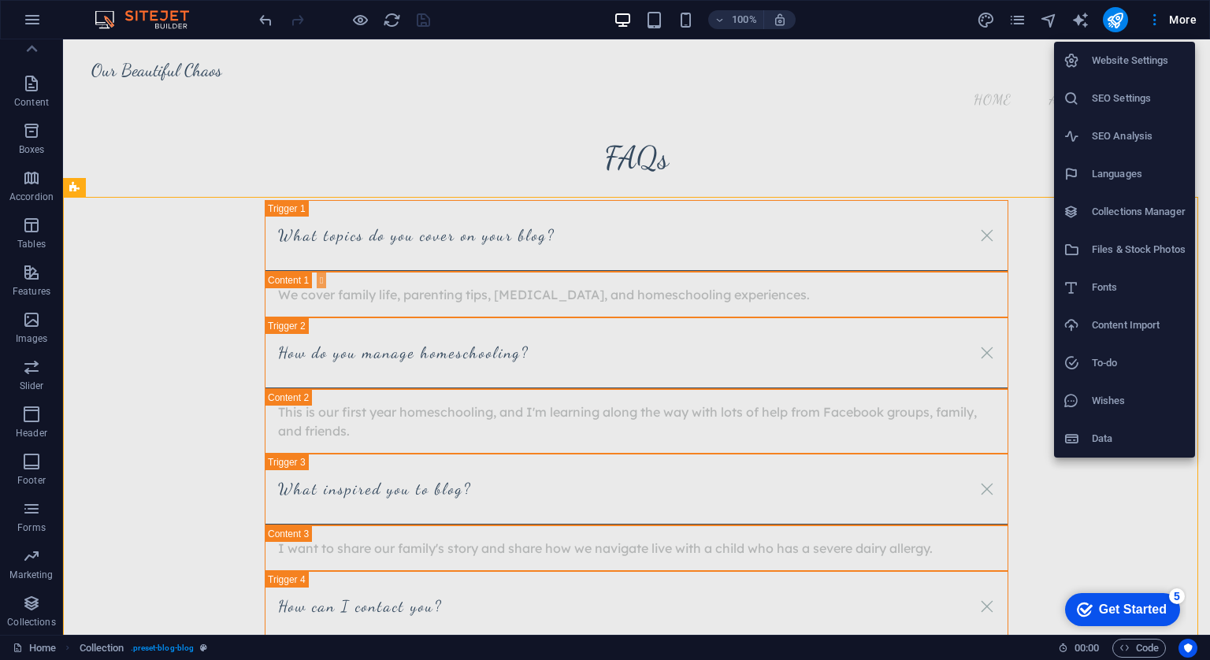
click at [30, 24] on div at bounding box center [605, 330] width 1210 height 660
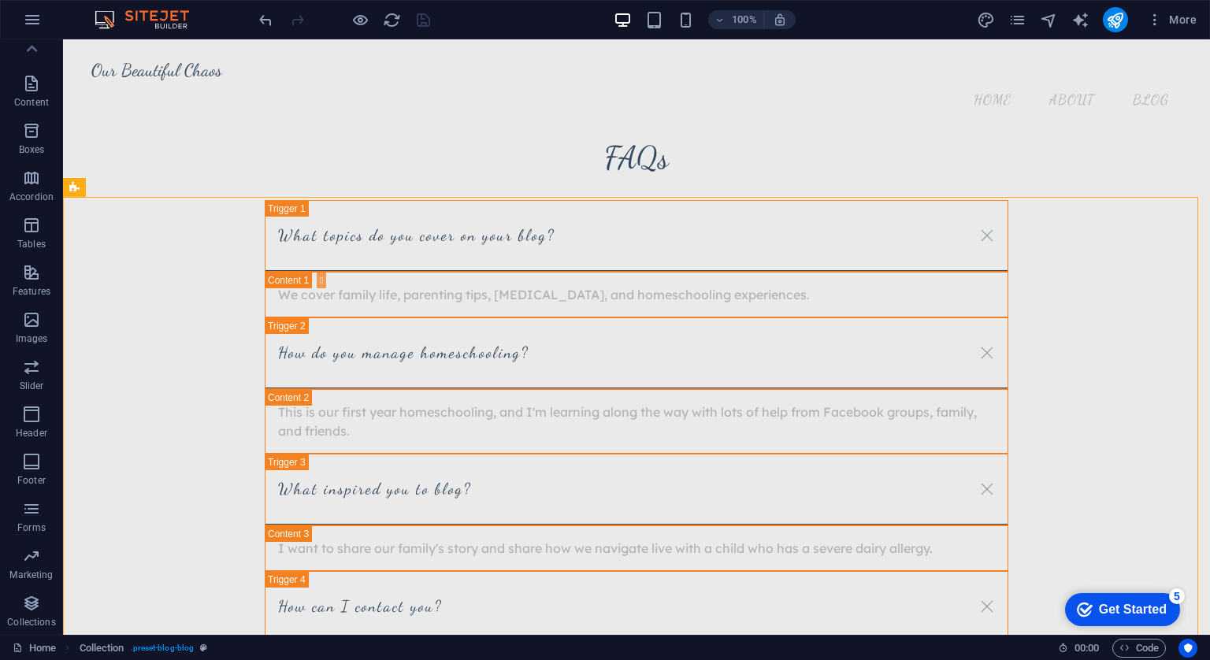
click at [30, 24] on icon "button" at bounding box center [32, 19] width 19 height 19
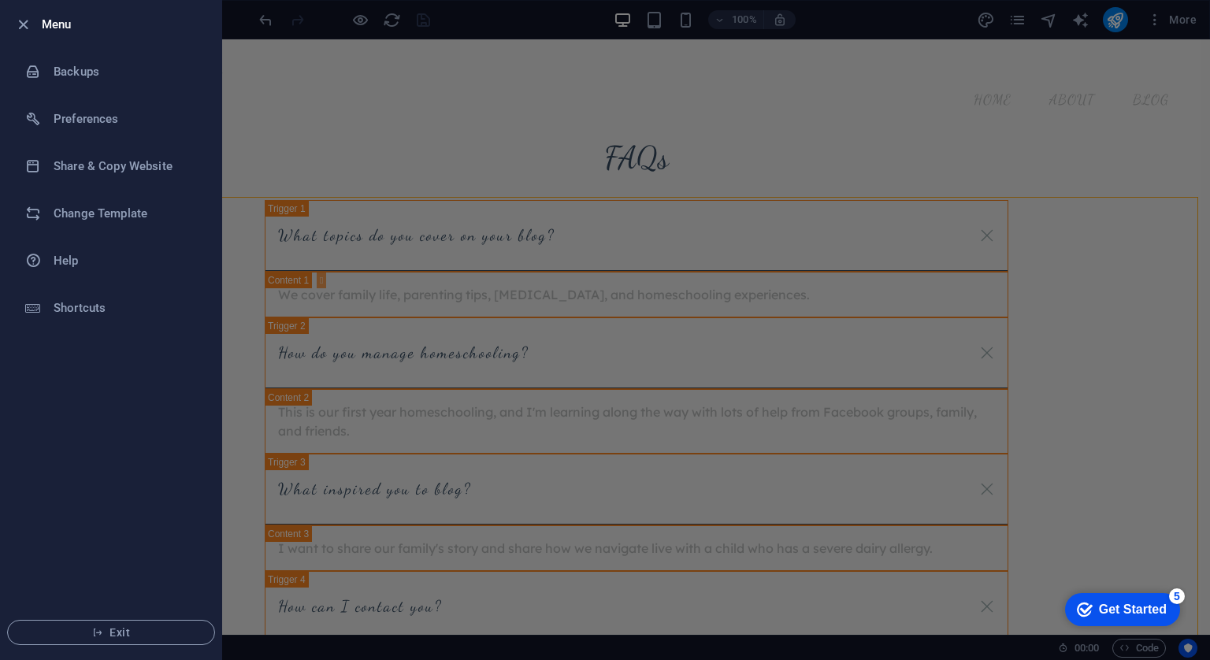
click at [460, 28] on div at bounding box center [605, 330] width 1210 height 660
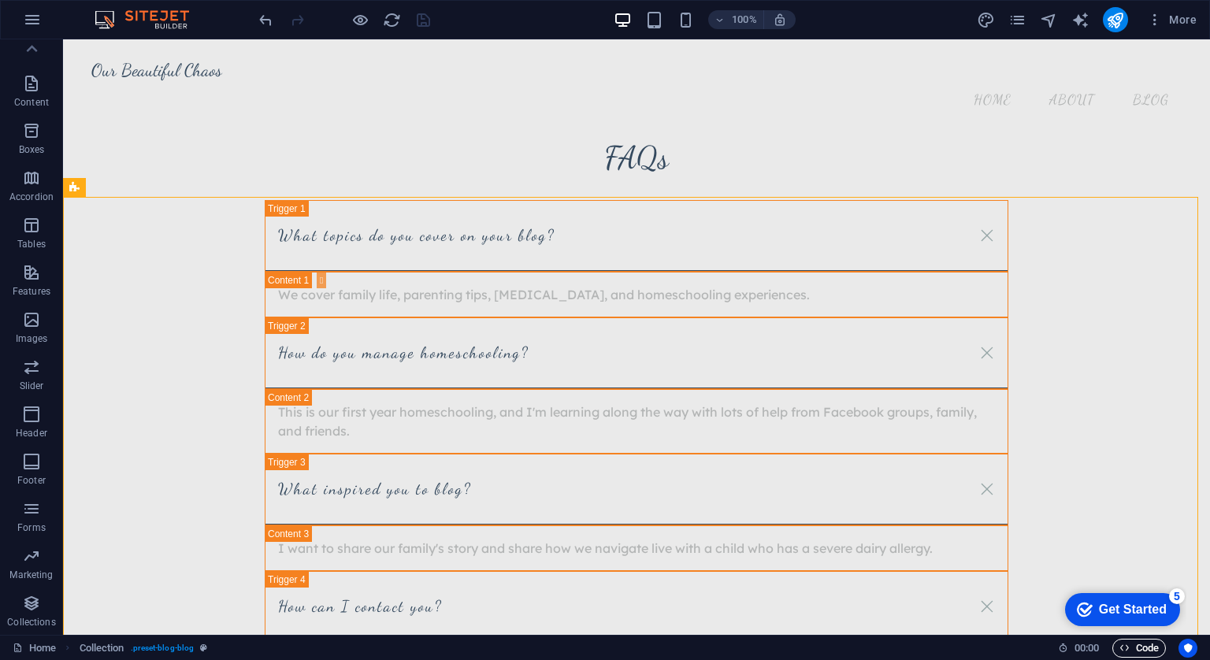
click at [1155, 647] on span "Code" at bounding box center [1138, 648] width 39 height 19
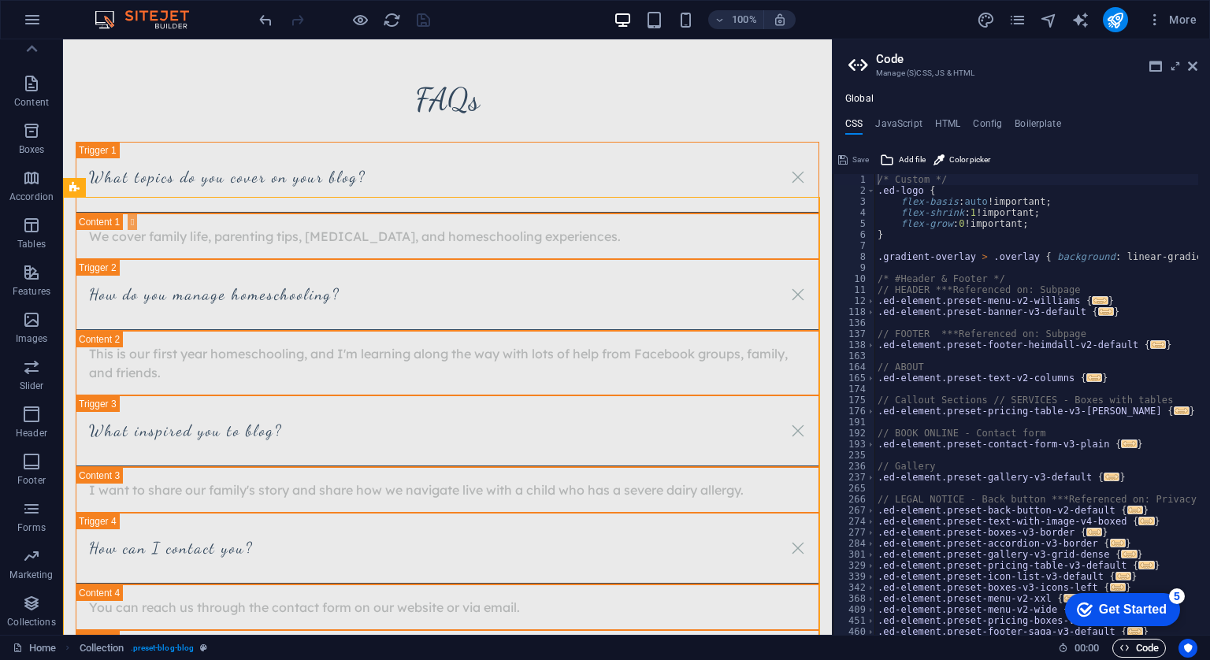
click at [1155, 647] on span "Code" at bounding box center [1138, 648] width 39 height 19
click at [1193, 69] on icon at bounding box center [1192, 66] width 9 height 13
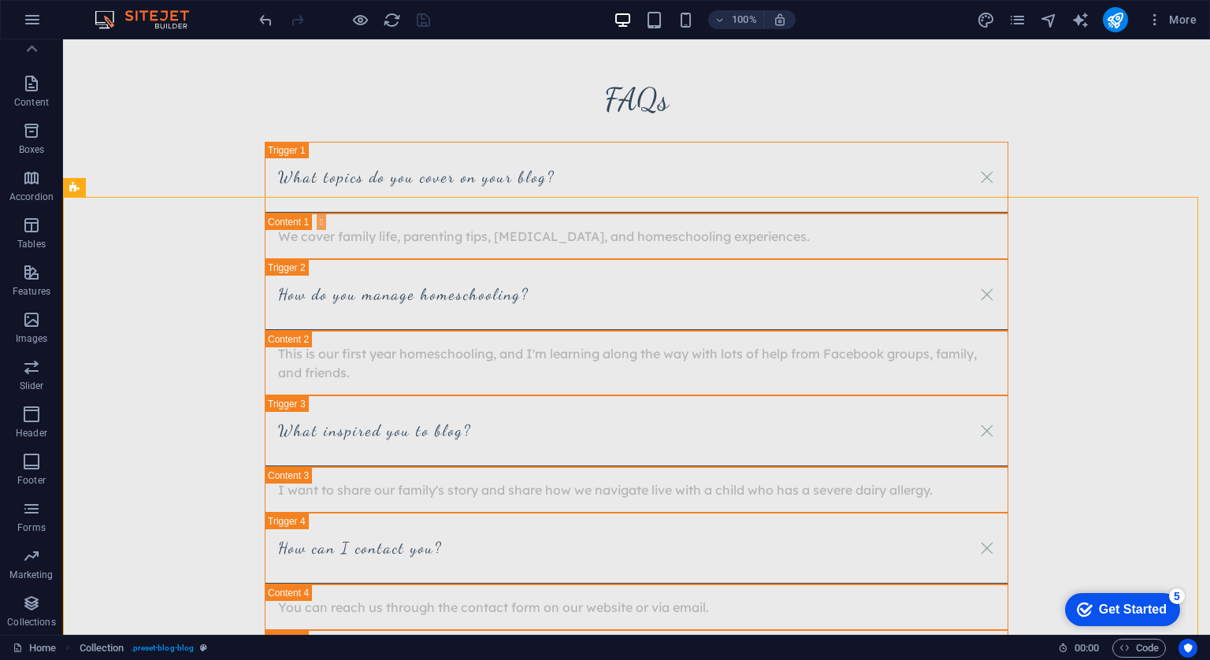
click at [1110, 607] on div "Get Started" at bounding box center [1133, 609] width 68 height 14
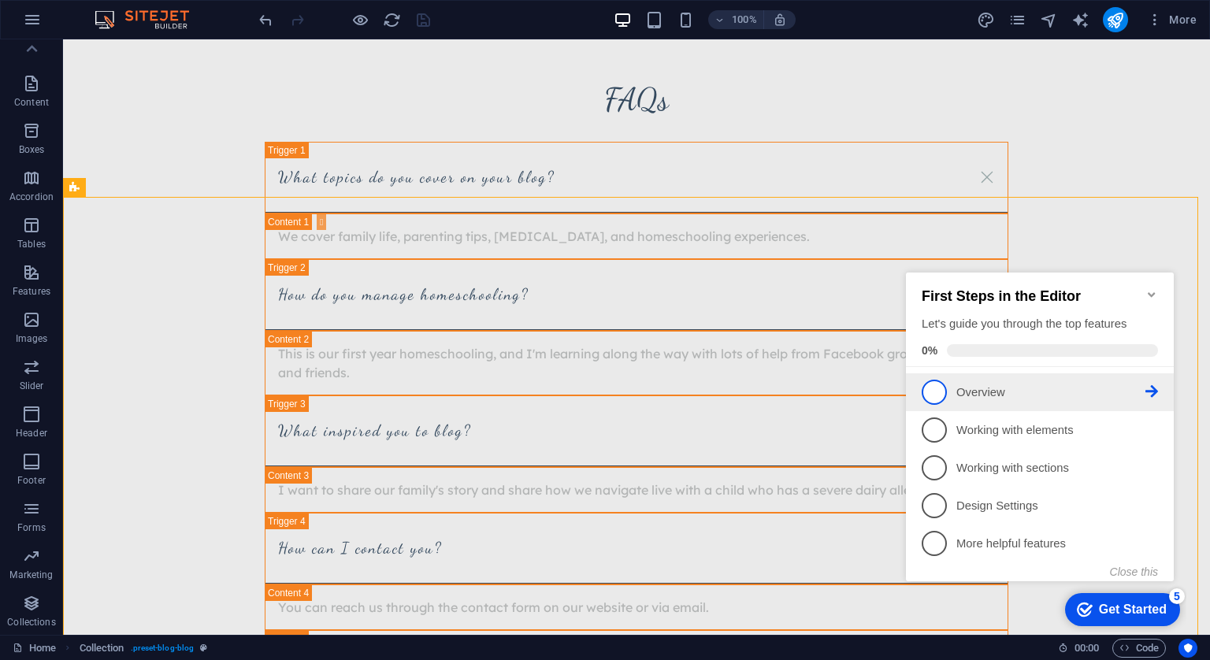
click at [929, 391] on span "1" at bounding box center [933, 392] width 25 height 25
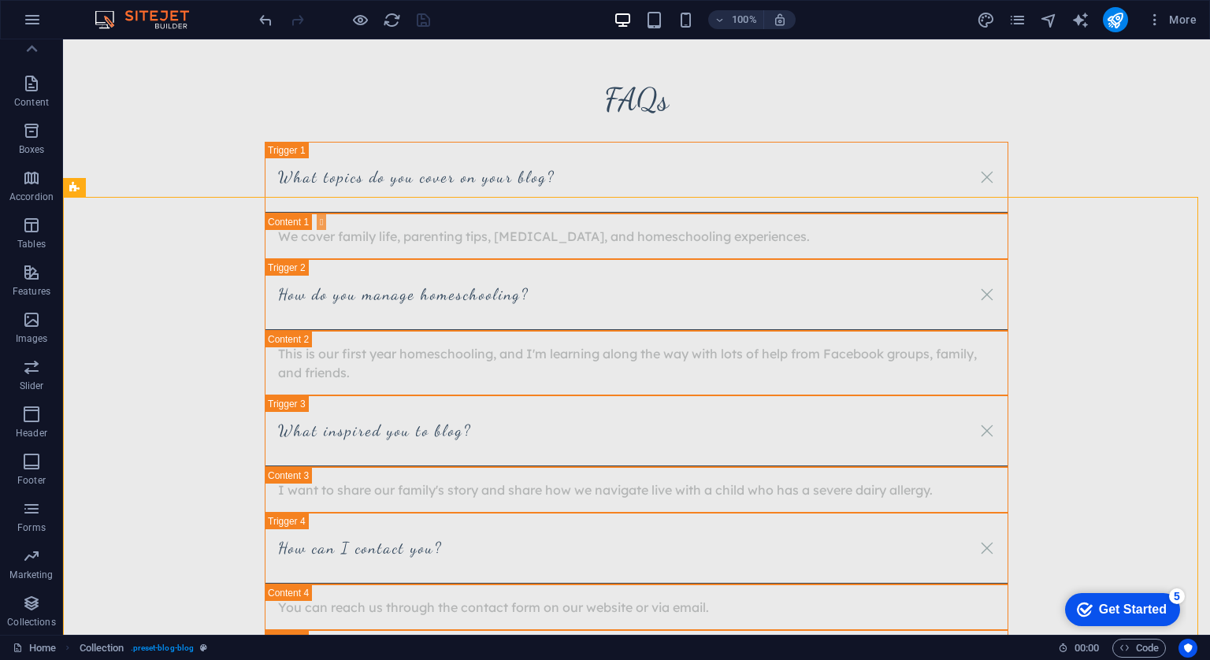
scroll to position [0, 0]
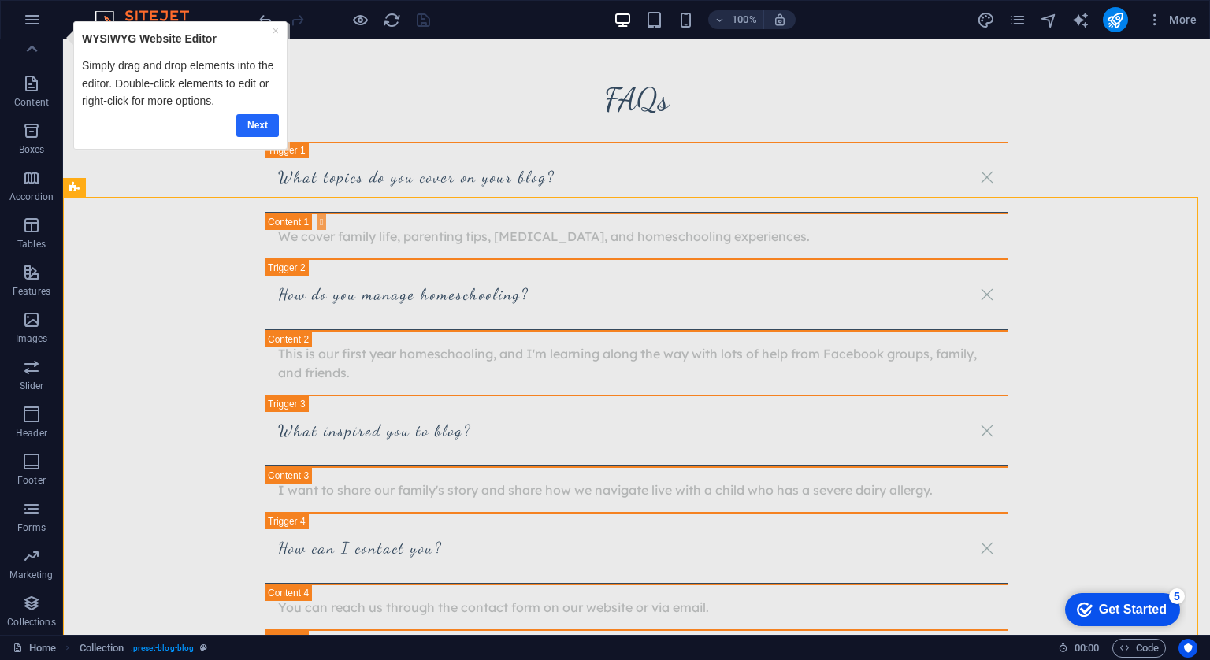
click at [262, 127] on link "Next" at bounding box center [257, 124] width 43 height 23
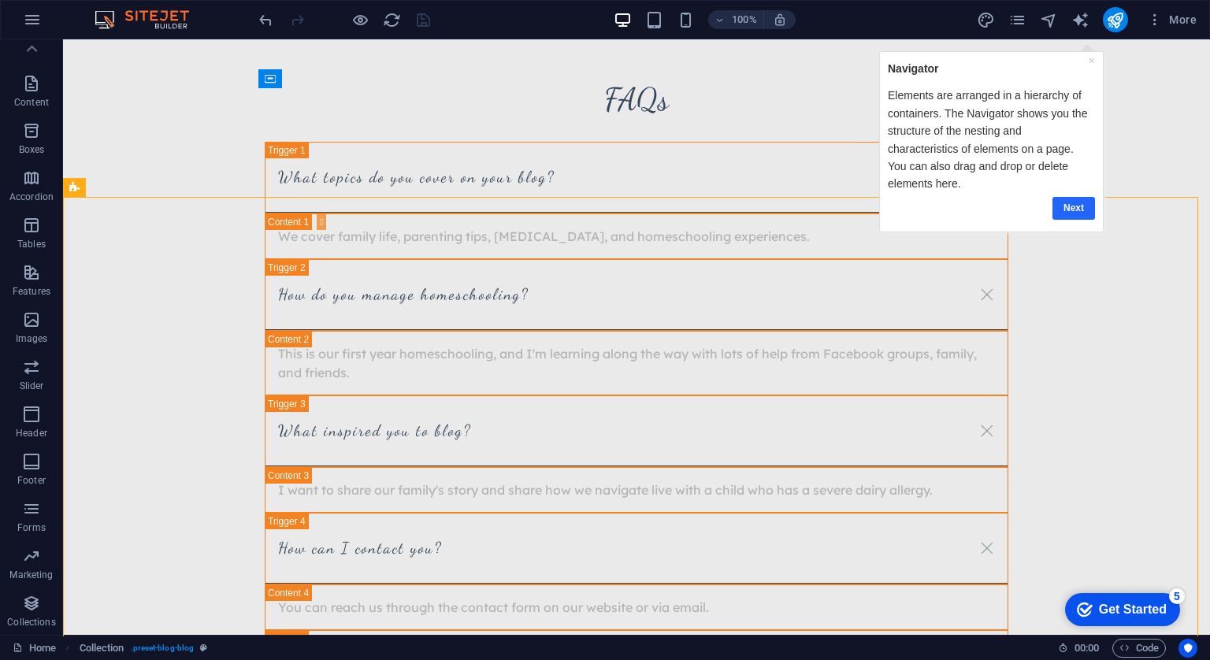
click at [1074, 196] on link "Next" at bounding box center [1072, 207] width 43 height 23
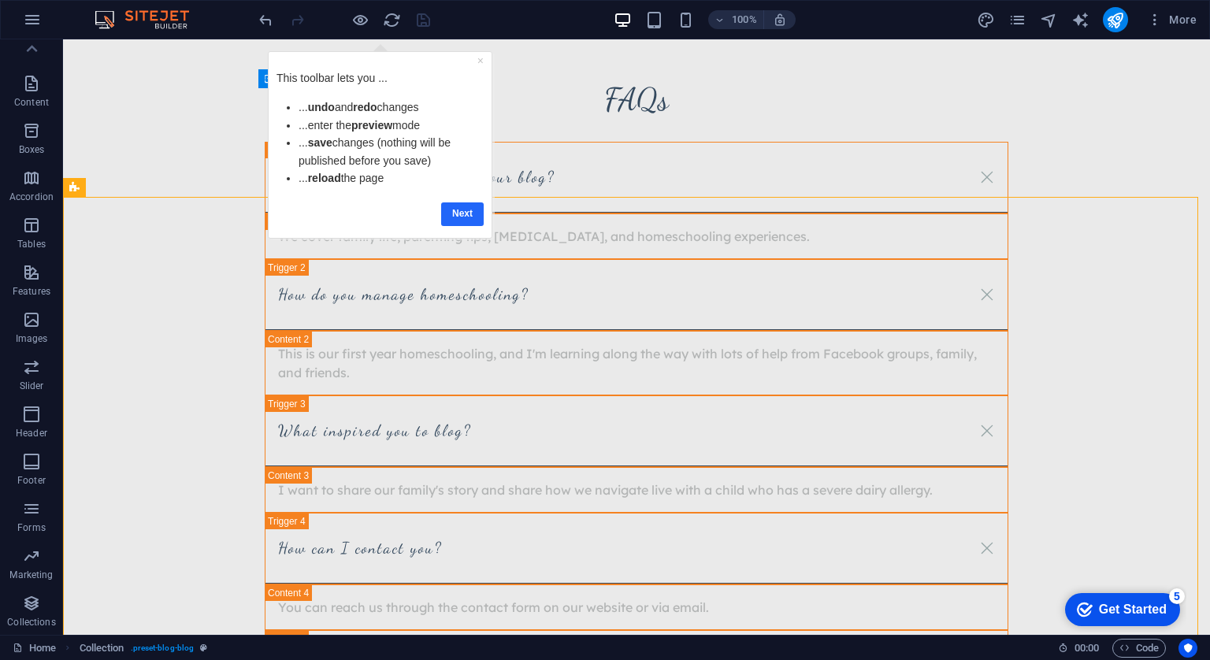
click at [467, 220] on link "Next" at bounding box center [461, 213] width 43 height 23
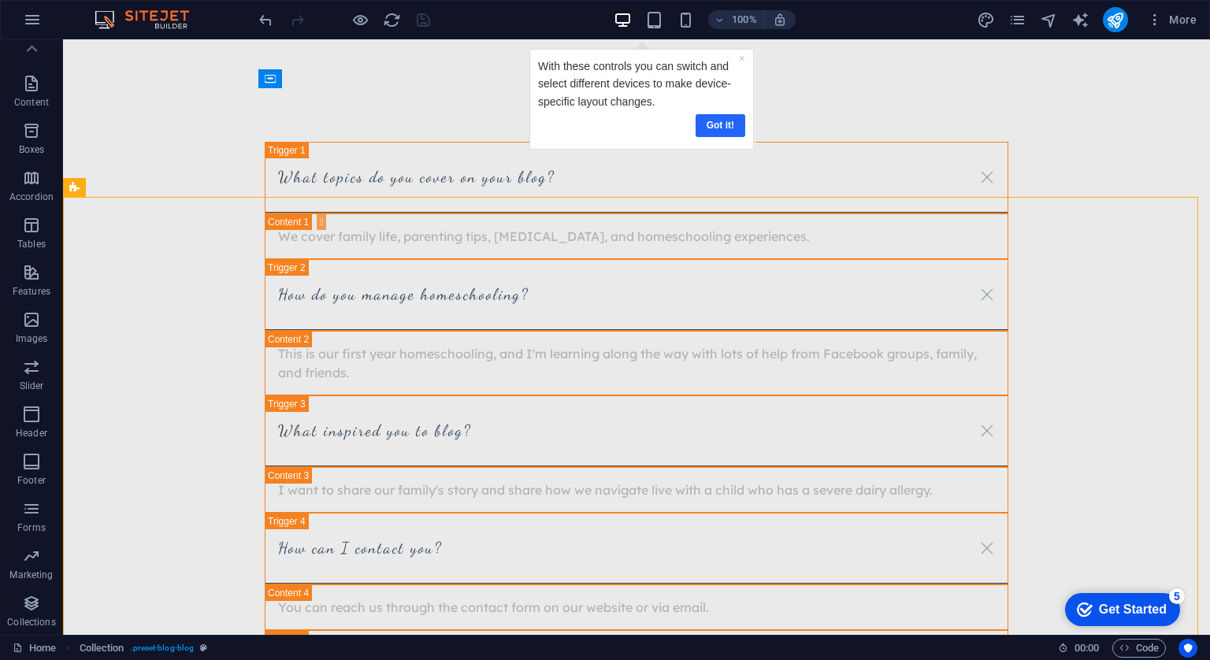
click at [729, 124] on link "Got it!" at bounding box center [720, 124] width 50 height 23
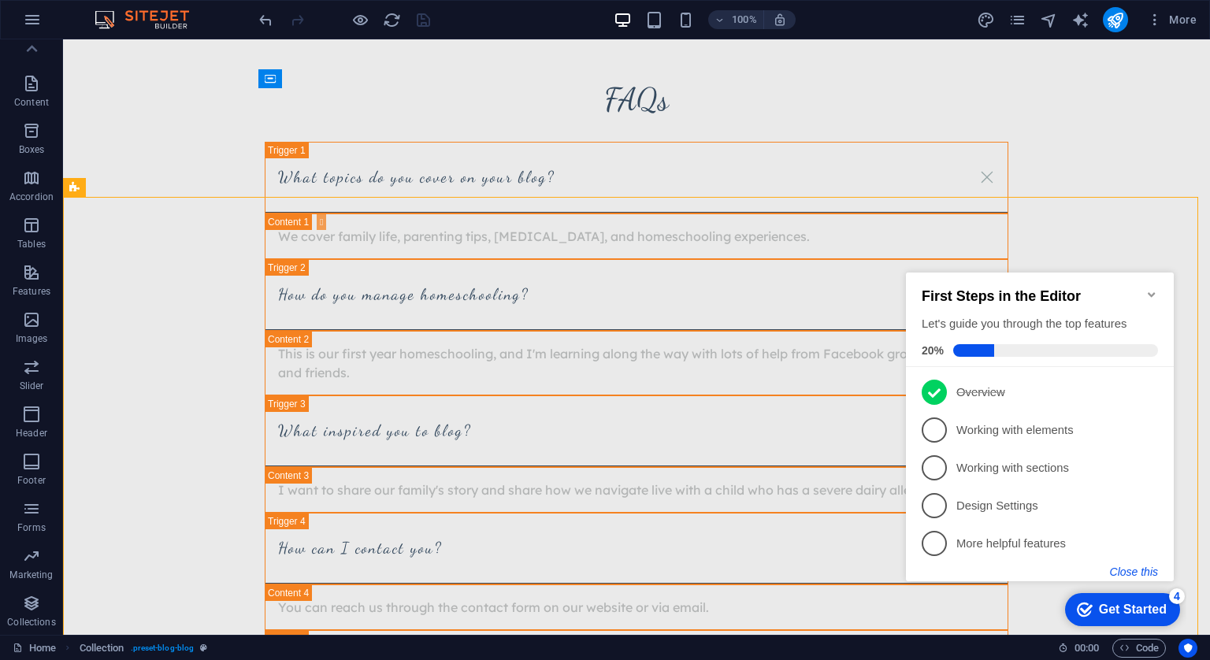
click at [1135, 573] on button "Close this" at bounding box center [1134, 571] width 48 height 13
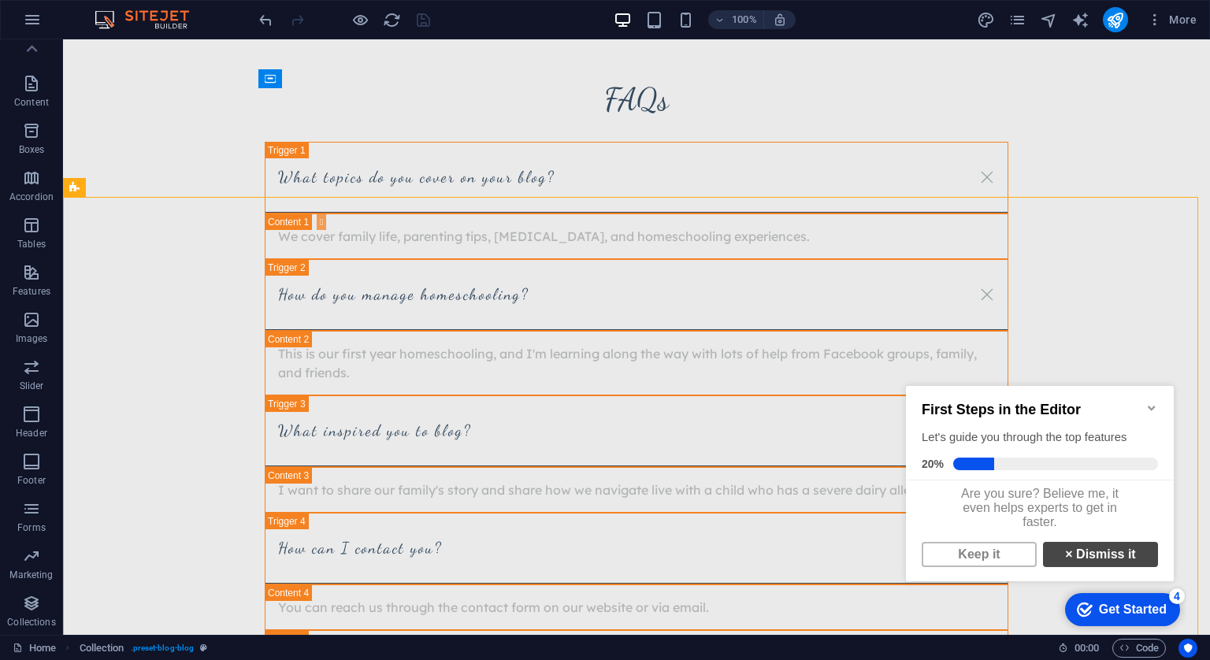
scroll to position [9, 0]
click at [972, 558] on link "Keep it" at bounding box center [978, 554] width 115 height 25
